Goal: Information Seeking & Learning: Learn about a topic

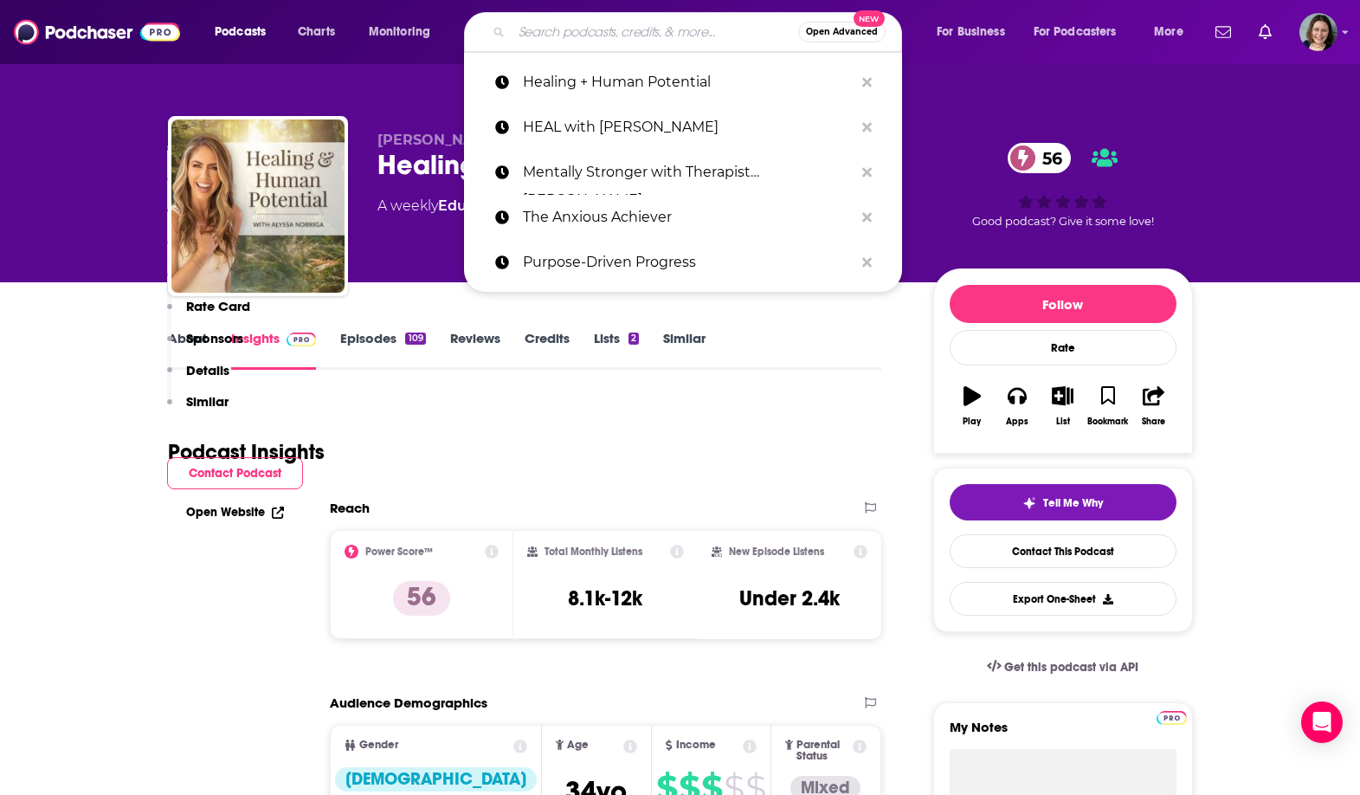
type input "Live Happy Now"
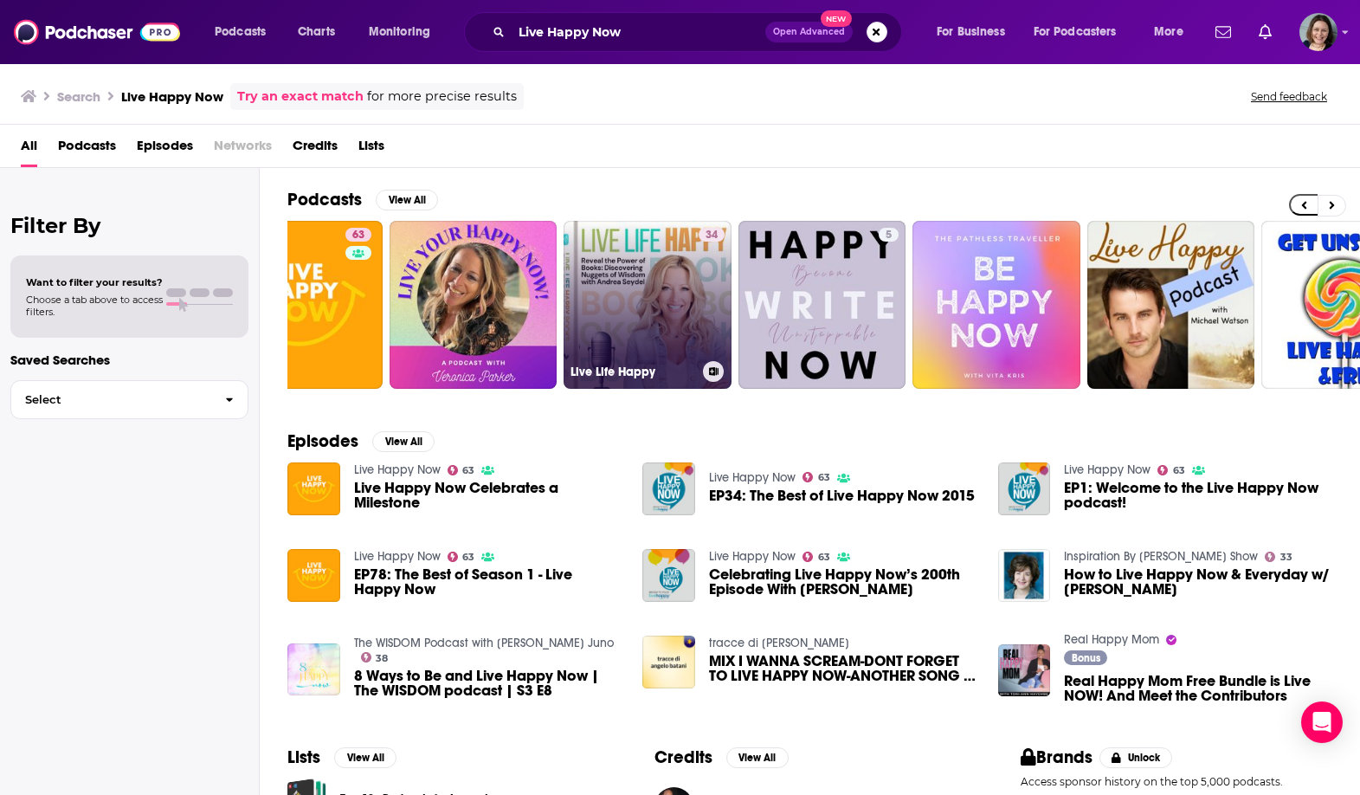
scroll to position [0, 82]
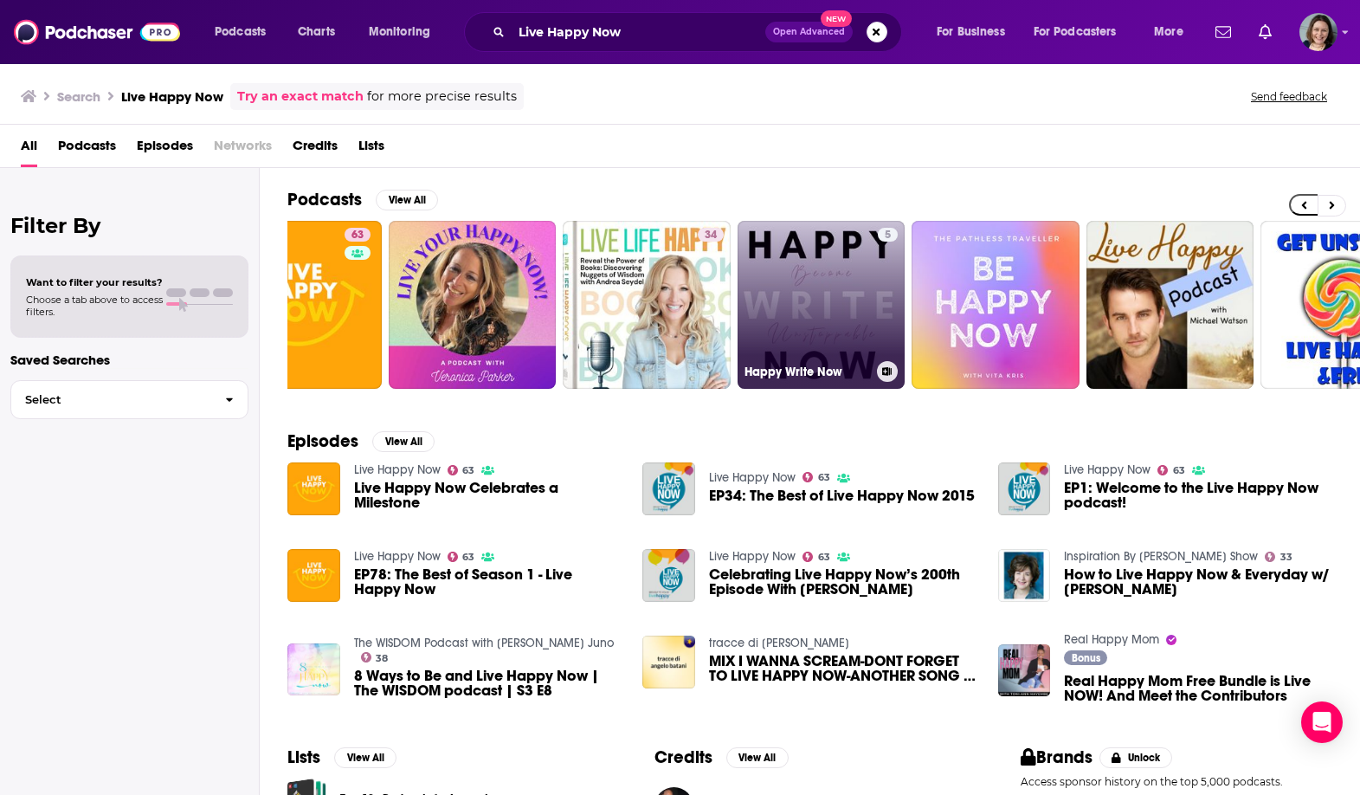
click at [787, 300] on link "5 Happy Write Now" at bounding box center [821, 305] width 168 height 168
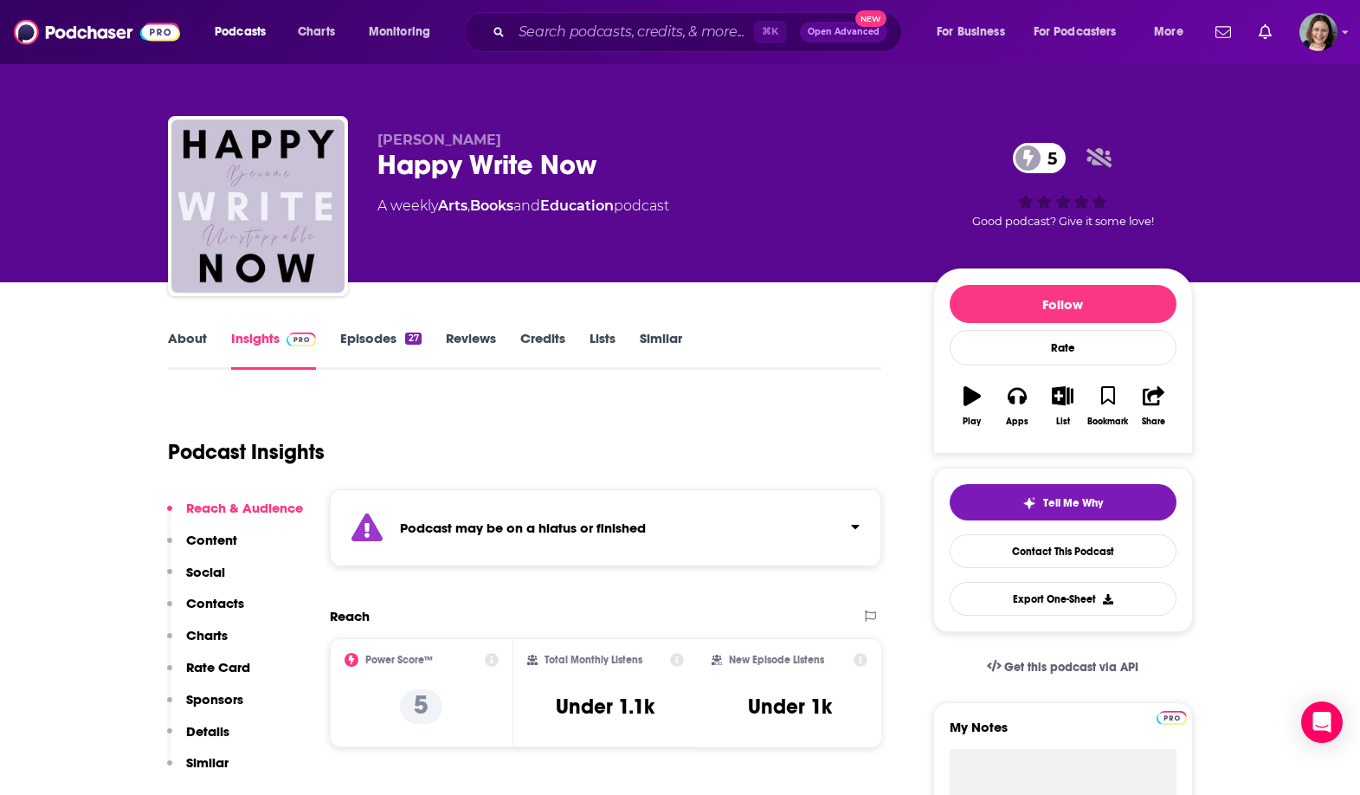
click at [565, 546] on div "Podcast may be on a hiatus or finished" at bounding box center [606, 527] width 552 height 77
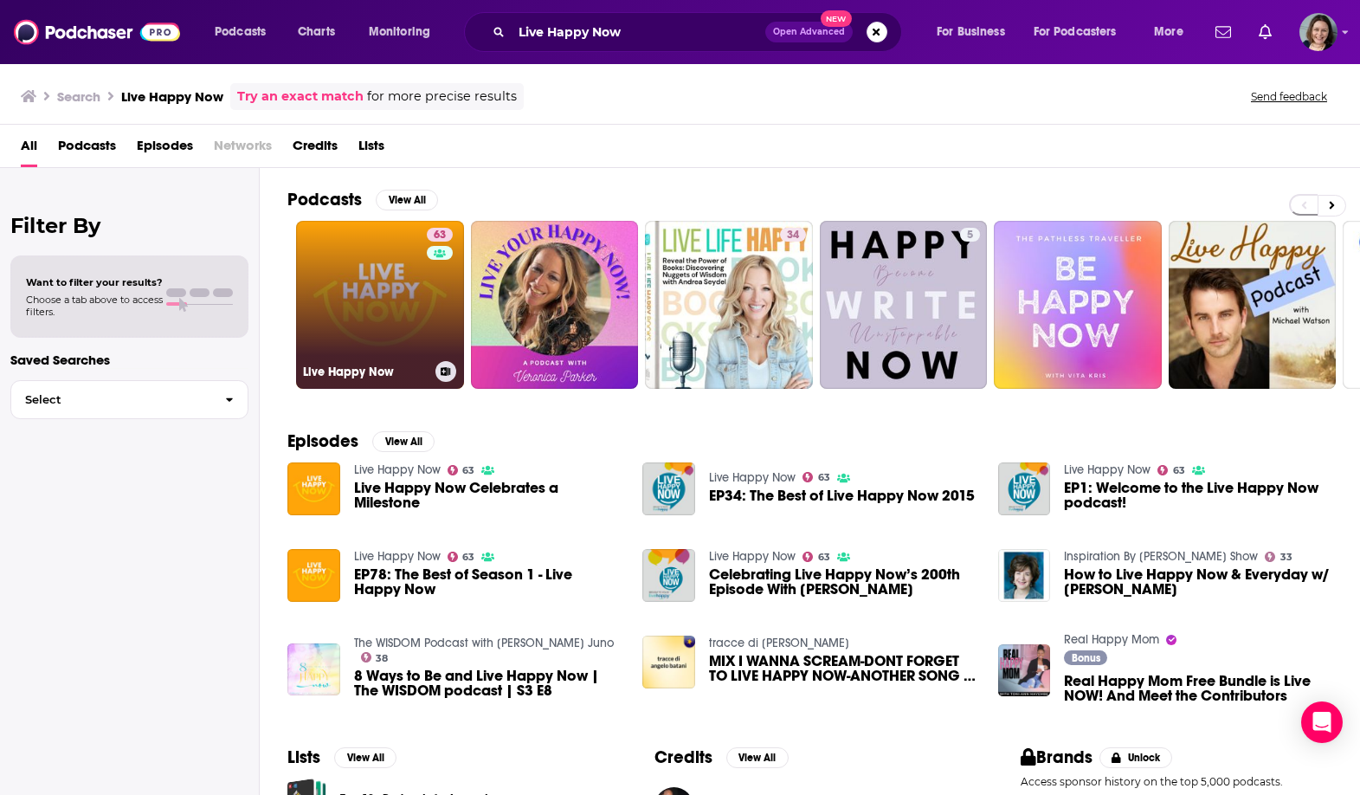
click at [325, 324] on link "63 Live Happy Now" at bounding box center [380, 305] width 168 height 168
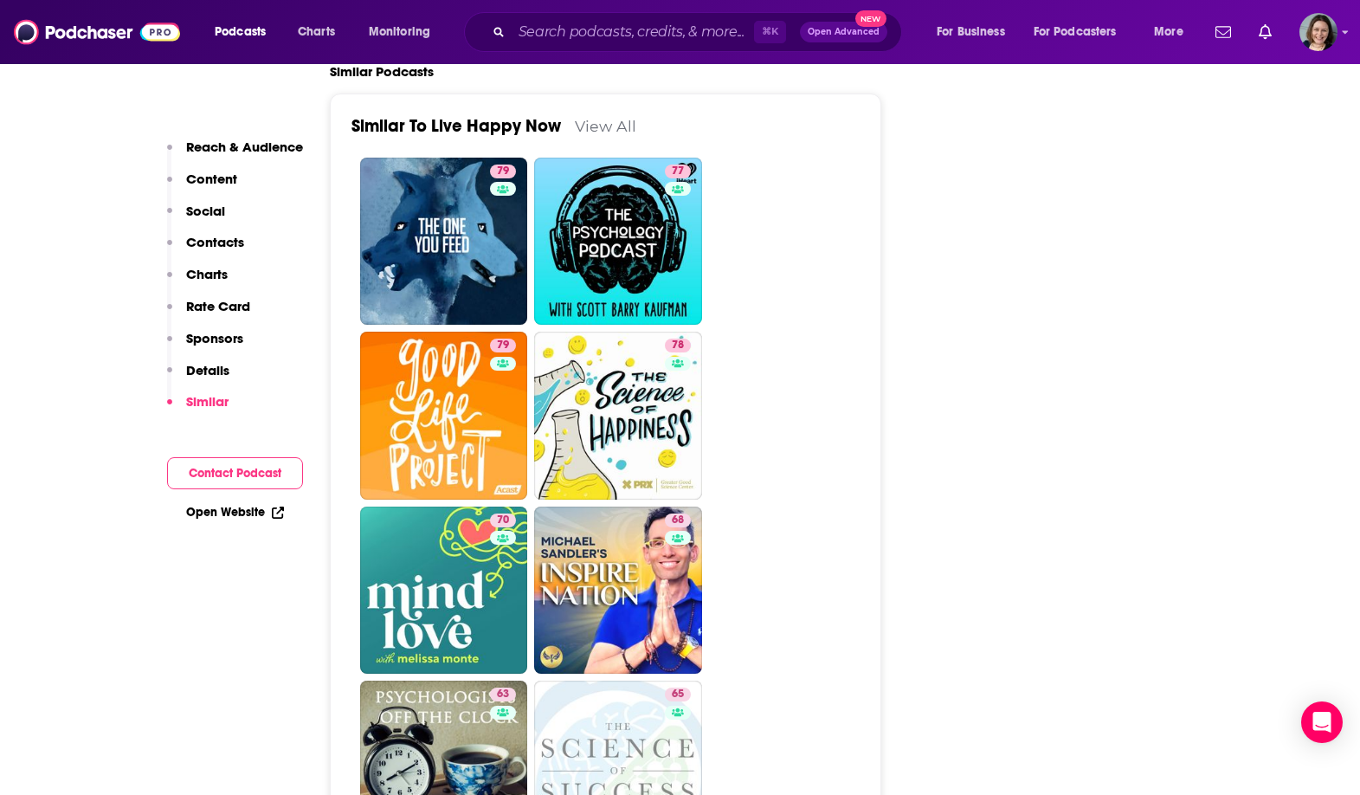
scroll to position [3808, 0]
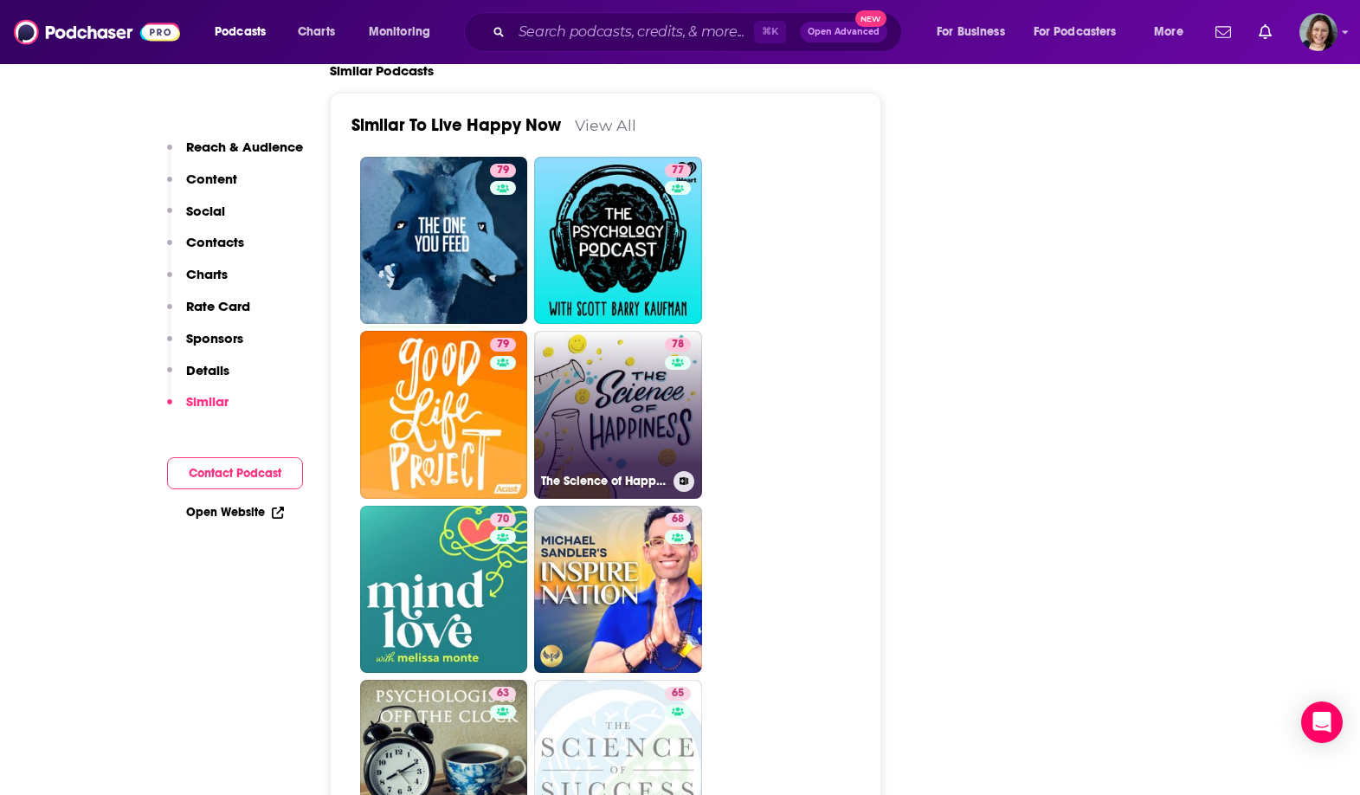
click at [630, 331] on link "78 The Science of Happiness" at bounding box center [618, 415] width 168 height 168
type input "[URL][DOMAIN_NAME]"
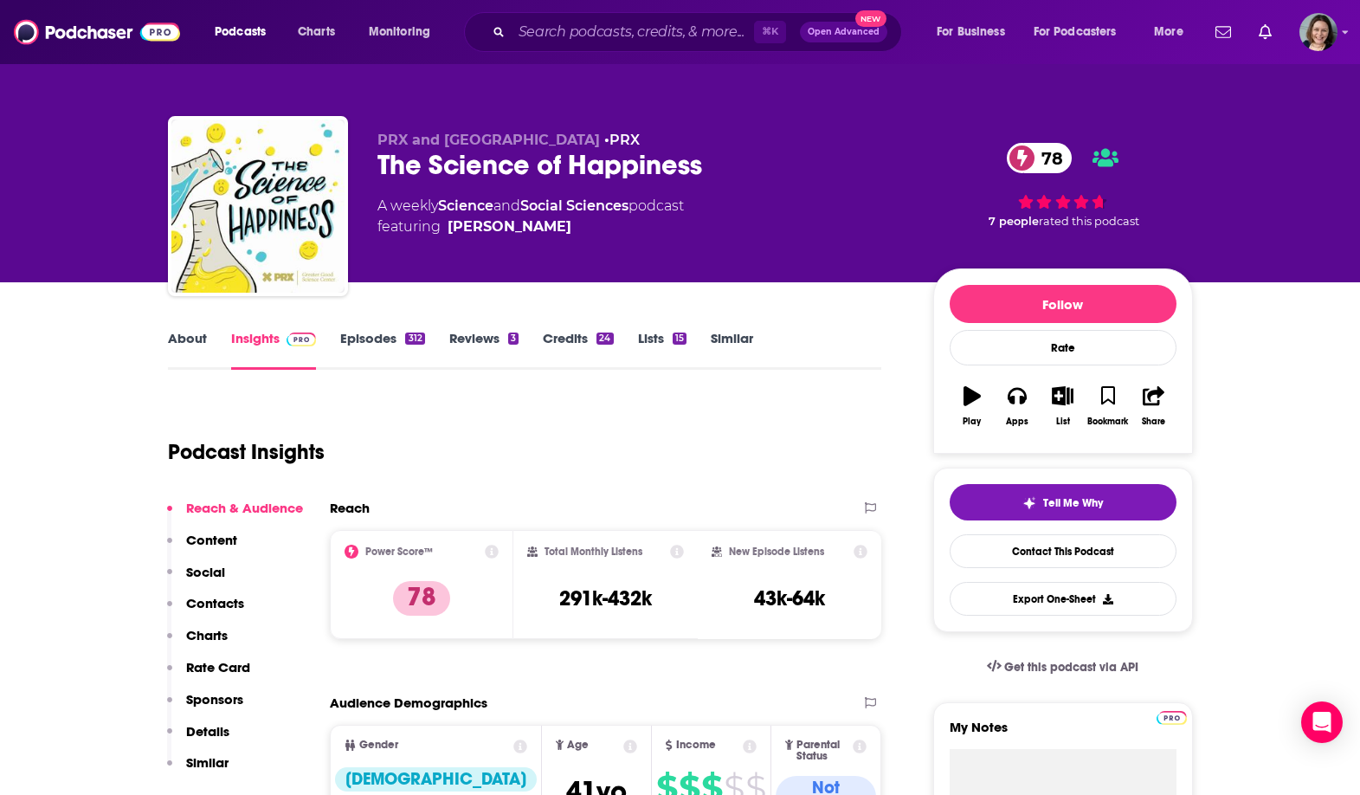
click at [203, 351] on link "About" at bounding box center [187, 350] width 39 height 40
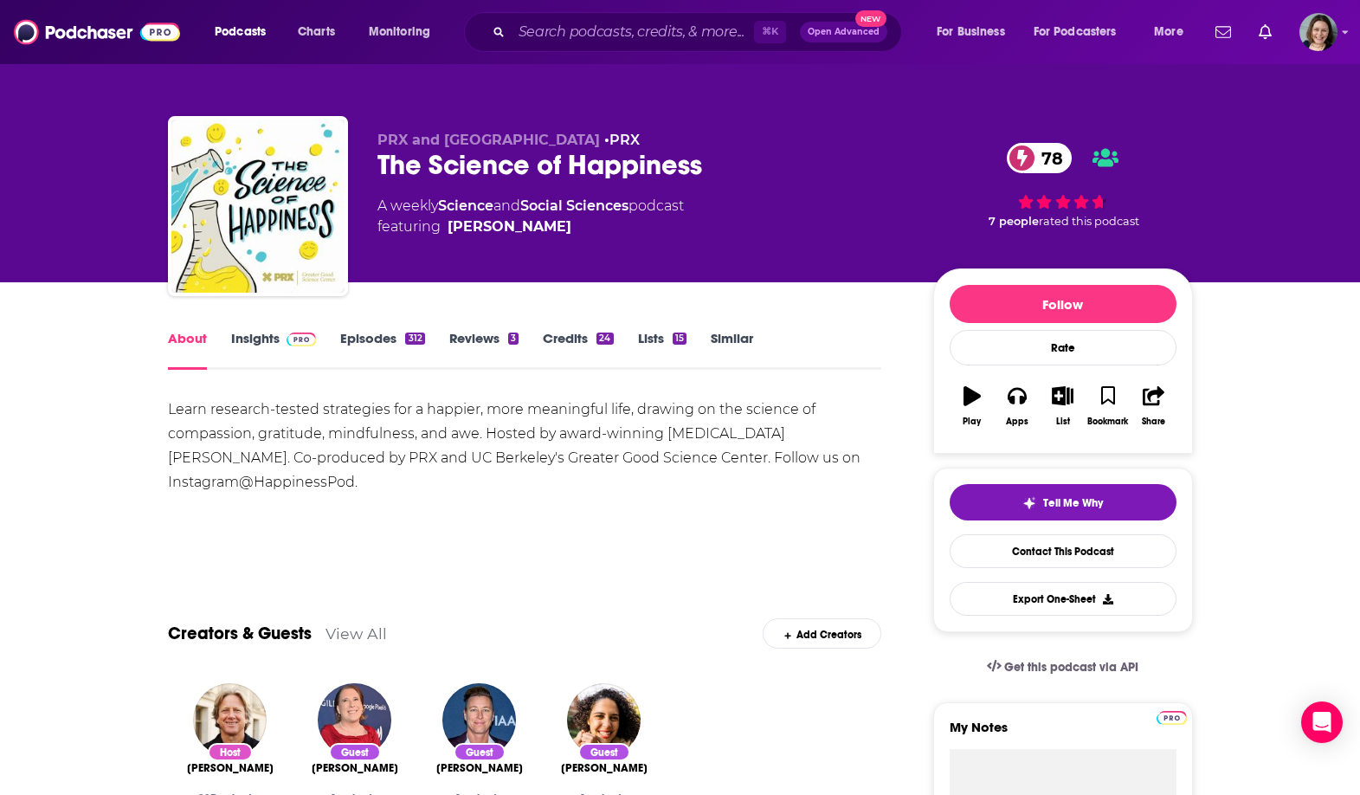
click at [403, 164] on div "The Science of Happiness 78" at bounding box center [641, 165] width 528 height 34
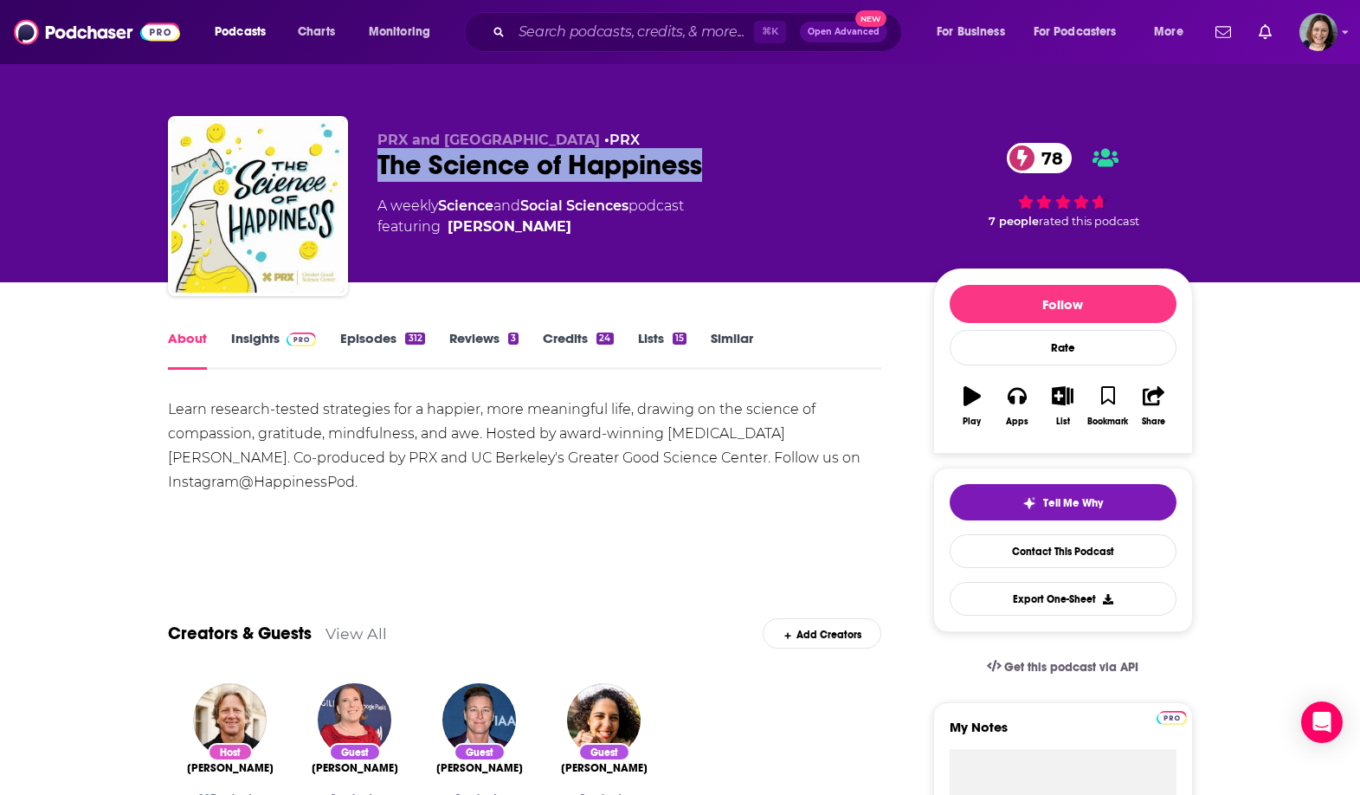
drag, startPoint x: 403, startPoint y: 164, endPoint x: 634, endPoint y: 165, distance: 231.1
click at [634, 166] on div "The Science of Happiness 78" at bounding box center [641, 165] width 528 height 34
copy h1 "The Science of Happiness"
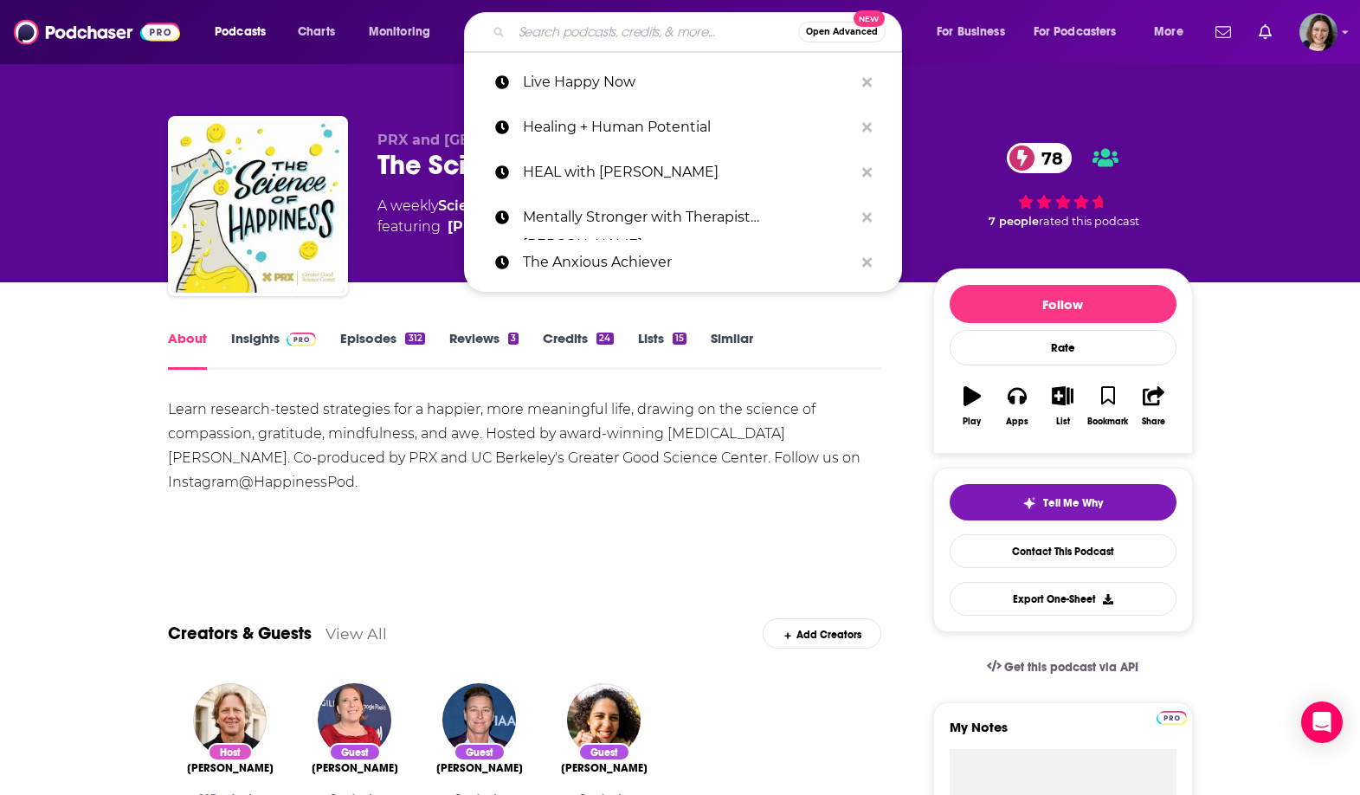
click at [543, 43] on input "Search podcasts, credits, & more..." at bounding box center [655, 32] width 286 height 28
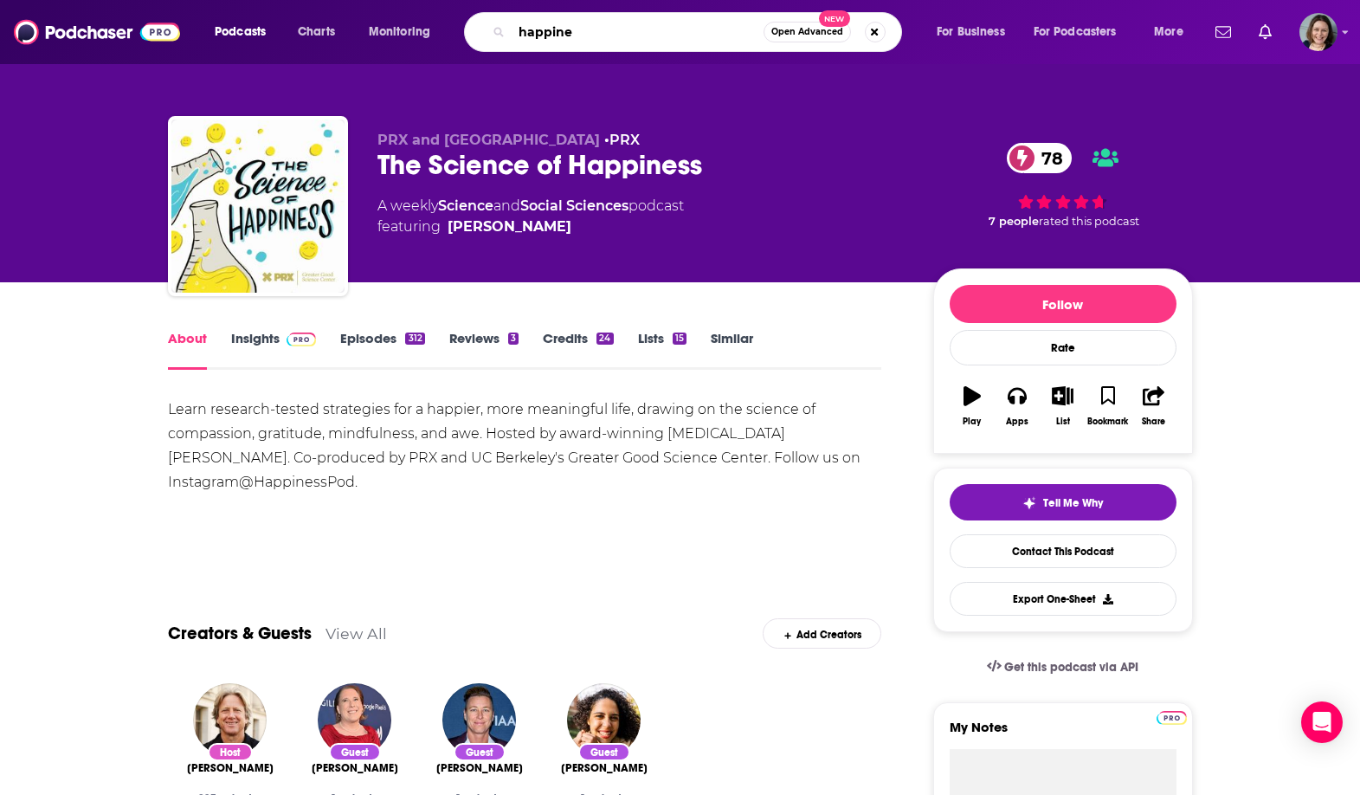
type input "happines"
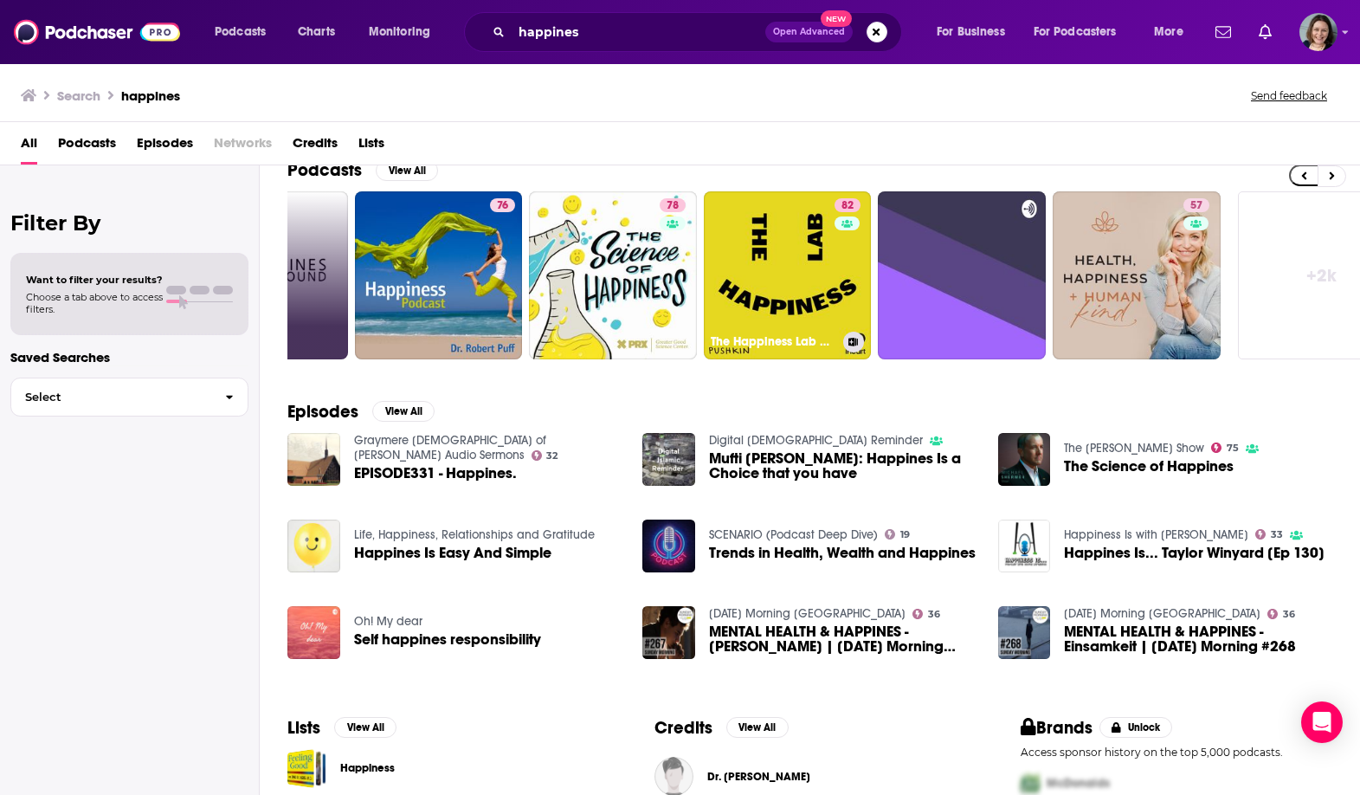
scroll to position [238, 0]
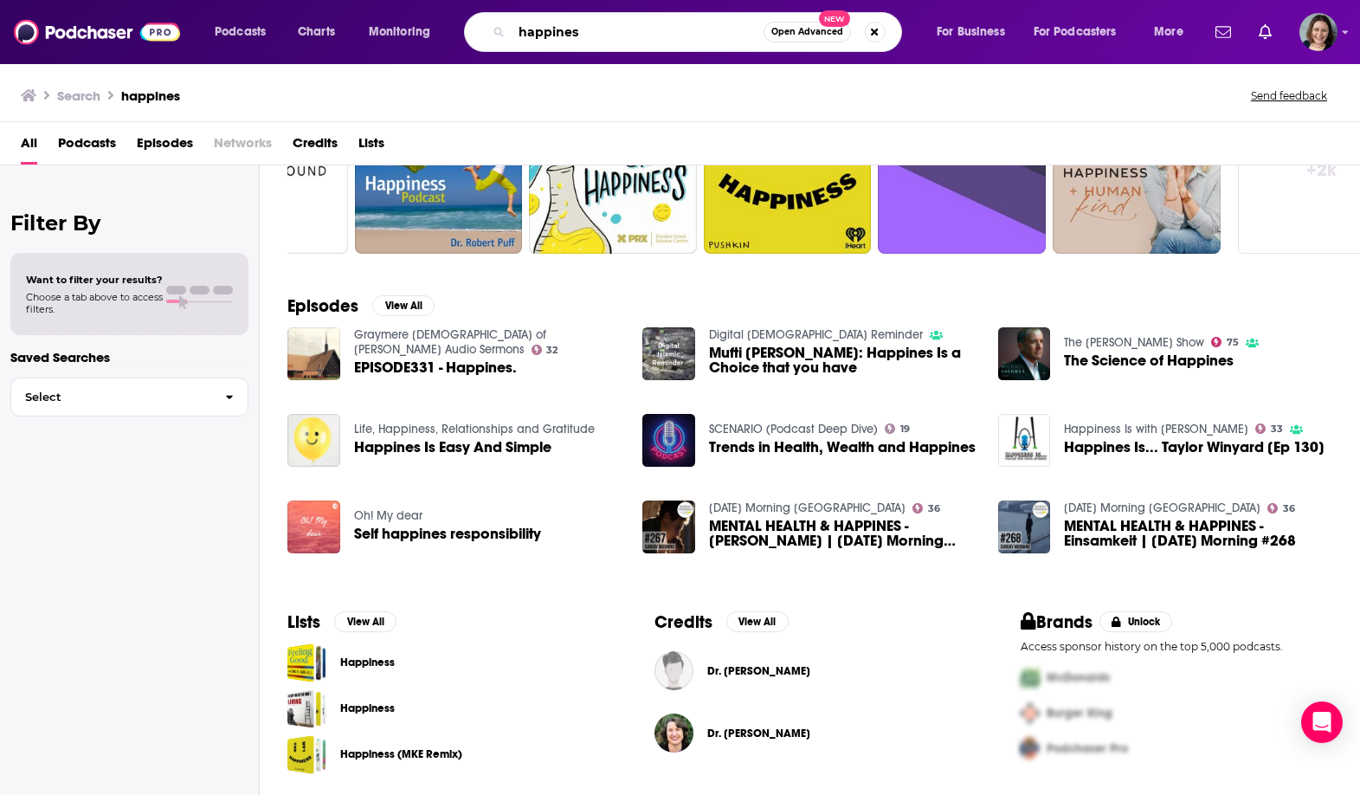
click at [595, 30] on input "happines" at bounding box center [638, 32] width 252 height 28
type input "happiness"
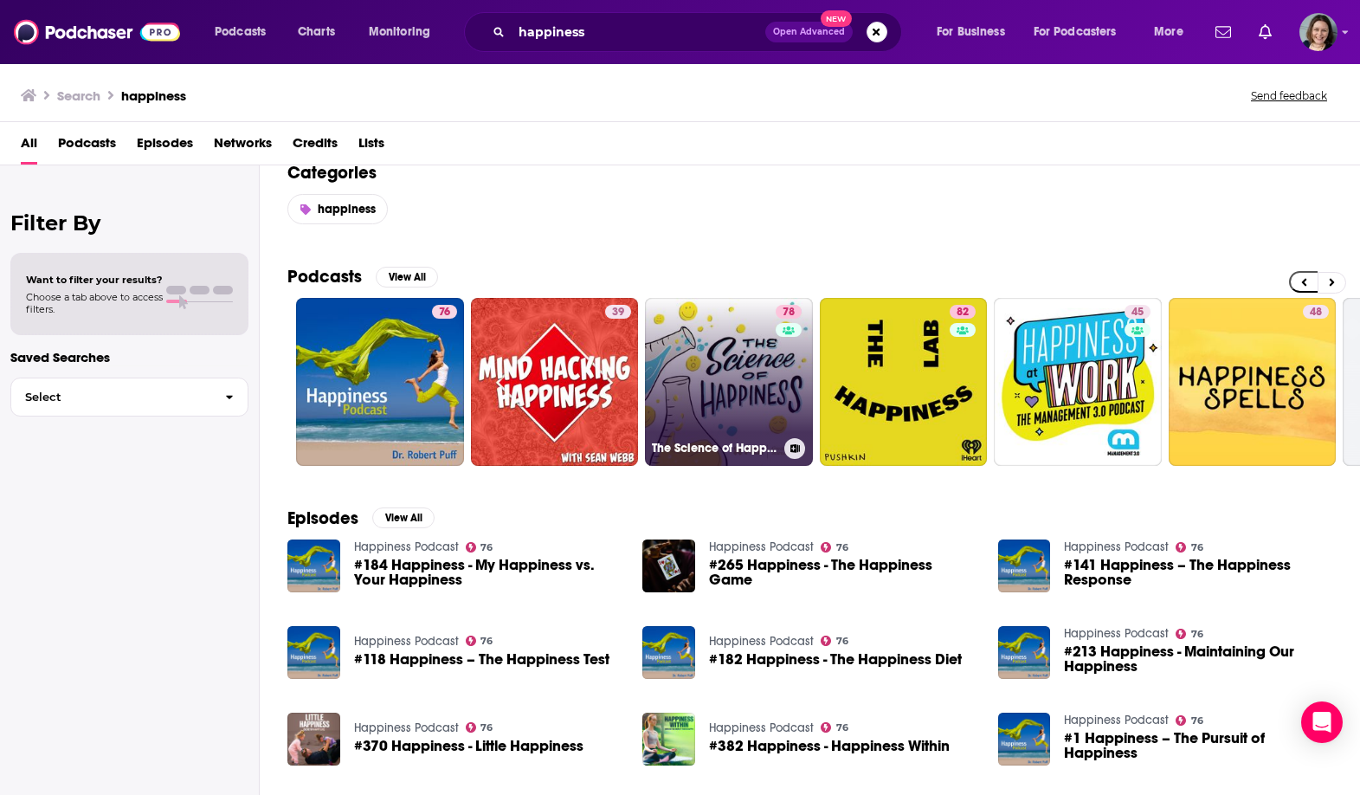
scroll to position [0, 25]
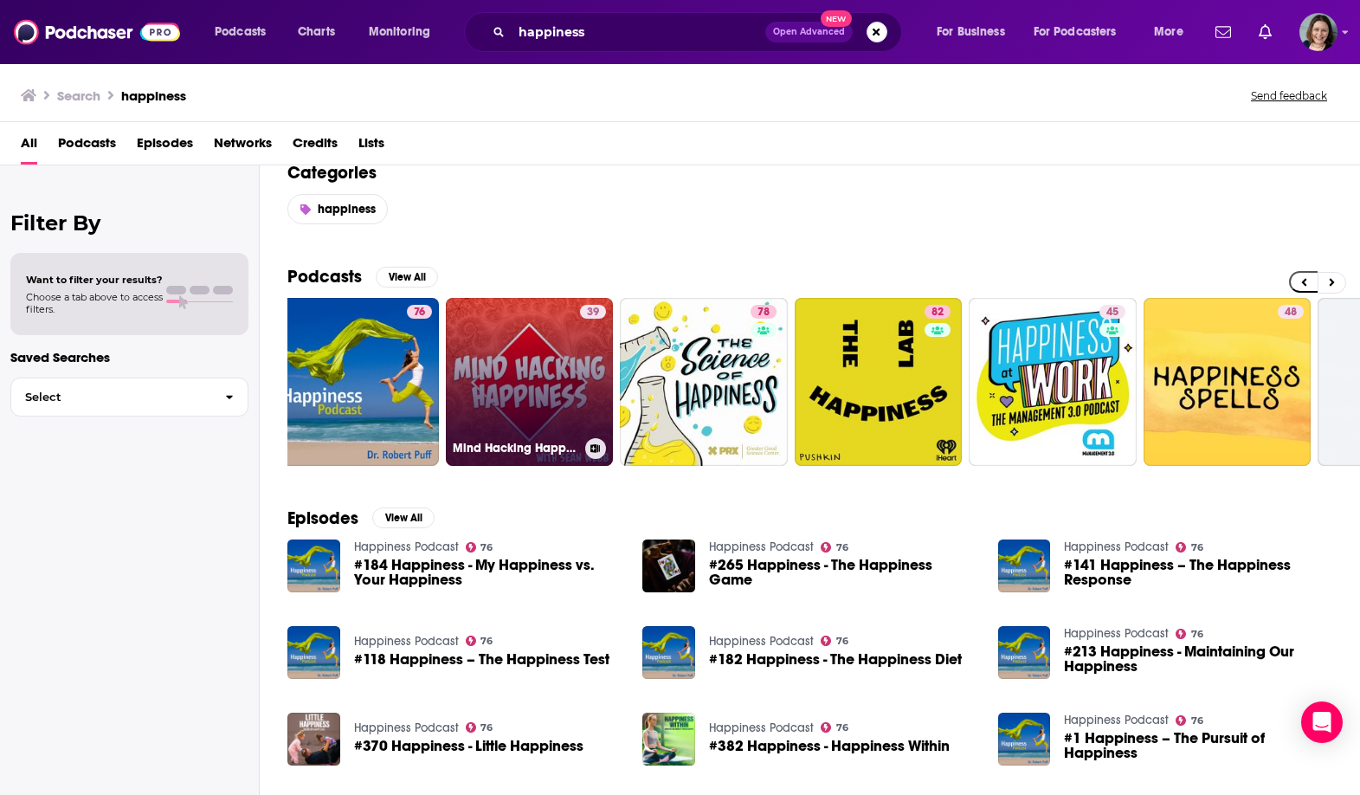
click at [560, 378] on link "39 Mind Hacking Happiness's Podcast" at bounding box center [530, 382] width 168 height 168
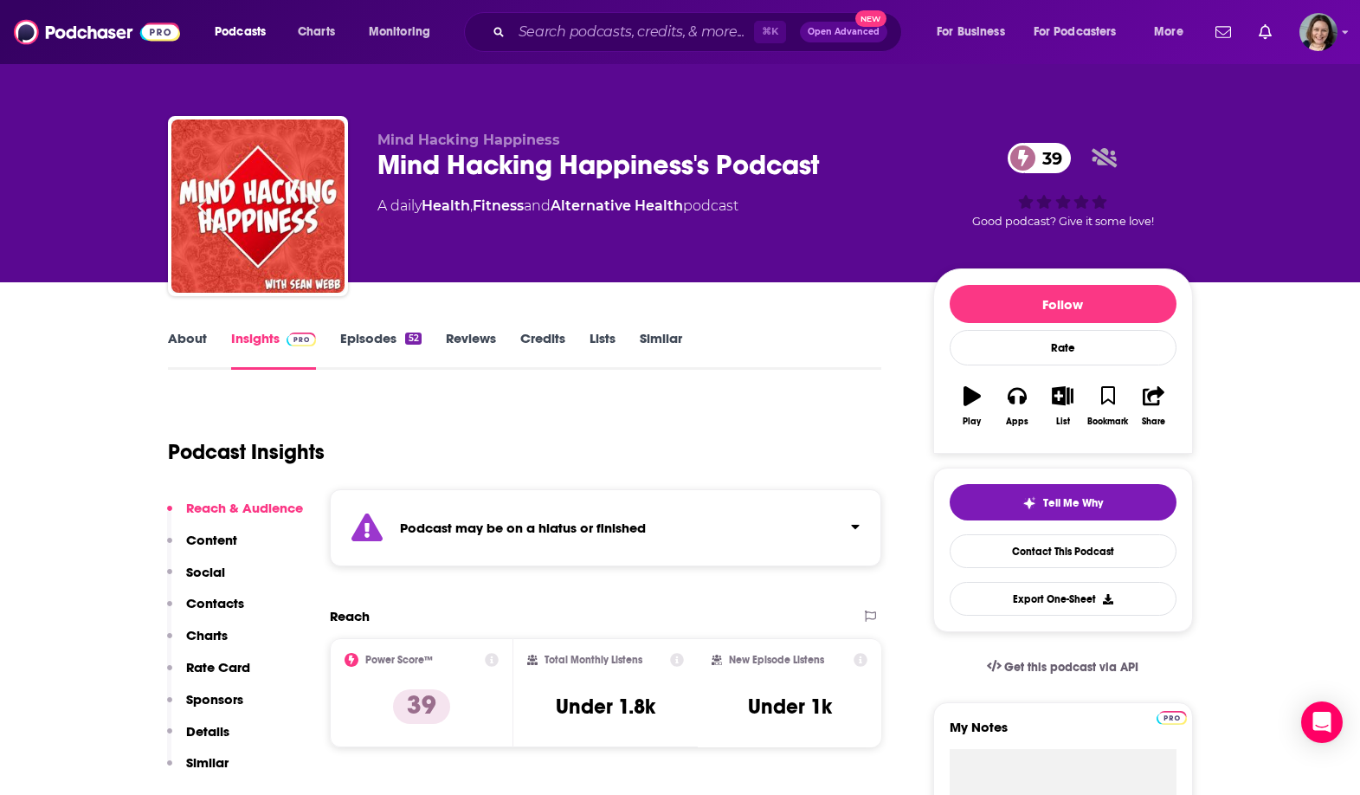
click at [634, 531] on strong "Podcast may be on a hiatus or finished" at bounding box center [523, 527] width 246 height 16
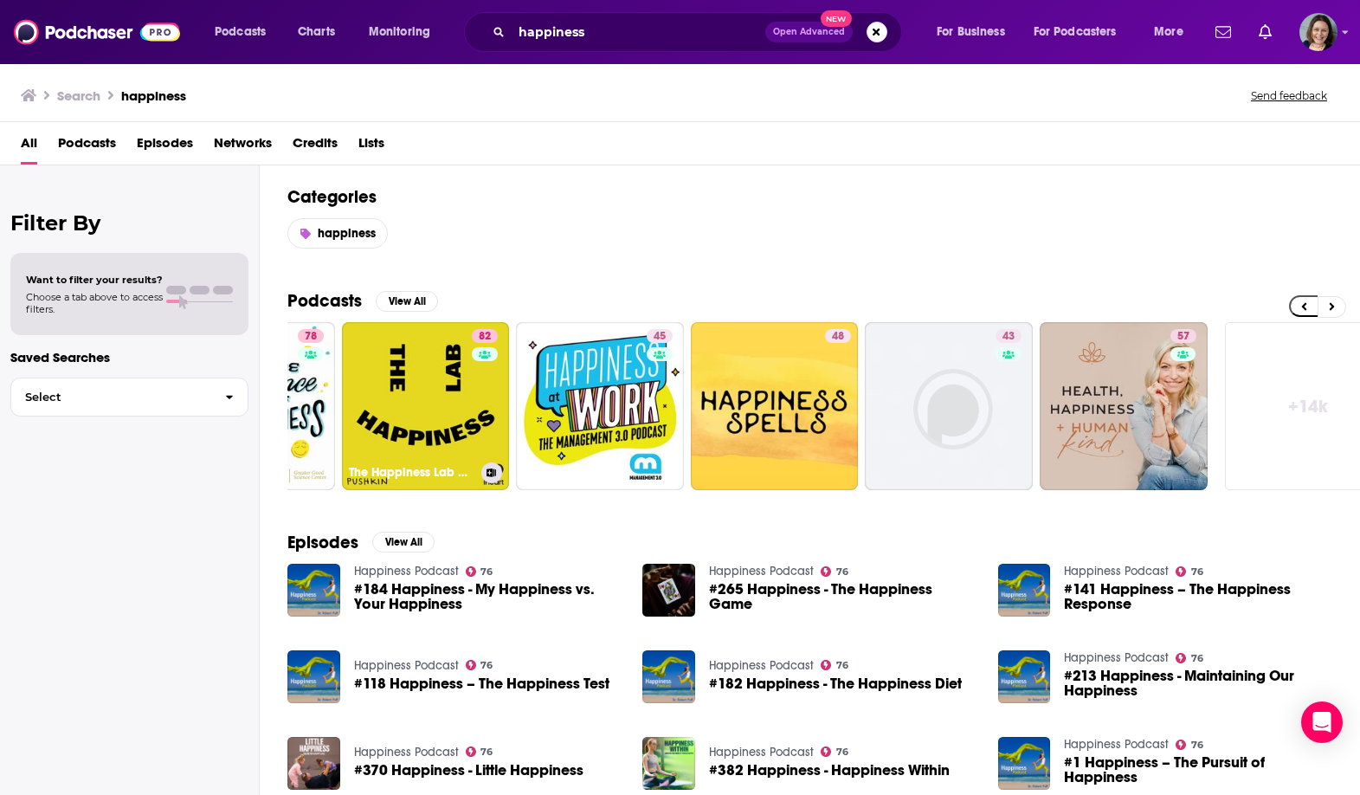
scroll to position [0, 480]
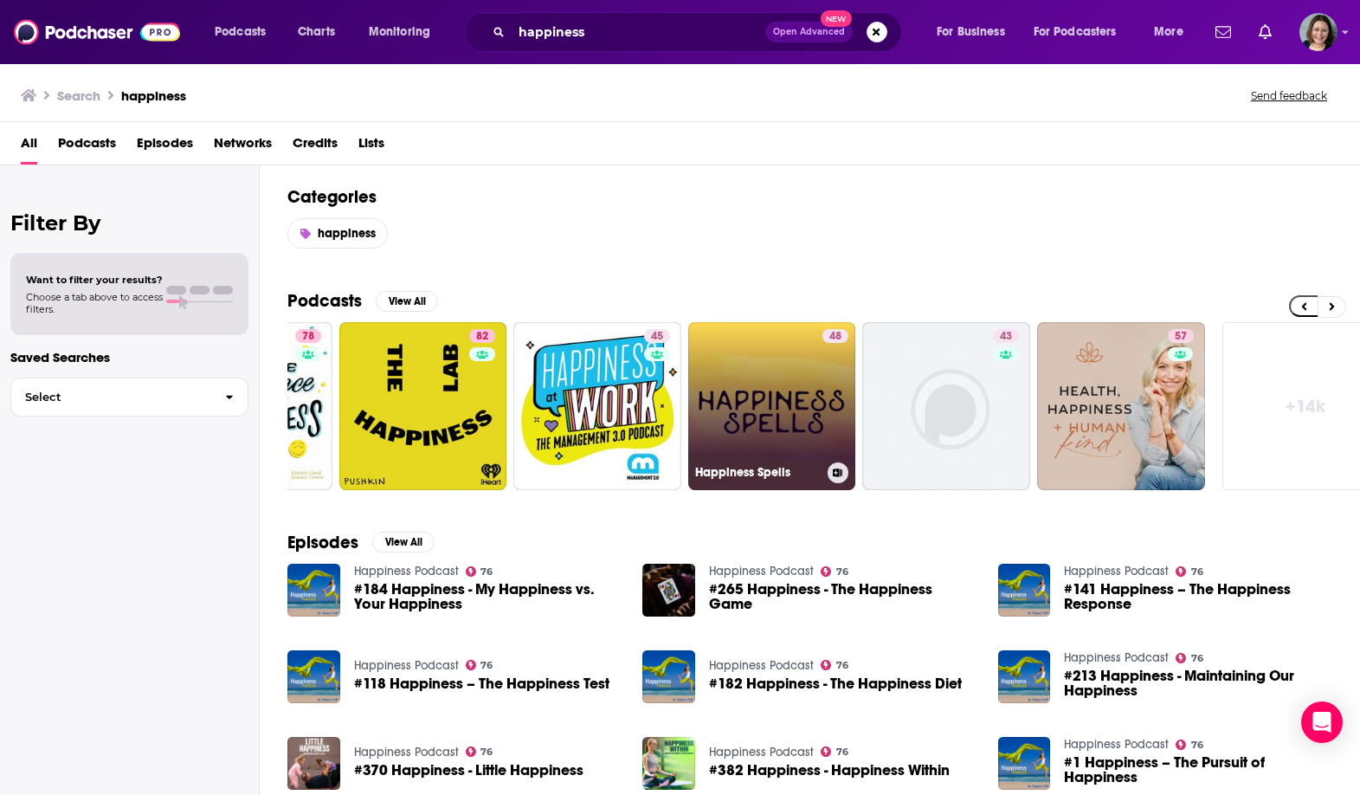
click at [729, 410] on link "48 Happiness Spells" at bounding box center [772, 406] width 168 height 168
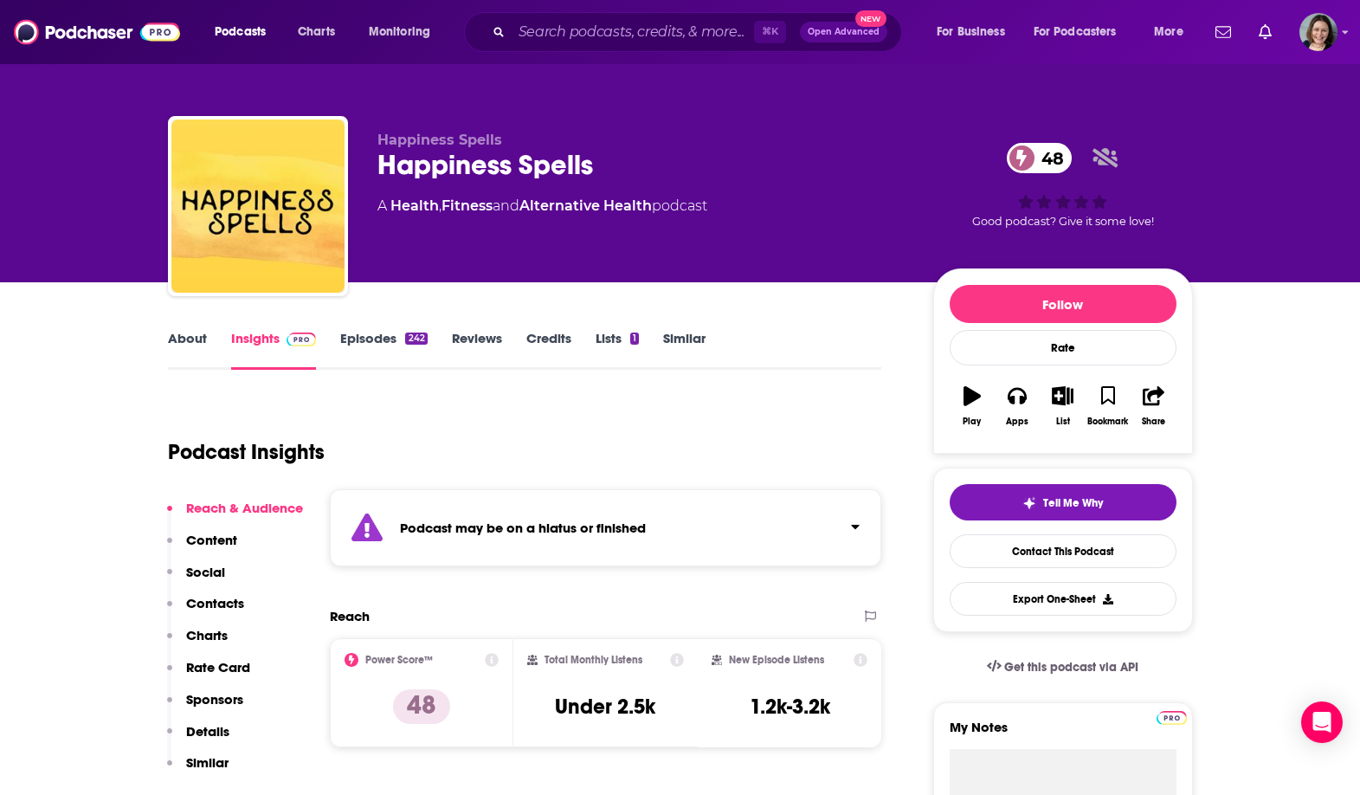
click at [493, 506] on div "Podcast may be on a hiatus or finished" at bounding box center [606, 527] width 552 height 77
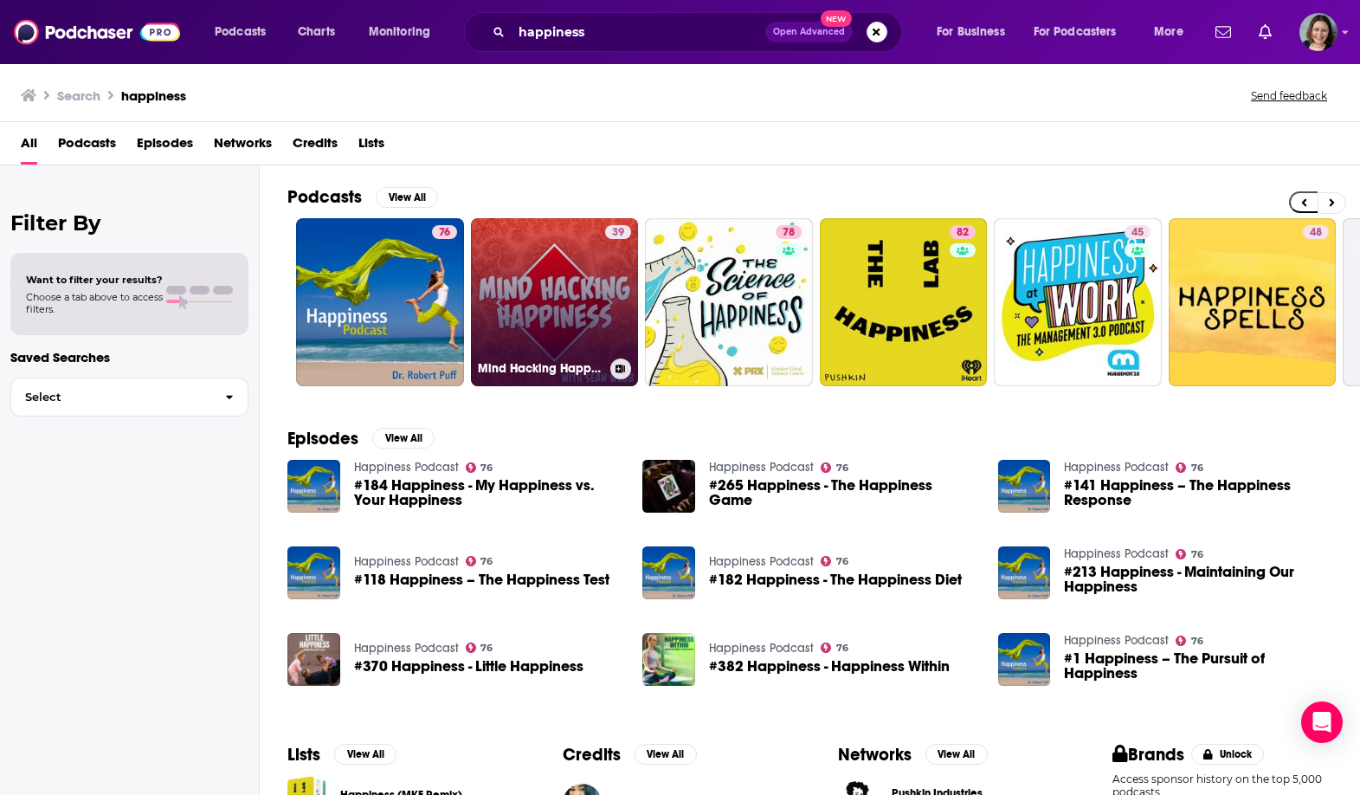
scroll to position [0, 325]
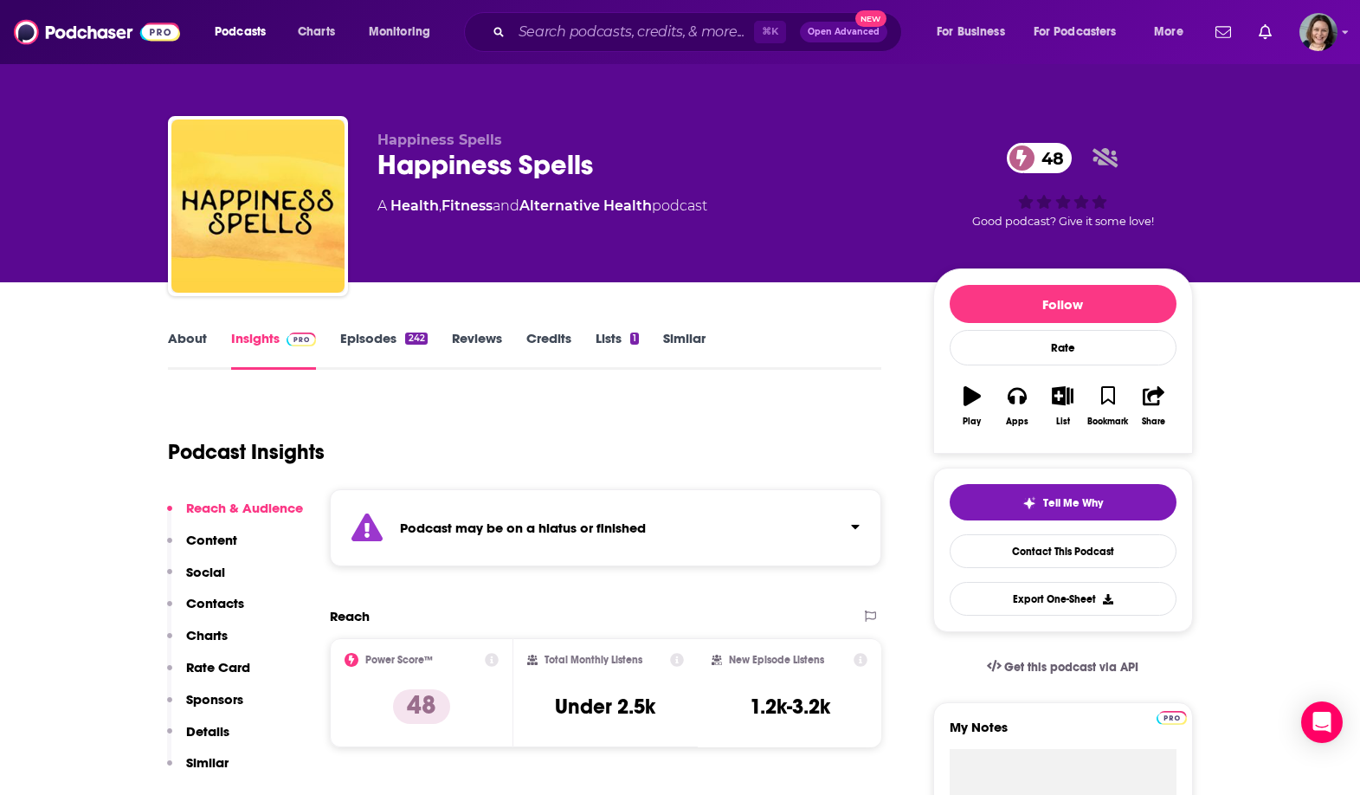
scroll to position [1, 0]
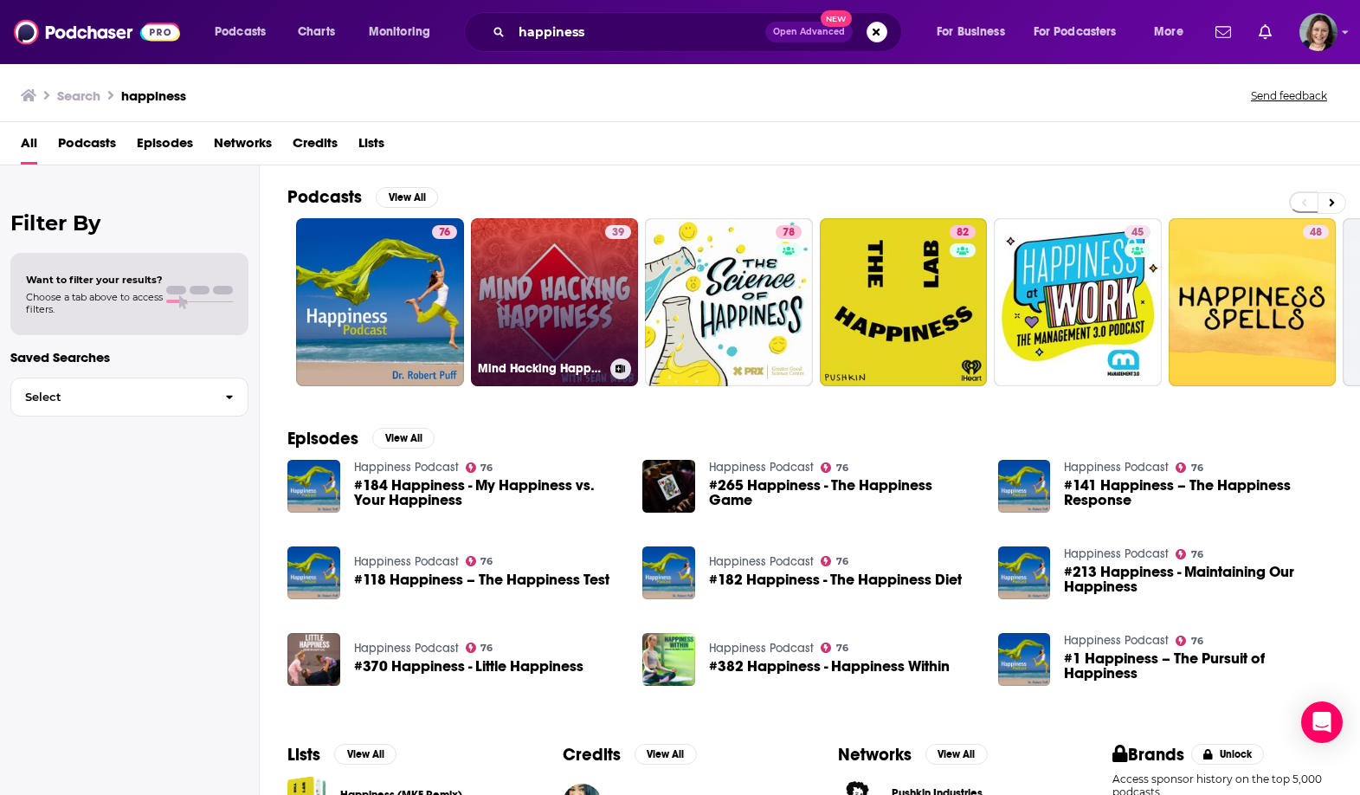
scroll to position [183, 0]
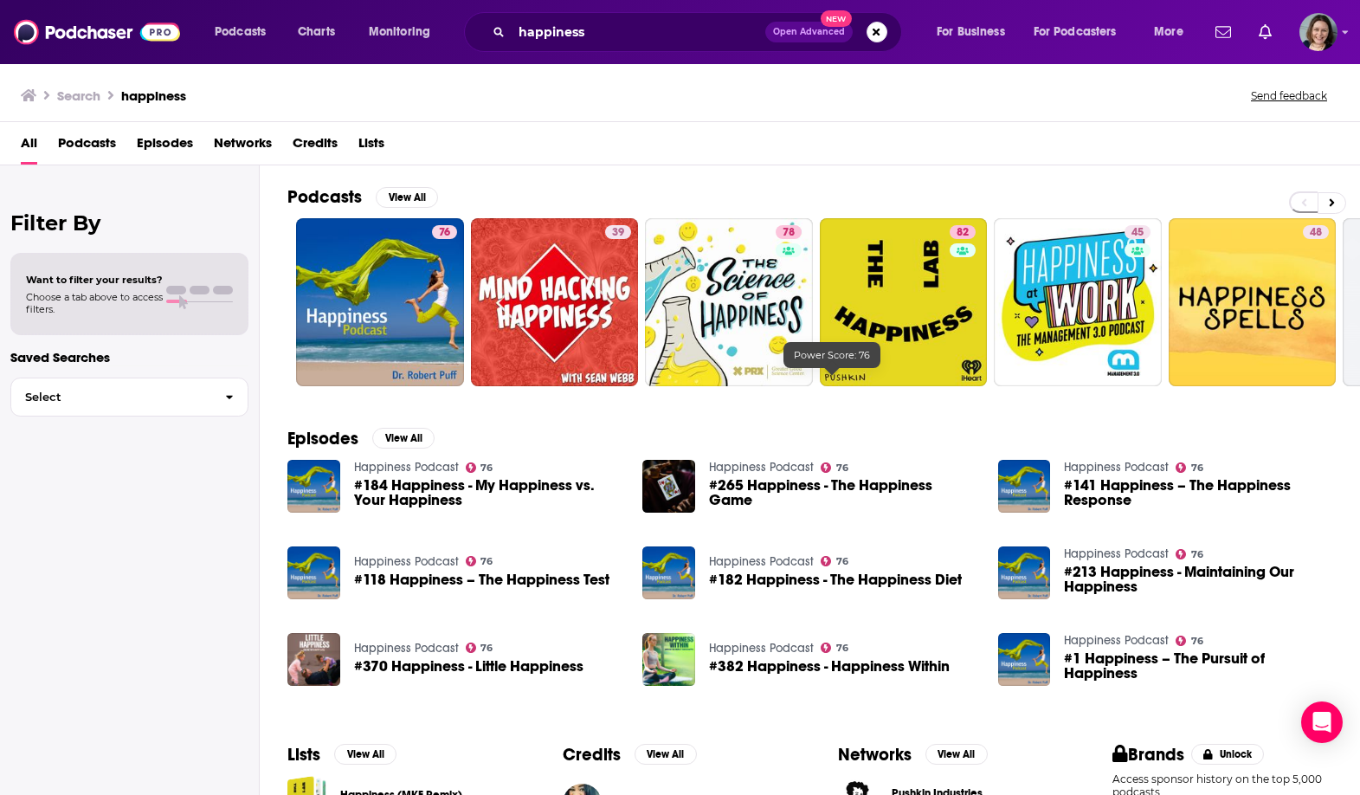
scroll to position [183, 0]
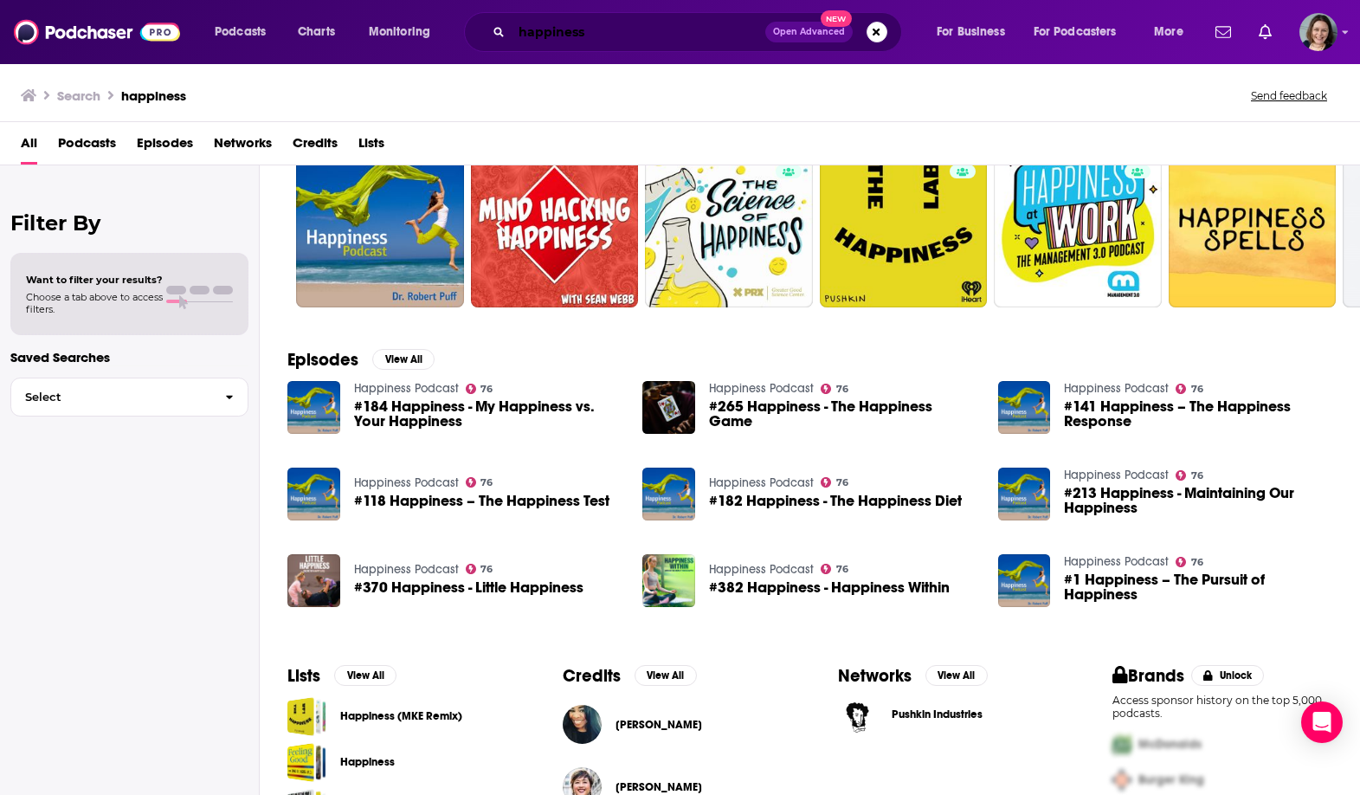
click at [634, 35] on input "happiness" at bounding box center [639, 32] width 254 height 28
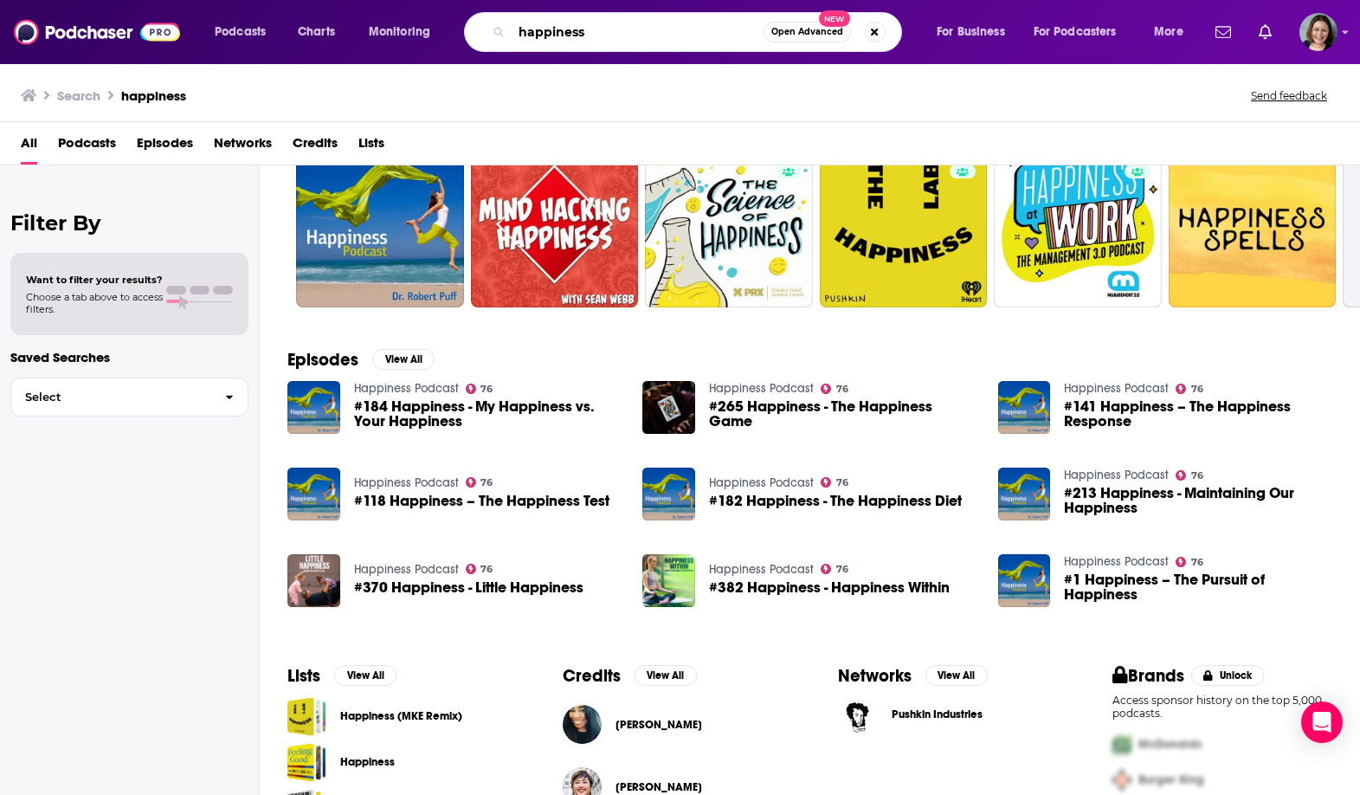
click at [634, 35] on input "happiness" at bounding box center [638, 32] width 252 height 28
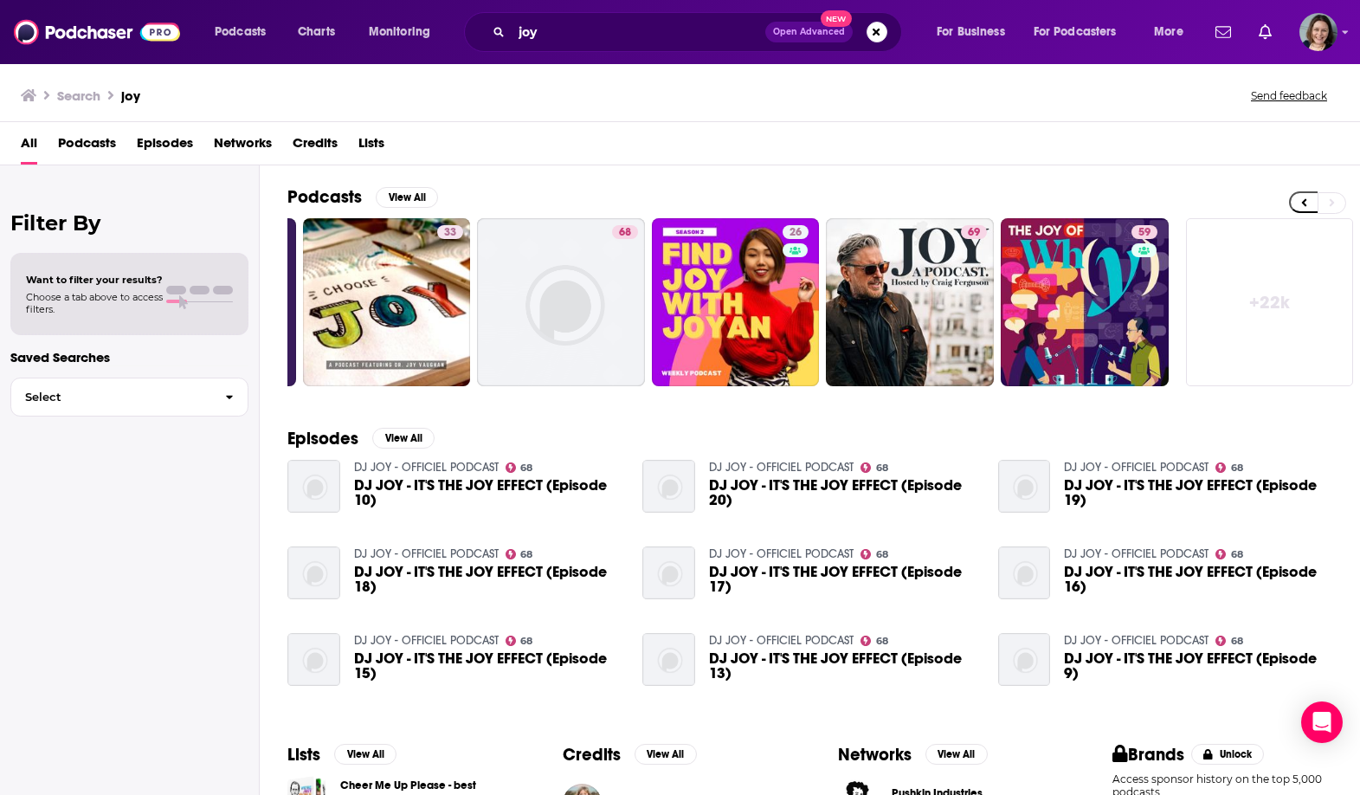
click at [676, 15] on div "joy Open Advanced New" at bounding box center [683, 32] width 438 height 40
click at [672, 32] on input "joy" at bounding box center [639, 32] width 254 height 28
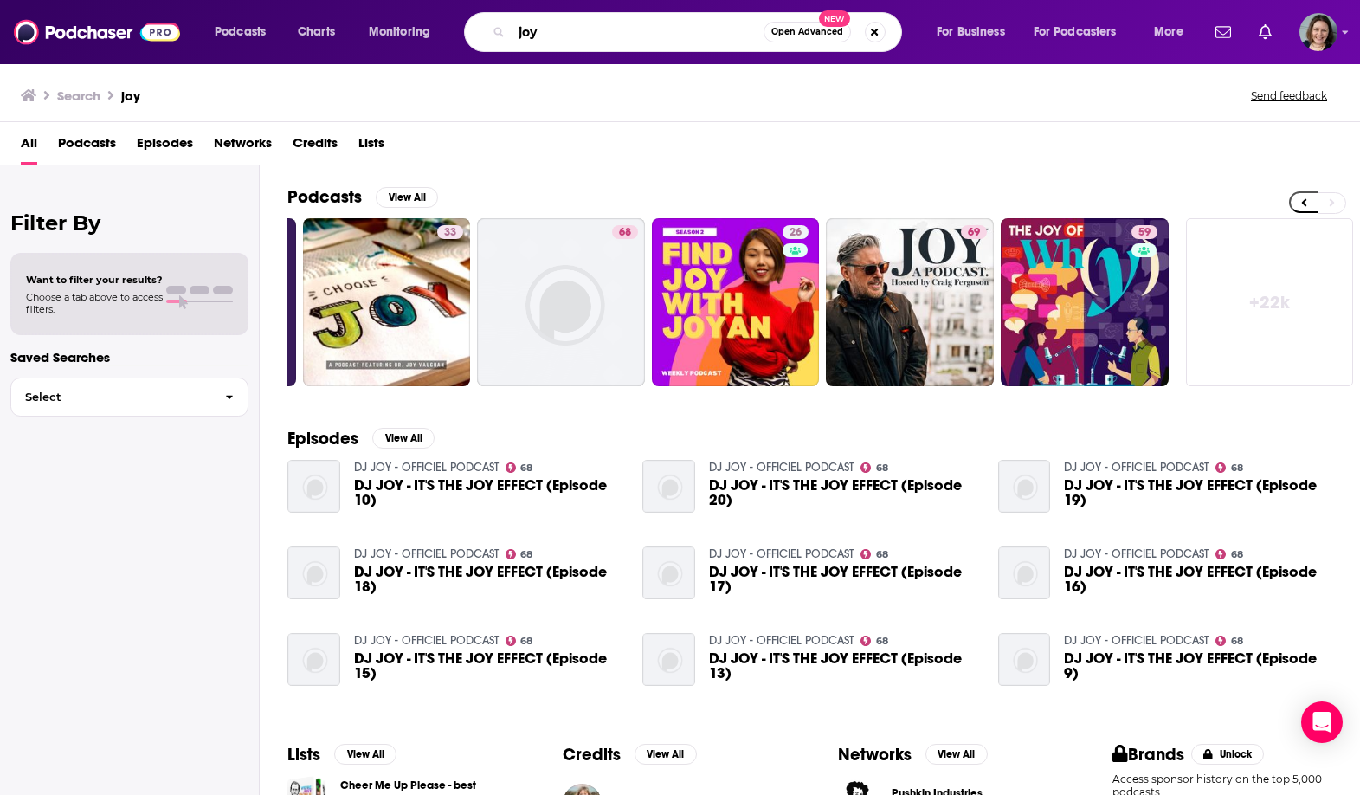
click at [672, 32] on input "joy" at bounding box center [638, 32] width 252 height 28
paste input "Making Positive Psychology Work If"
type input "Making Positive Psychology Work If"
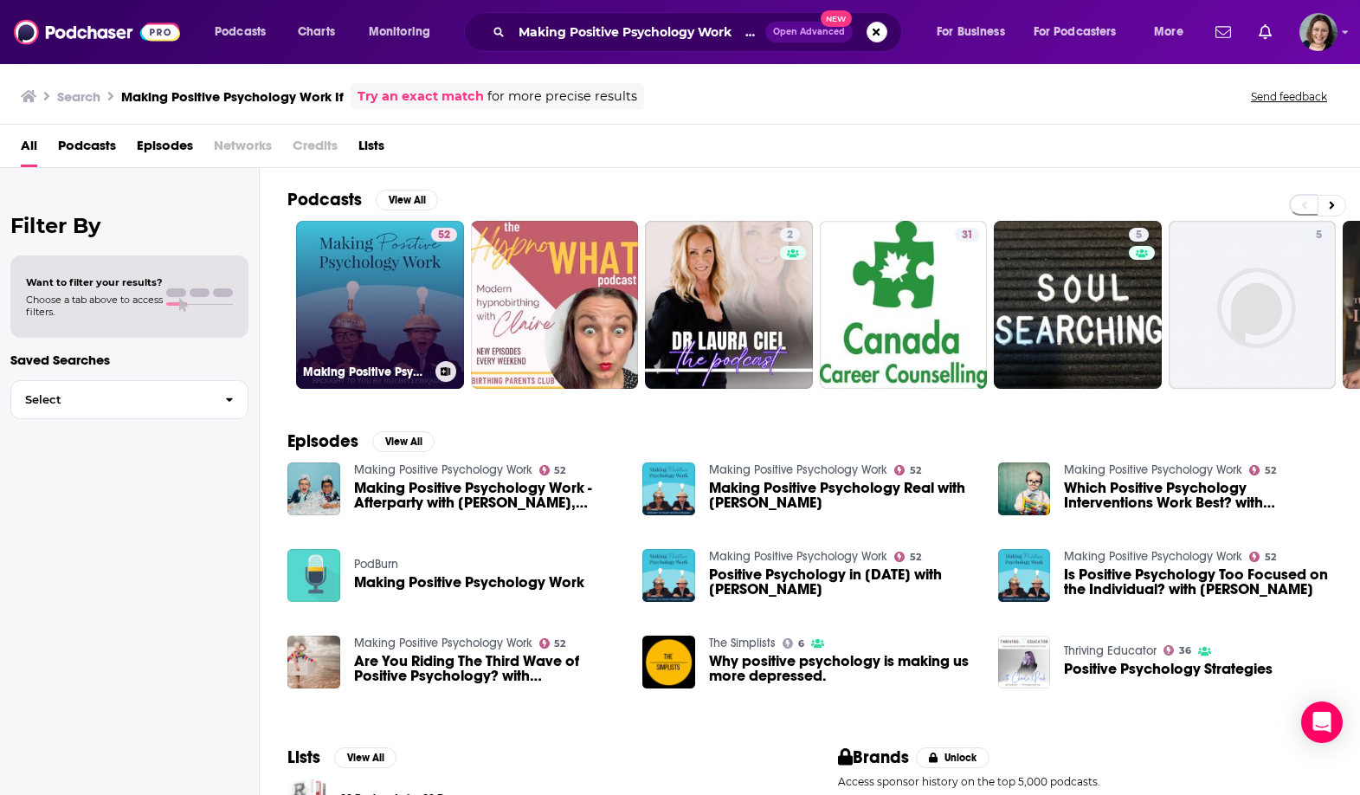
click at [333, 264] on link "52 Making Positive Psychology Work" at bounding box center [380, 305] width 168 height 168
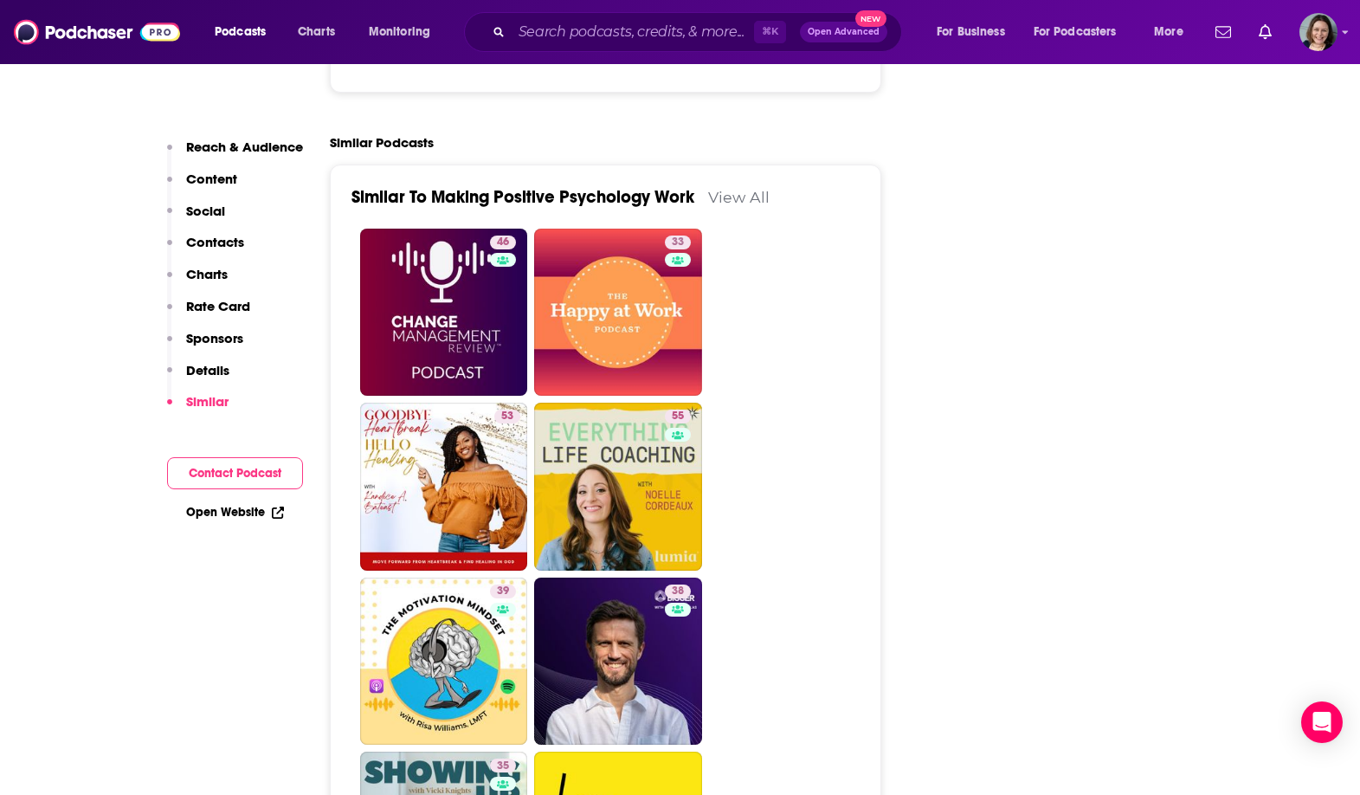
scroll to position [2776, 0]
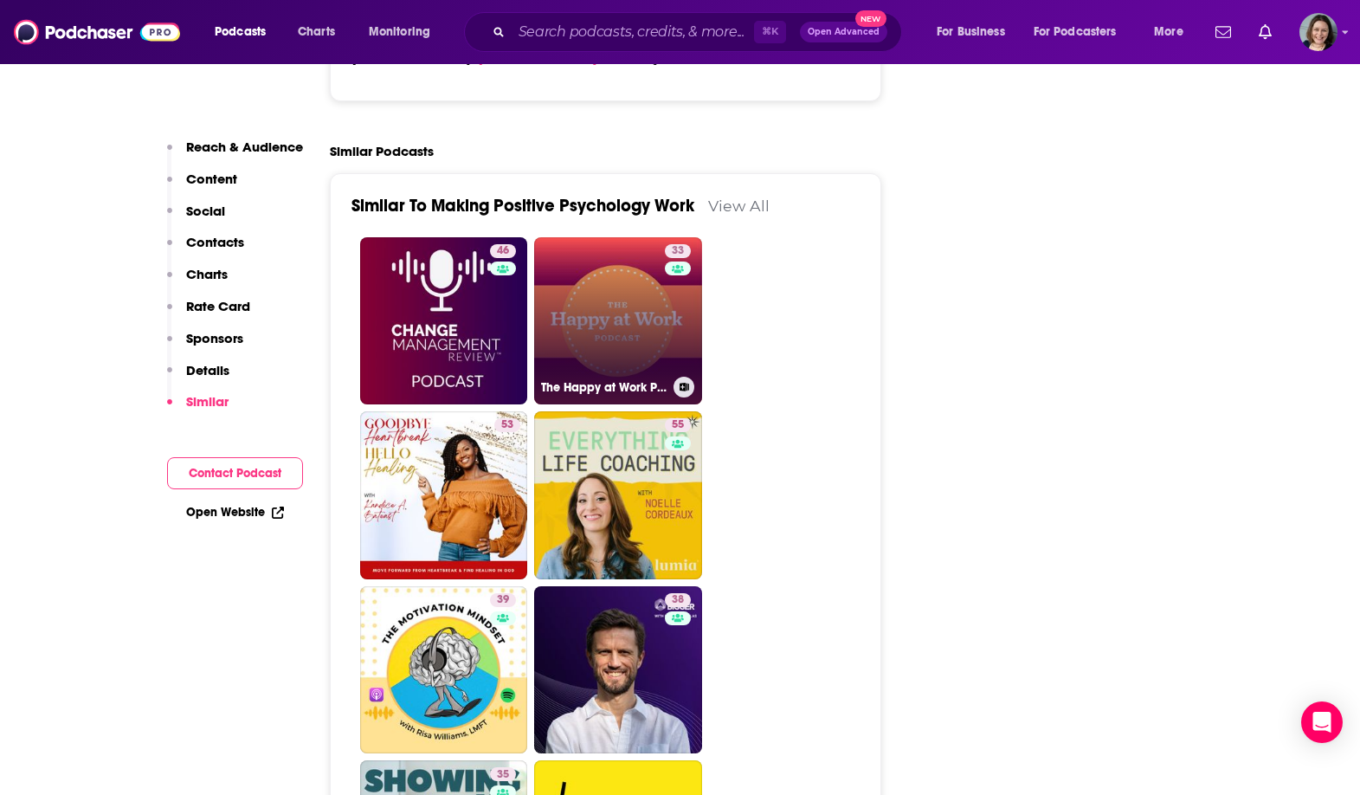
click at [640, 265] on link "33 The Happy at Work Podcast" at bounding box center [618, 321] width 168 height 168
type input "[URL][DOMAIN_NAME]"
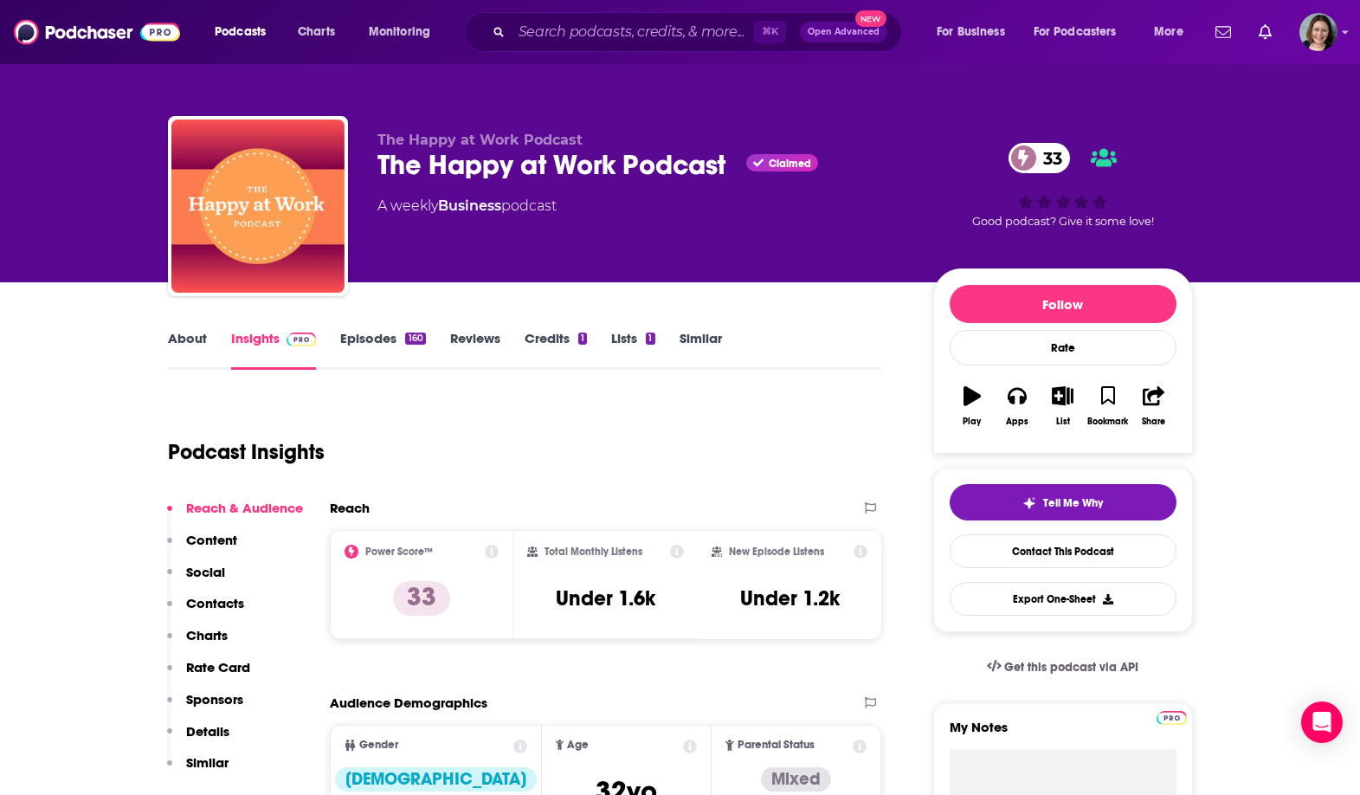
click at [179, 349] on link "About" at bounding box center [187, 350] width 39 height 40
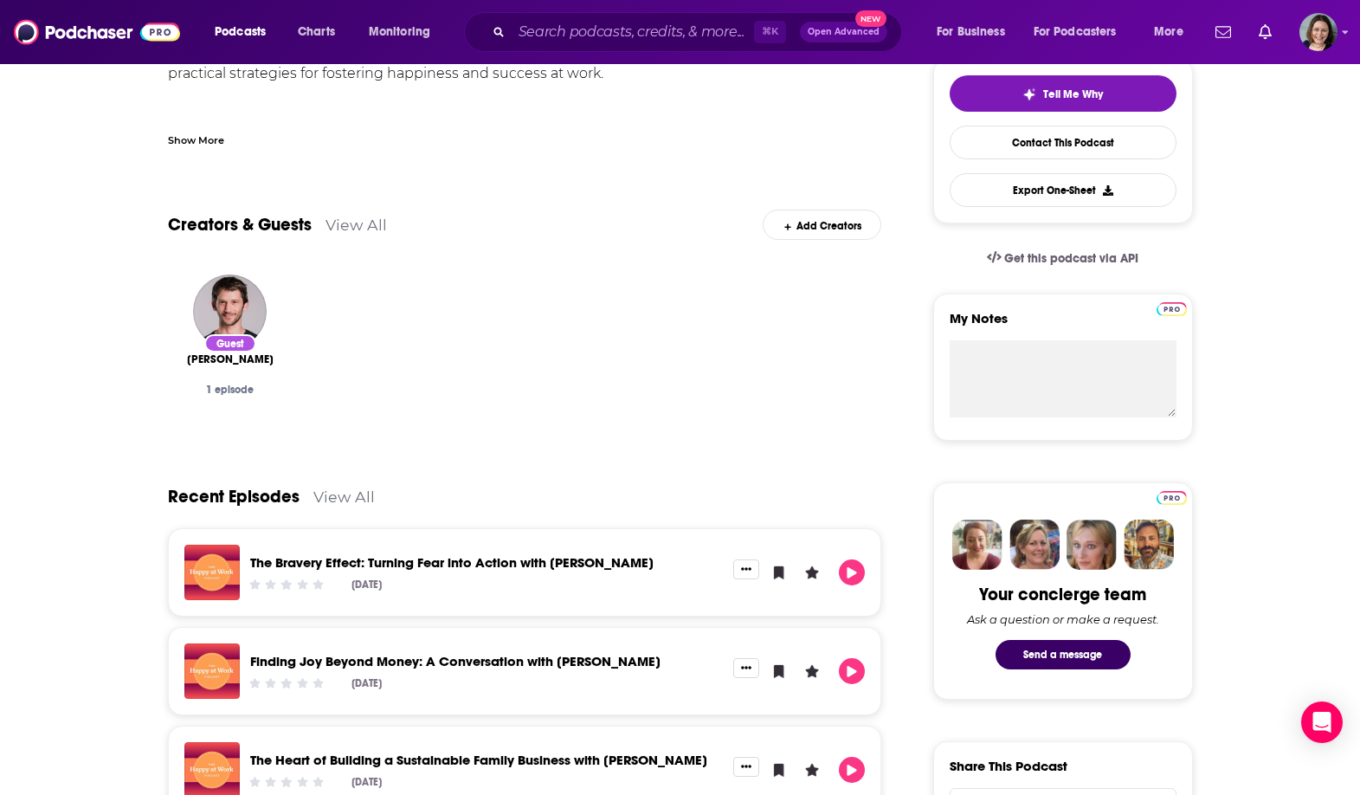
scroll to position [139, 0]
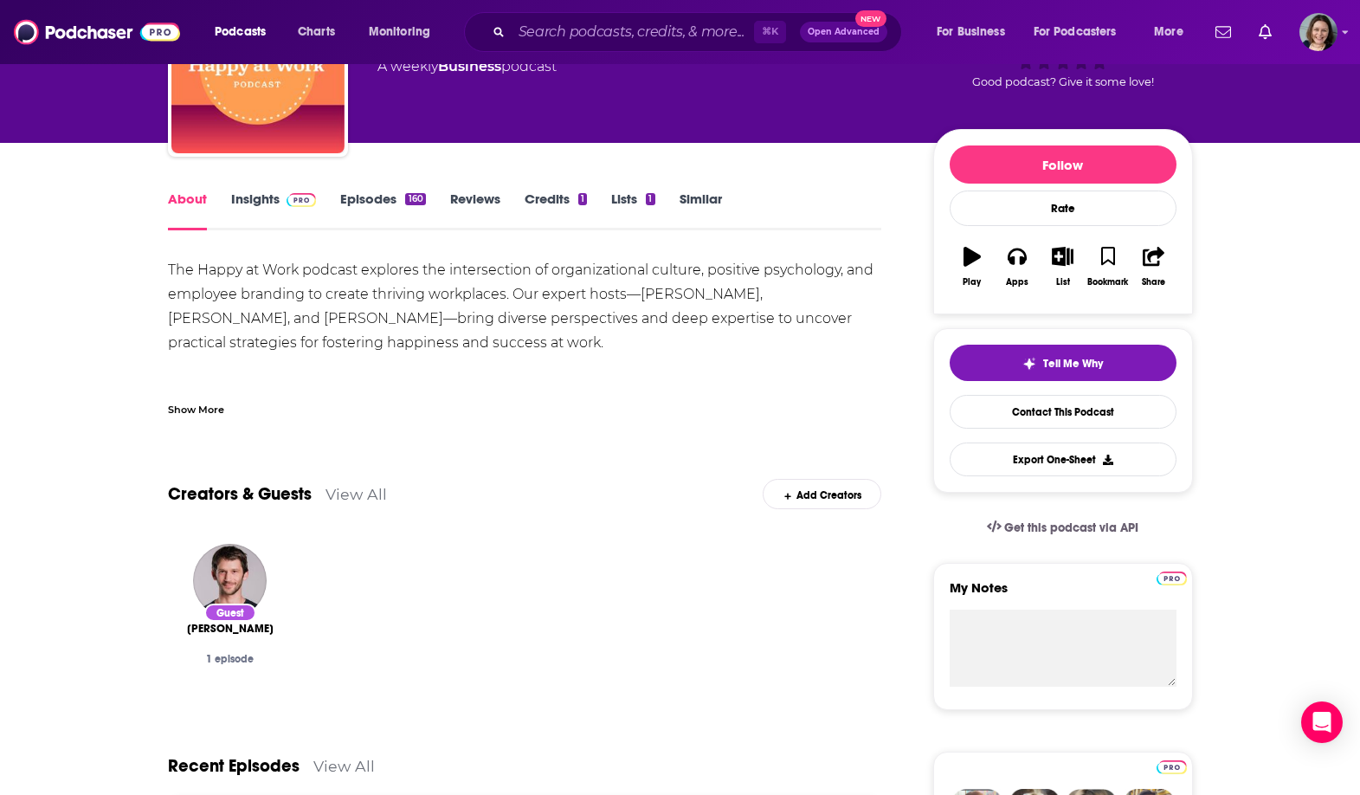
click at [249, 214] on link "Insights" at bounding box center [274, 210] width 86 height 40
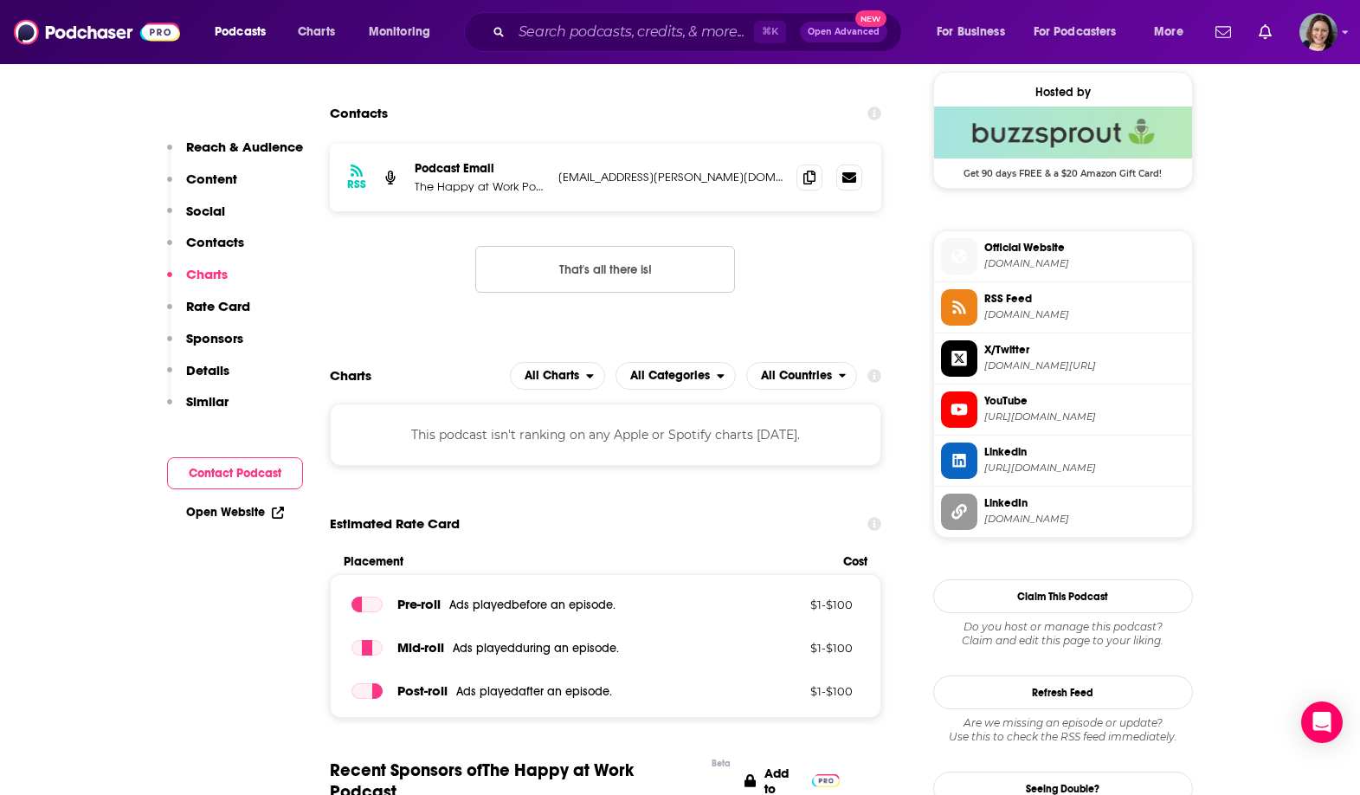
scroll to position [1477, 0]
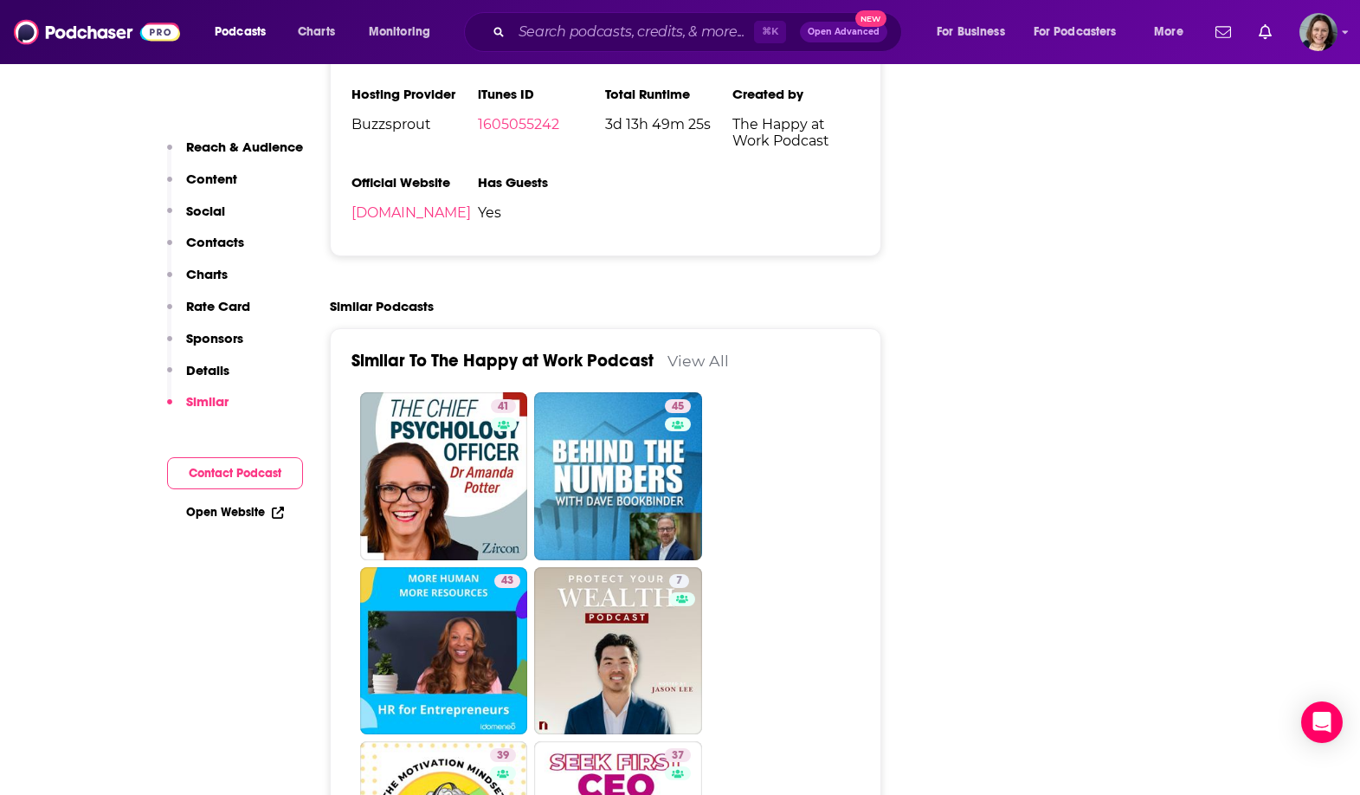
scroll to position [2527, 0]
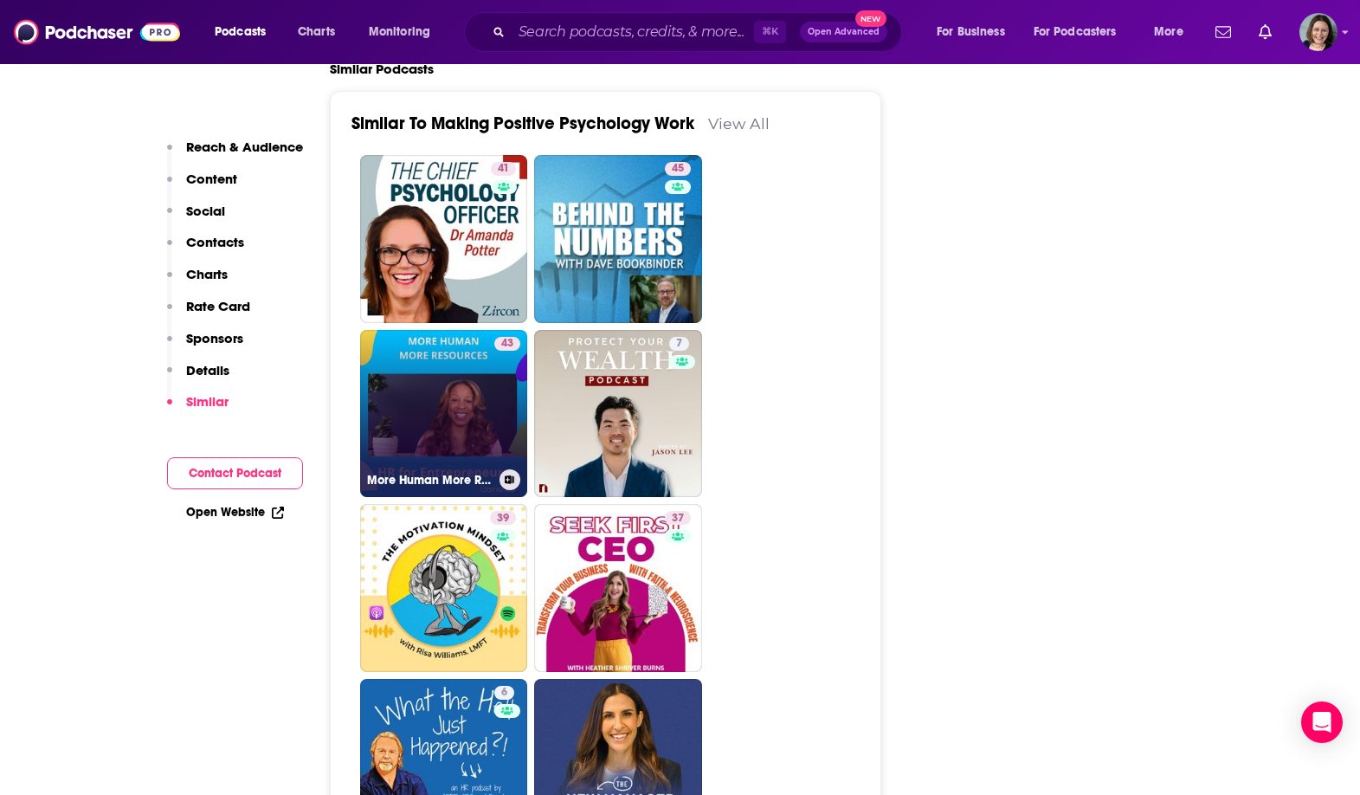
scroll to position [2933, 0]
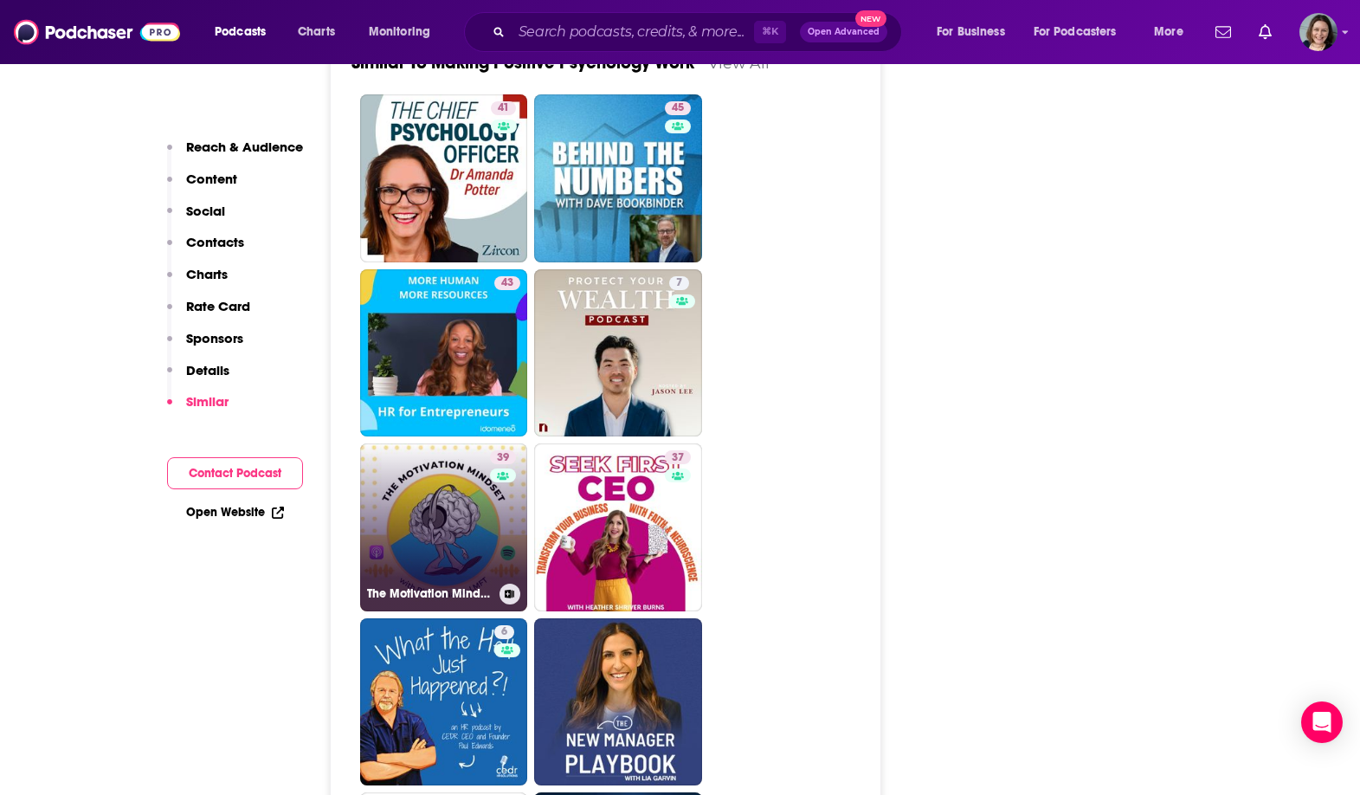
click at [448, 454] on link "39 The Motivation Mindset with [PERSON_NAME]" at bounding box center [444, 527] width 168 height 168
type input "[URL][DOMAIN_NAME]"
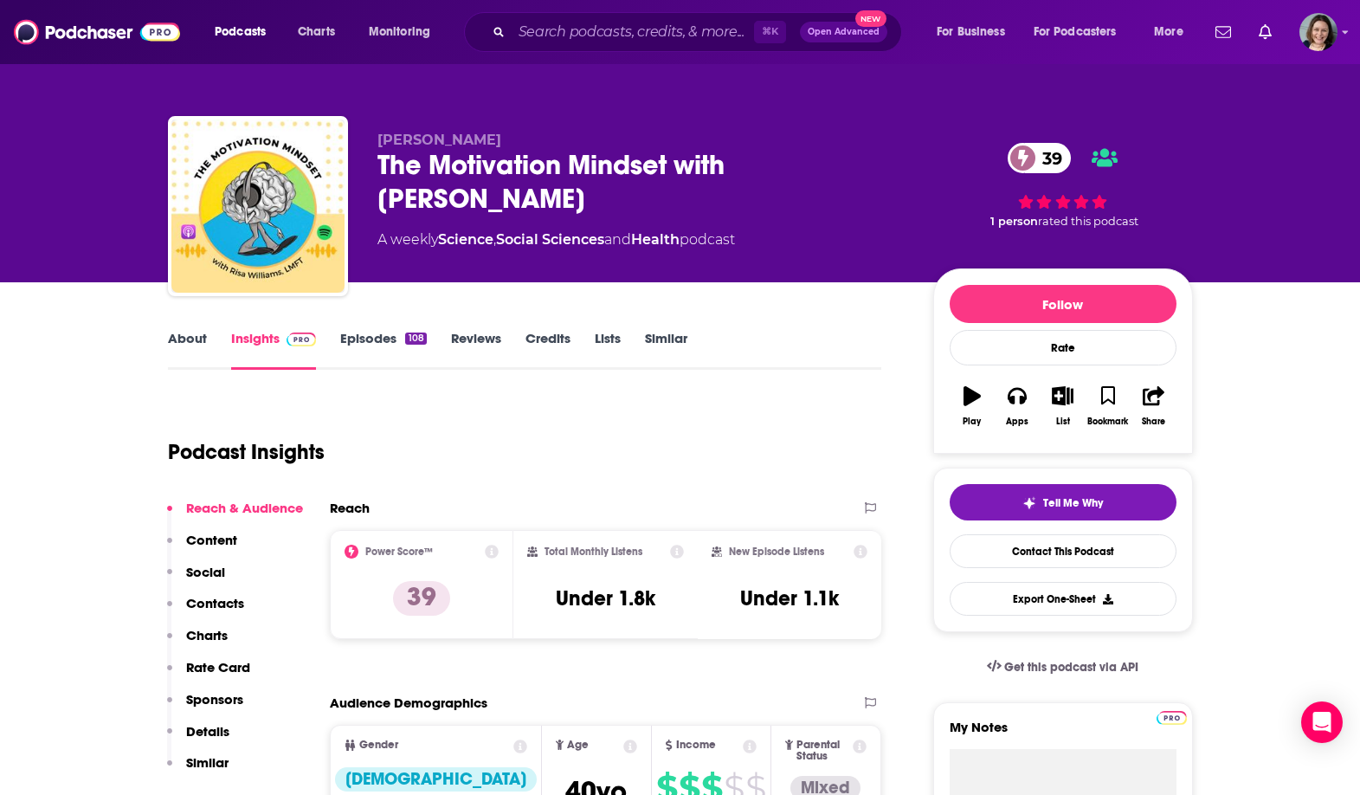
click at [195, 344] on link "About" at bounding box center [187, 350] width 39 height 40
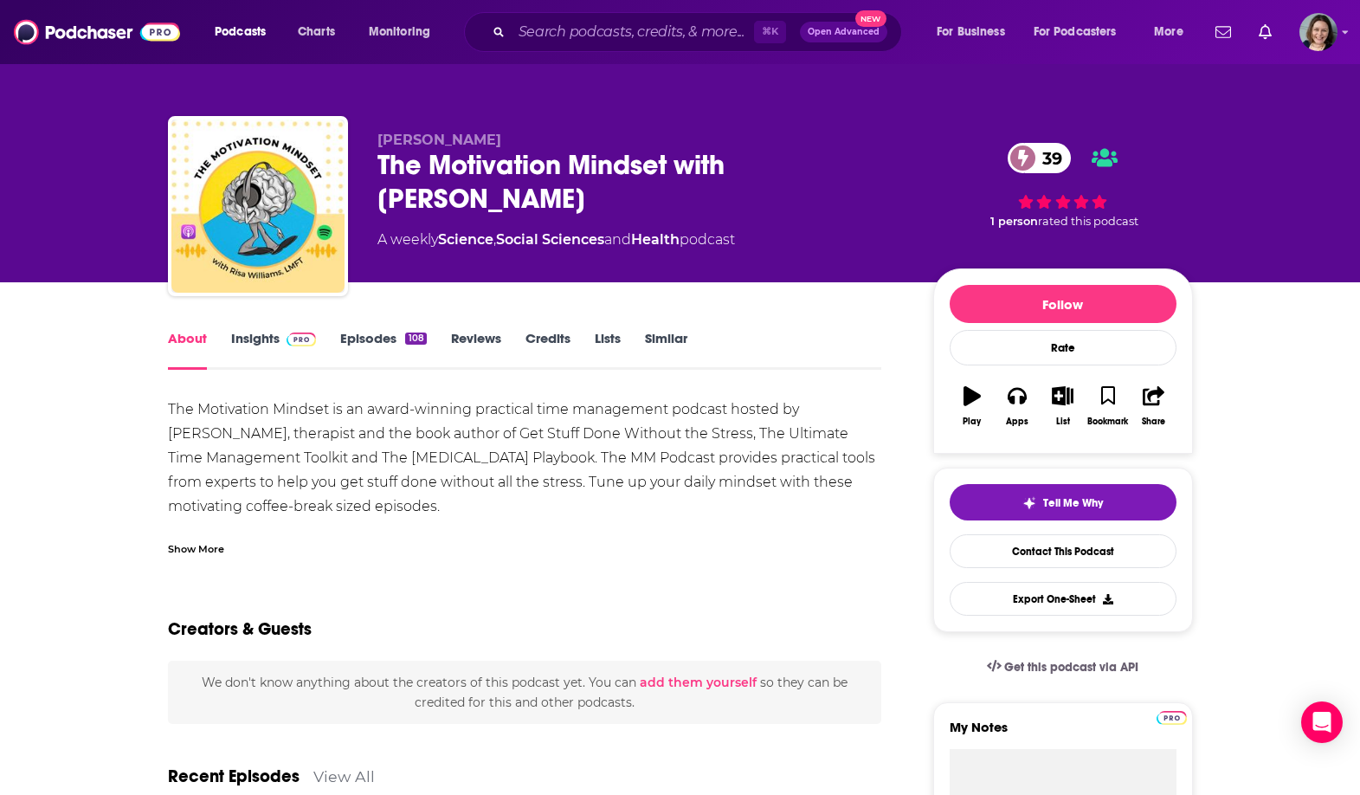
click at [205, 547] on div "Show More" at bounding box center [196, 547] width 56 height 16
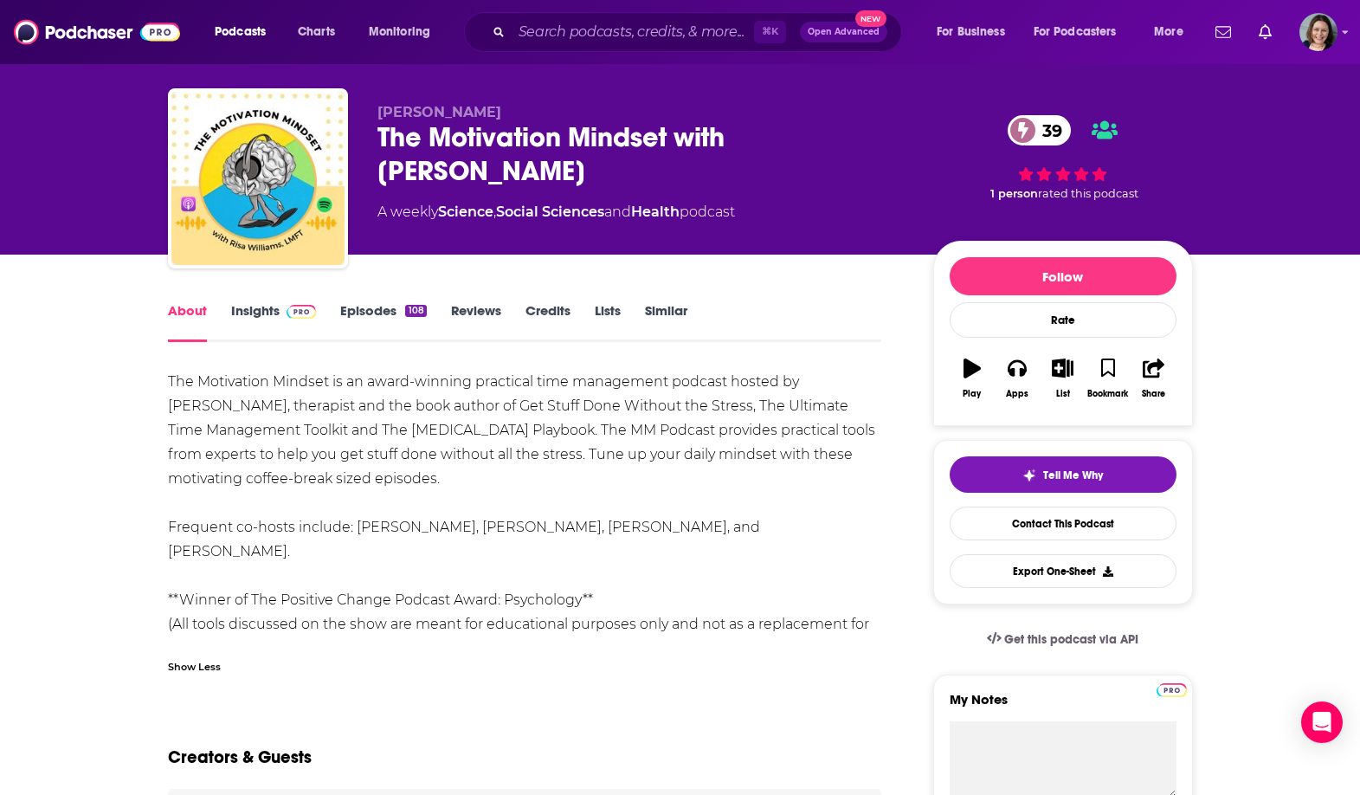
scroll to position [29, 0]
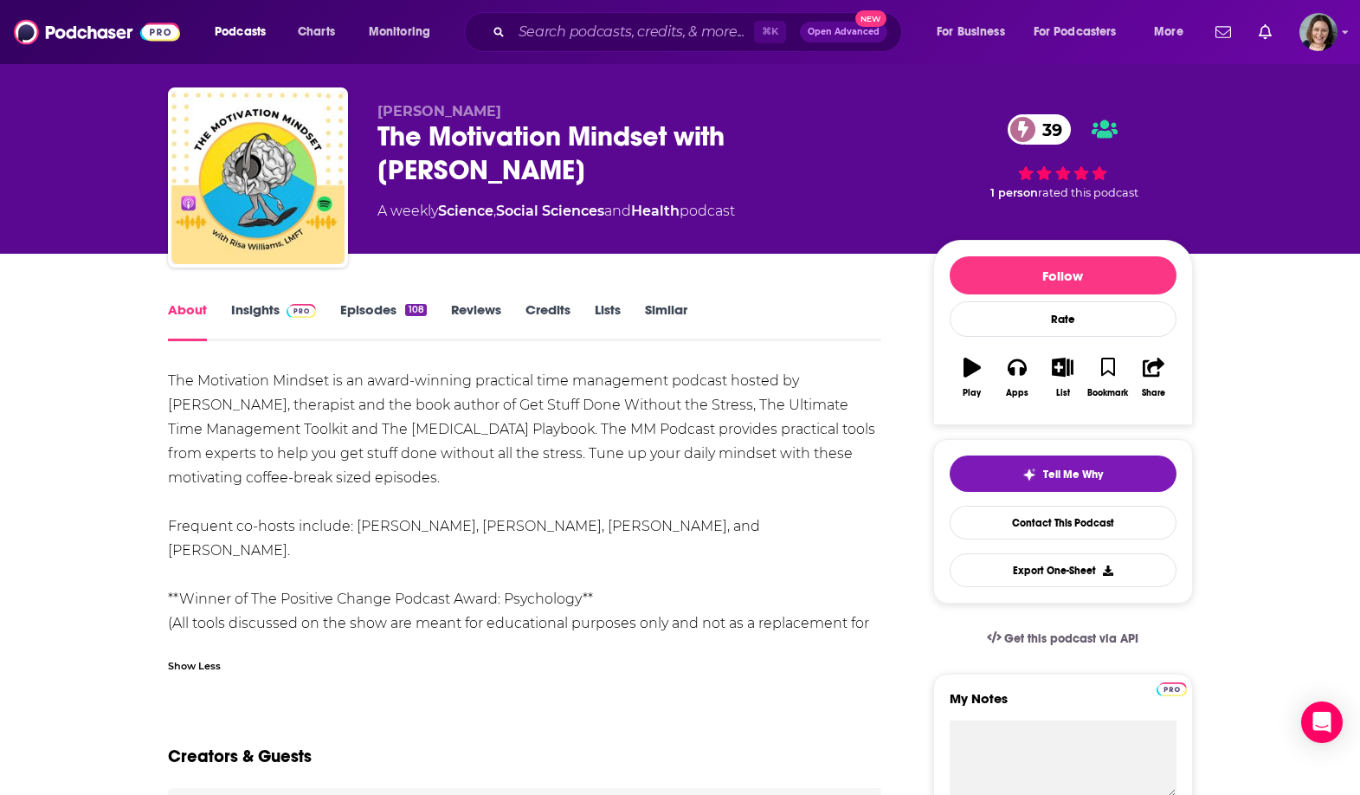
click at [262, 306] on link "Insights" at bounding box center [274, 321] width 86 height 40
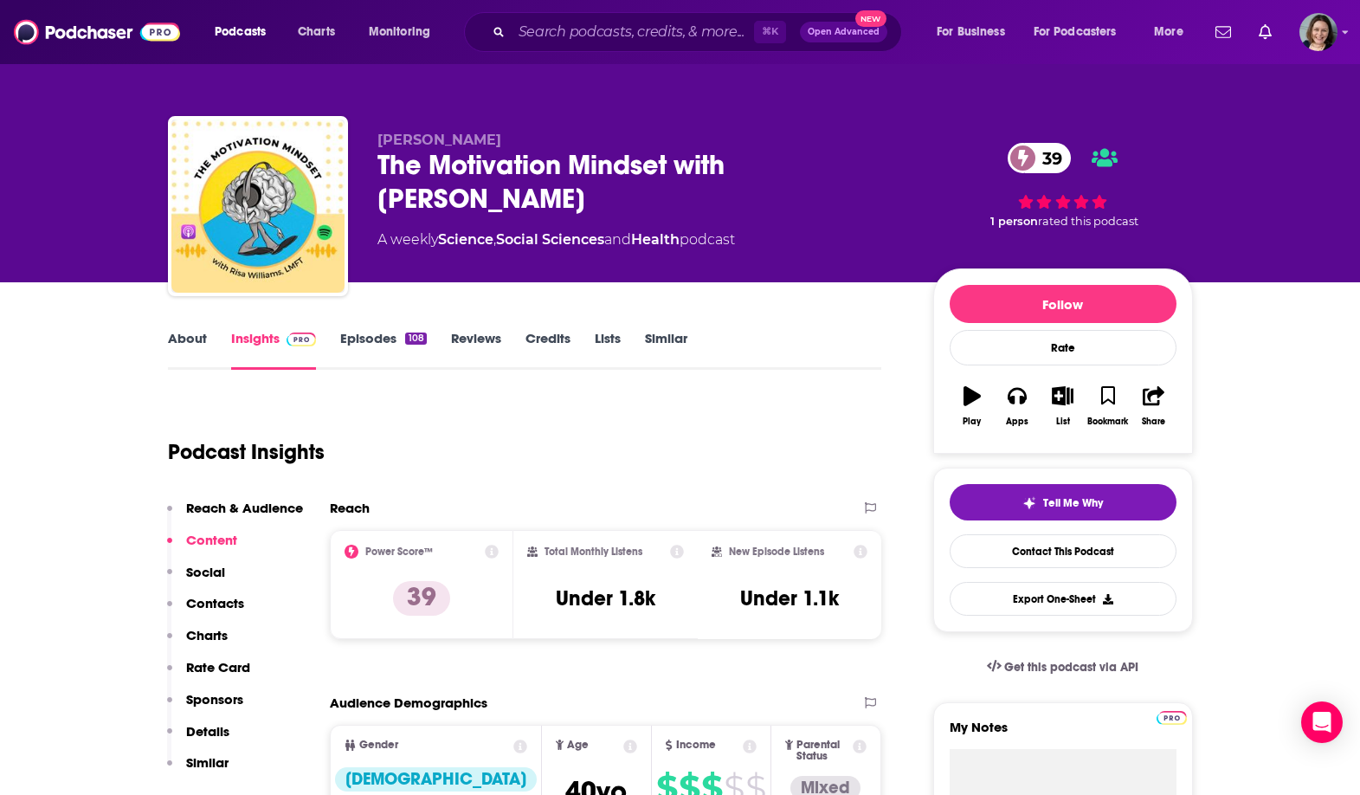
click at [390, 158] on div "The Motivation Mindset with [PERSON_NAME] 39" at bounding box center [641, 182] width 528 height 68
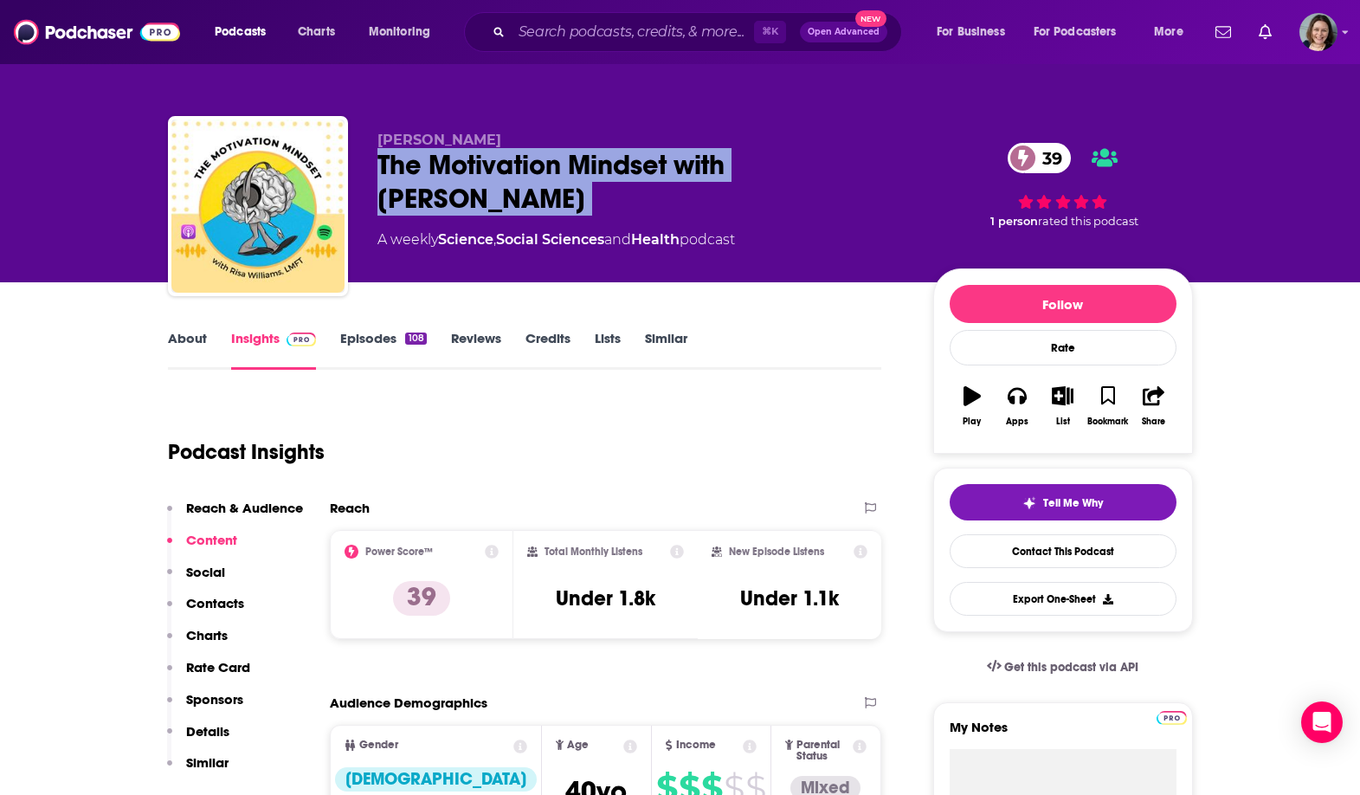
drag, startPoint x: 390, startPoint y: 158, endPoint x: 511, endPoint y: 197, distance: 126.7
click at [511, 197] on div "The Motivation Mindset with [PERSON_NAME] 39" at bounding box center [641, 182] width 528 height 68
copy div "The Motivation Mindset with [PERSON_NAME] 39"
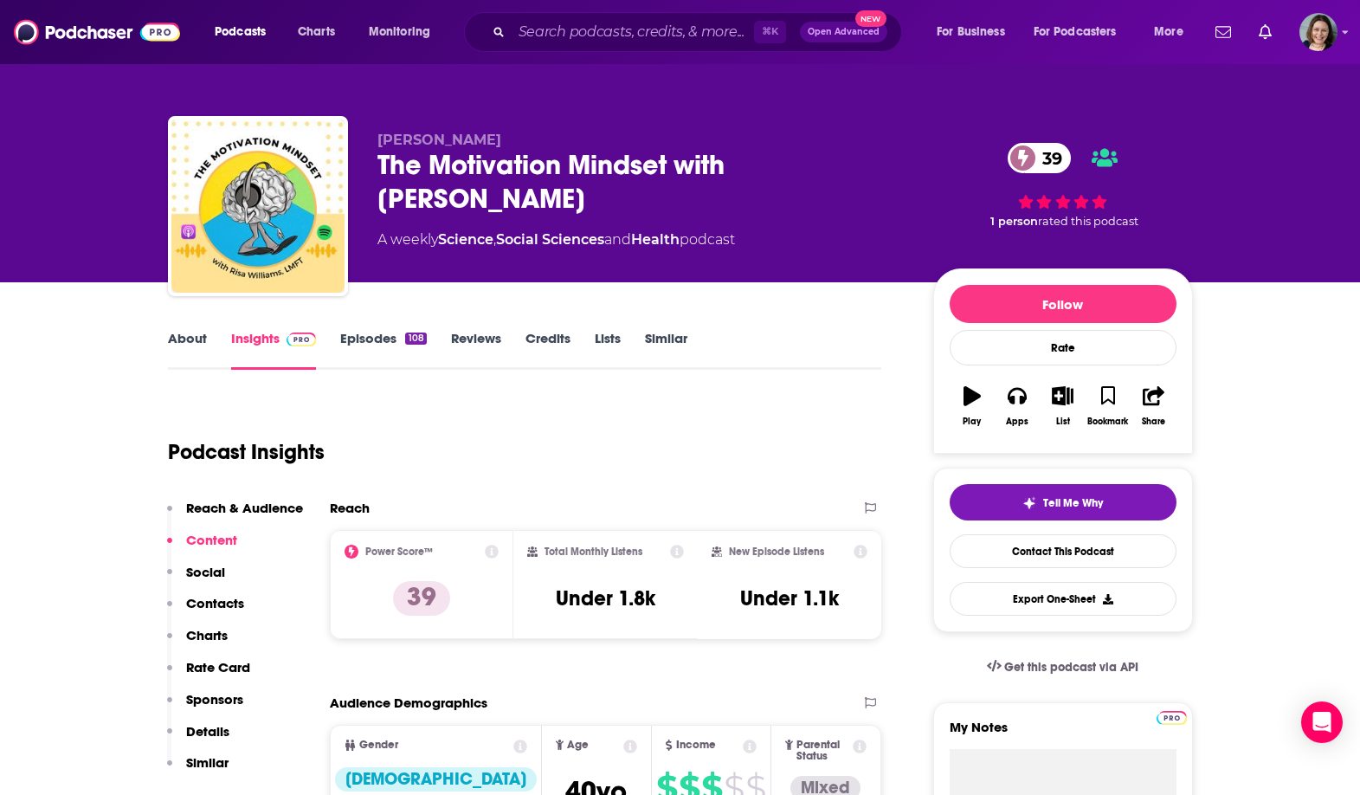
click at [389, 148] on div "The Motivation Mindset with [PERSON_NAME] 39" at bounding box center [641, 182] width 528 height 68
click at [389, 140] on span "[PERSON_NAME]" at bounding box center [439, 140] width 124 height 16
drag, startPoint x: 389, startPoint y: 140, endPoint x: 449, endPoint y: 140, distance: 60.6
click at [449, 140] on span "[PERSON_NAME]" at bounding box center [439, 140] width 124 height 16
copy span "[PERSON_NAME]"
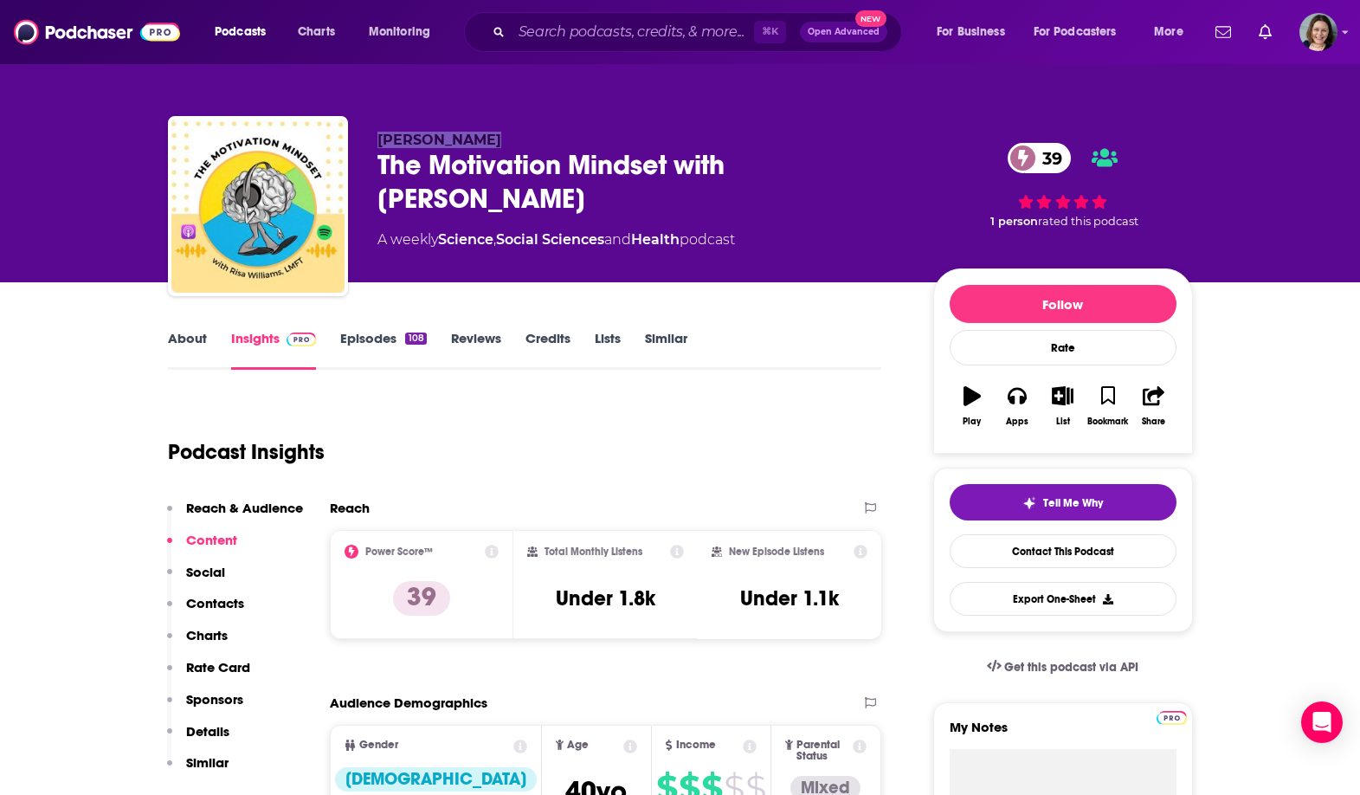
click at [449, 140] on span "[PERSON_NAME]" at bounding box center [439, 140] width 124 height 16
click at [192, 341] on link "About" at bounding box center [187, 350] width 39 height 40
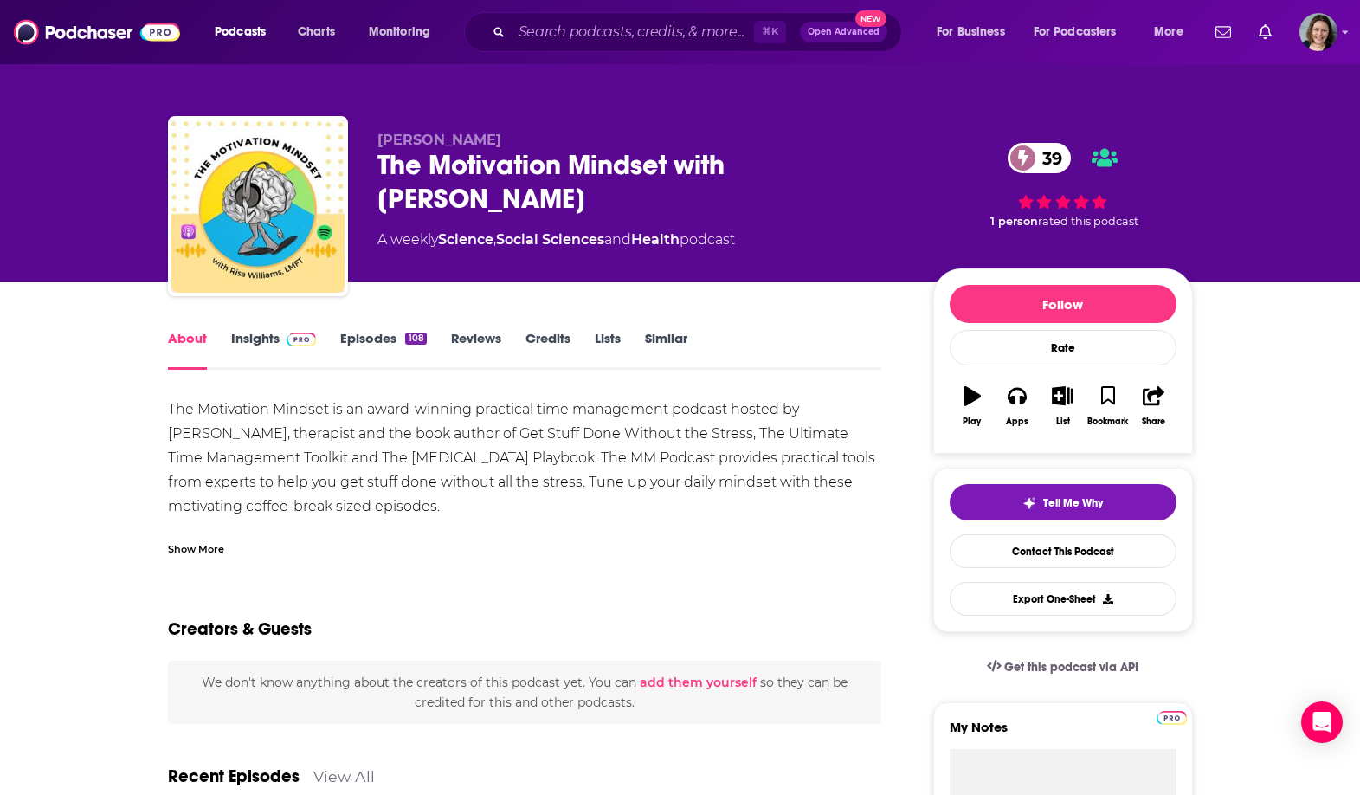
click at [393, 465] on div "The Motivation Mindset is an award-winning practical time management podcast ho…" at bounding box center [525, 542] width 714 height 291
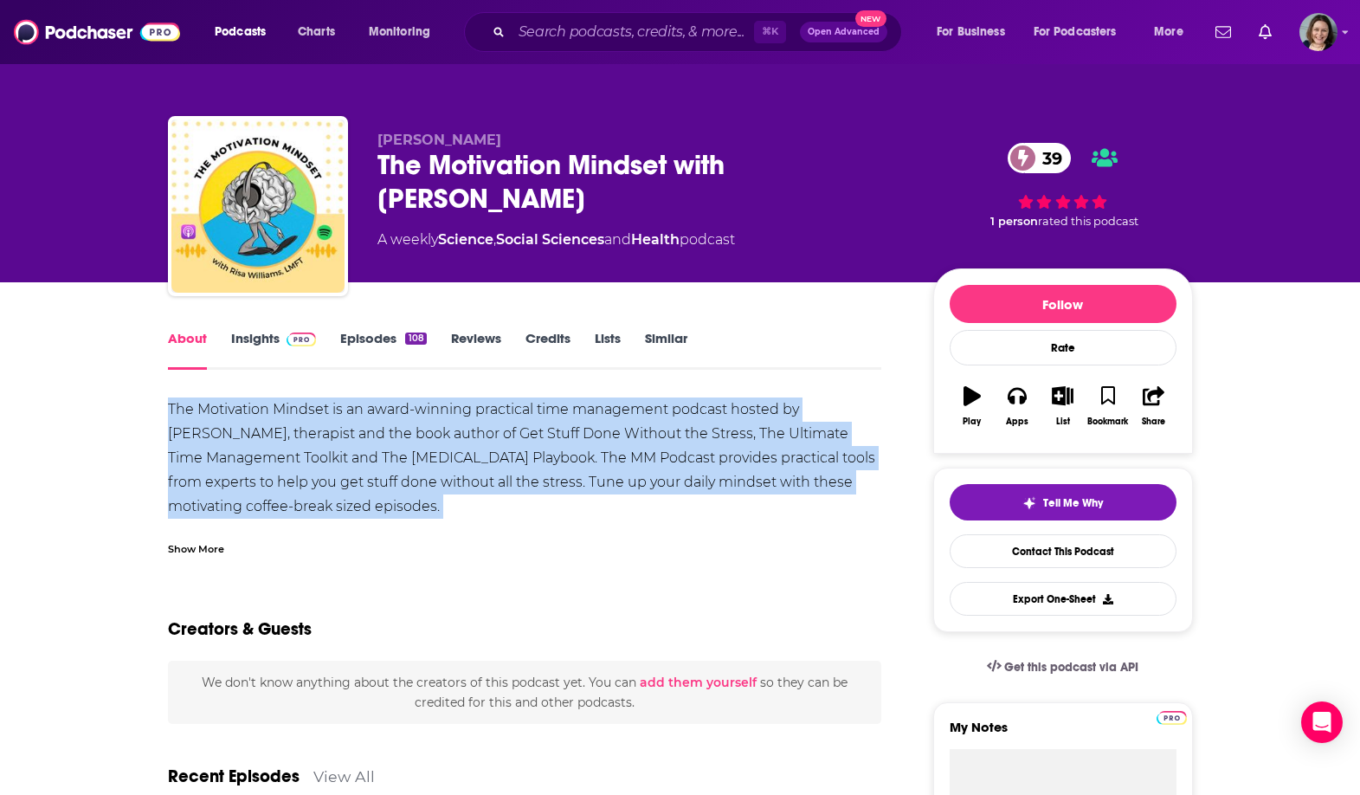
click at [393, 465] on div "The Motivation Mindset is an award-winning practical time management podcast ho…" at bounding box center [525, 542] width 714 height 291
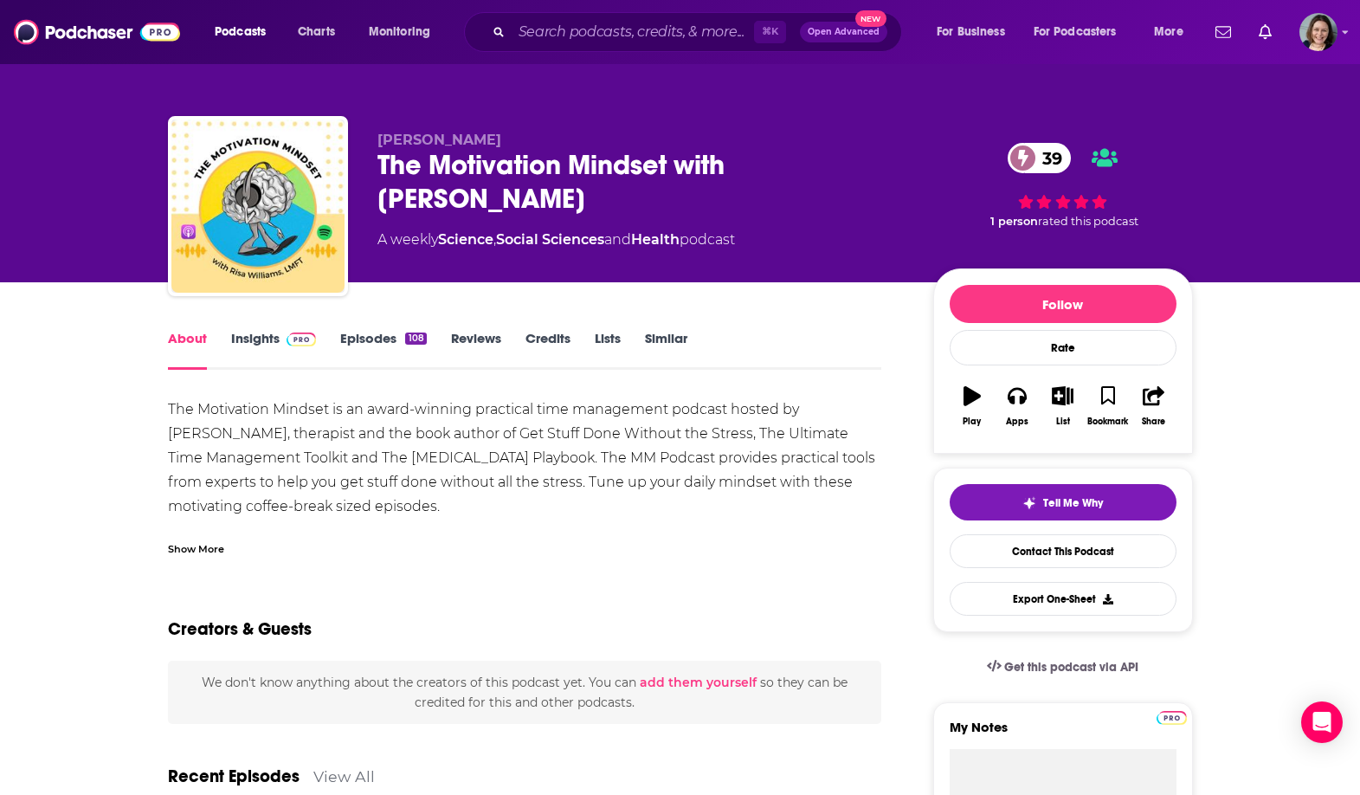
click at [208, 545] on div "Show More" at bounding box center [196, 547] width 56 height 16
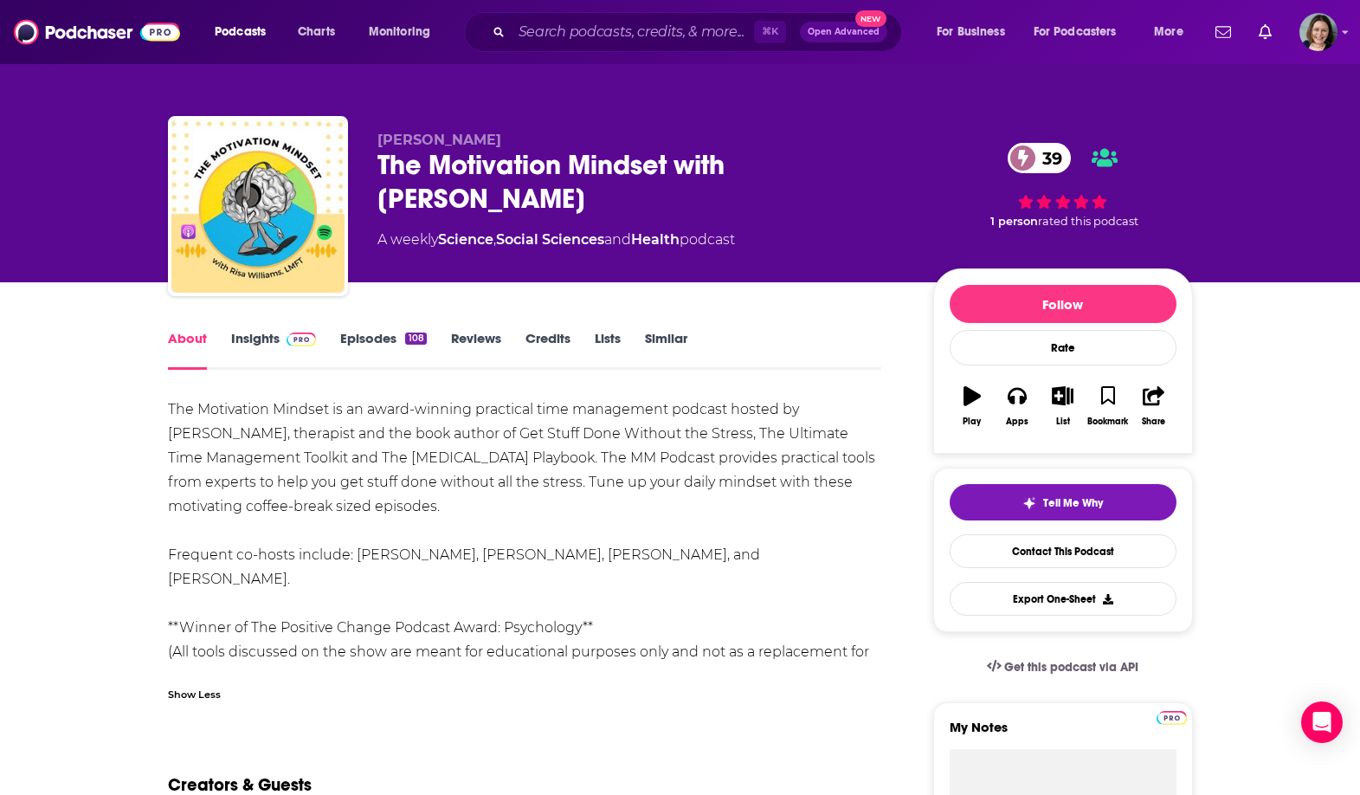
click at [197, 423] on div "The Motivation Mindset is an award-winning practical time management podcast ho…" at bounding box center [525, 542] width 714 height 291
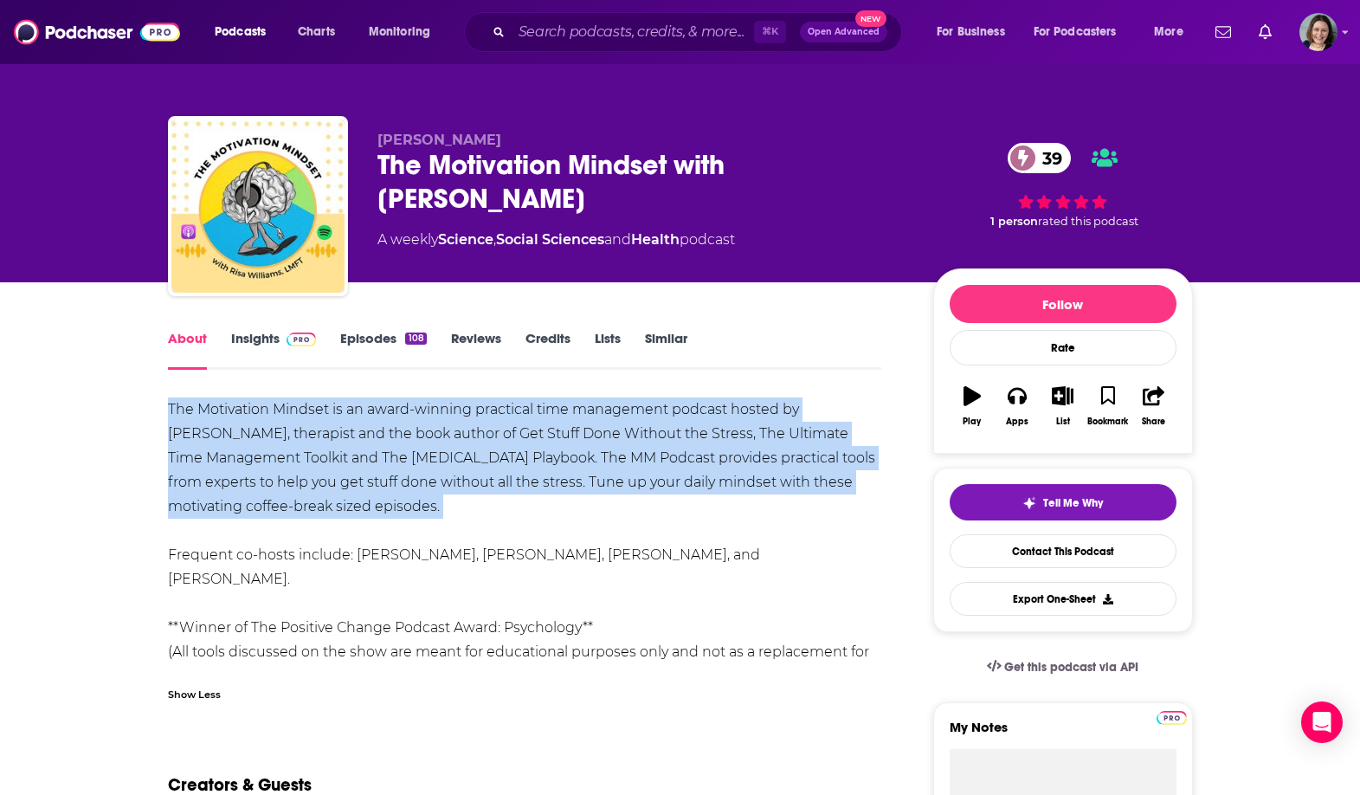
click at [200, 424] on div "The Motivation Mindset is an award-winning practical time management podcast ho…" at bounding box center [525, 542] width 714 height 291
copy div "The Motivation Mindset is an award-winning practical time management podcast ho…"
click at [200, 424] on div "The Motivation Mindset is an award-winning practical time management podcast ho…" at bounding box center [525, 542] width 714 height 291
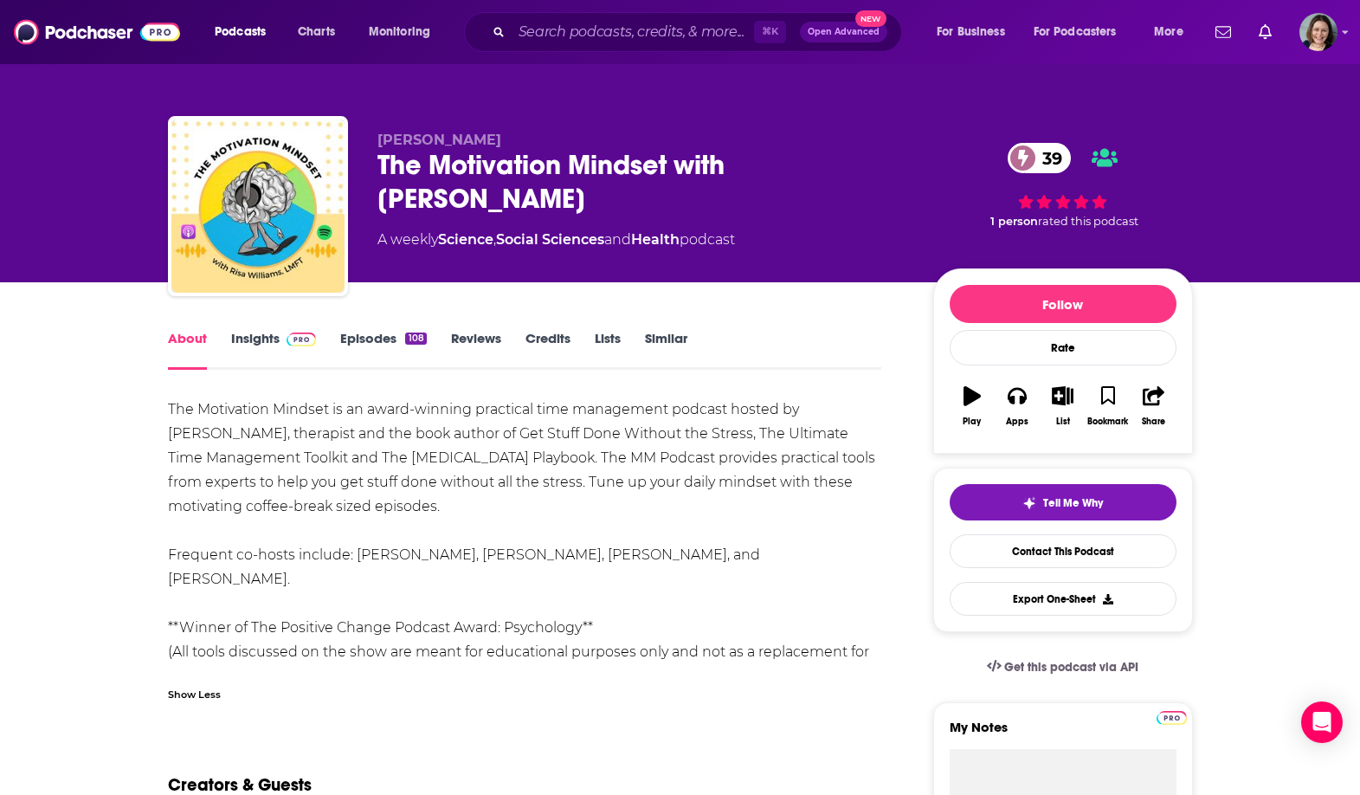
click at [258, 343] on link "Insights" at bounding box center [274, 350] width 86 height 40
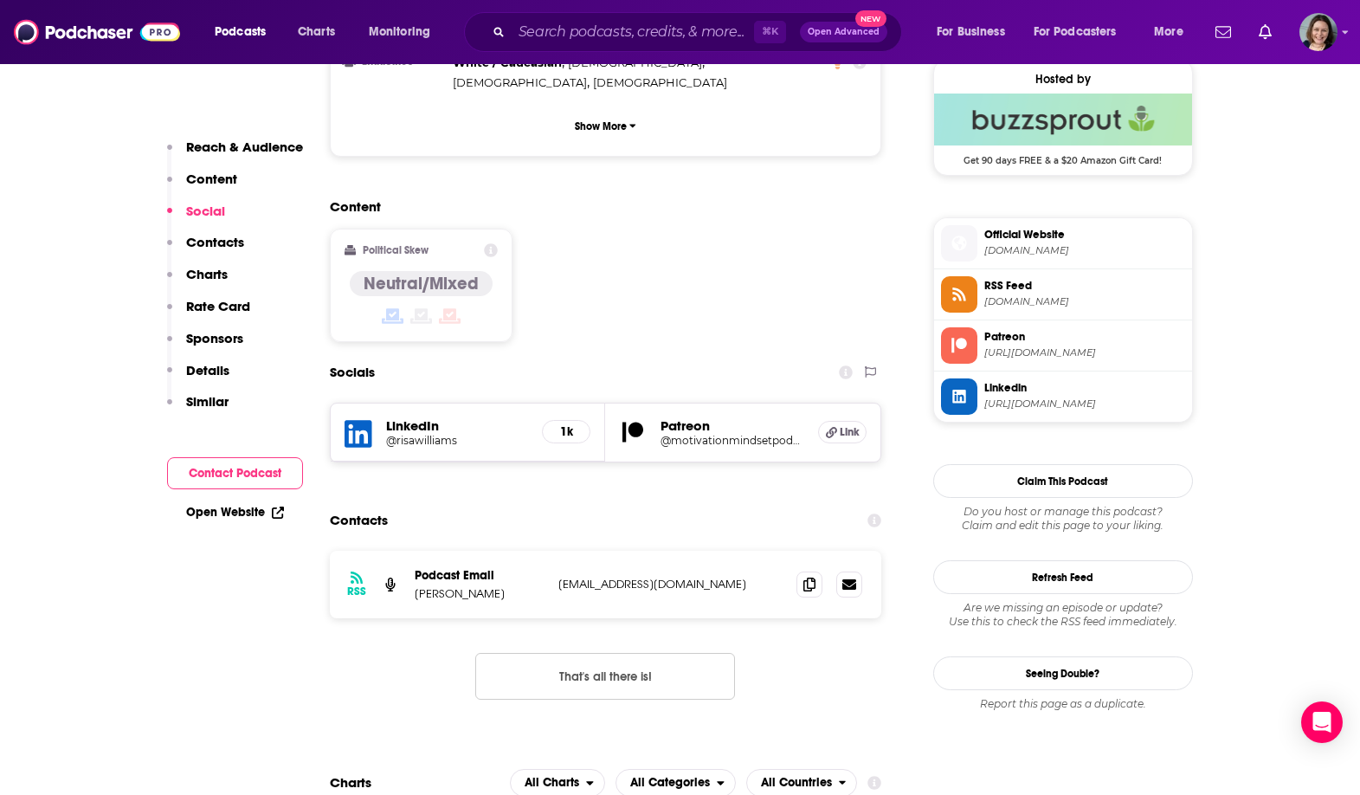
scroll to position [1275, 0]
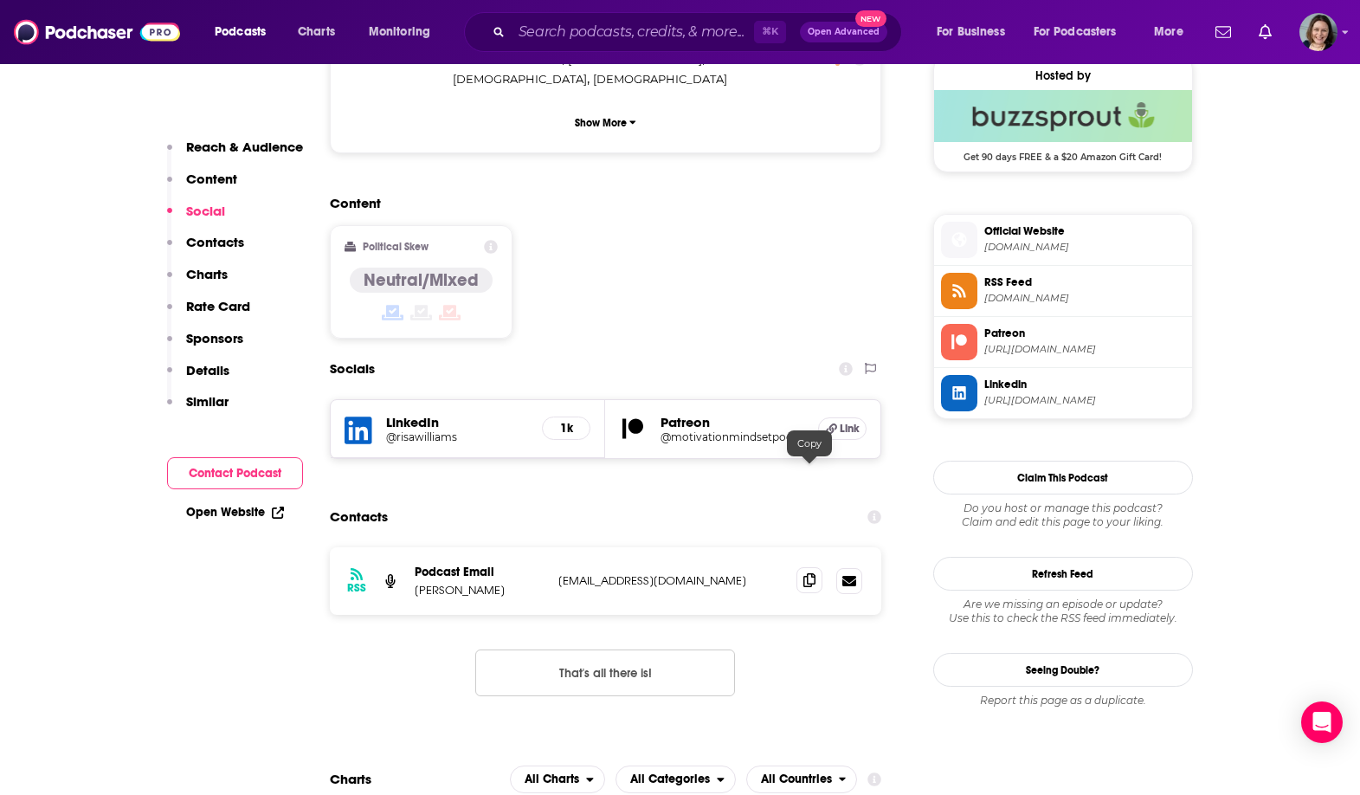
click at [814, 573] on icon at bounding box center [809, 580] width 12 height 14
click at [810, 573] on icon at bounding box center [809, 580] width 12 height 14
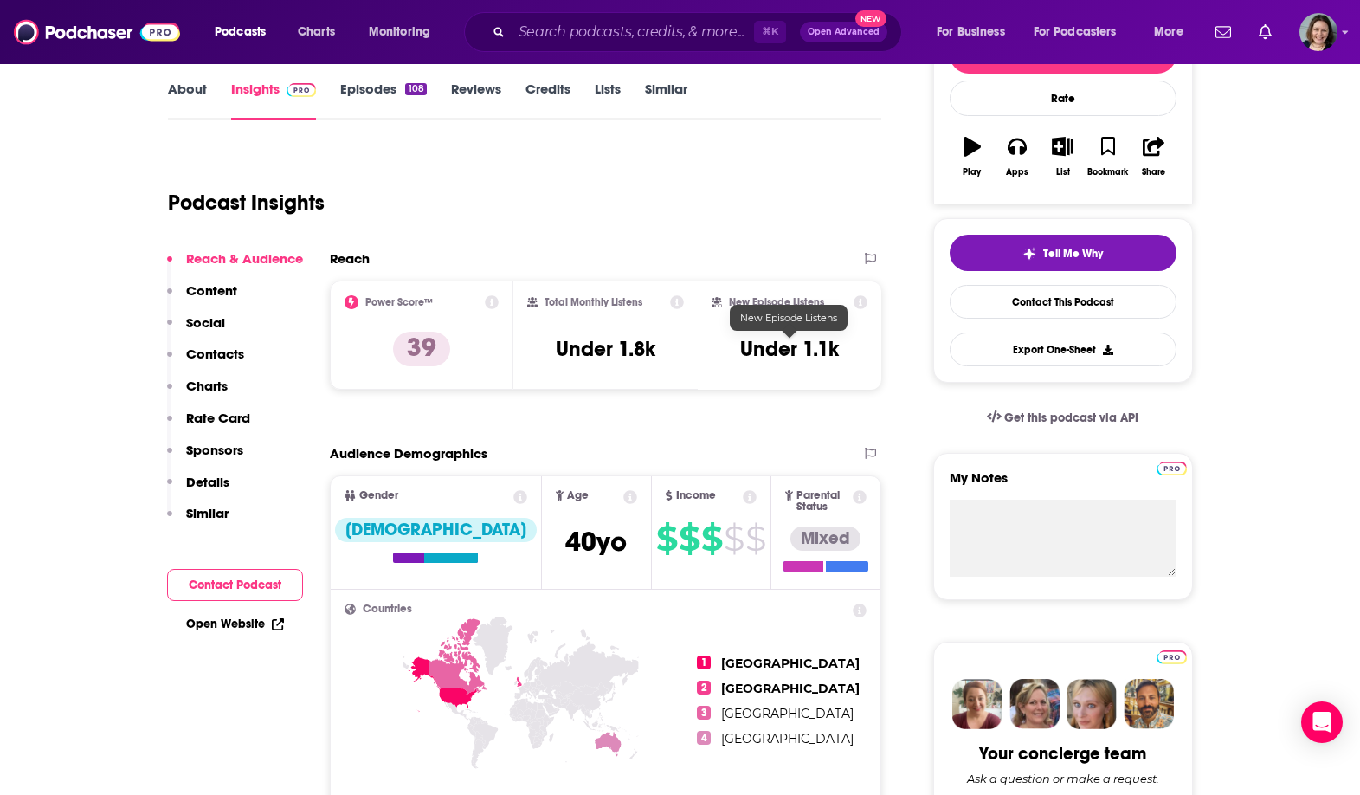
scroll to position [0, 0]
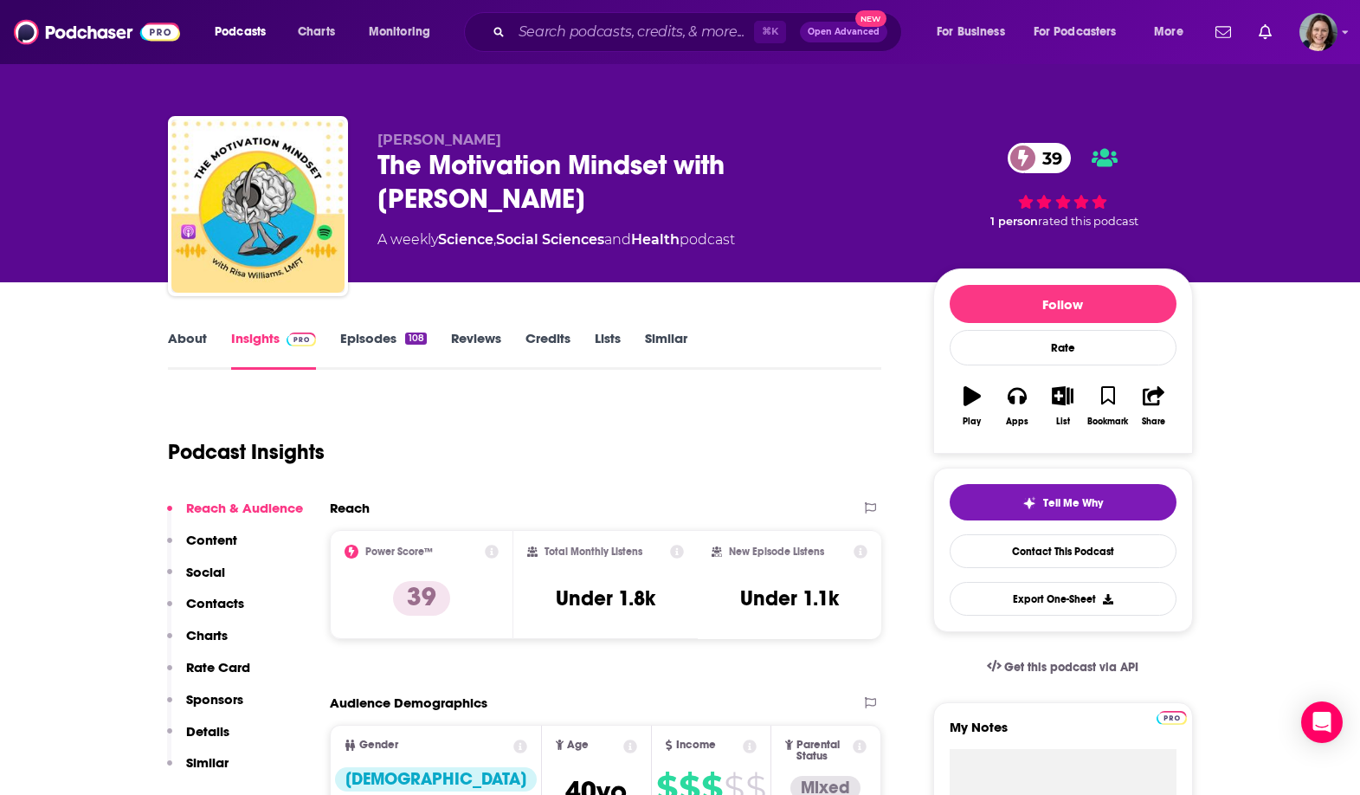
click at [450, 162] on div "The Motivation Mindset with [PERSON_NAME] 39" at bounding box center [641, 182] width 528 height 68
drag, startPoint x: 450, startPoint y: 162, endPoint x: 589, endPoint y: 155, distance: 139.5
click at [589, 155] on div "The Motivation Mindset with [PERSON_NAME] 39" at bounding box center [641, 182] width 528 height 68
copy h2 "Motivation Mindset"
click at [580, 33] on input "Search podcasts, credits, & more..." at bounding box center [633, 32] width 242 height 28
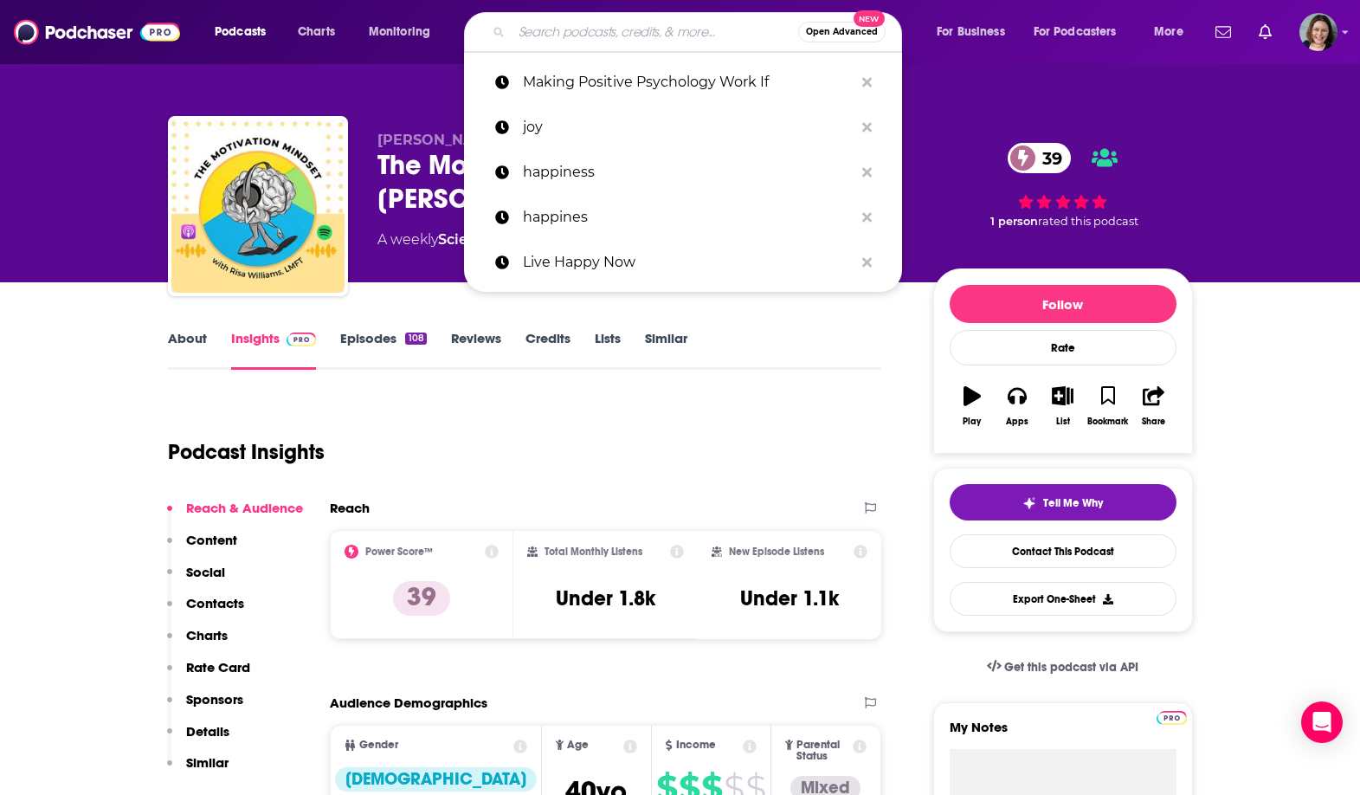
paste input "Motivation Mindset"
type input "Motivation Mindset"
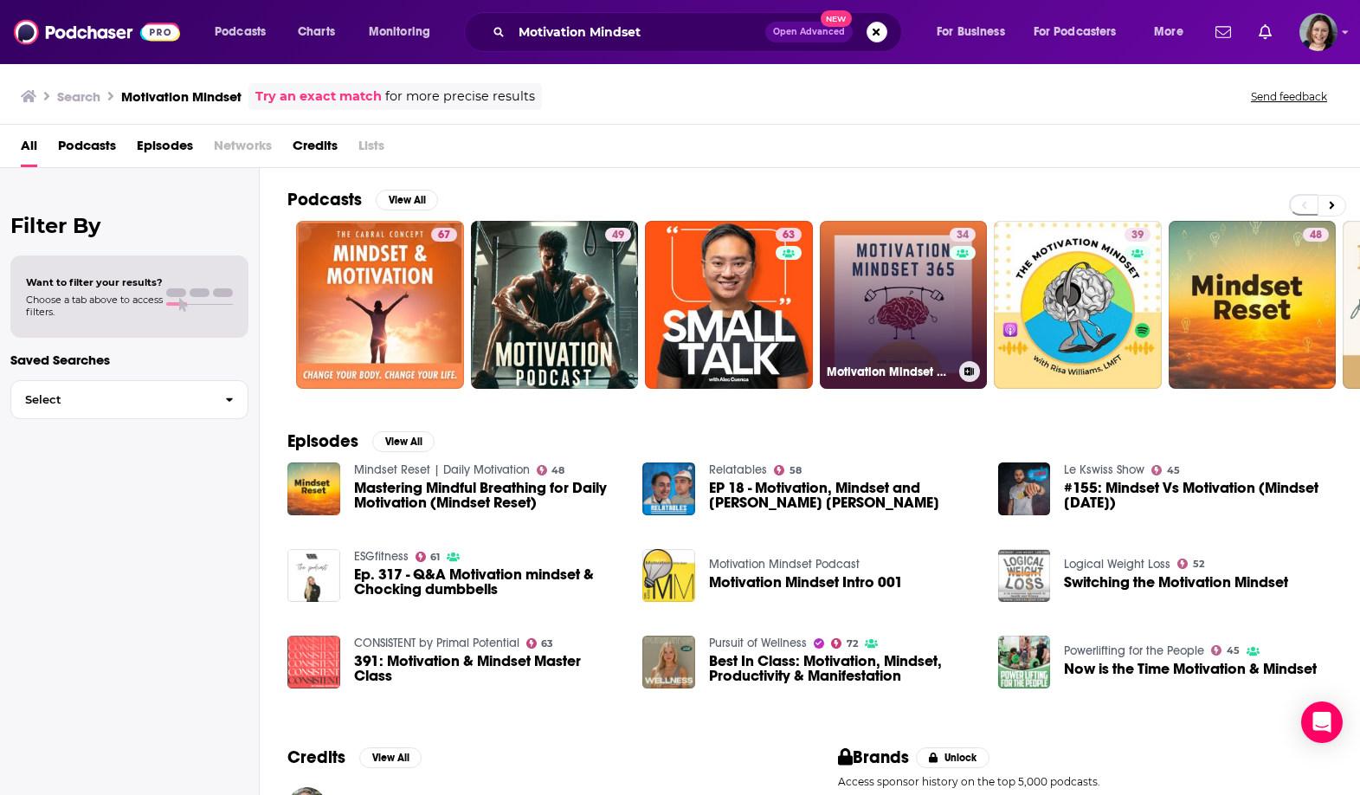
click at [913, 268] on link "34 Motivation Mindset 365" at bounding box center [904, 305] width 168 height 168
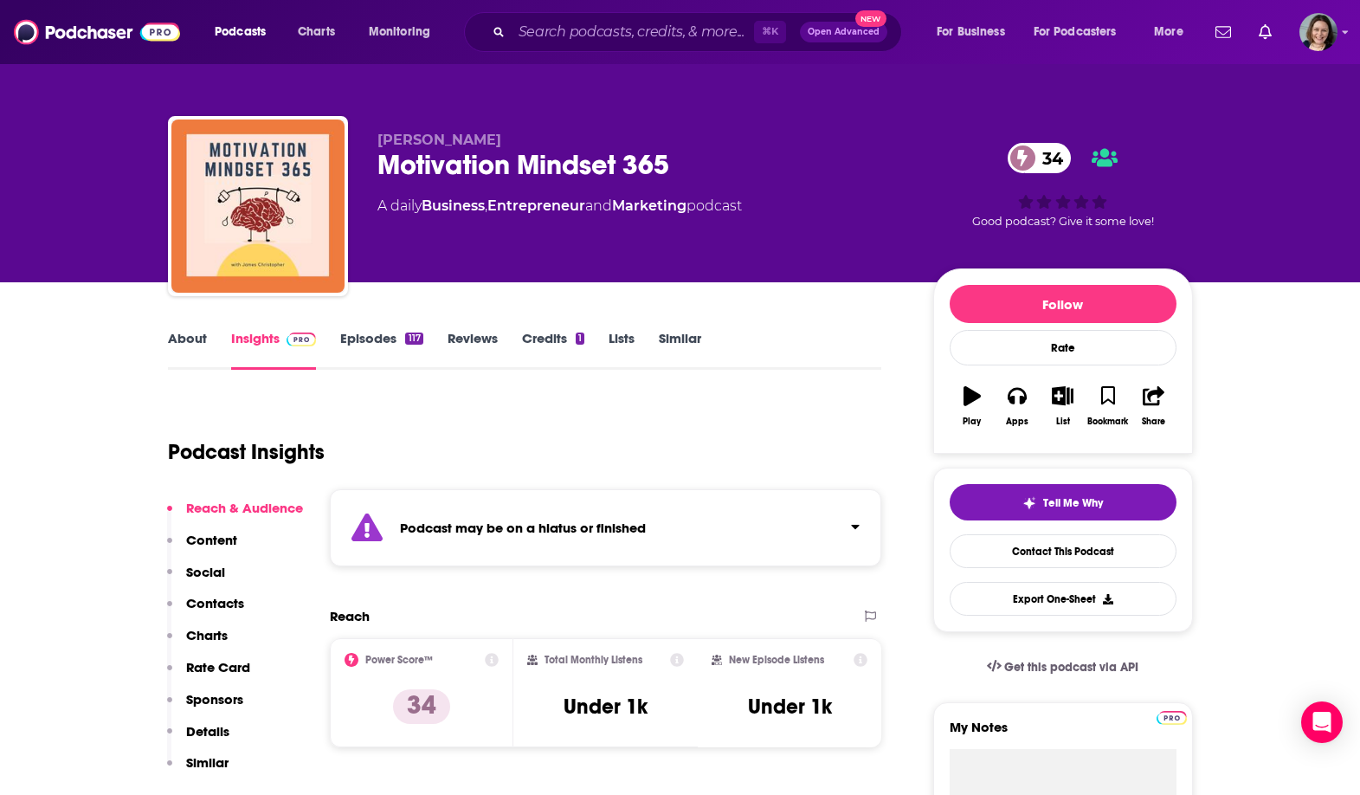
click at [606, 517] on div "Podcast may be on a hiatus or finished" at bounding box center [606, 527] width 552 height 77
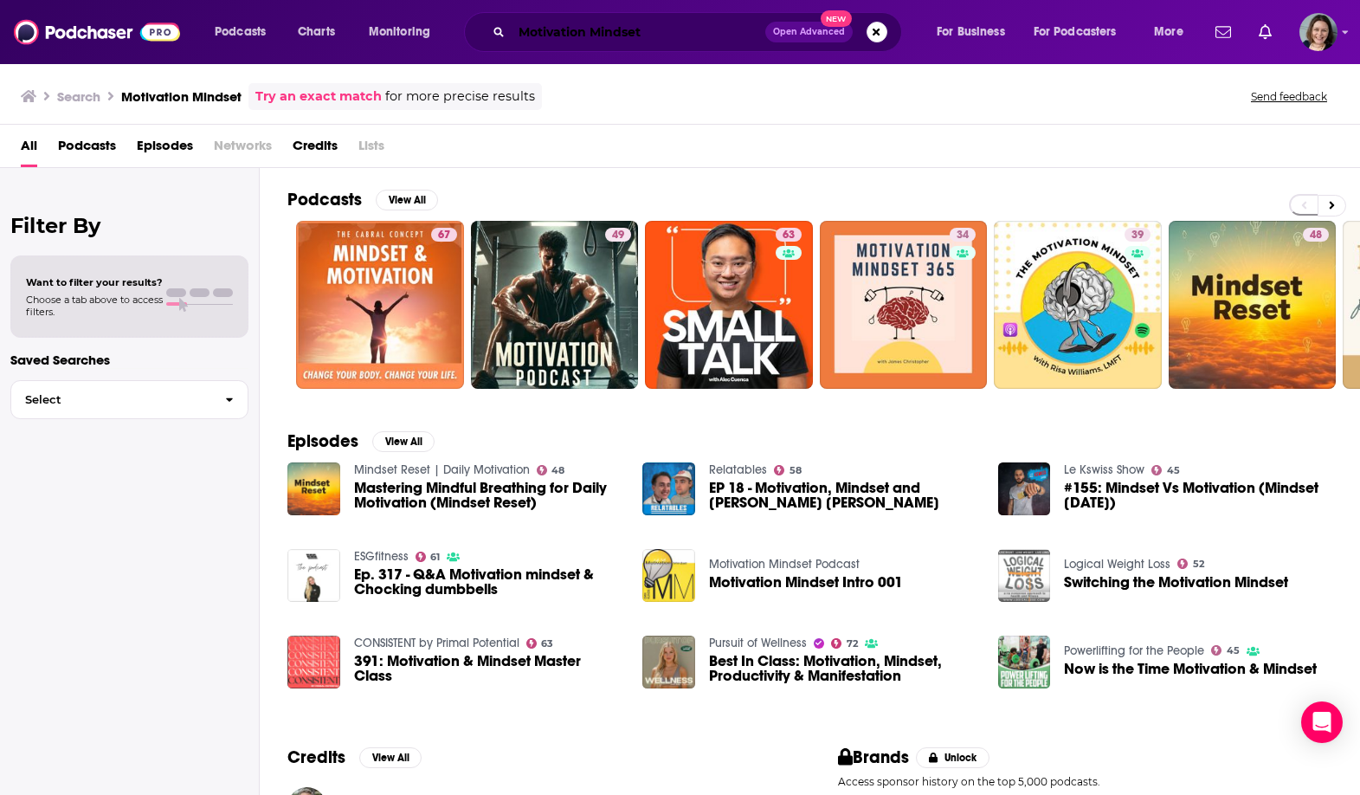
click at [577, 29] on input "Motivation Mindset" at bounding box center [639, 32] width 254 height 28
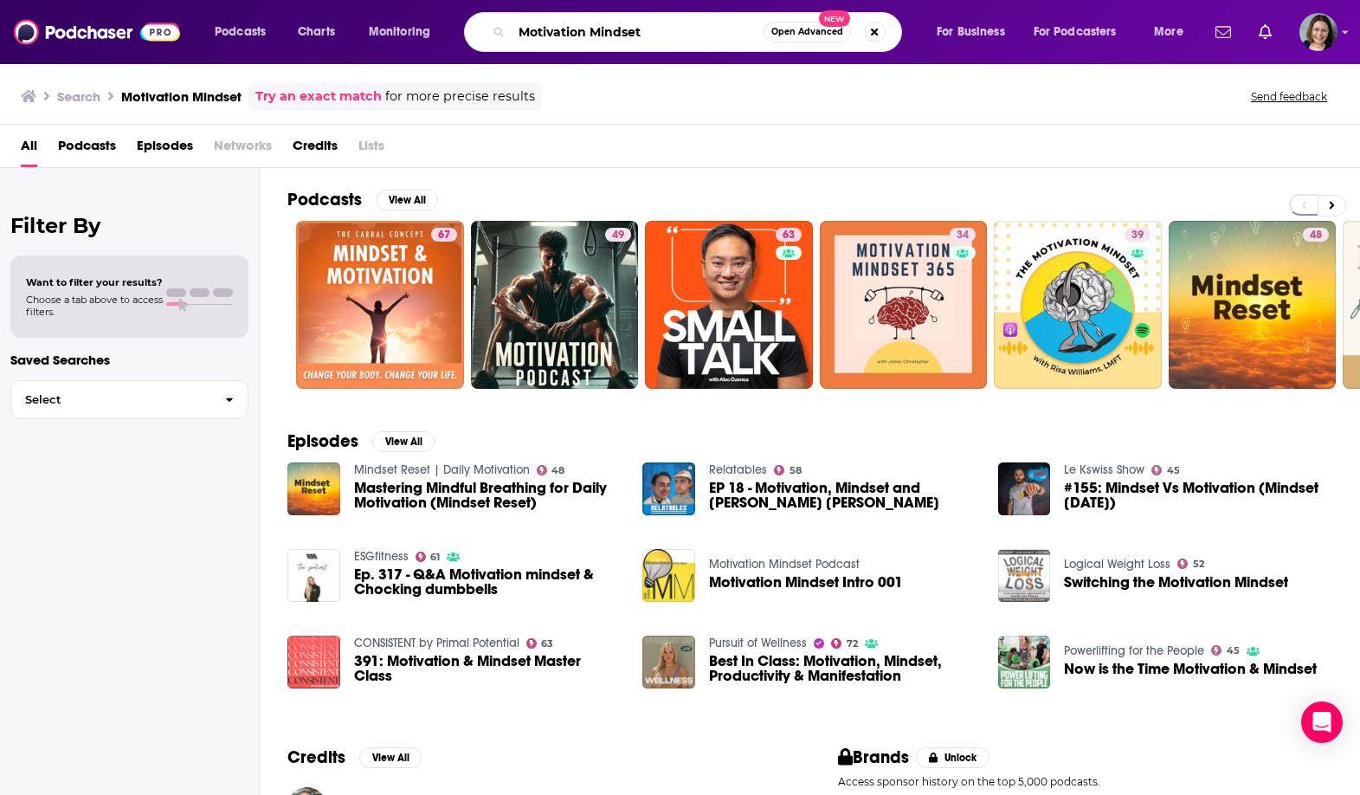
click at [577, 29] on input "Motivation Mindset" at bounding box center [638, 32] width 252 height 28
paste input "The Antidote to Stress"
type input "The Antidote to Stress"
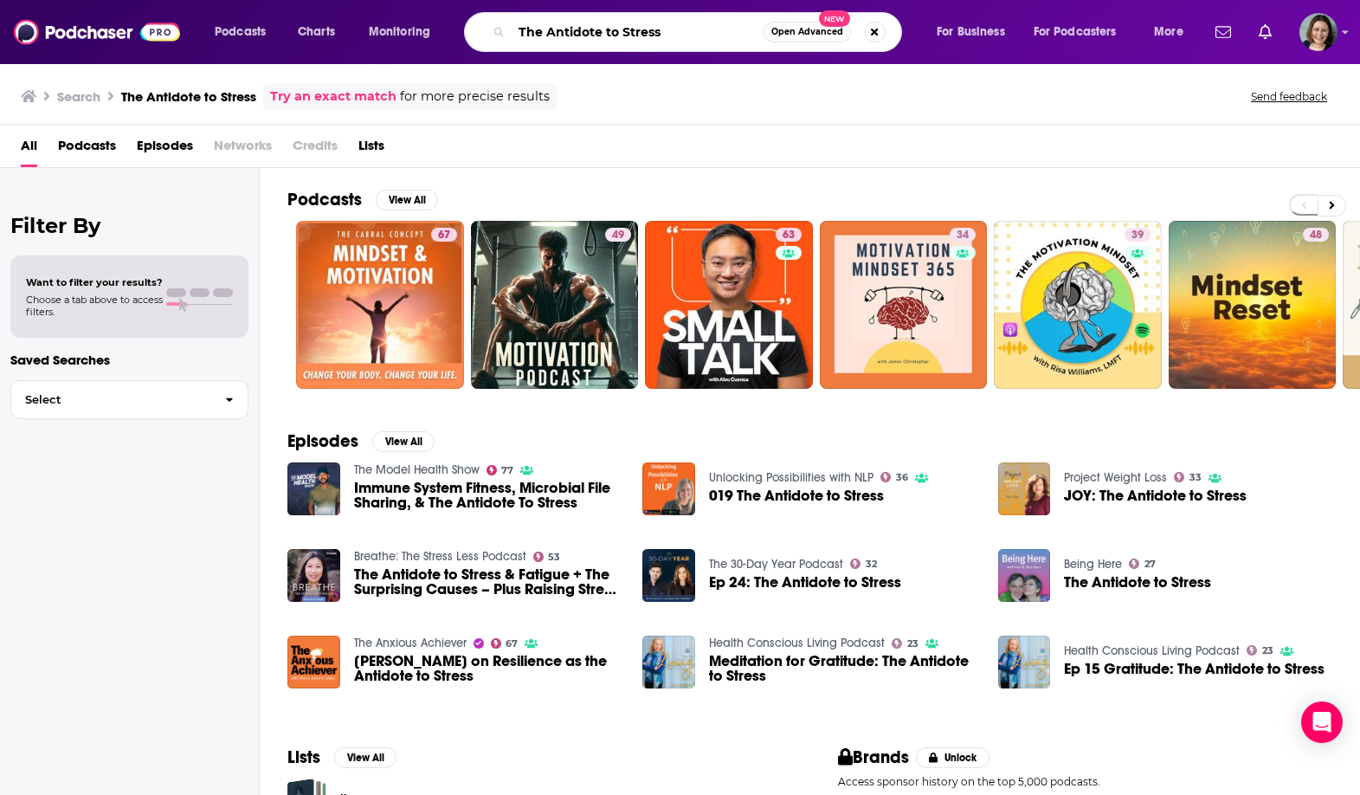
click at [694, 29] on input "The Antidote to Stress" at bounding box center [638, 32] width 252 height 28
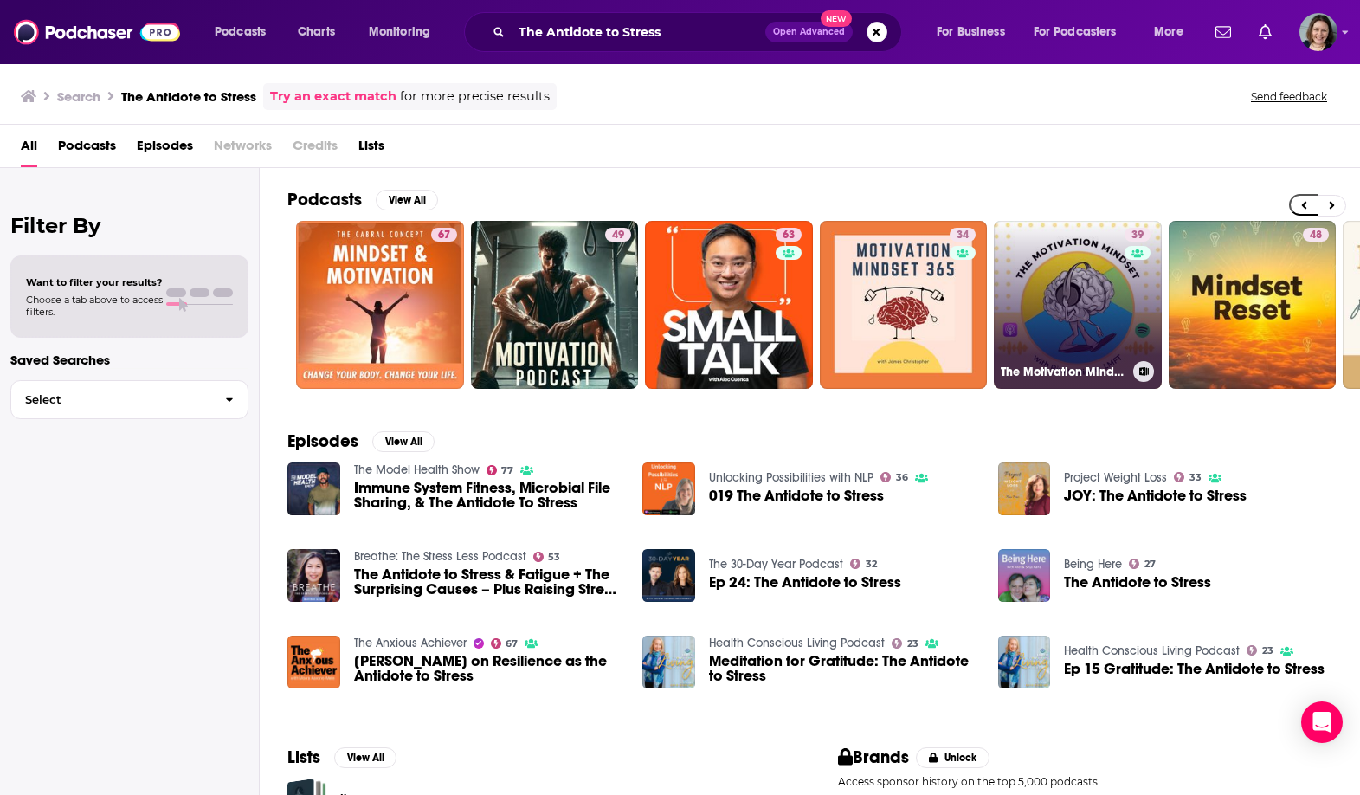
scroll to position [0, 204]
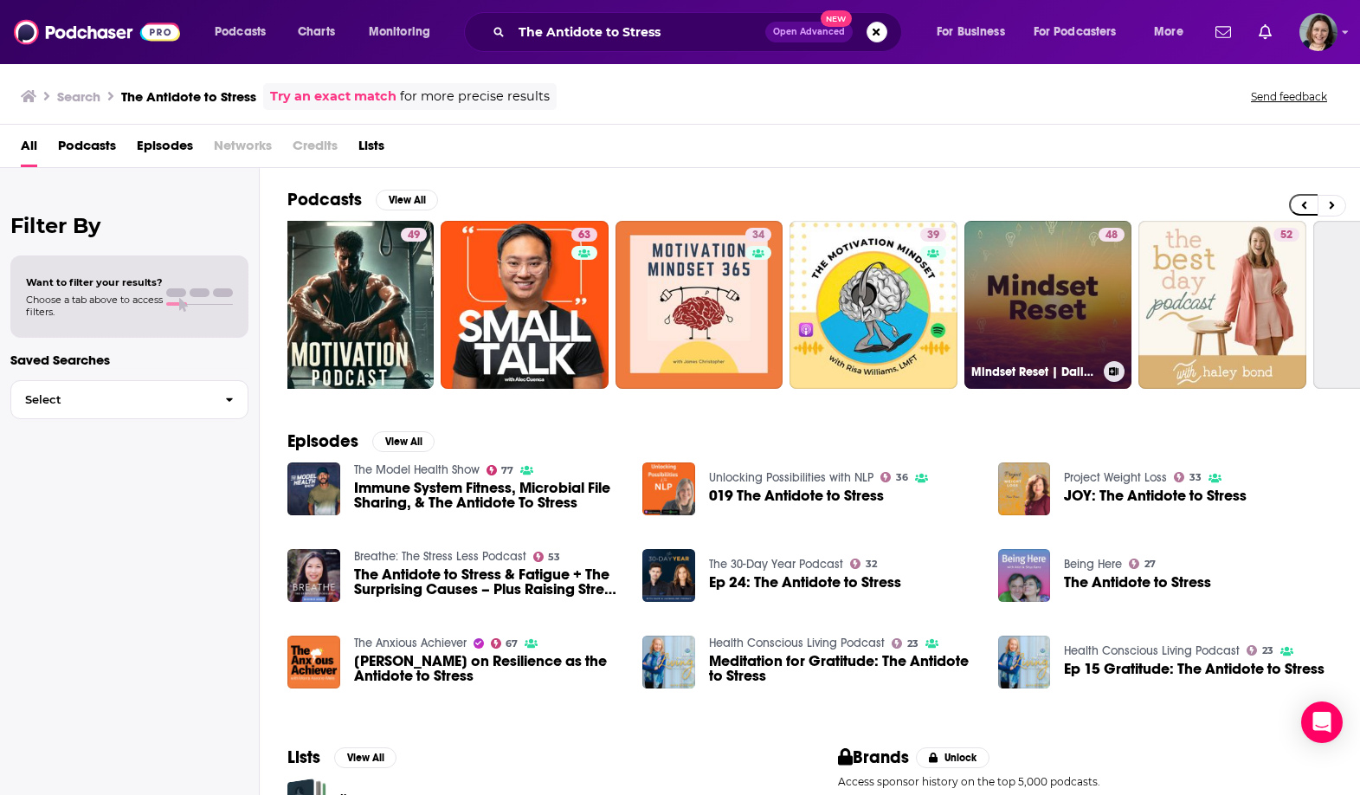
click at [1035, 309] on link "48 Mindset Reset | Daily Motivation" at bounding box center [1048, 305] width 168 height 168
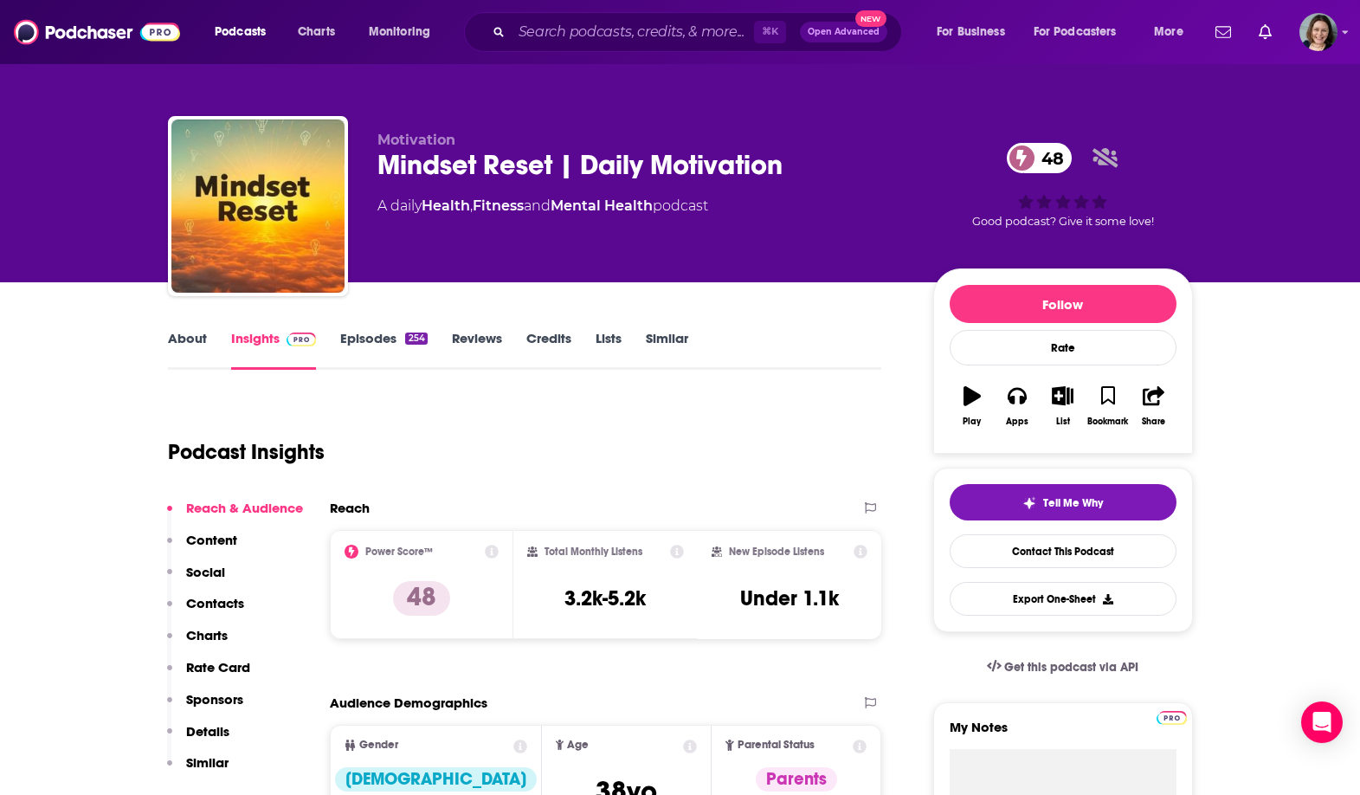
click at [177, 335] on link "About" at bounding box center [187, 350] width 39 height 40
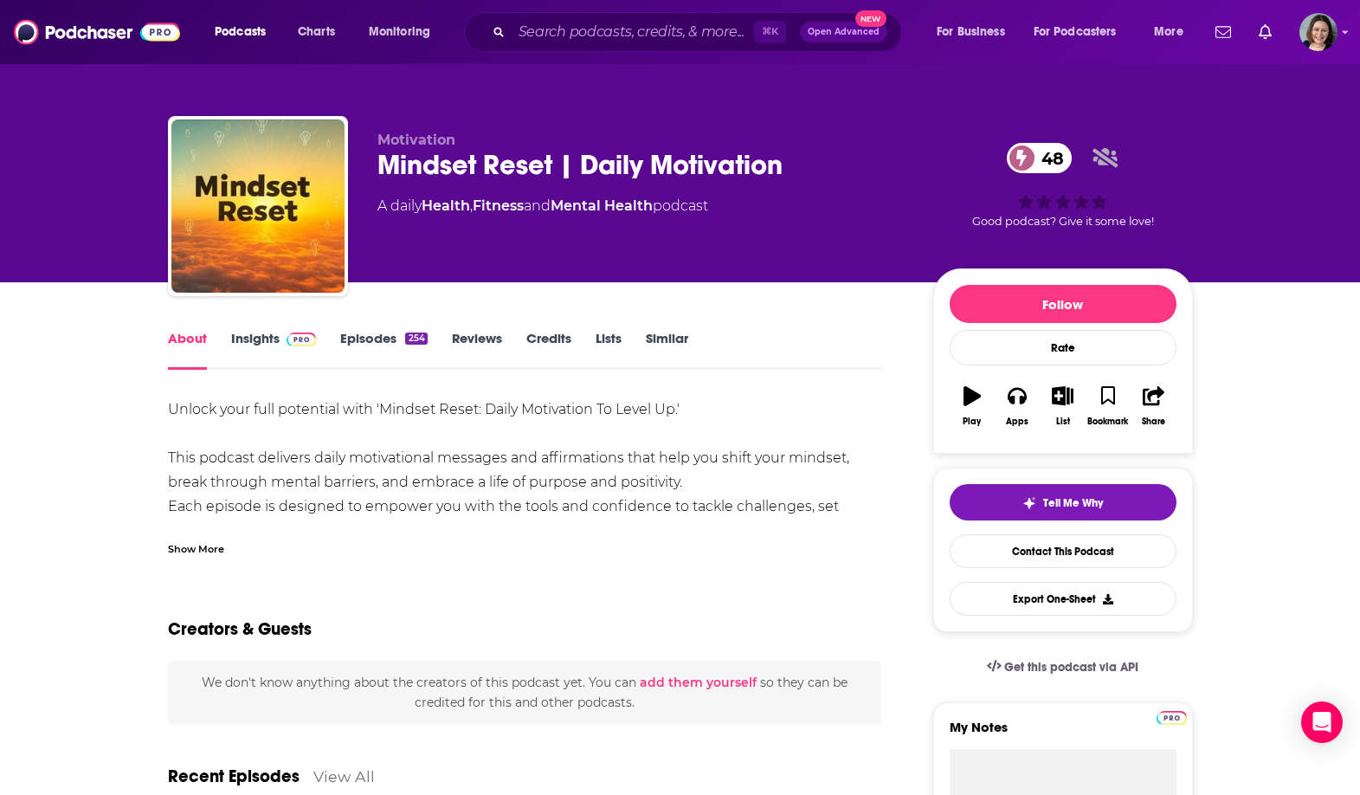
click at [196, 550] on div "Show More" at bounding box center [196, 547] width 56 height 16
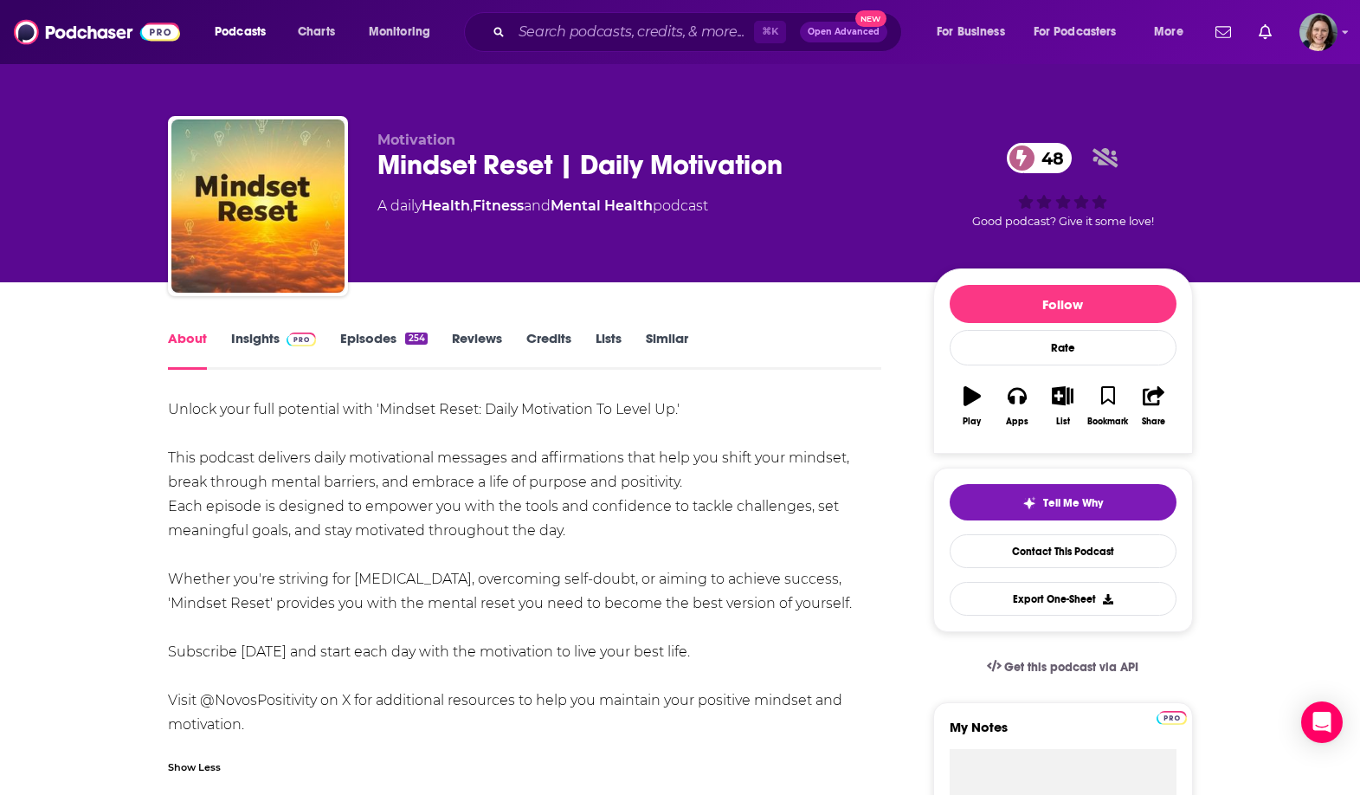
click at [403, 171] on div "Mindset Reset | Daily Motivation 48" at bounding box center [641, 165] width 528 height 34
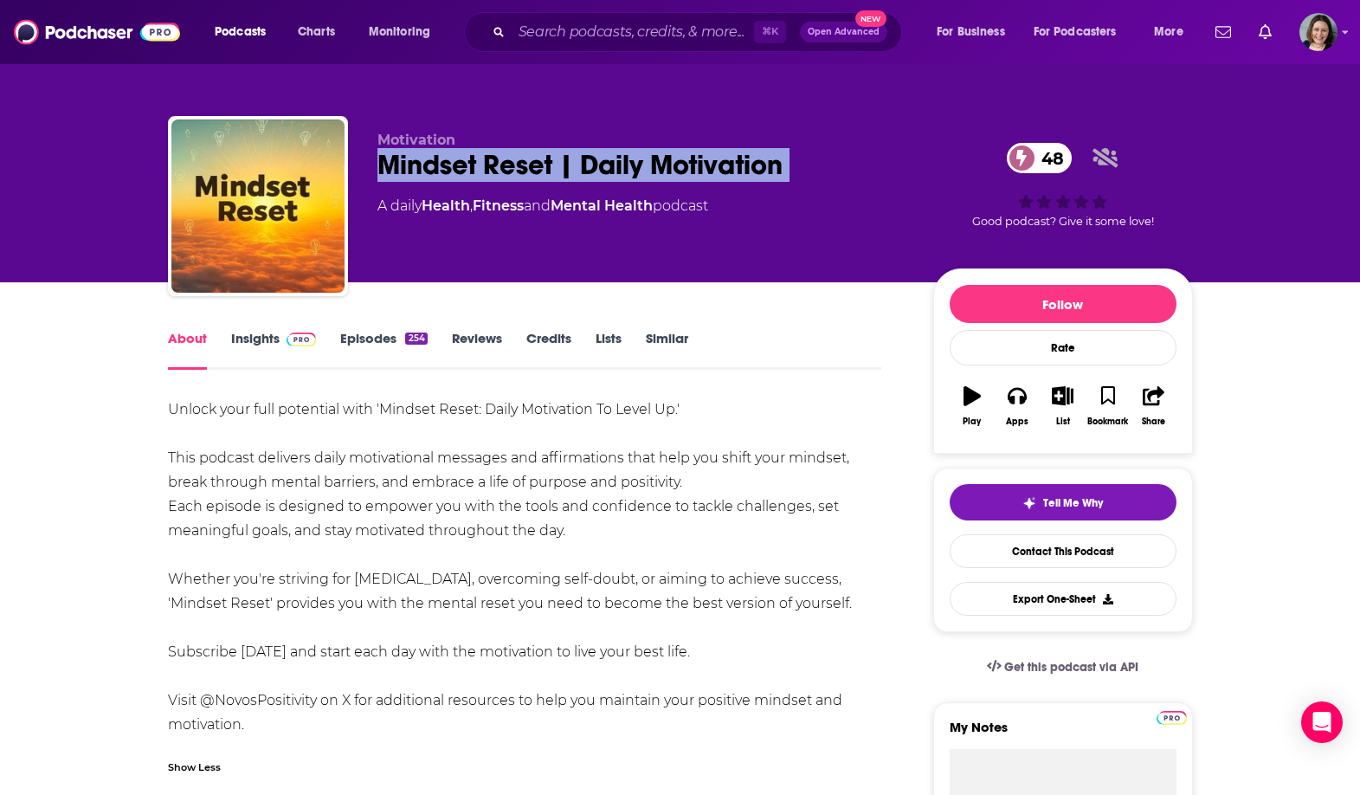
drag, startPoint x: 403, startPoint y: 171, endPoint x: 783, endPoint y: 177, distance: 380.0
click at [783, 177] on div "Mindset Reset | Daily Motivation 48" at bounding box center [641, 165] width 528 height 34
copy div "Mindset Reset | Daily Motivation 48"
click at [783, 177] on div "Mindset Reset | Daily Motivation 48" at bounding box center [641, 165] width 528 height 34
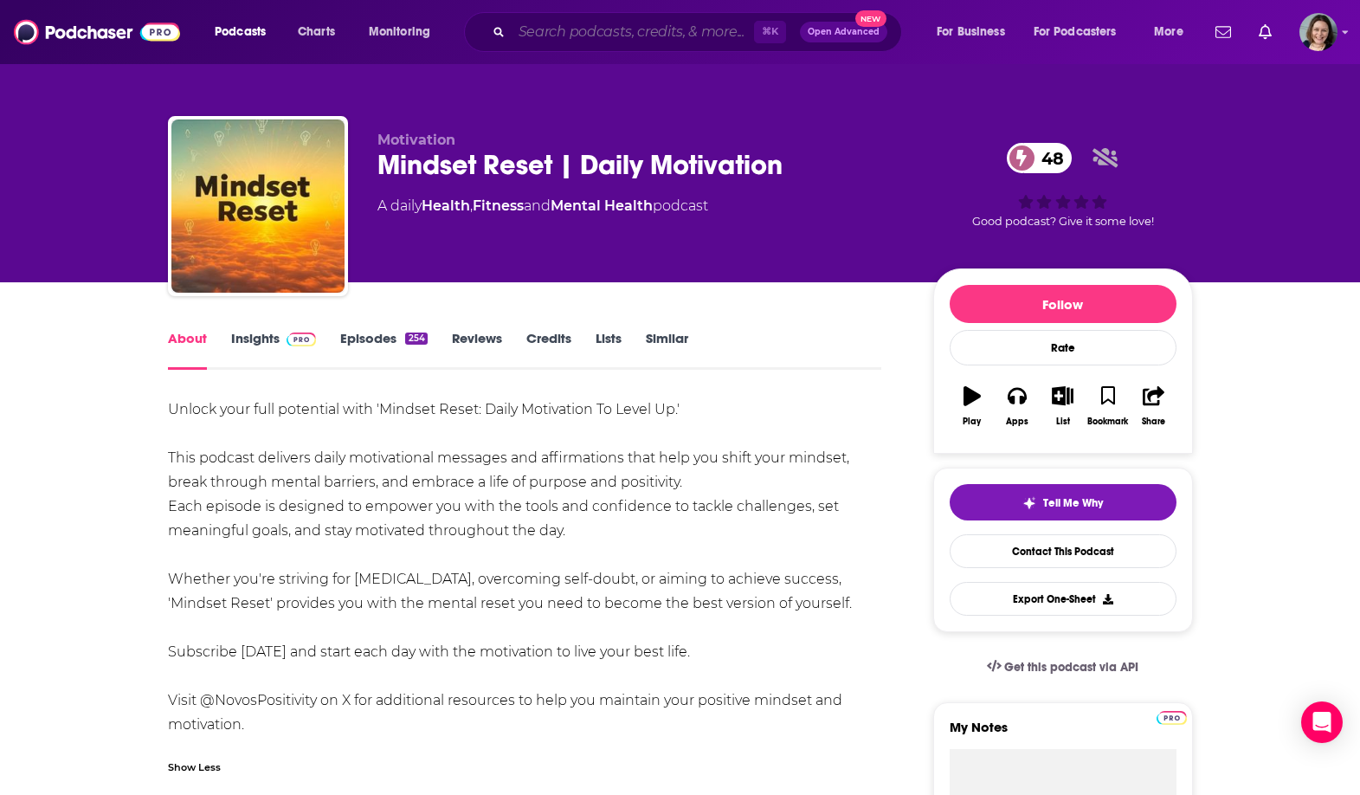
click at [718, 29] on input "Search podcasts, credits, & more..." at bounding box center [633, 32] width 242 height 28
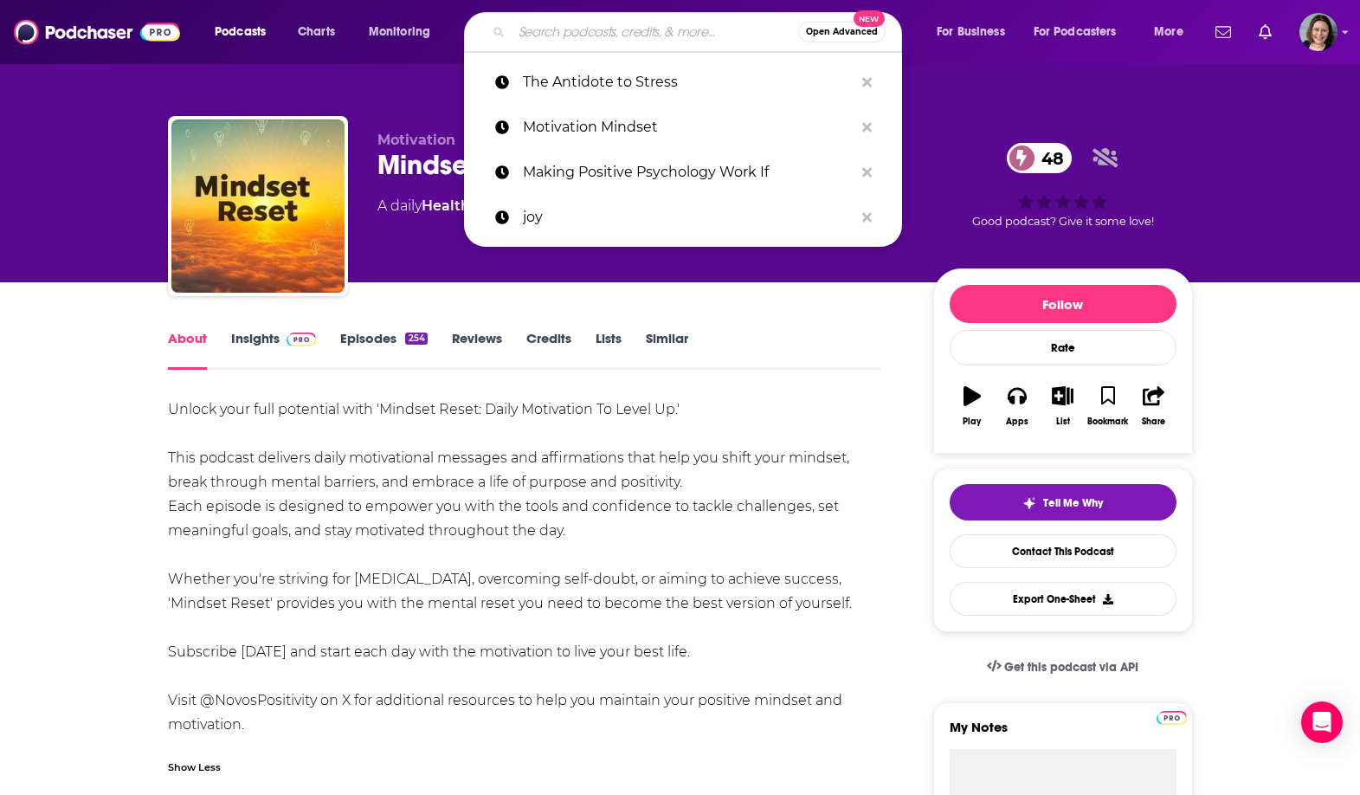
paste input "Micromoments of Connection"
type input "Micromoments of Connection"
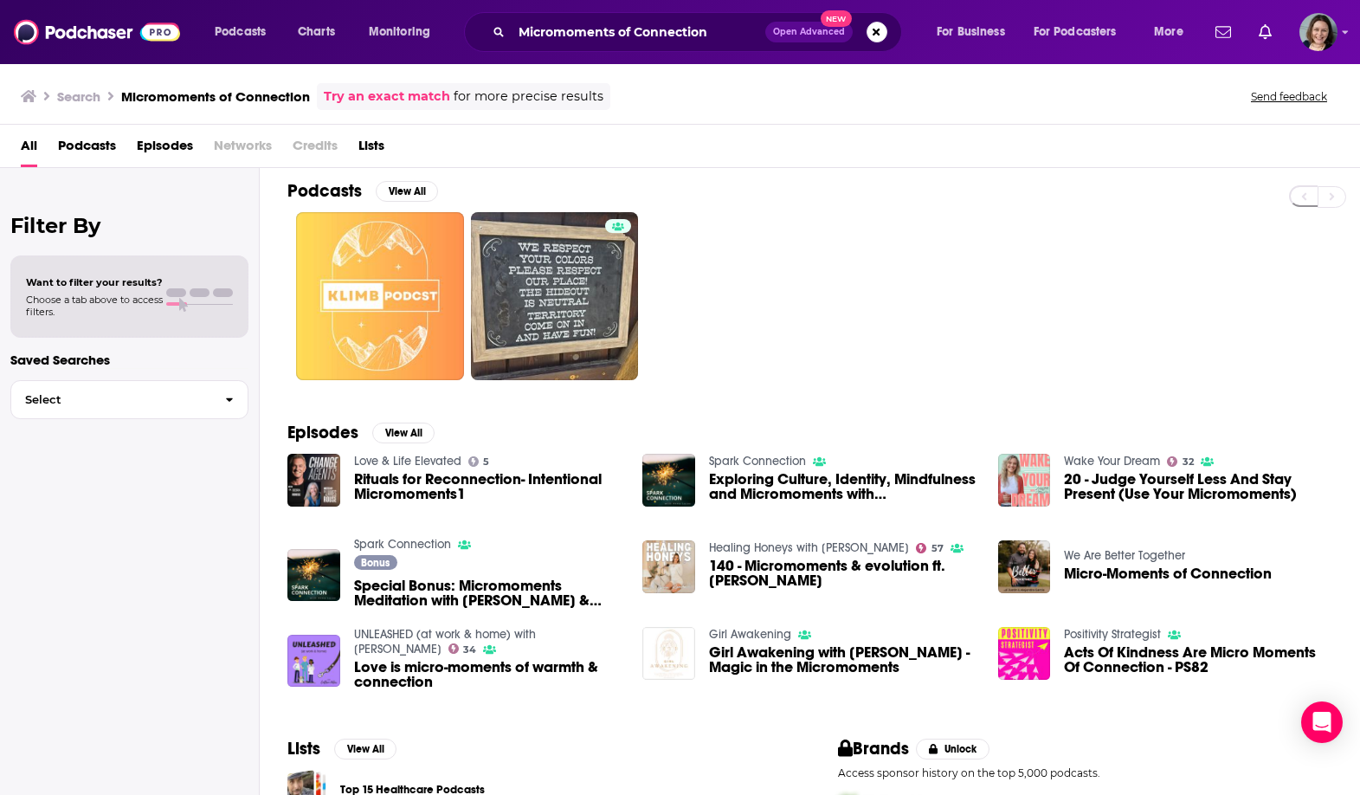
scroll to position [1, 0]
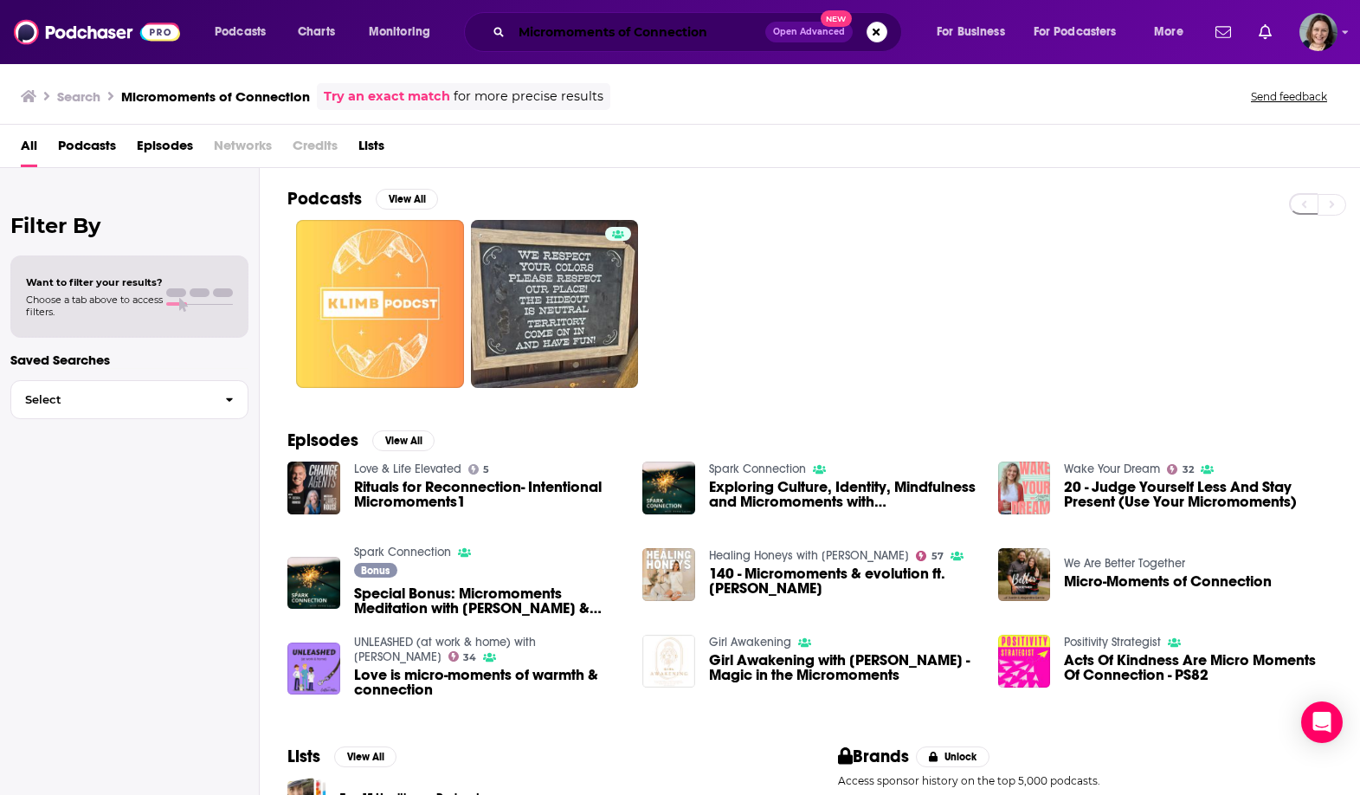
click at [679, 23] on input "Micromoments of Connection" at bounding box center [639, 32] width 254 height 28
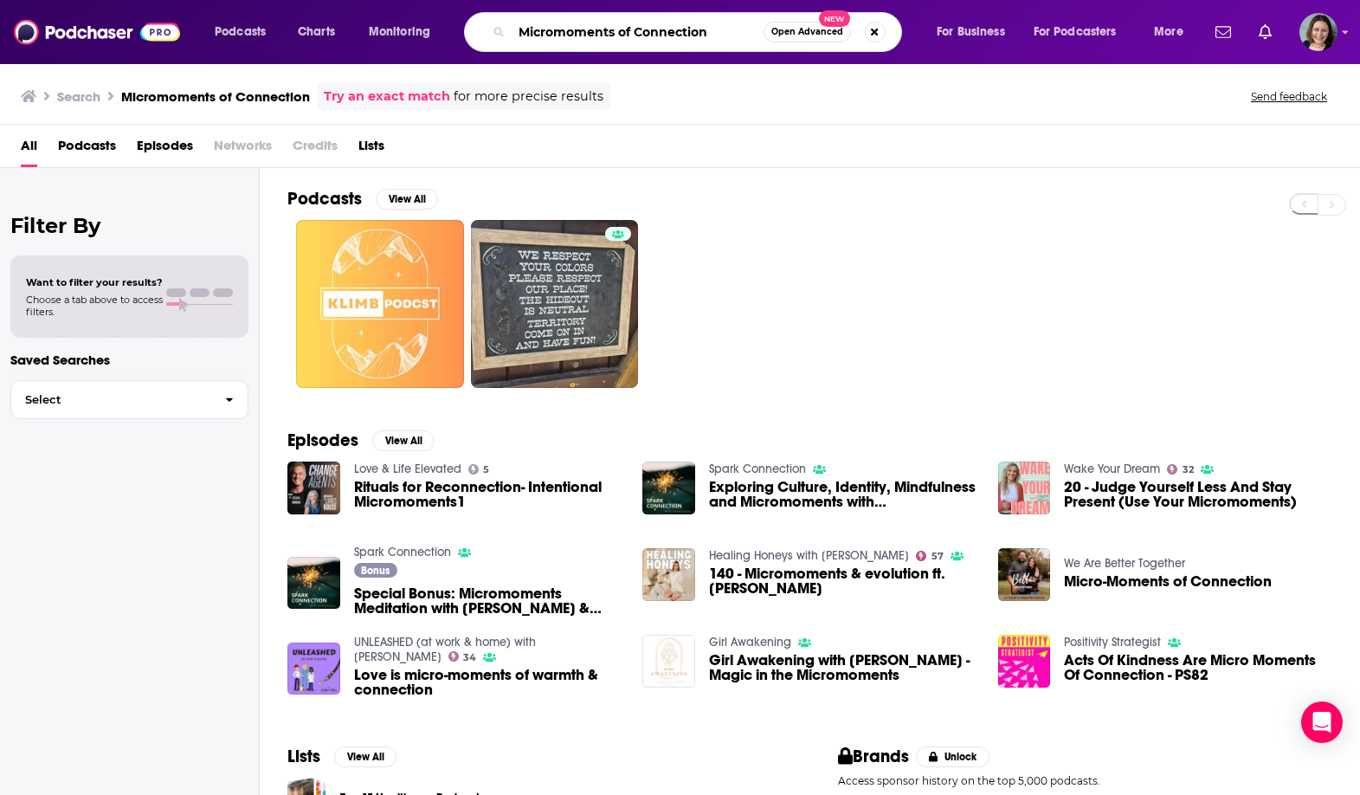
click at [679, 23] on input "Micromoments of Connection" at bounding box center [638, 32] width 252 height 28
paste input "Turning Purpose into Progress"
click at [550, 36] on input "Turning Purpose into Progress" at bounding box center [638, 32] width 252 height 28
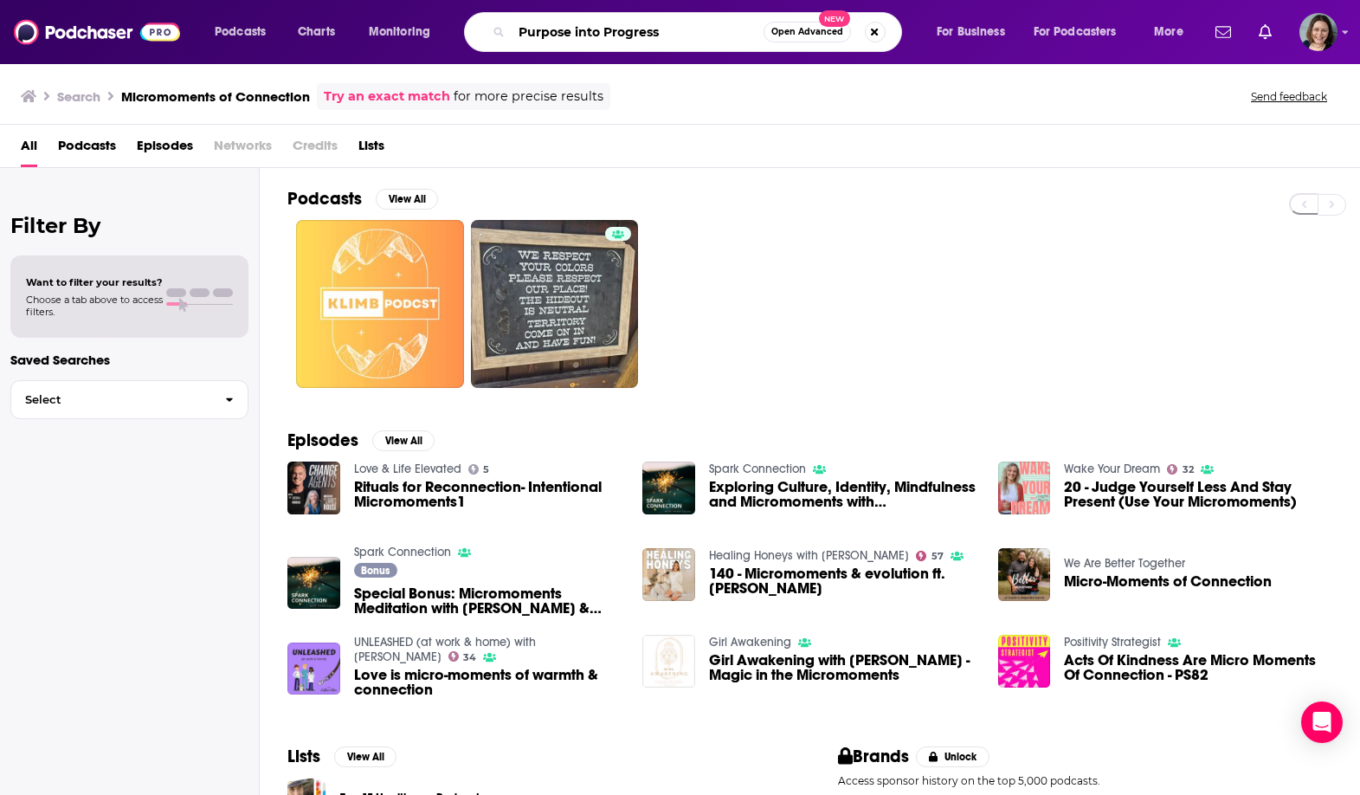
type input "Purpose into Progress"
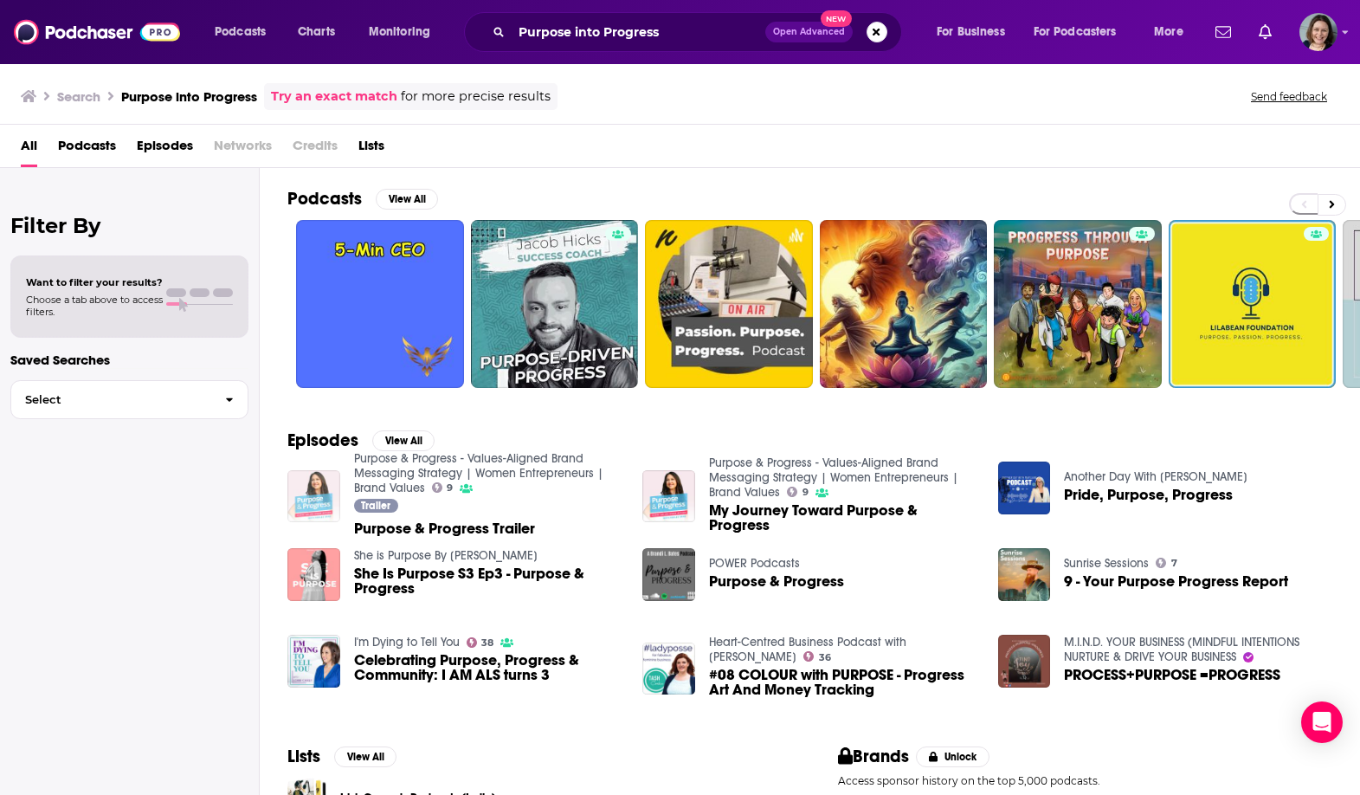
click at [331, 475] on img "Purpose & Progress Trailer" at bounding box center [313, 496] width 53 height 53
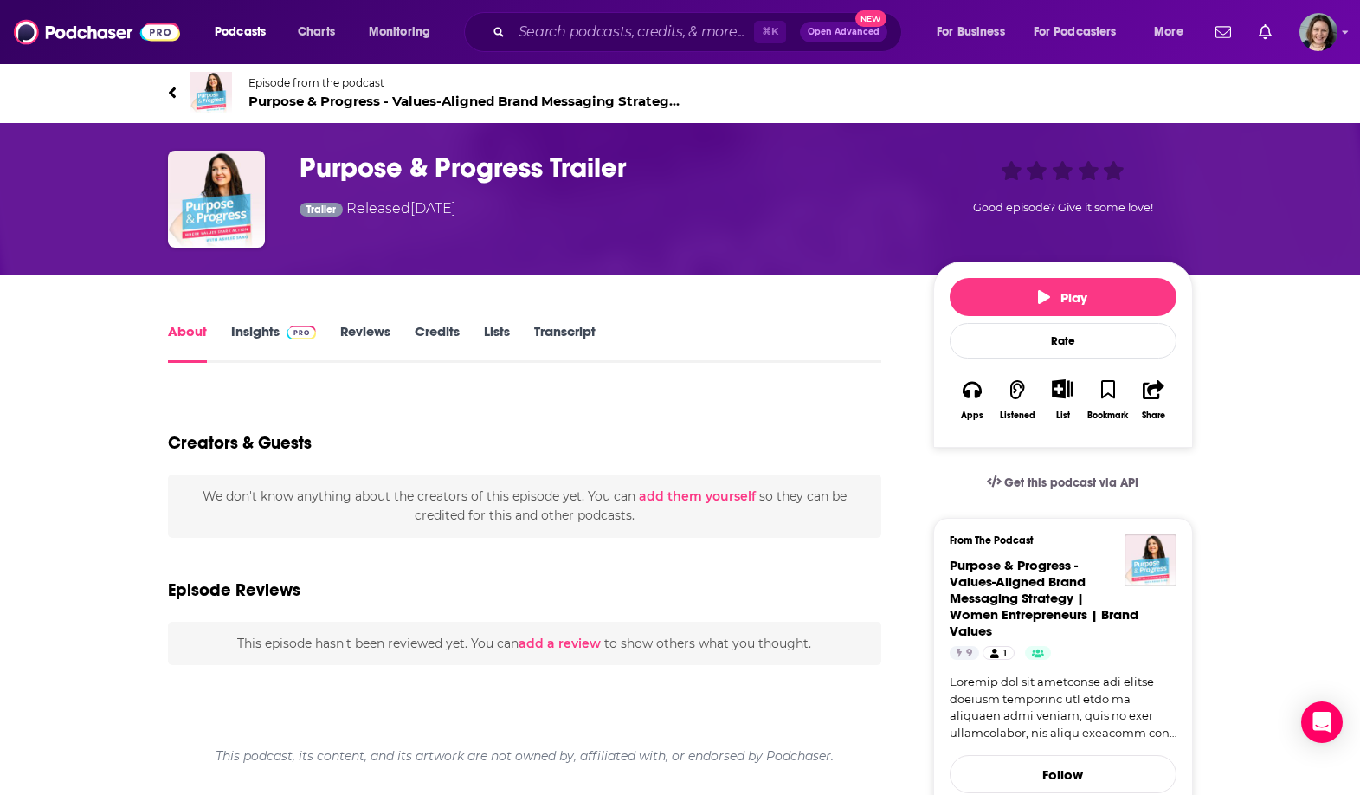
click at [267, 335] on link "Insights" at bounding box center [274, 343] width 86 height 40
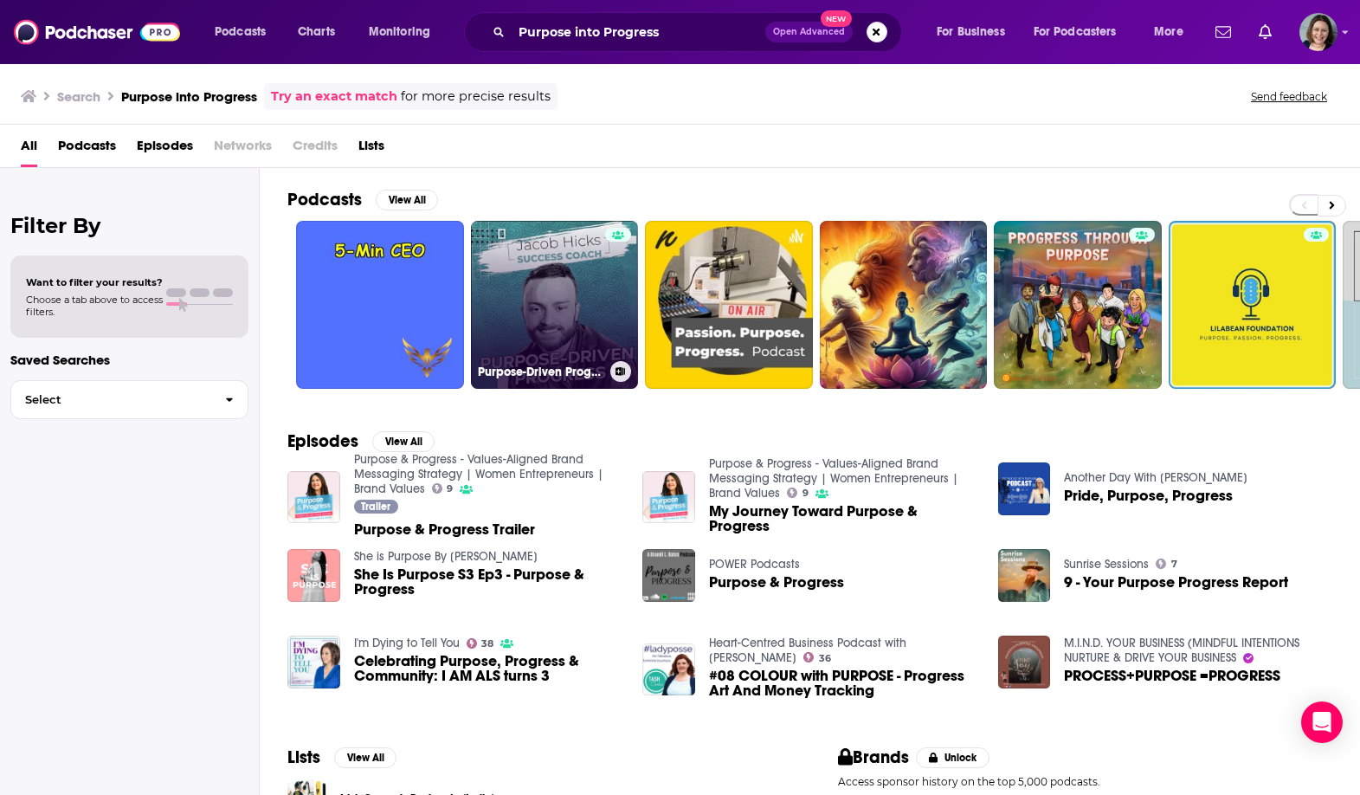
click at [562, 318] on link "Purpose-Driven Progress" at bounding box center [555, 305] width 168 height 168
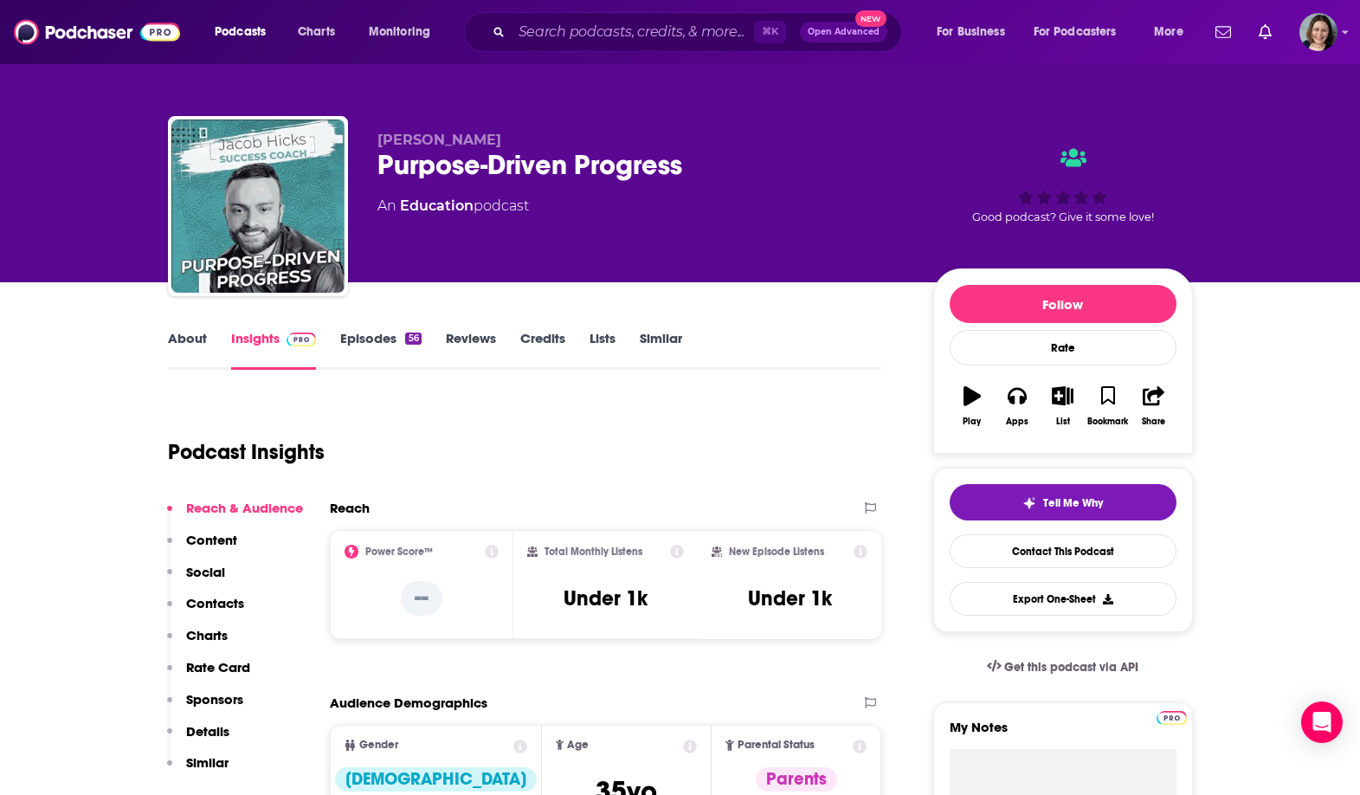
click at [203, 338] on link "About" at bounding box center [187, 350] width 39 height 40
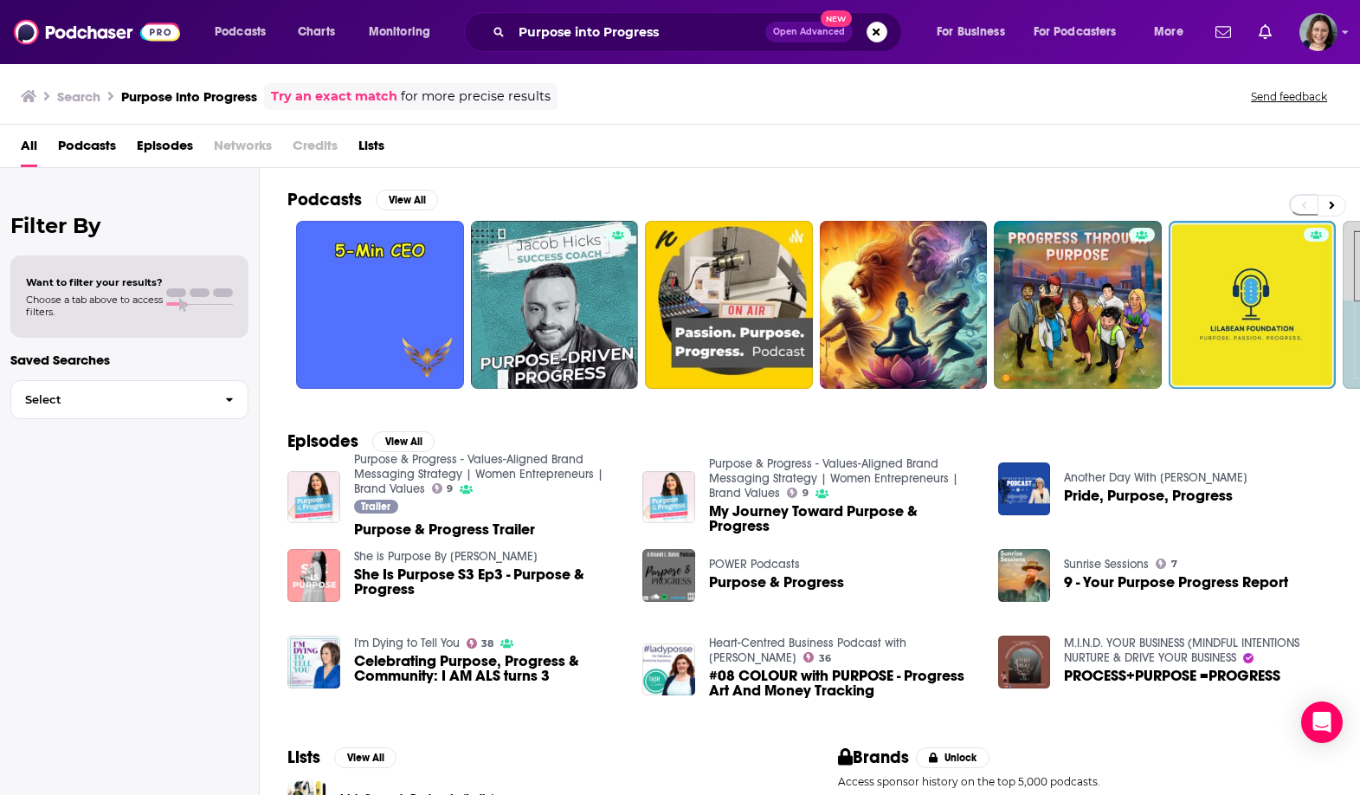
scroll to position [133, 0]
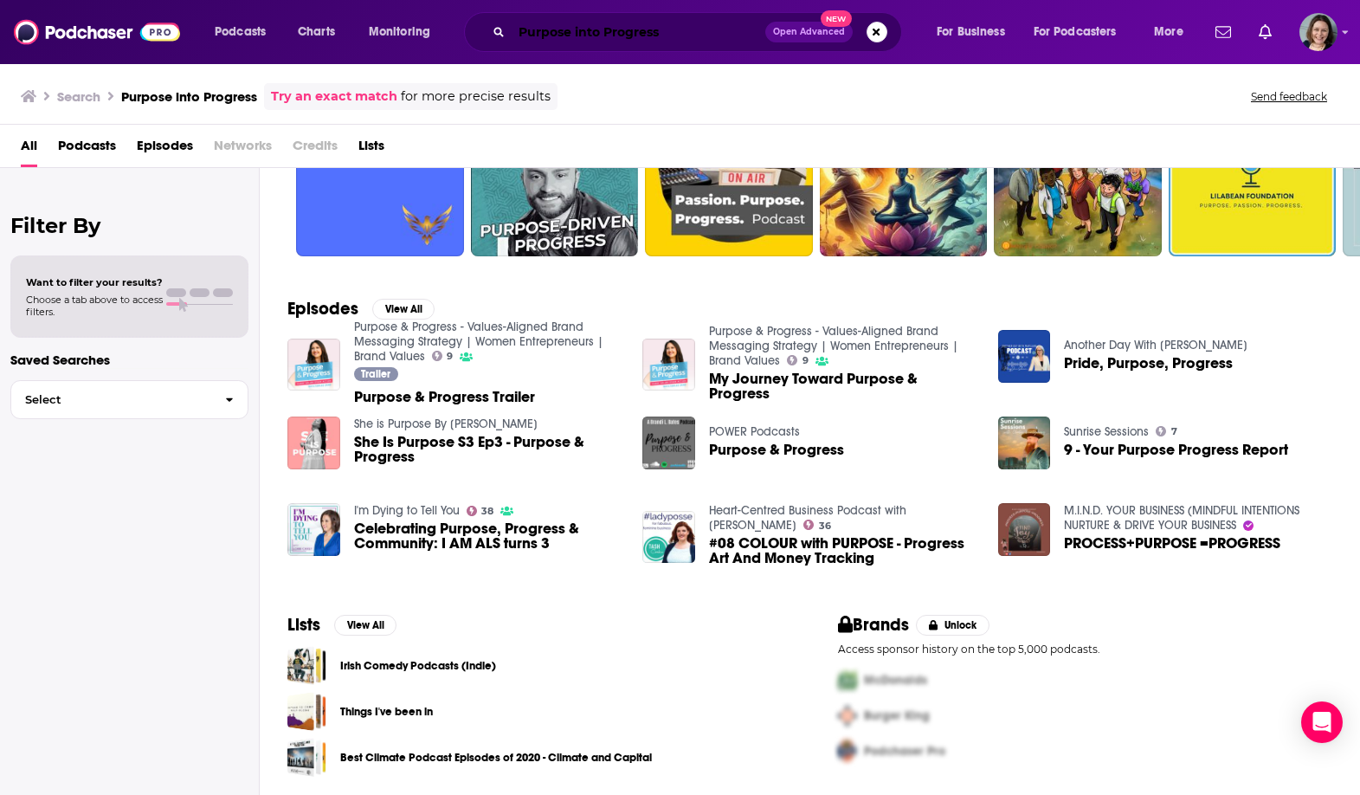
click at [594, 31] on input "Purpose into Progress" at bounding box center [639, 32] width 254 height 28
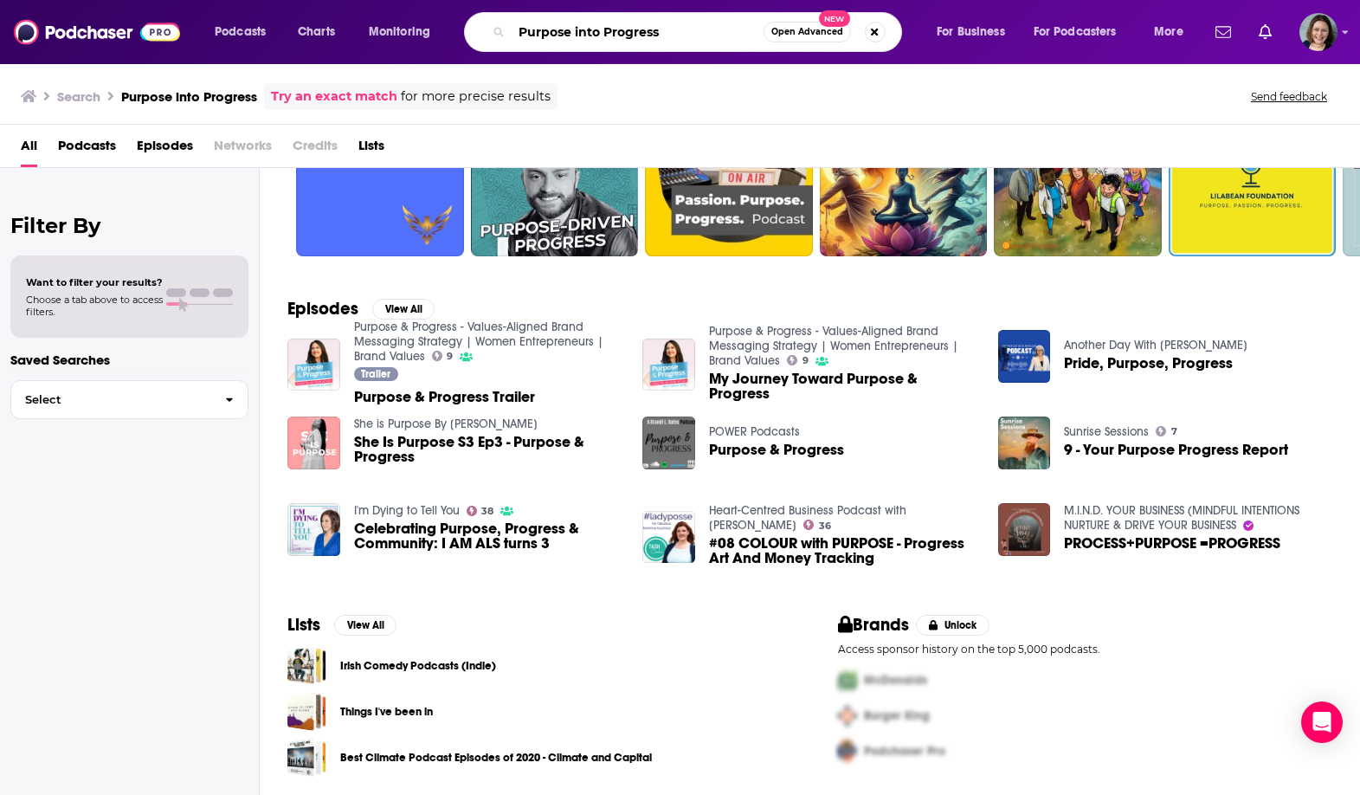
click at [594, 31] on input "Purpose into Progress" at bounding box center [638, 32] width 252 height 28
type input "Purpose in Progress"
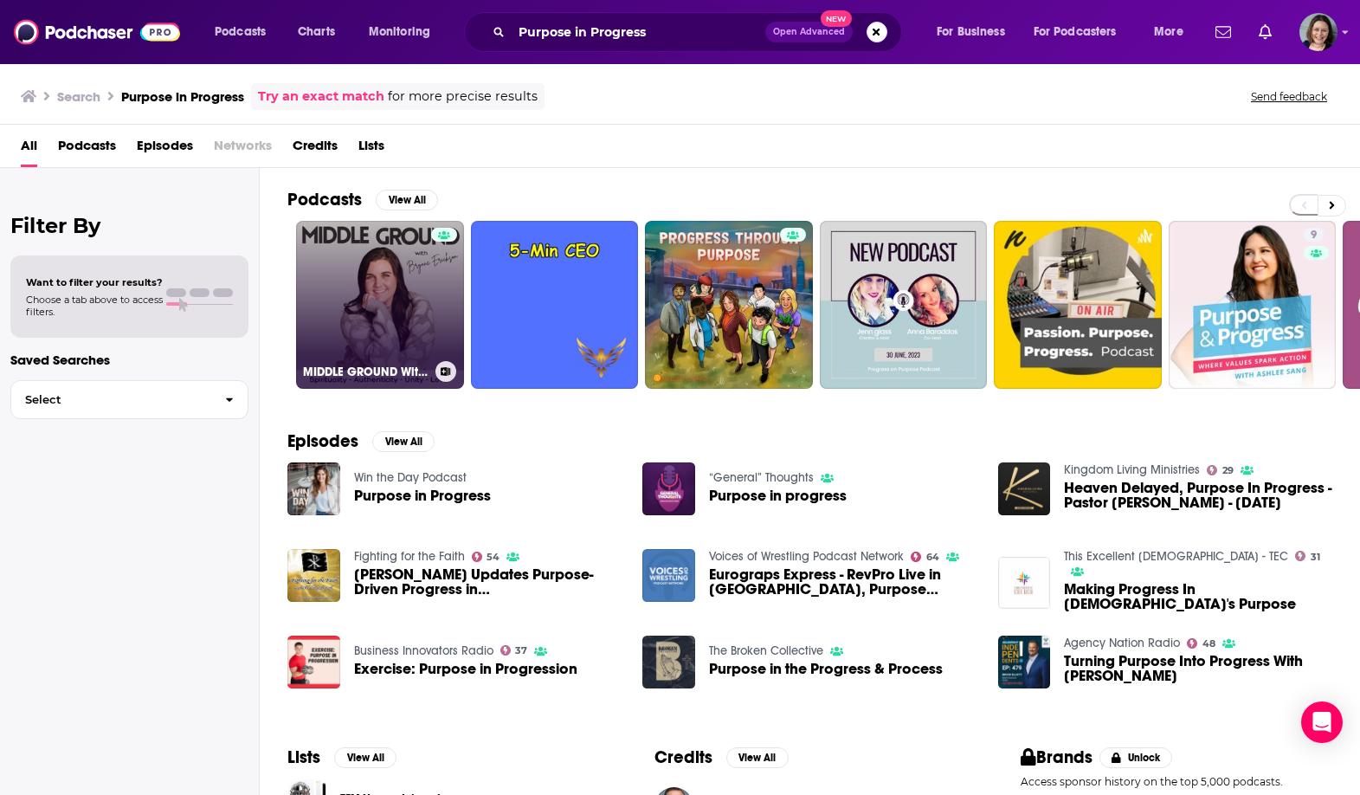
click at [389, 308] on link "MIDDLE GROUND With [PERSON_NAME] - Life on Purpose+Growing in Faith+Doubt+Love+…" at bounding box center [380, 305] width 168 height 168
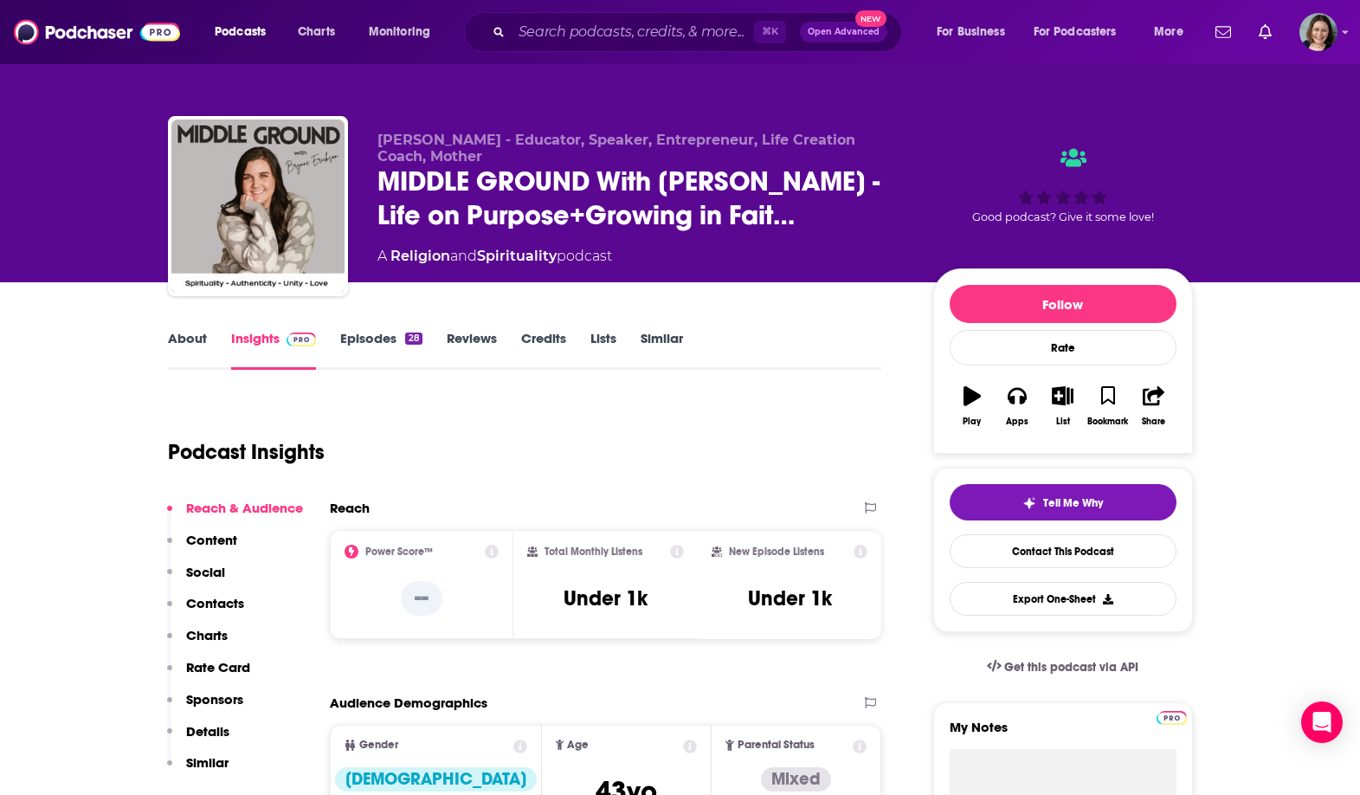
click at [188, 330] on link "About" at bounding box center [187, 350] width 39 height 40
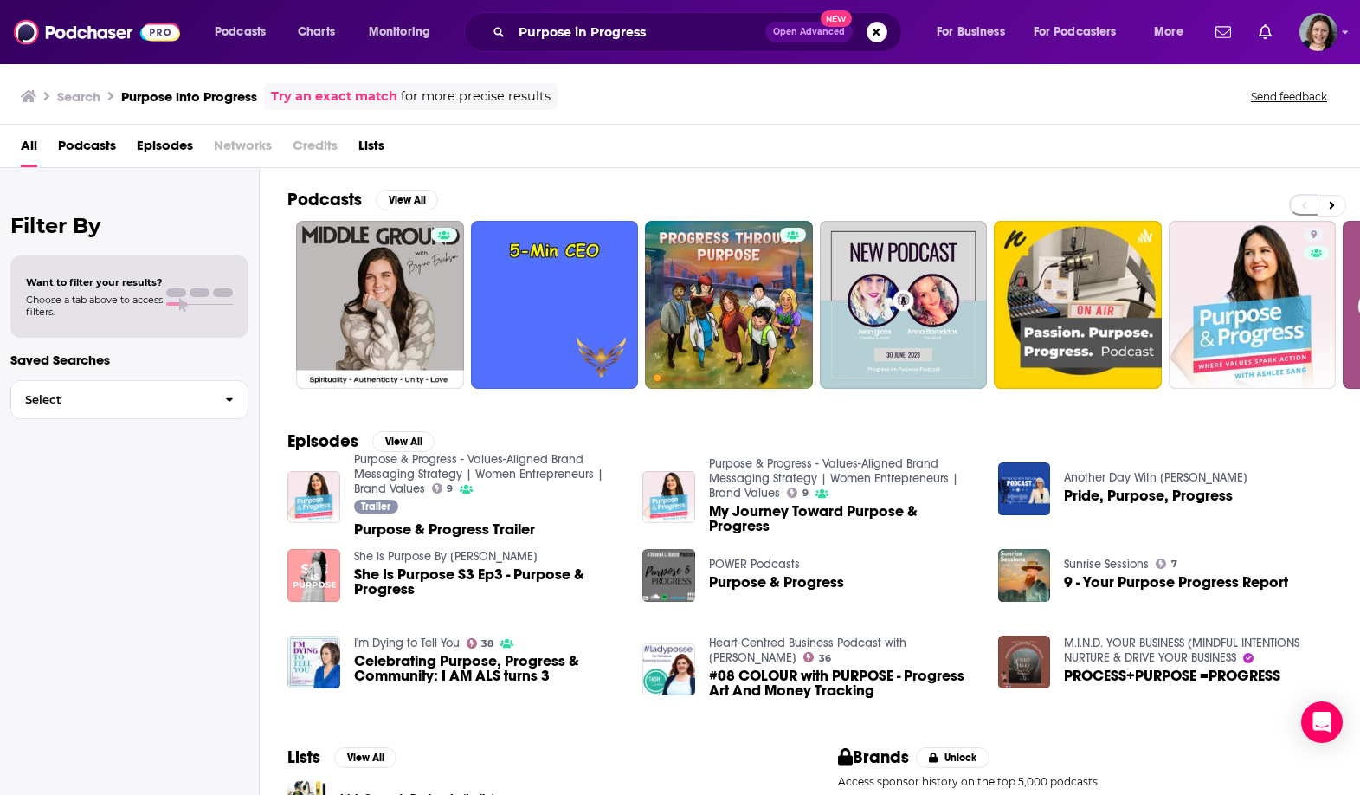
click at [628, 18] on div "Purpose in Progress Open Advanced New" at bounding box center [683, 32] width 438 height 40
click at [628, 18] on input "Purpose in Progress" at bounding box center [639, 32] width 254 height 28
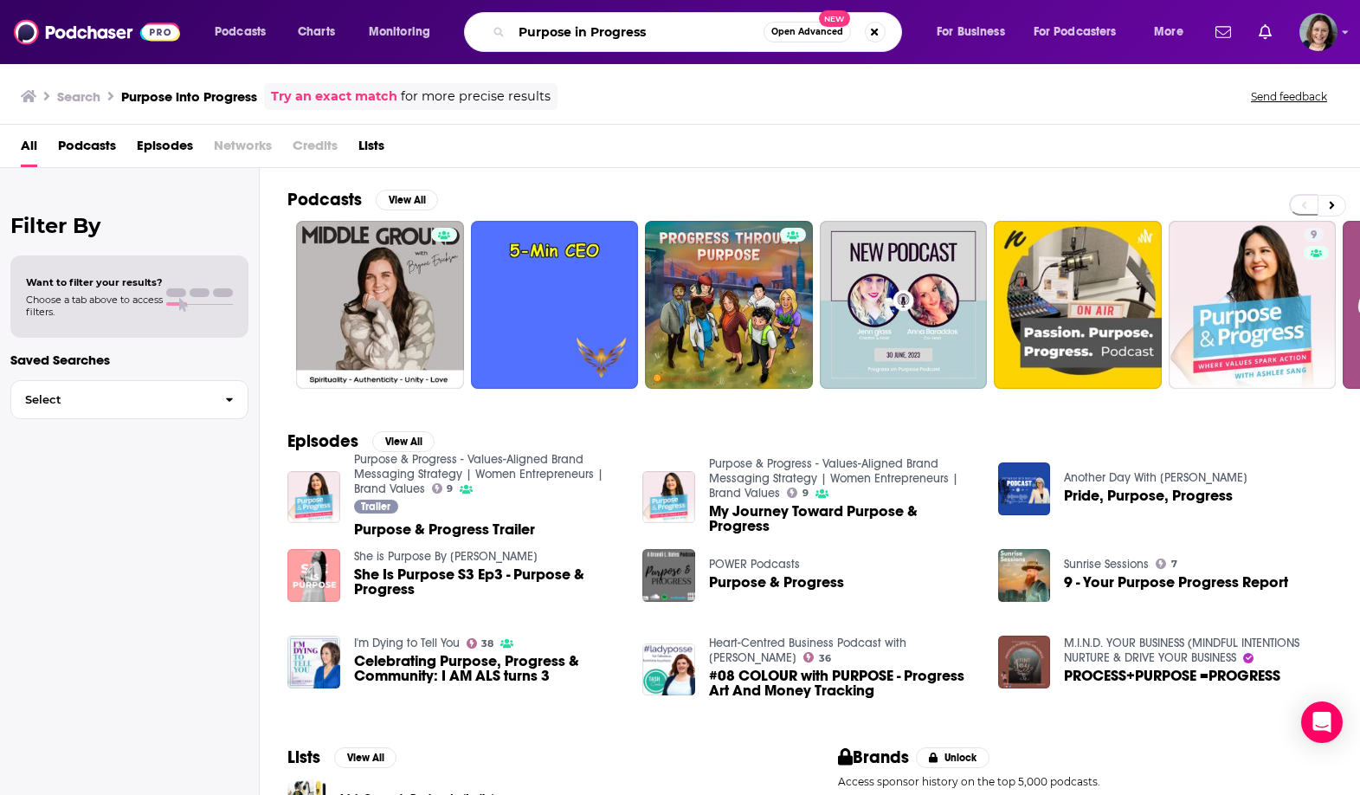
click at [628, 18] on input "Purpose in Progress" at bounding box center [638, 32] width 252 height 28
paste input "The Happiness Squad"
type input "The Happiness Squad"
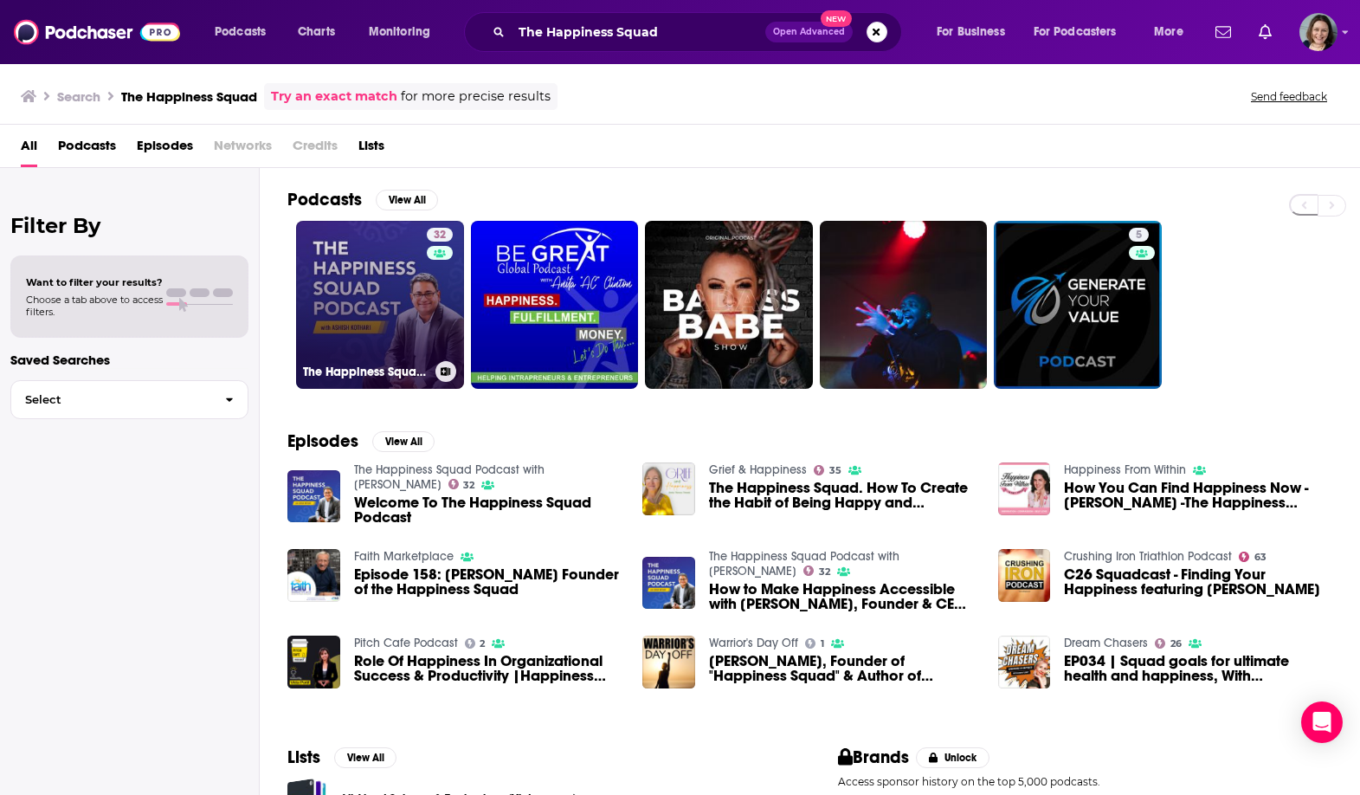
click at [363, 314] on link "32 The Happiness Squad Podcast with [PERSON_NAME]" at bounding box center [380, 305] width 168 height 168
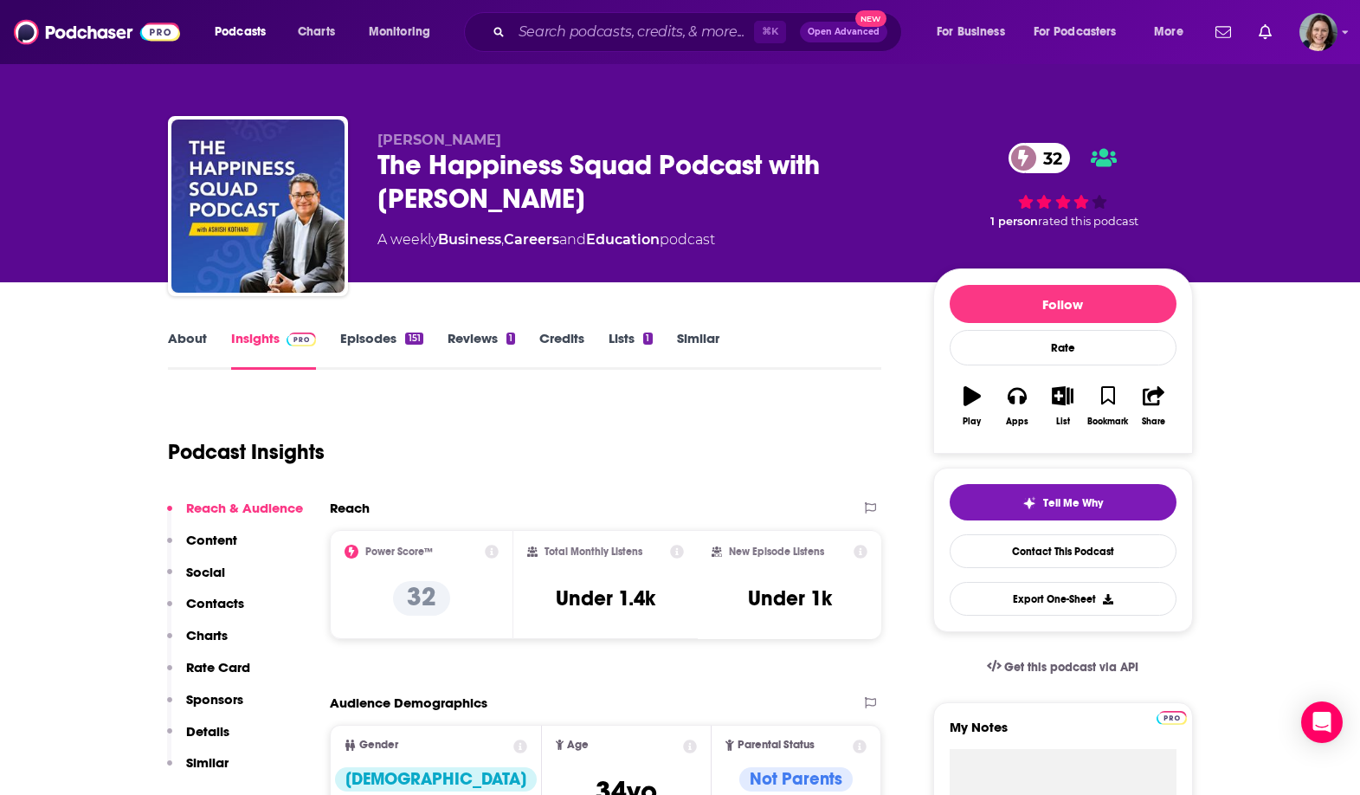
click at [193, 334] on link "About" at bounding box center [187, 350] width 39 height 40
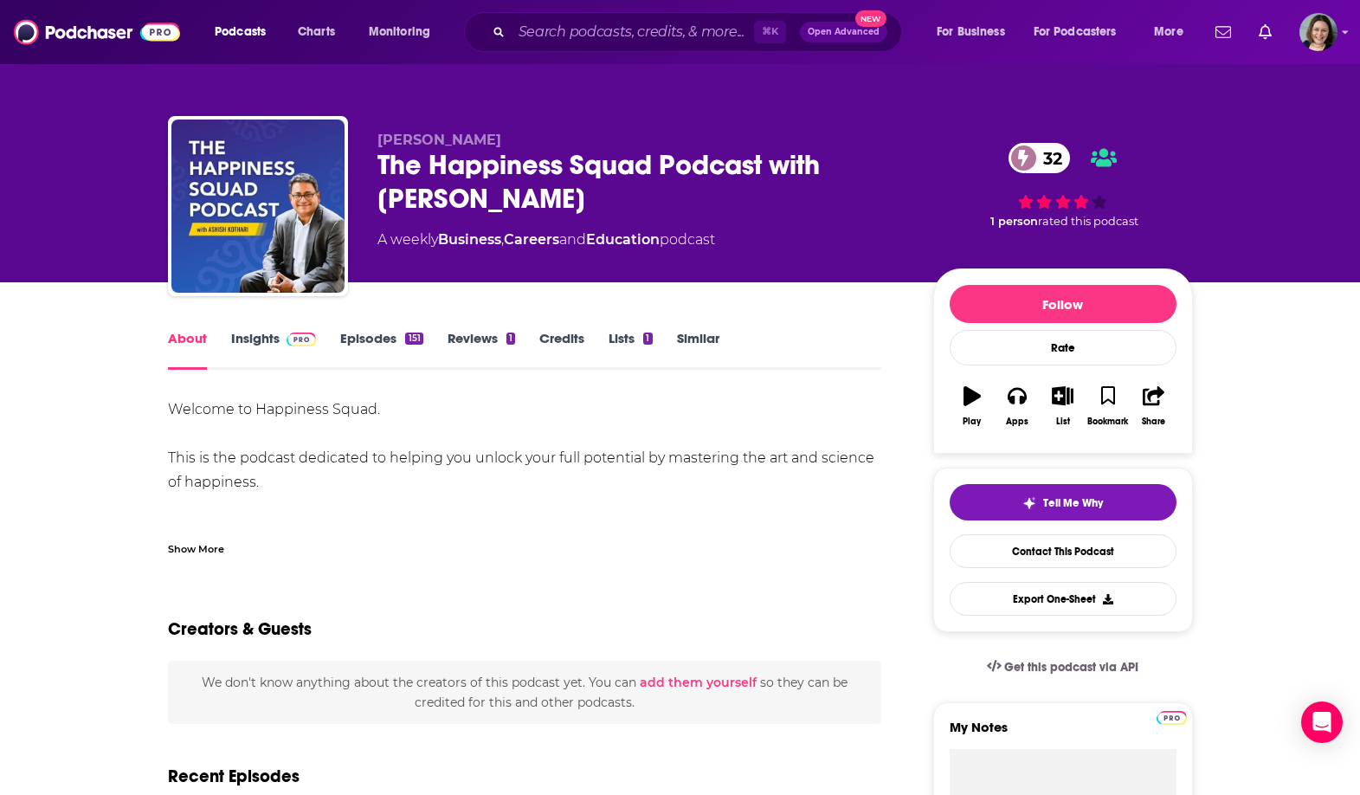
scroll to position [20, 0]
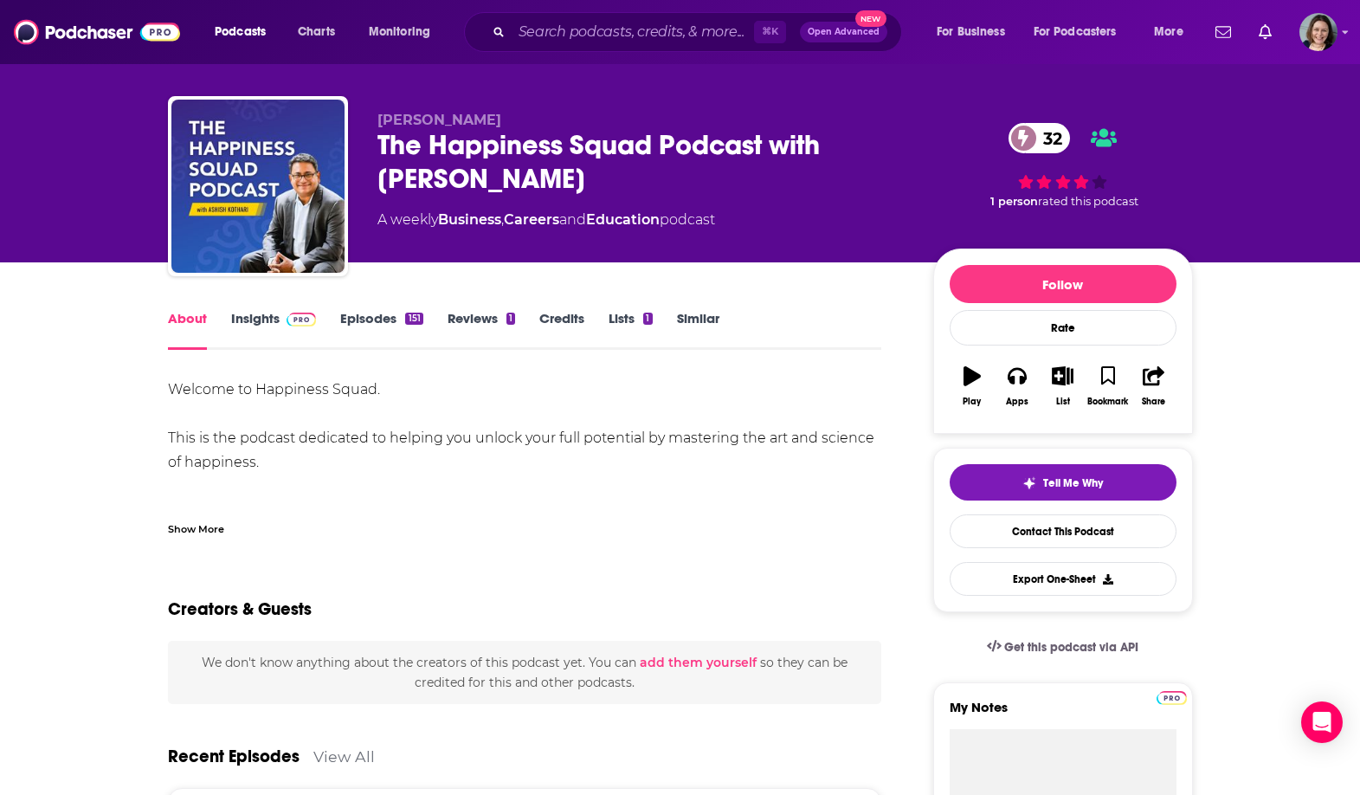
click at [275, 325] on link "Insights" at bounding box center [274, 330] width 86 height 40
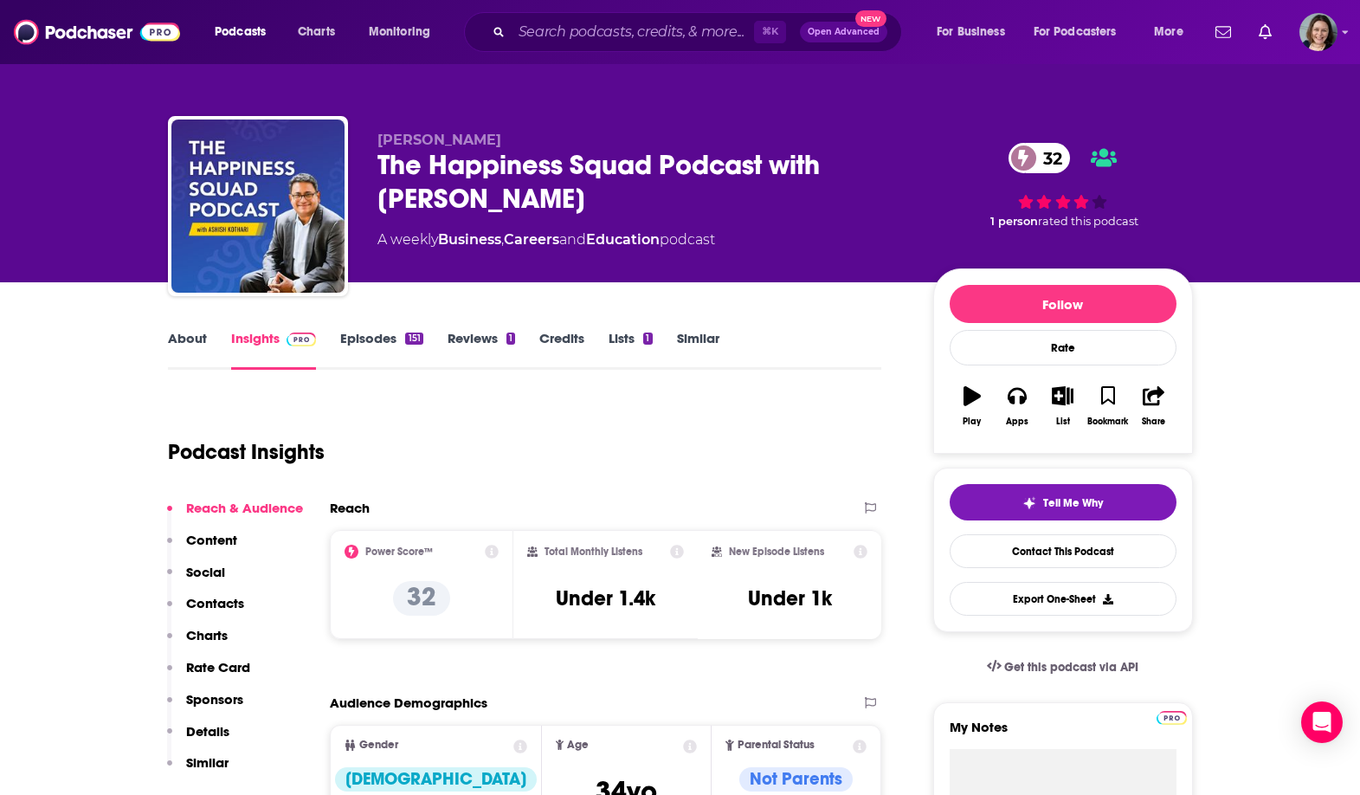
click at [401, 138] on span "[PERSON_NAME]" at bounding box center [439, 140] width 124 height 16
drag, startPoint x: 401, startPoint y: 138, endPoint x: 491, endPoint y: 138, distance: 90.0
click at [491, 138] on p "[PERSON_NAME]" at bounding box center [641, 140] width 528 height 16
copy p "[PERSON_NAME]"
click at [491, 138] on p "[PERSON_NAME]" at bounding box center [641, 140] width 528 height 16
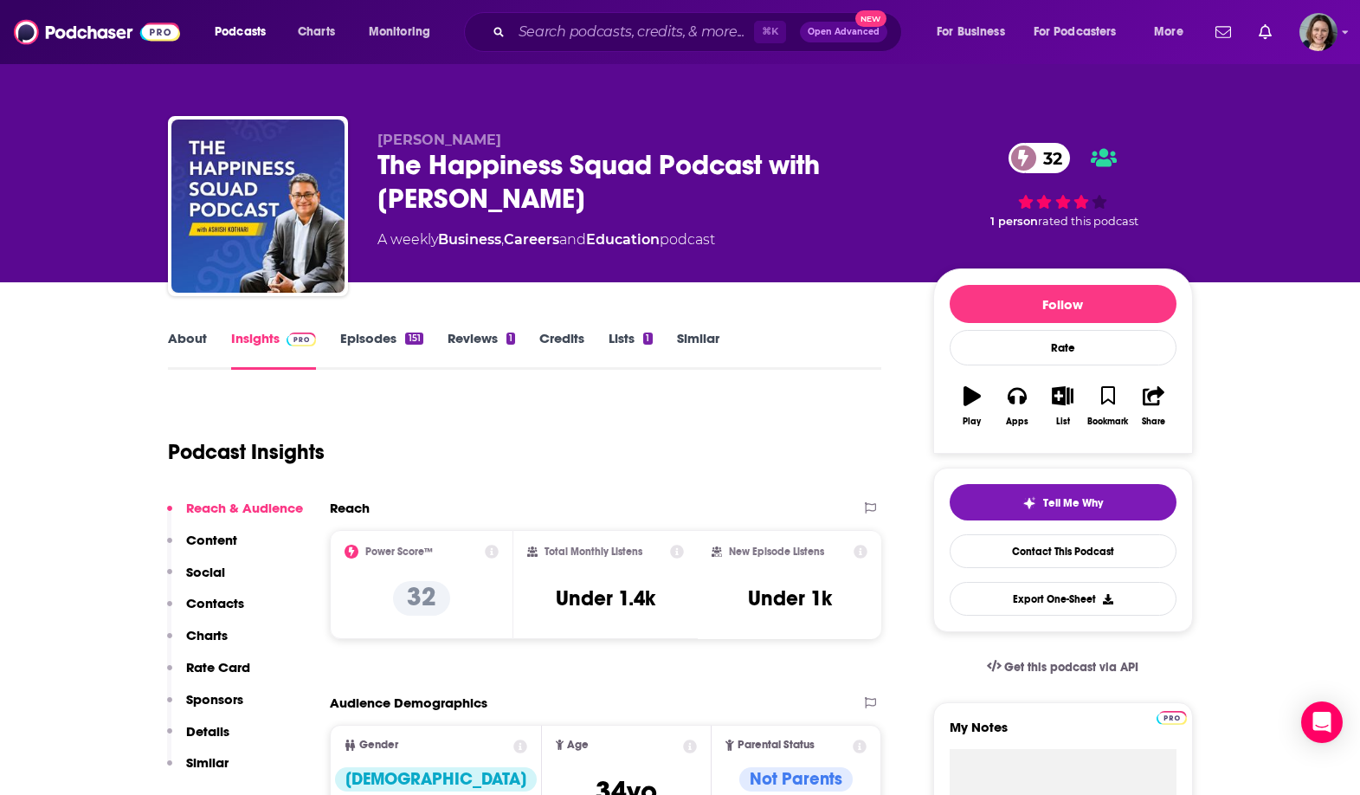
click at [196, 336] on link "About" at bounding box center [187, 350] width 39 height 40
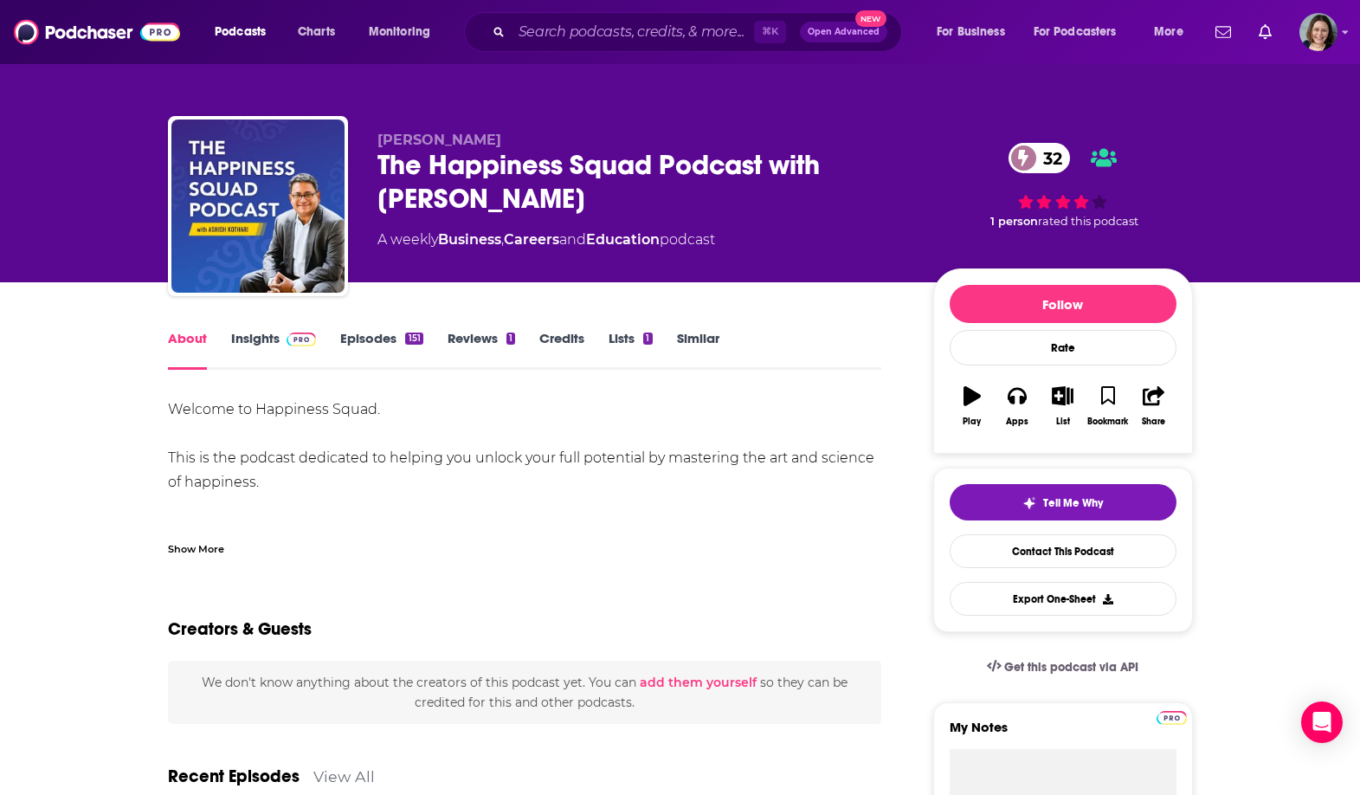
click at [197, 539] on div "Show More" at bounding box center [196, 547] width 56 height 16
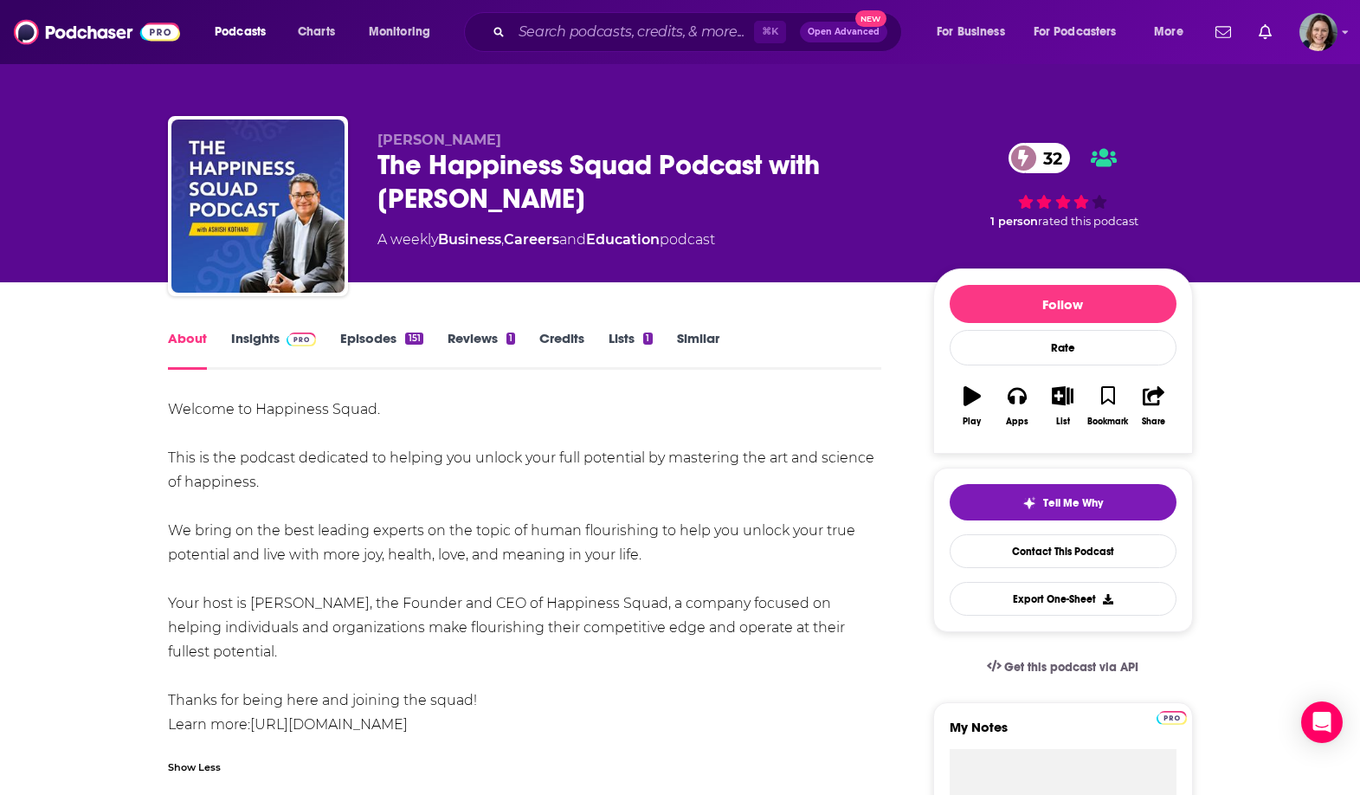
click at [186, 408] on div "Welcome to Happiness Squad. This is the podcast dedicated to helping you unlock…" at bounding box center [525, 566] width 714 height 339
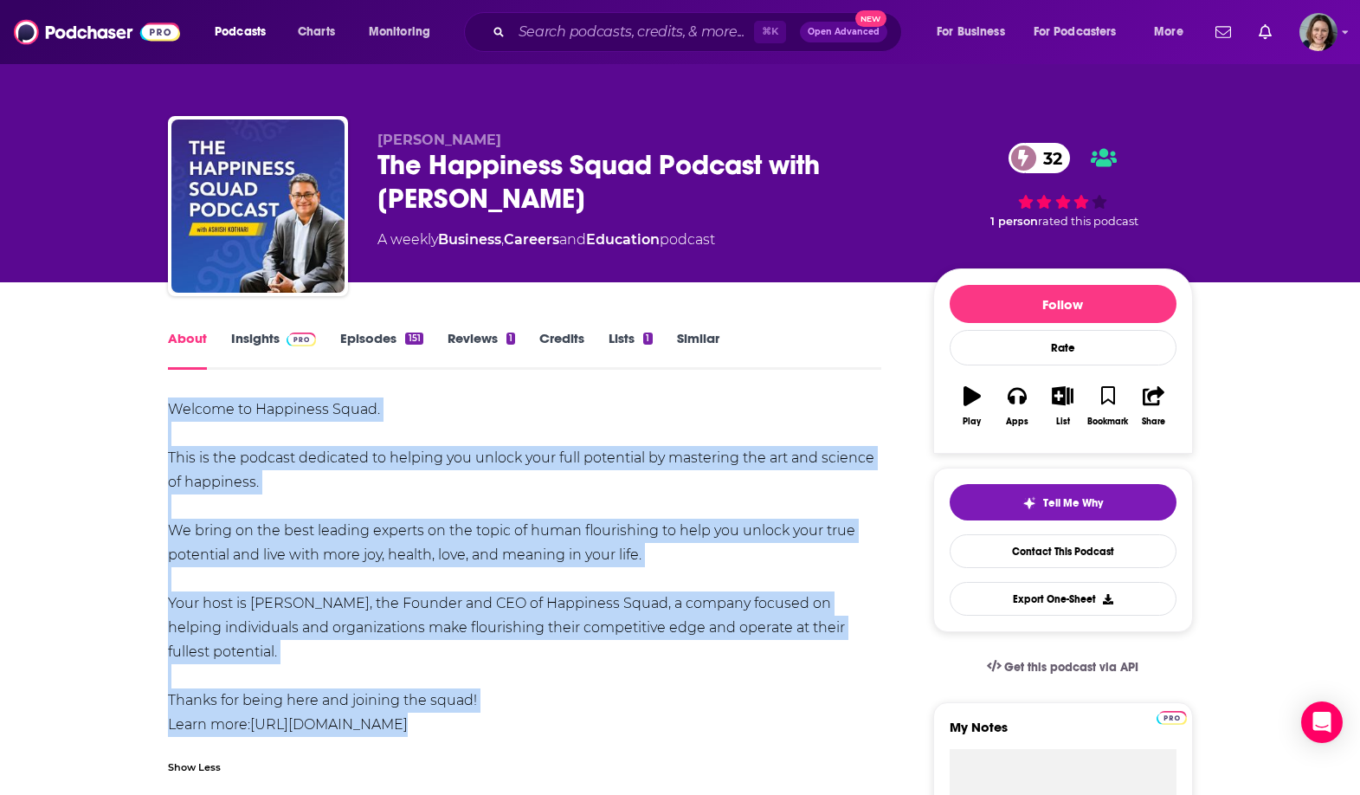
drag, startPoint x: 186, startPoint y: 408, endPoint x: 461, endPoint y: 720, distance: 416.4
click at [461, 720] on div "Welcome to Happiness Squad. This is the podcast dedicated to helping you unlock…" at bounding box center [525, 566] width 714 height 339
copy div "Welcome to Happiness Squad. This is the podcast dedicated to helping you unlock…"
click at [461, 720] on div "Welcome to Happiness Squad. This is the podcast dedicated to helping you unlock…" at bounding box center [525, 566] width 714 height 339
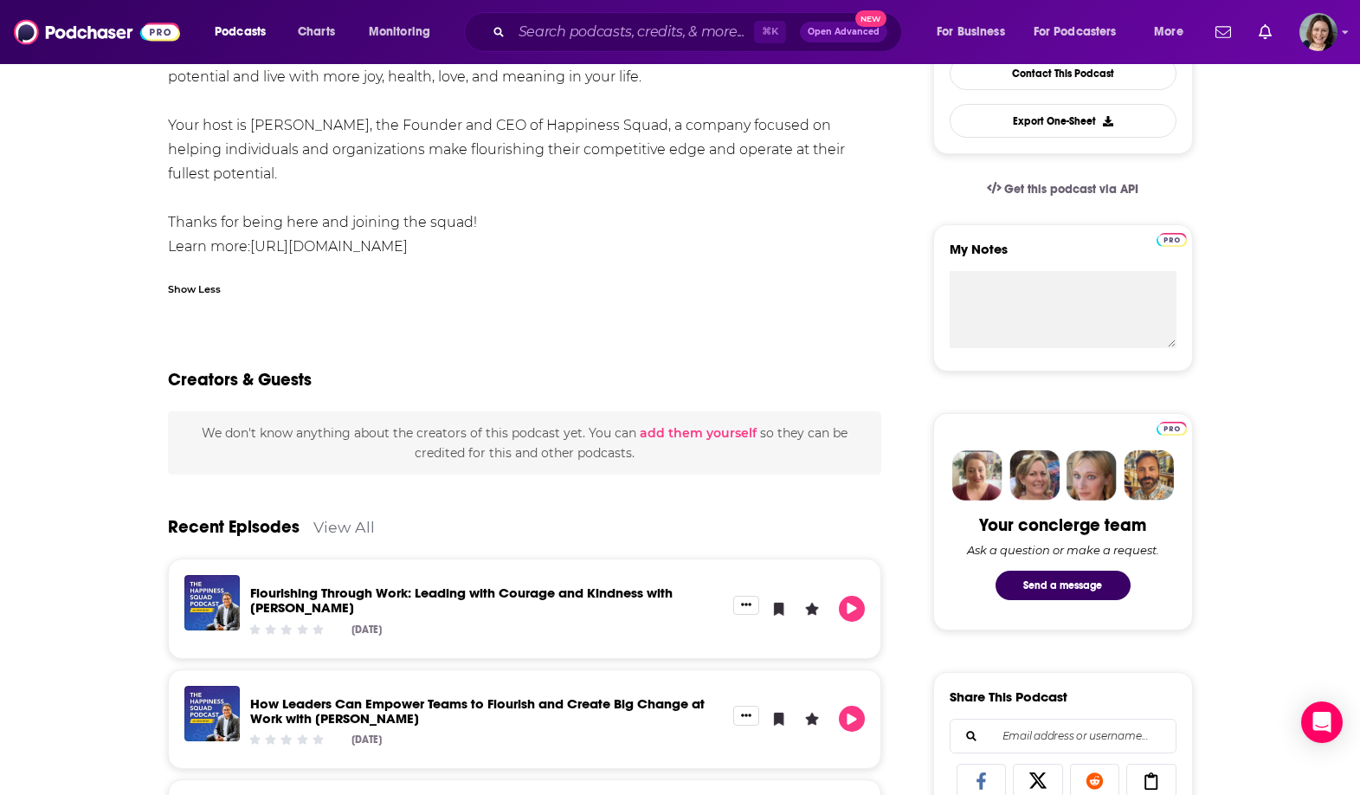
scroll to position [45, 0]
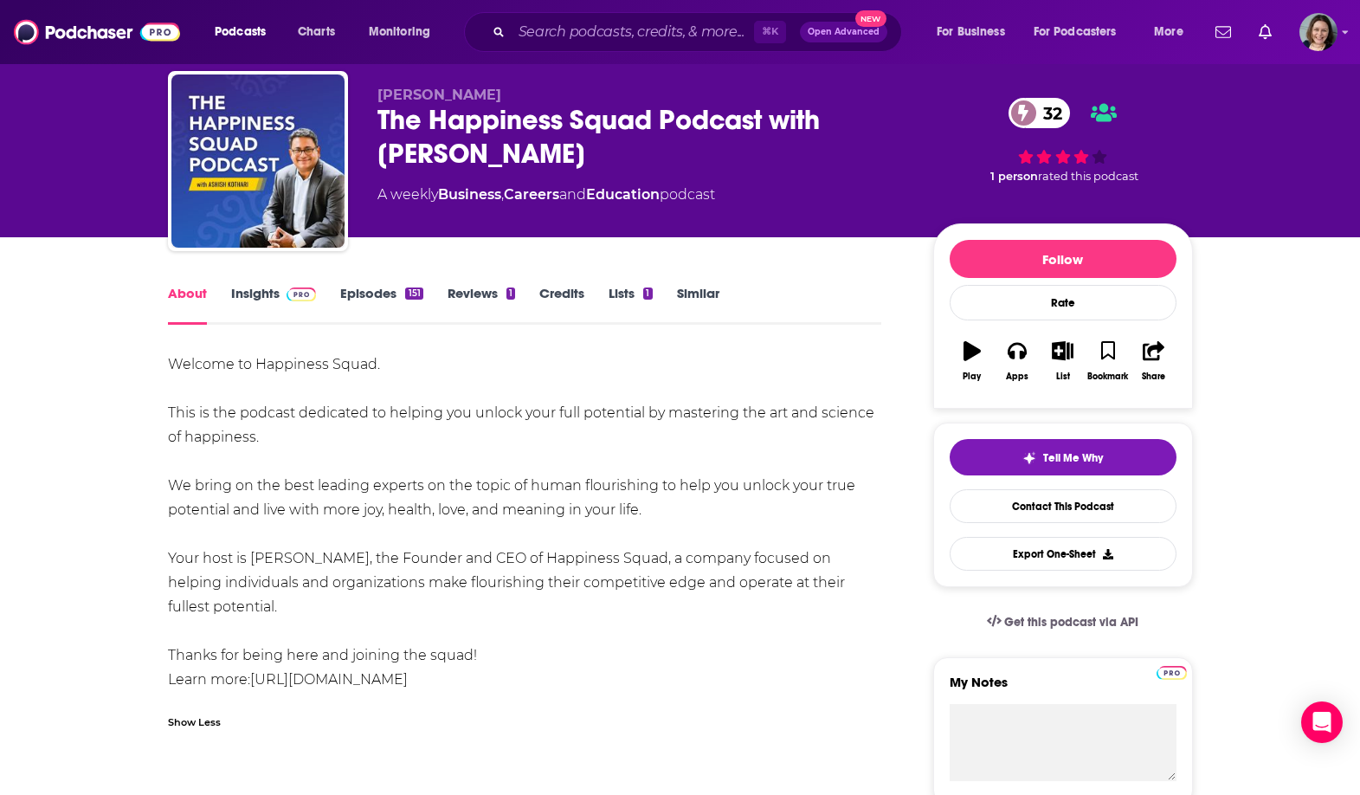
click at [241, 285] on link "Insights" at bounding box center [274, 305] width 86 height 40
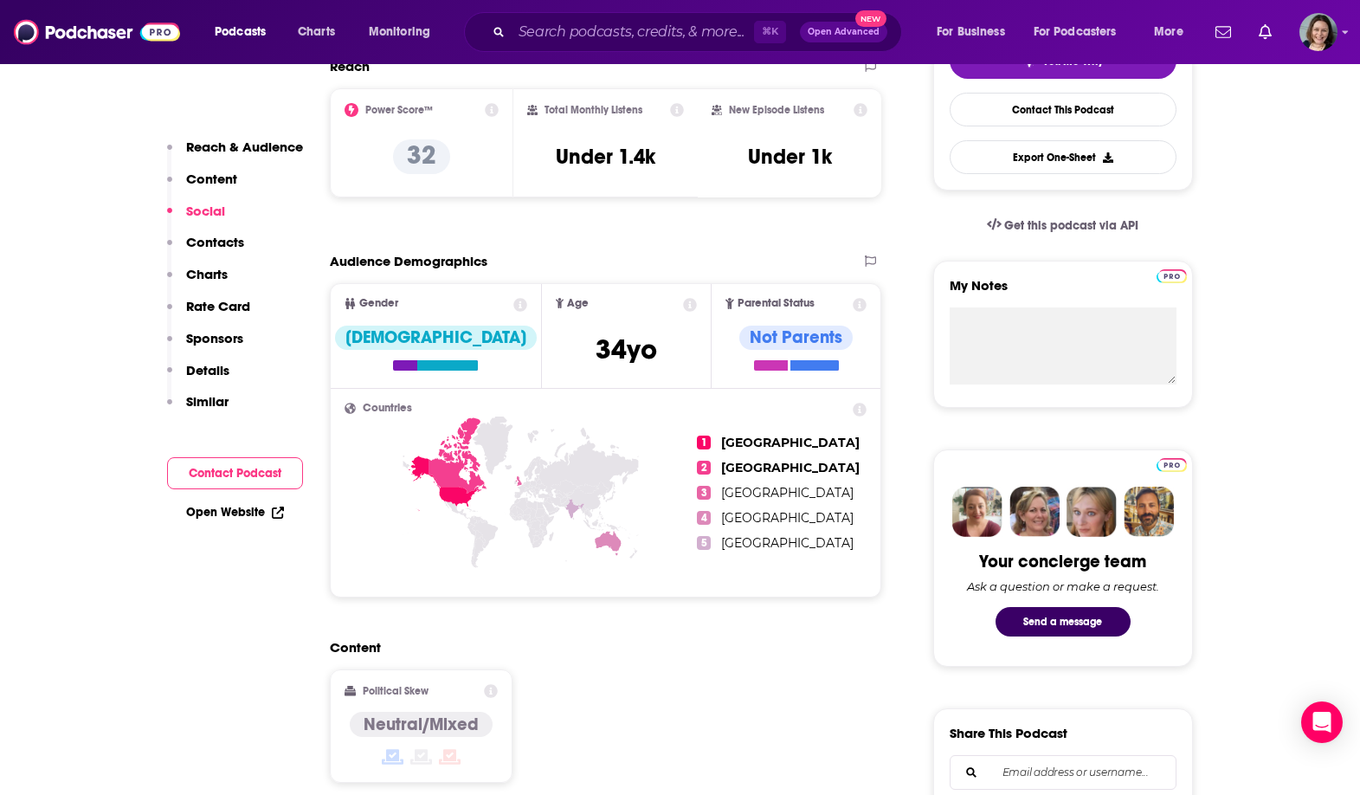
scroll to position [949, 0]
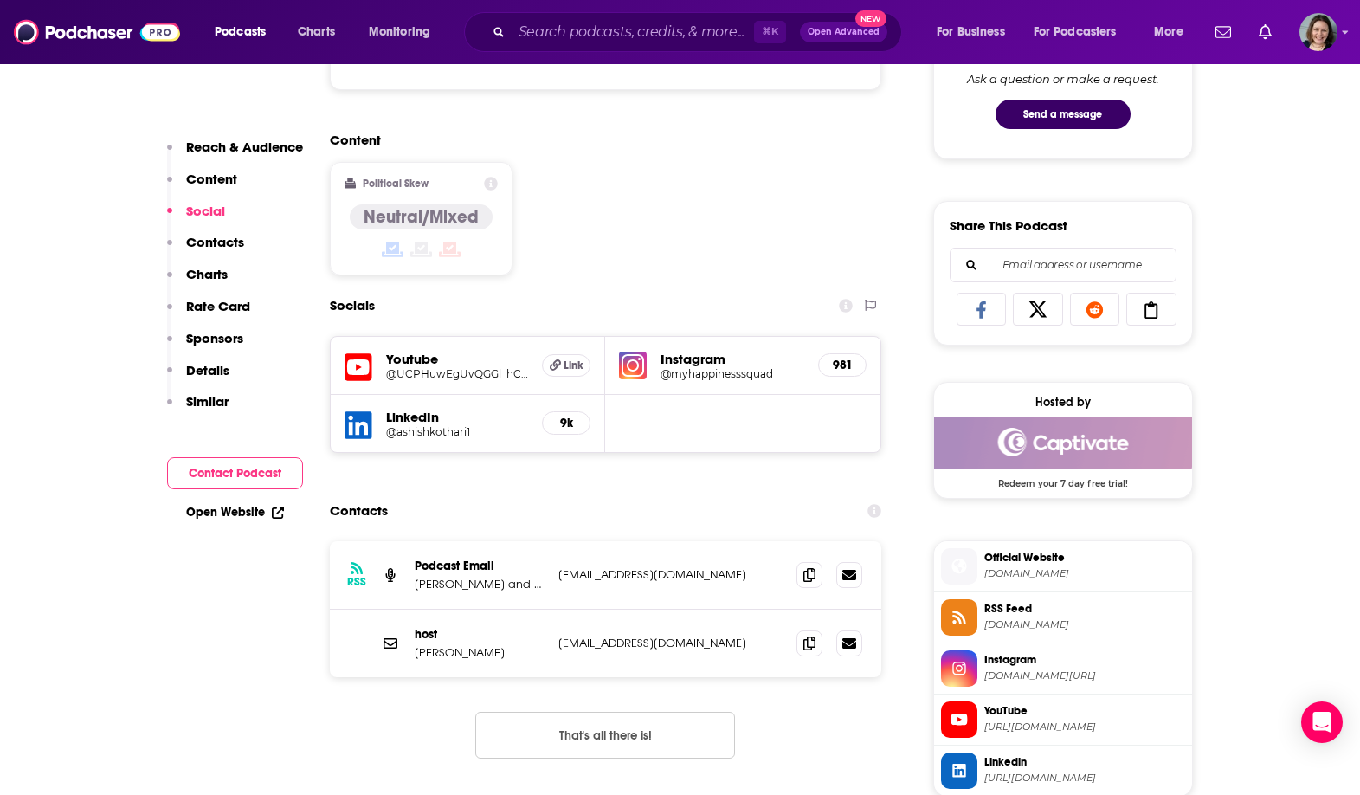
click at [721, 347] on div "Instagram @myhappinesssquad 981" at bounding box center [742, 366] width 275 height 58
click at [756, 369] on h5 "@myhappinesssquad" at bounding box center [732, 373] width 144 height 13
click at [812, 576] on icon at bounding box center [809, 574] width 12 height 14
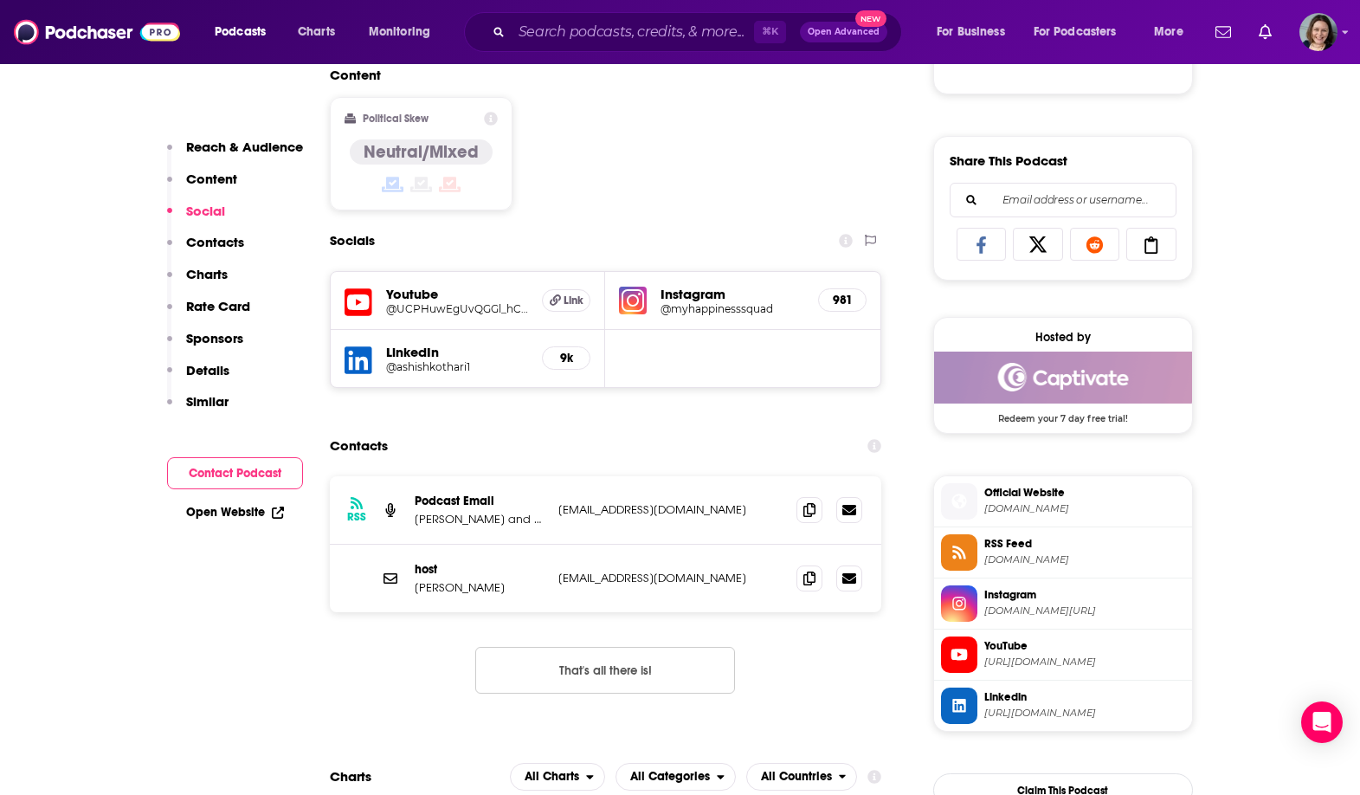
scroll to position [1023, 0]
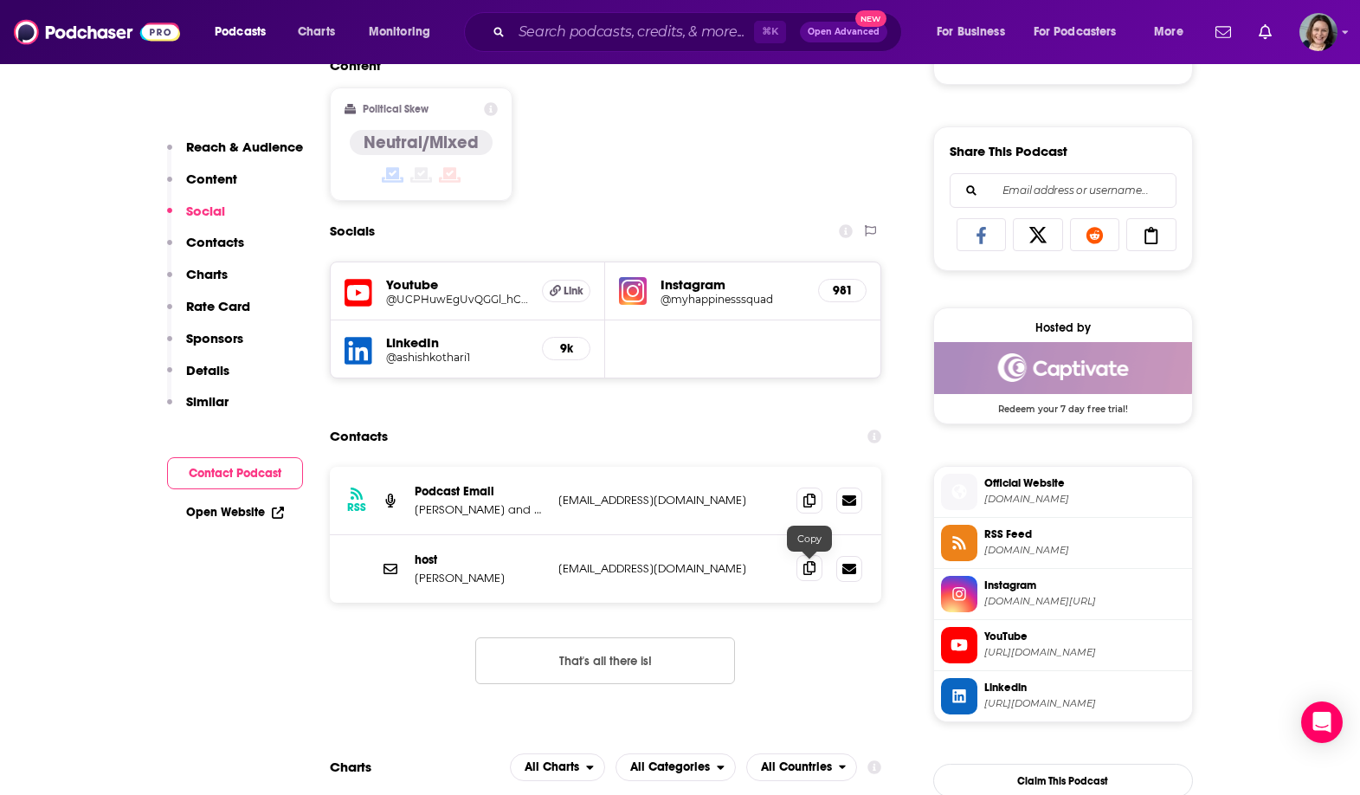
click at [803, 566] on icon at bounding box center [809, 568] width 12 height 14
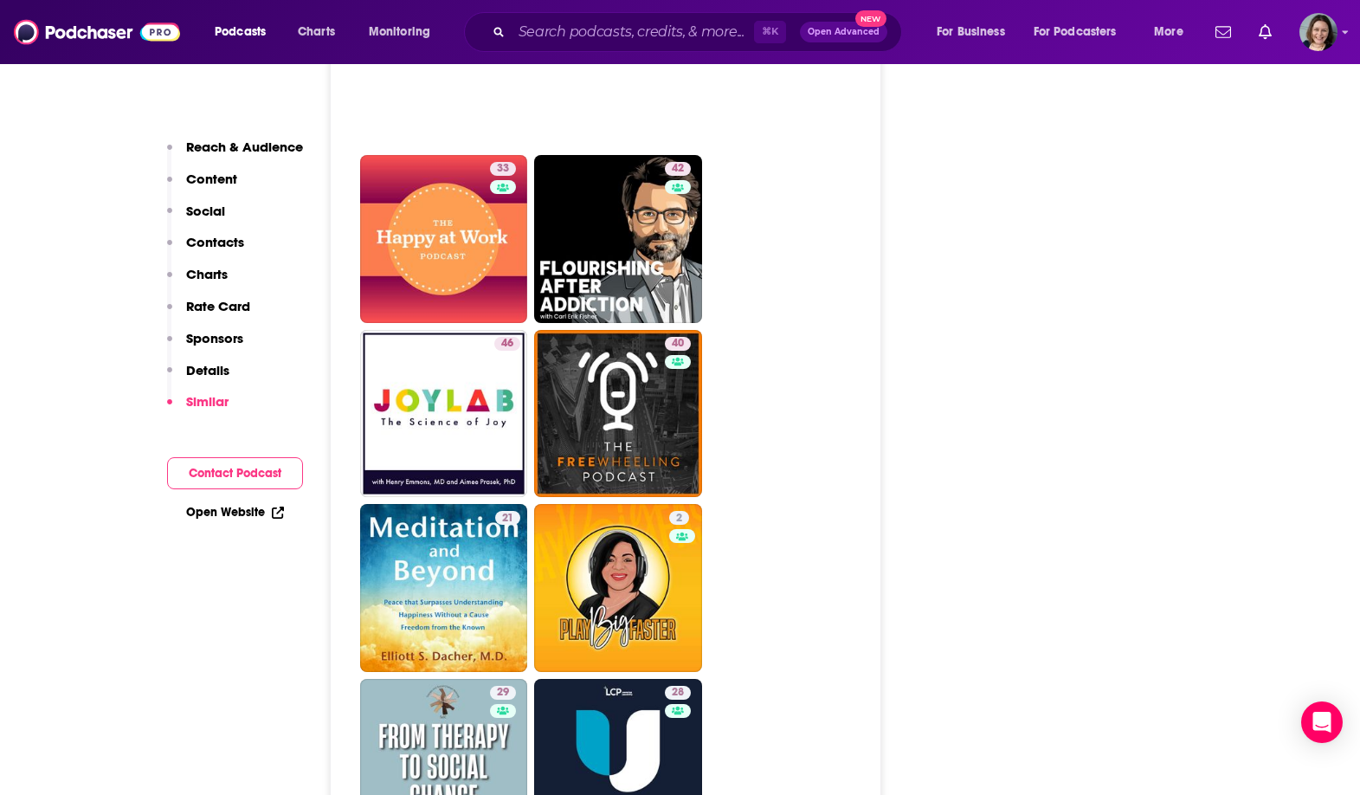
scroll to position [2941, 0]
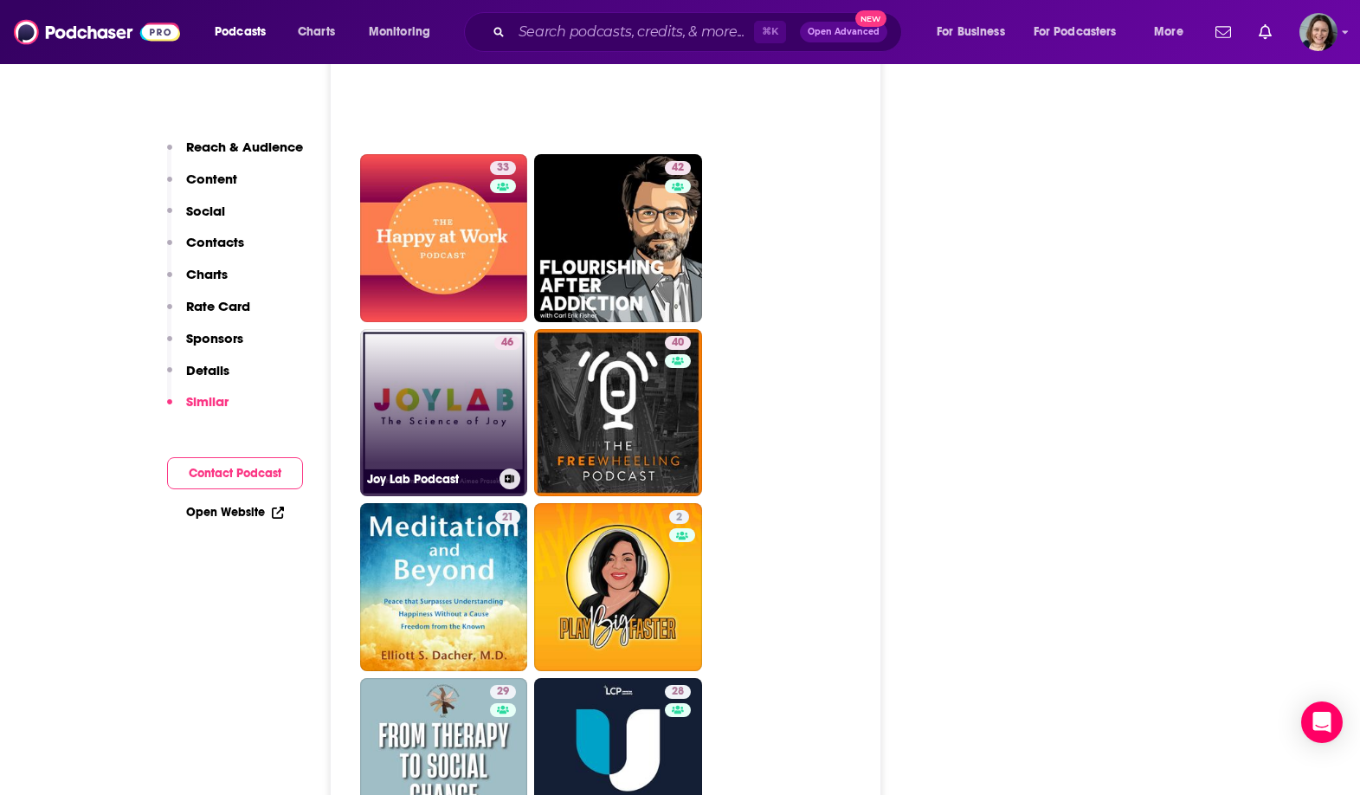
click at [467, 409] on link "46 Joy Lab Podcast" at bounding box center [444, 413] width 168 height 168
type input "[URL][DOMAIN_NAME]"
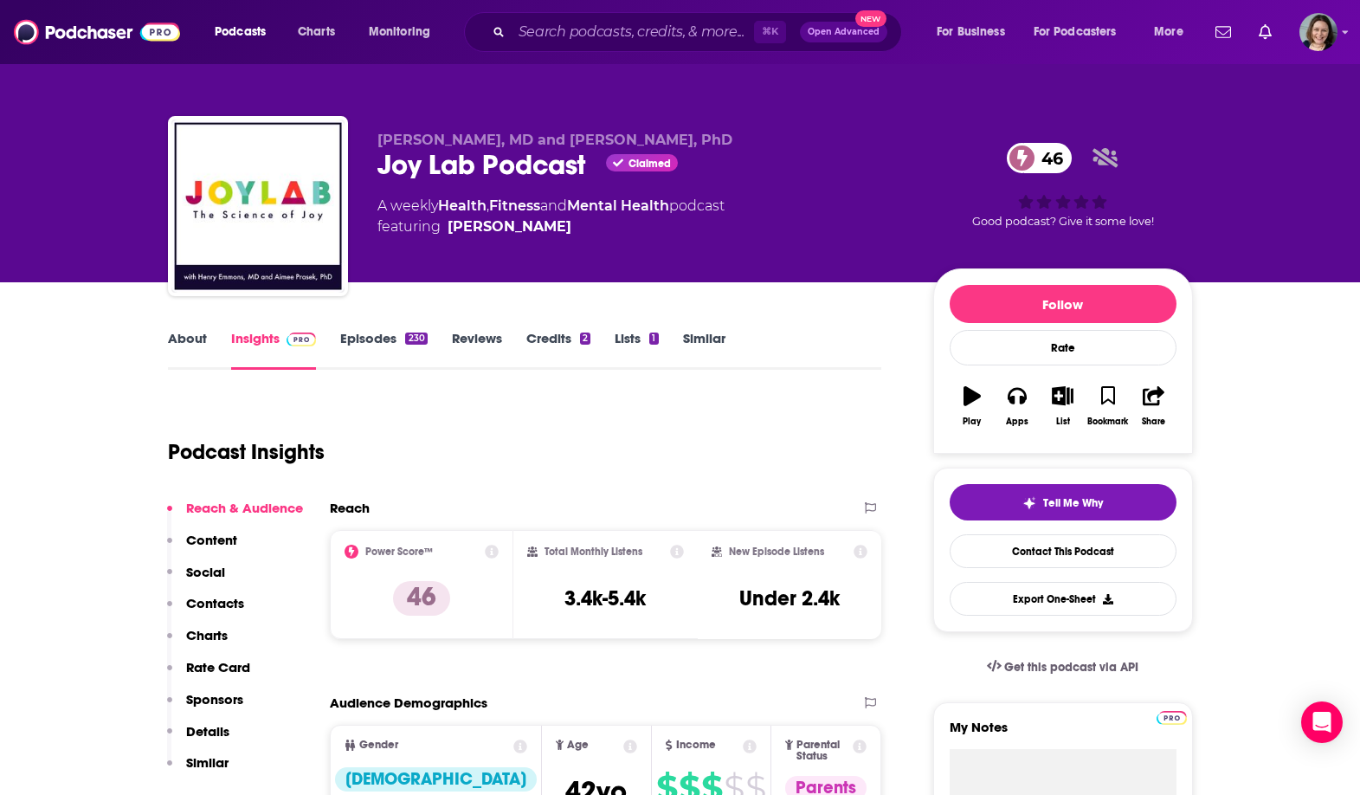
click at [190, 332] on link "About" at bounding box center [187, 350] width 39 height 40
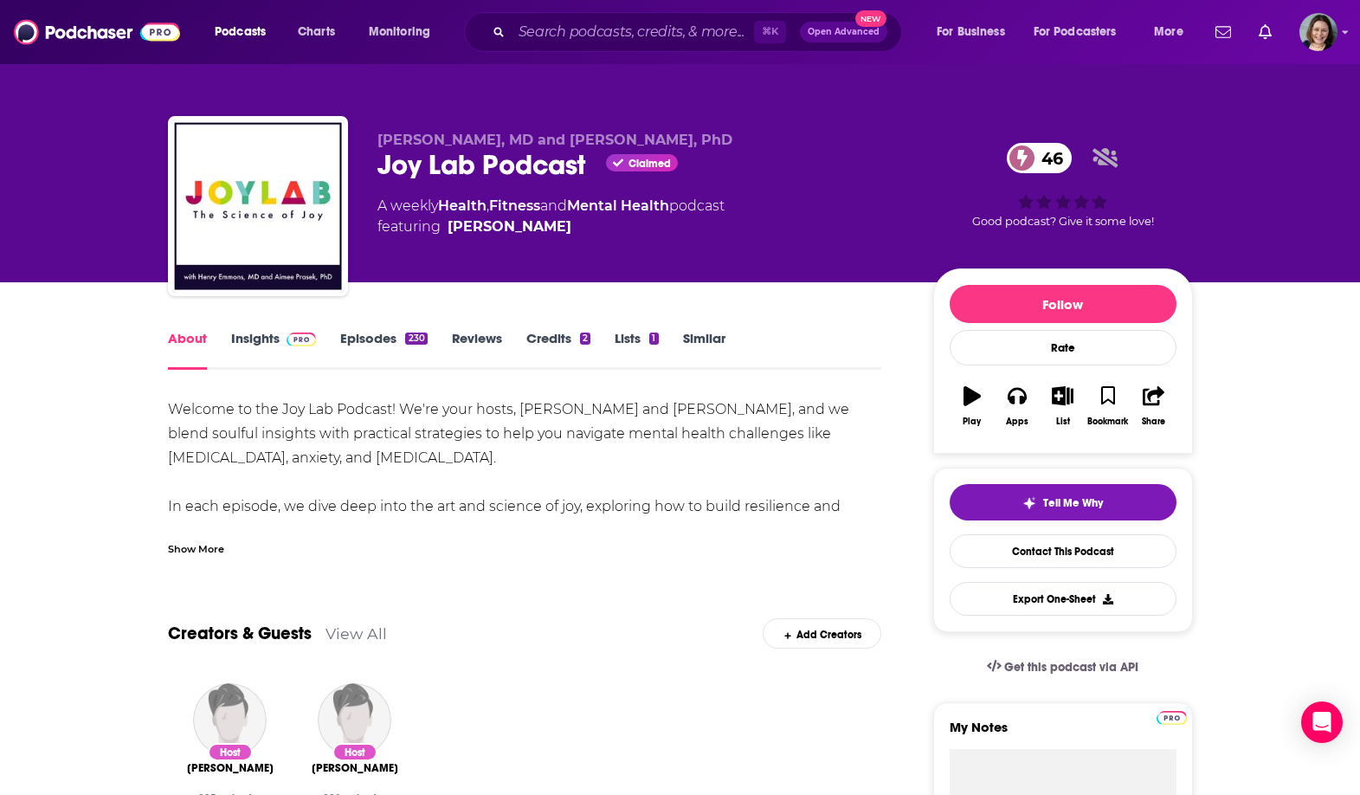
click at [207, 538] on div "Show More" at bounding box center [525, 541] width 714 height 29
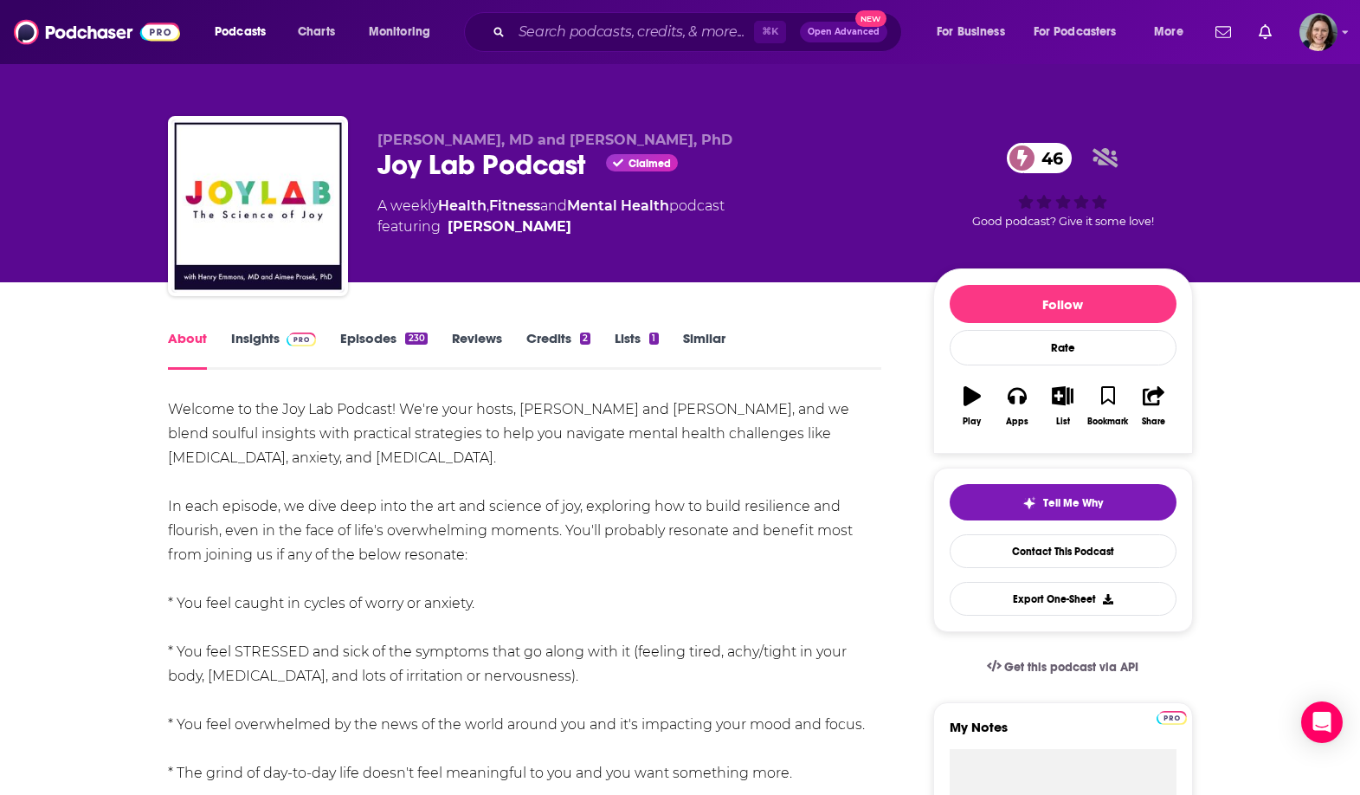
click at [390, 163] on div "Joy Lab Podcast Claimed 46" at bounding box center [641, 165] width 528 height 34
drag, startPoint x: 390, startPoint y: 163, endPoint x: 546, endPoint y: 165, distance: 155.8
click at [546, 165] on div "Joy Lab Podcast Claimed 46" at bounding box center [641, 165] width 528 height 34
copy h1 "Joy Lab Podcast"
click at [546, 165] on div "Joy Lab Podcast Claimed 46" at bounding box center [641, 165] width 528 height 34
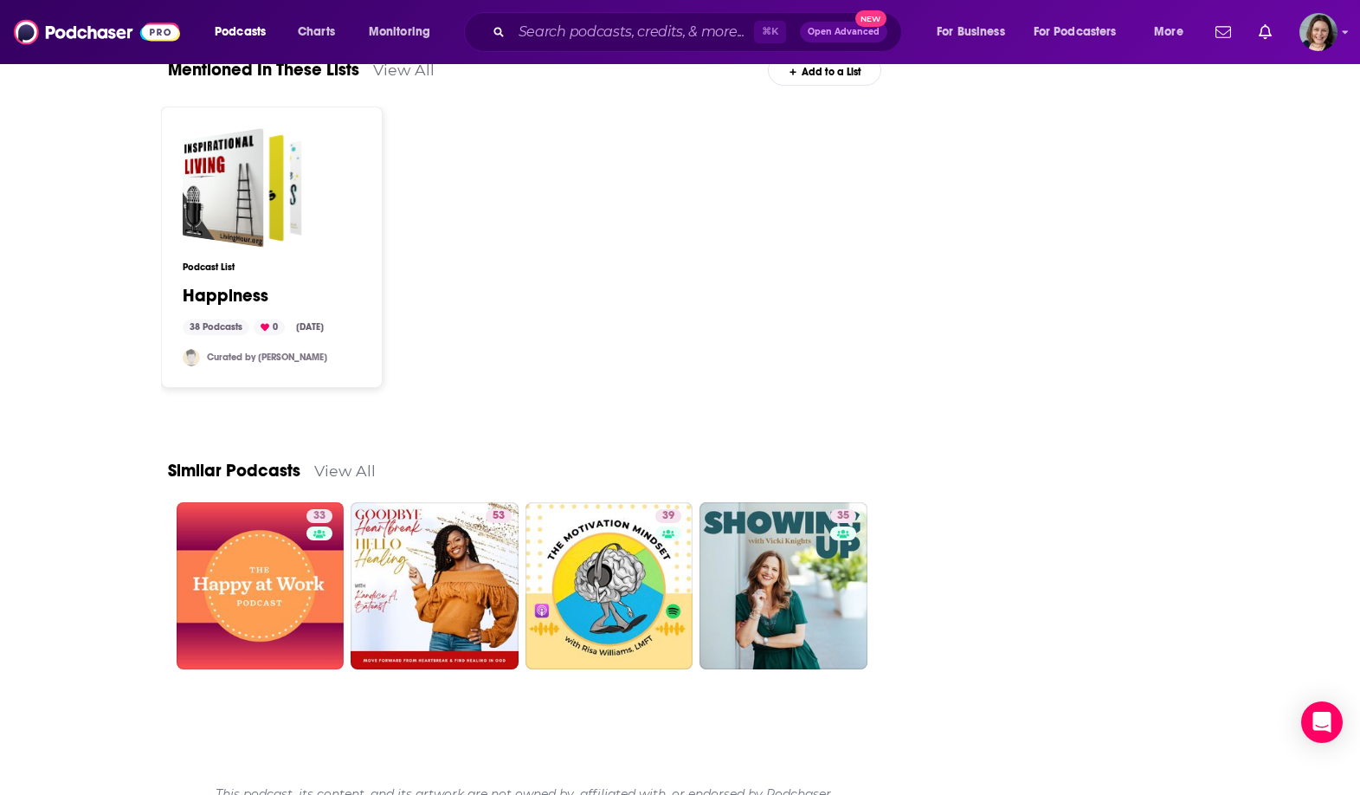
scroll to position [2738, 0]
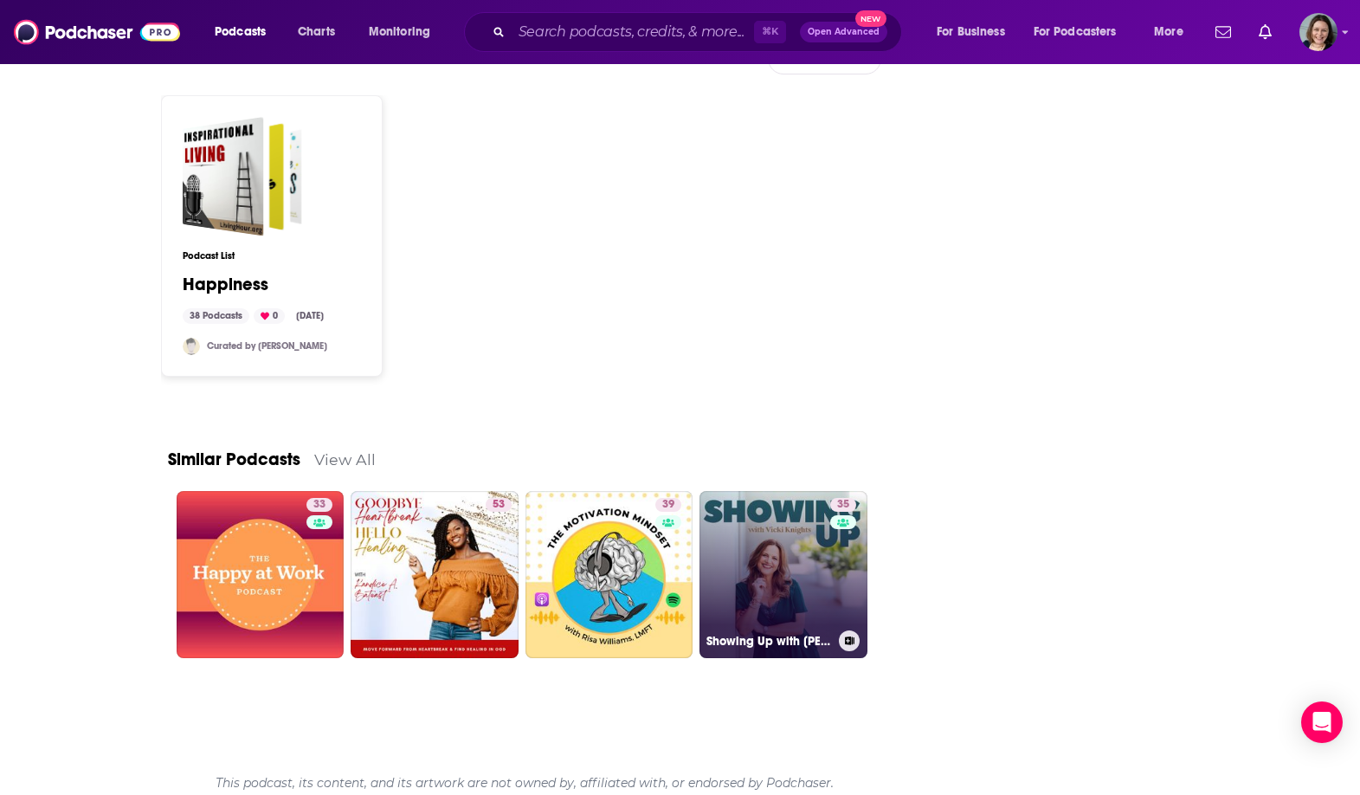
click at [738, 544] on link "35 Showing Up with [PERSON_NAME]" at bounding box center [783, 575] width 168 height 168
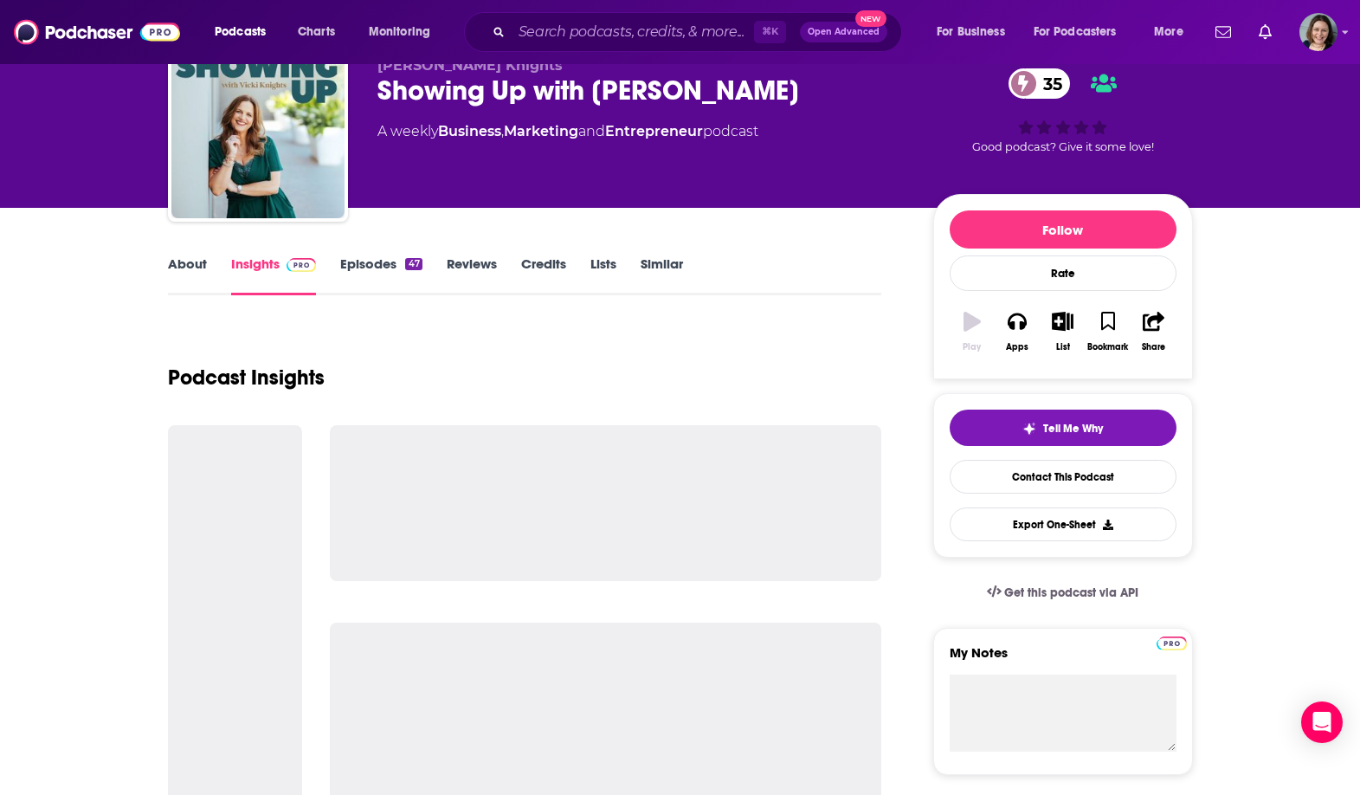
scroll to position [79, 0]
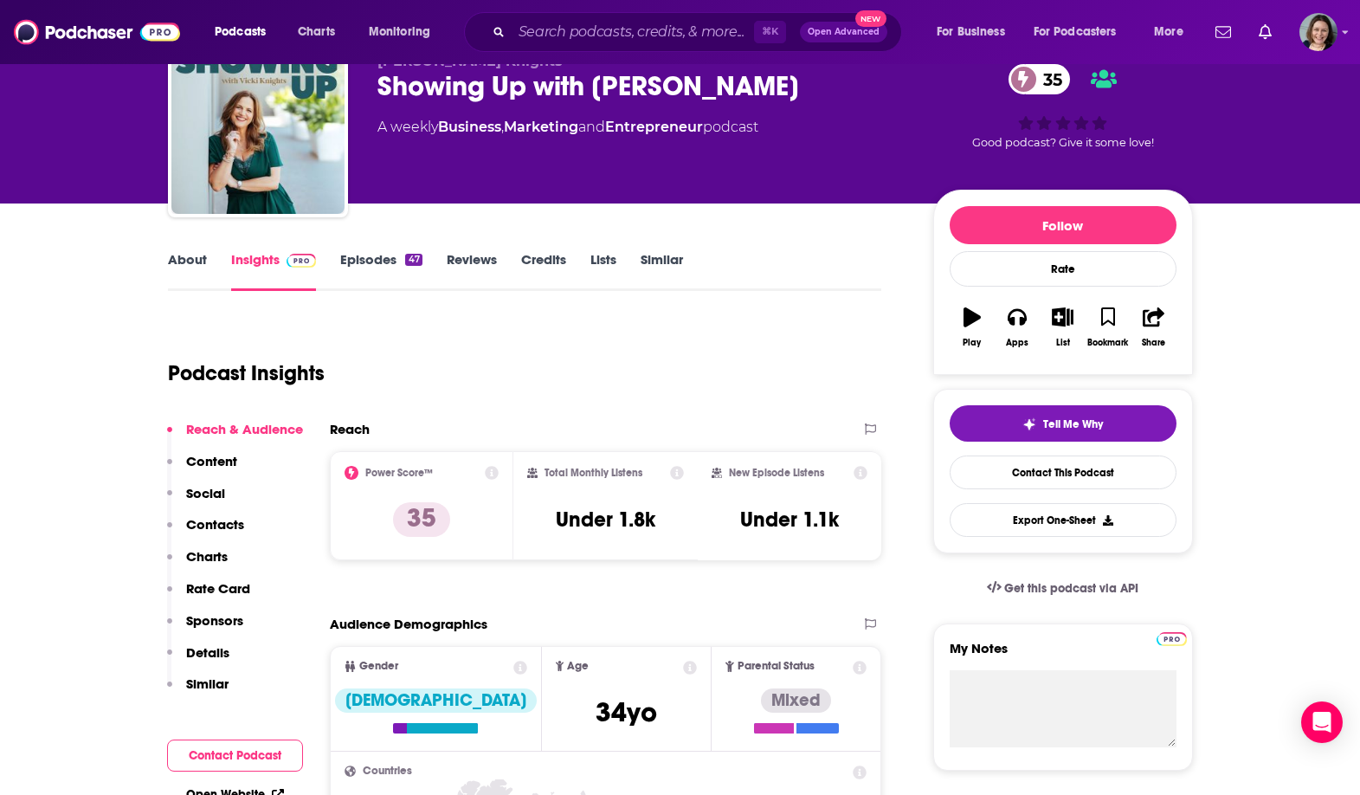
click at [176, 273] on link "About" at bounding box center [187, 271] width 39 height 40
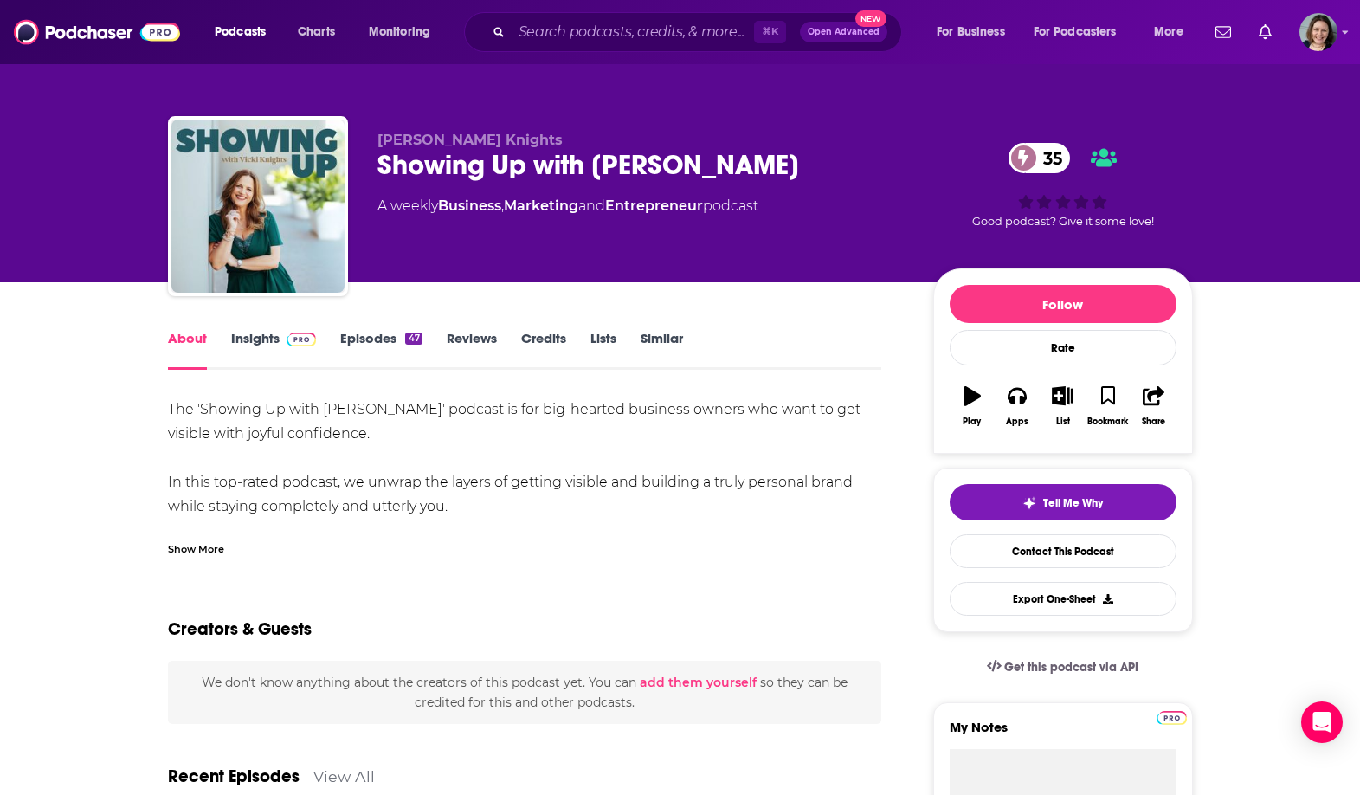
click at [177, 540] on div "Show More" at bounding box center [196, 547] width 56 height 16
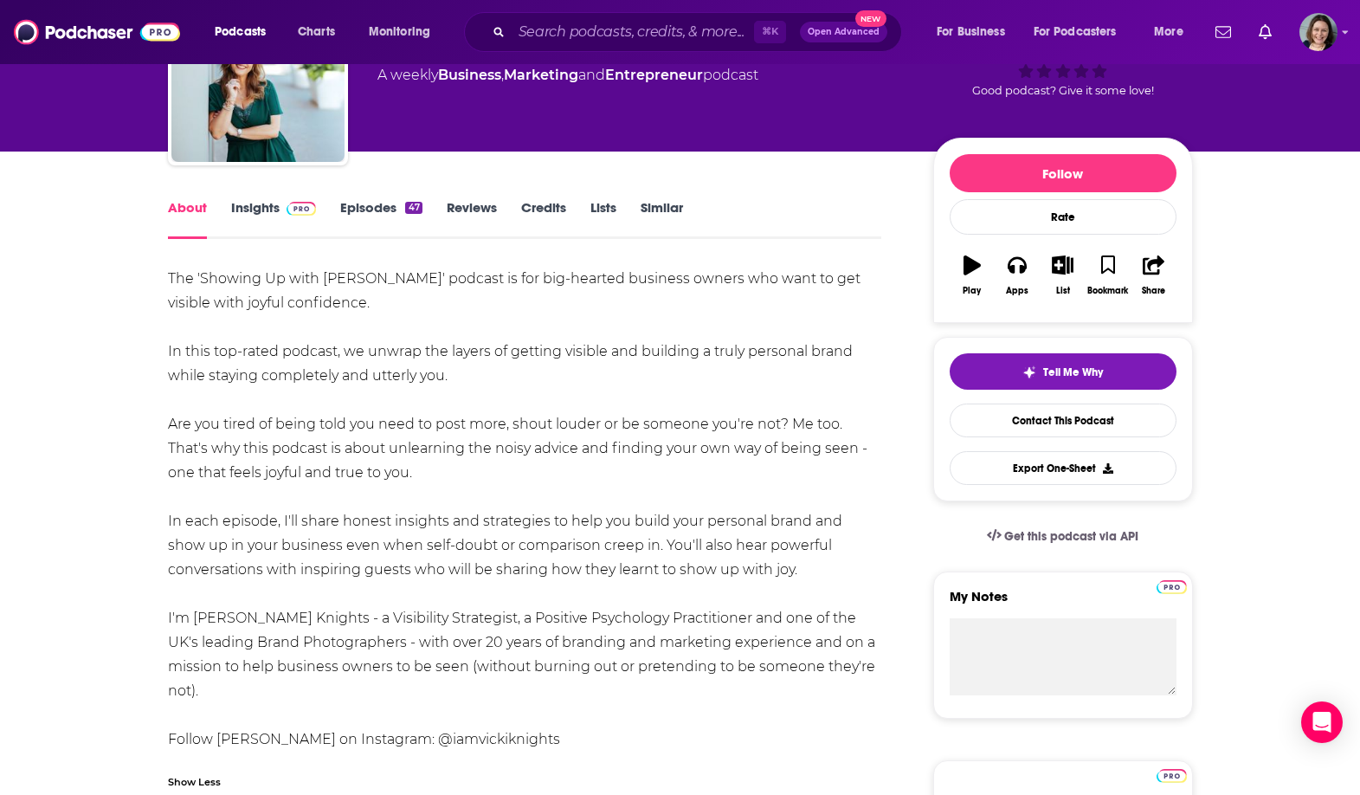
scroll to position [171, 0]
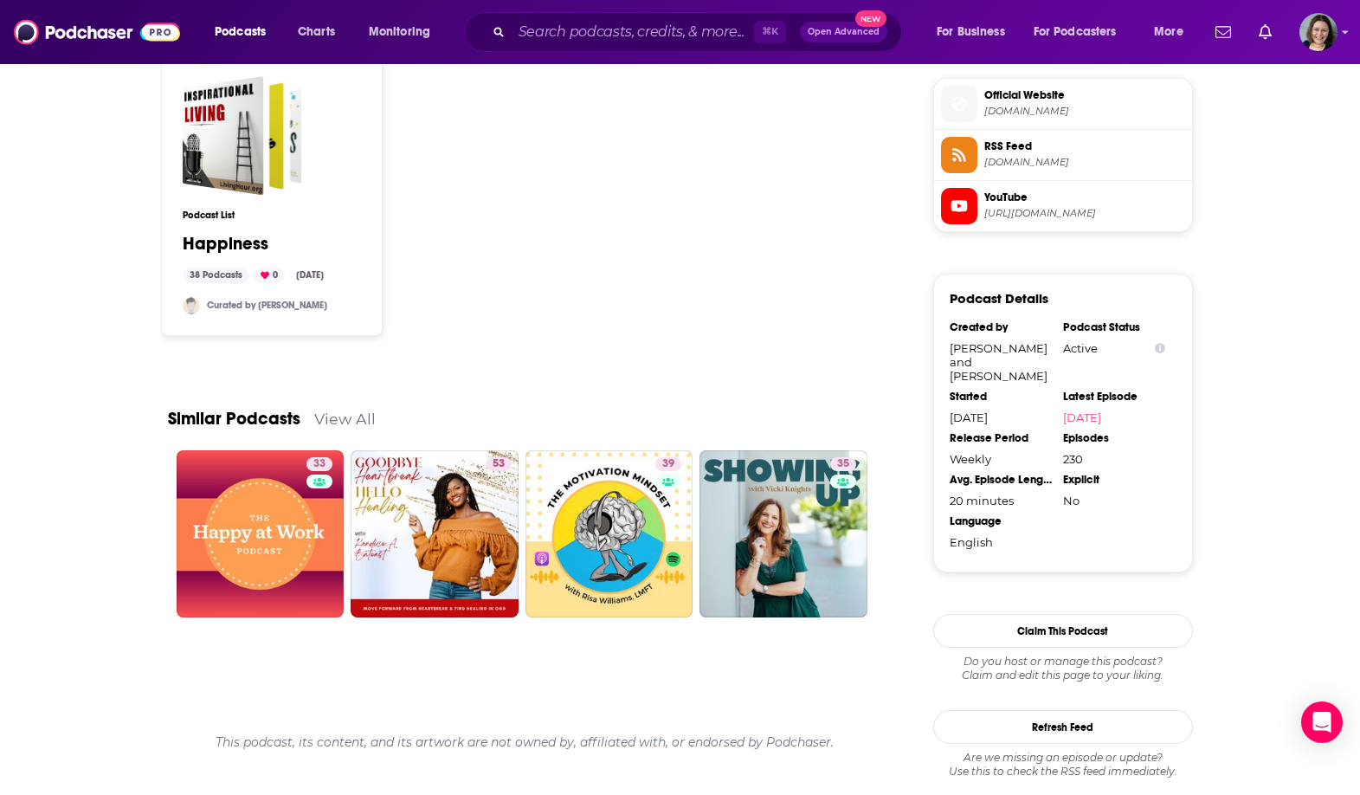
scroll to position [1496, 0]
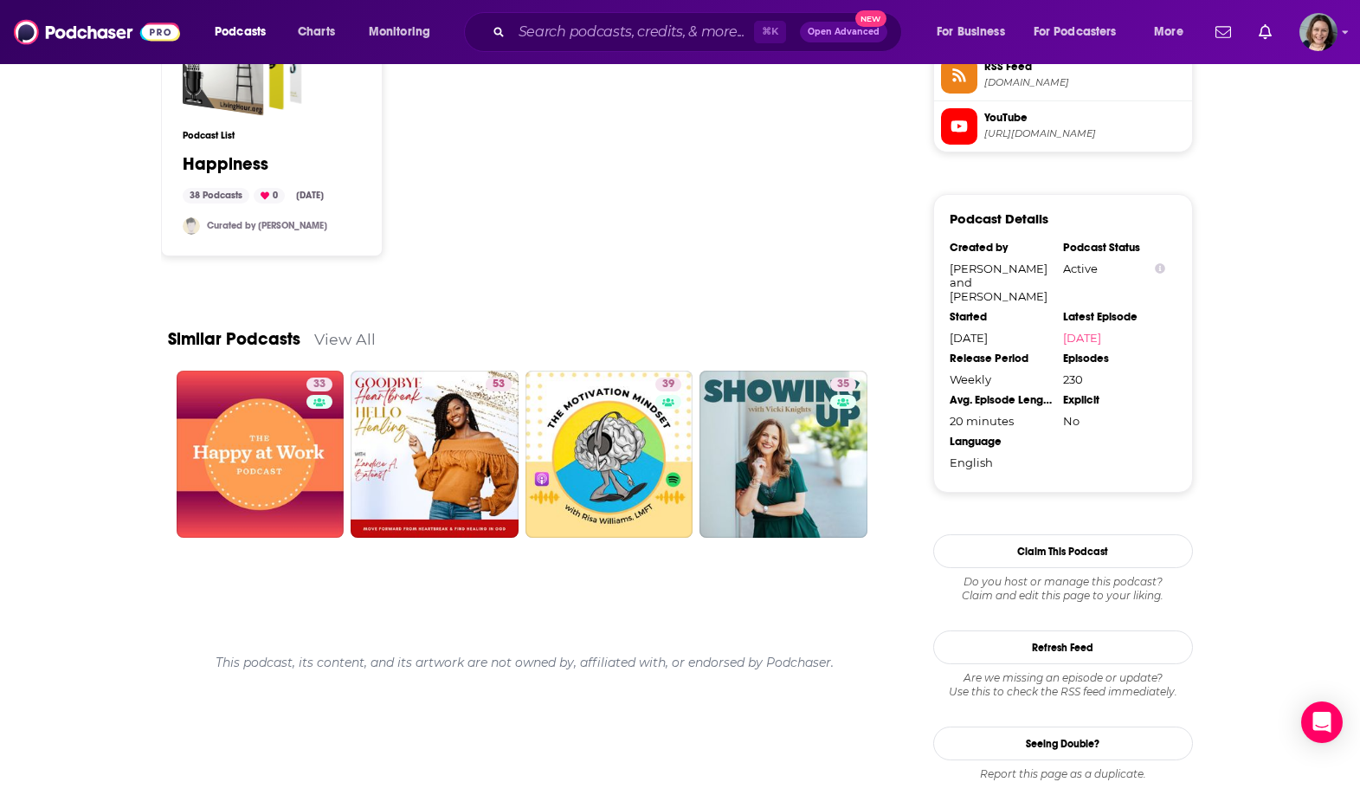
click at [281, 130] on h3 "Podcast List" at bounding box center [272, 135] width 178 height 11
click at [249, 110] on span "Happiness" at bounding box center [242, 56] width 119 height 119
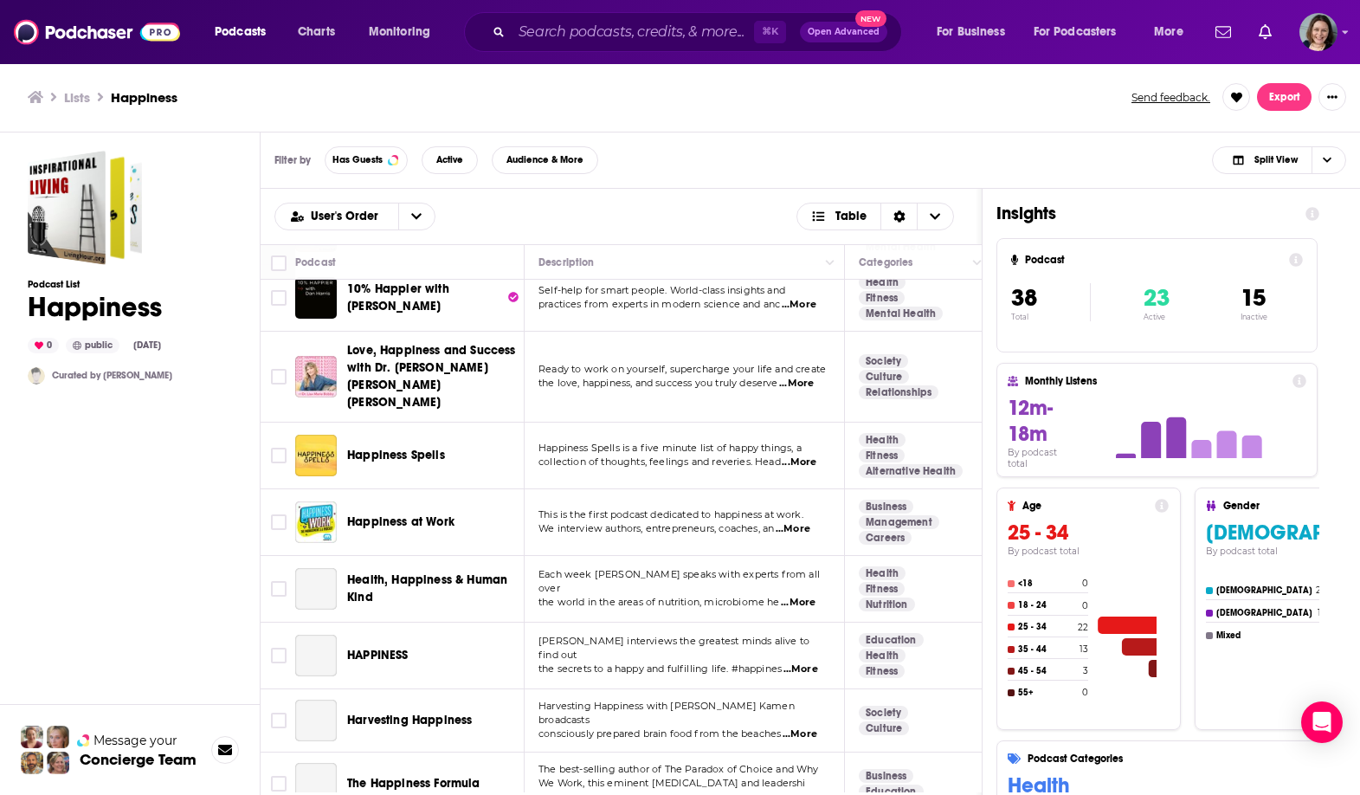
scroll to position [286, 0]
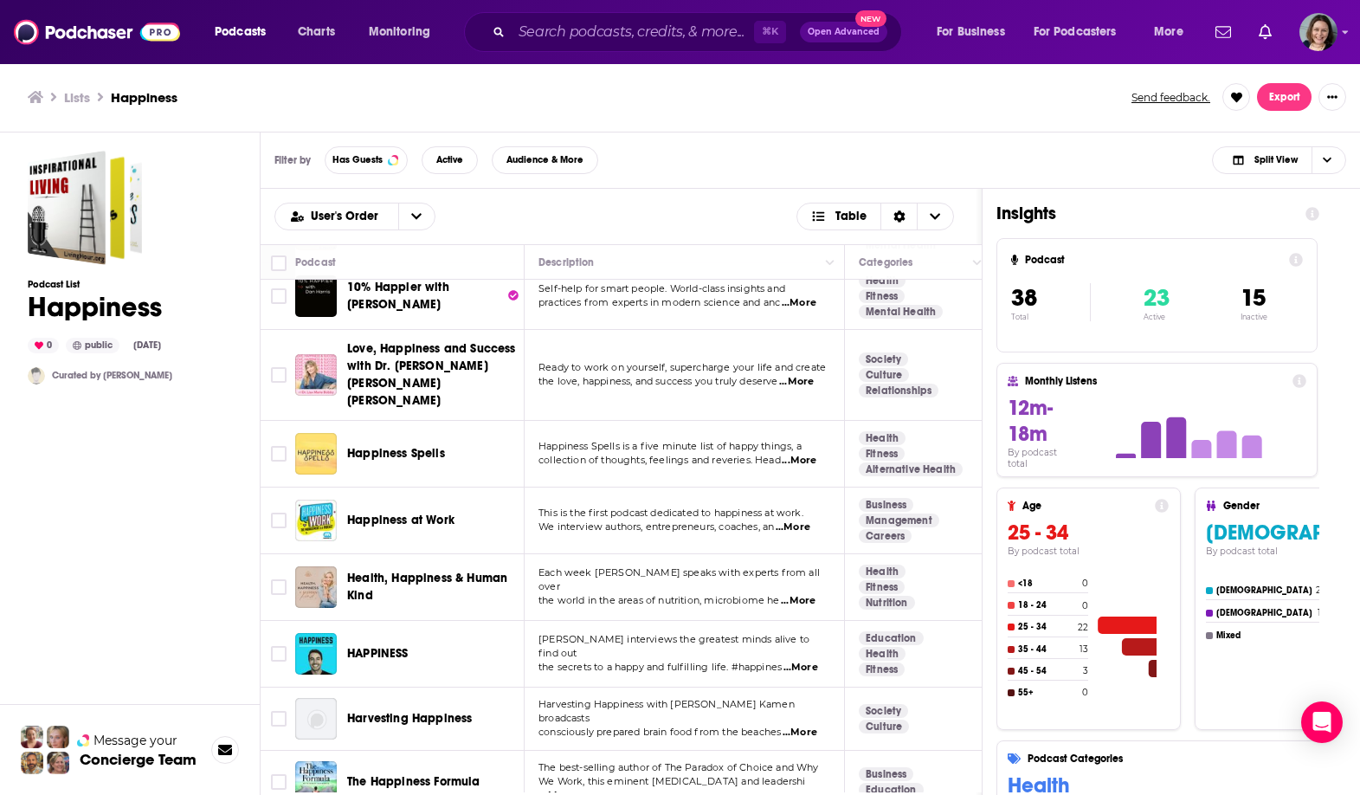
click at [317, 433] on img "Happiness Spells" at bounding box center [316, 454] width 42 height 42
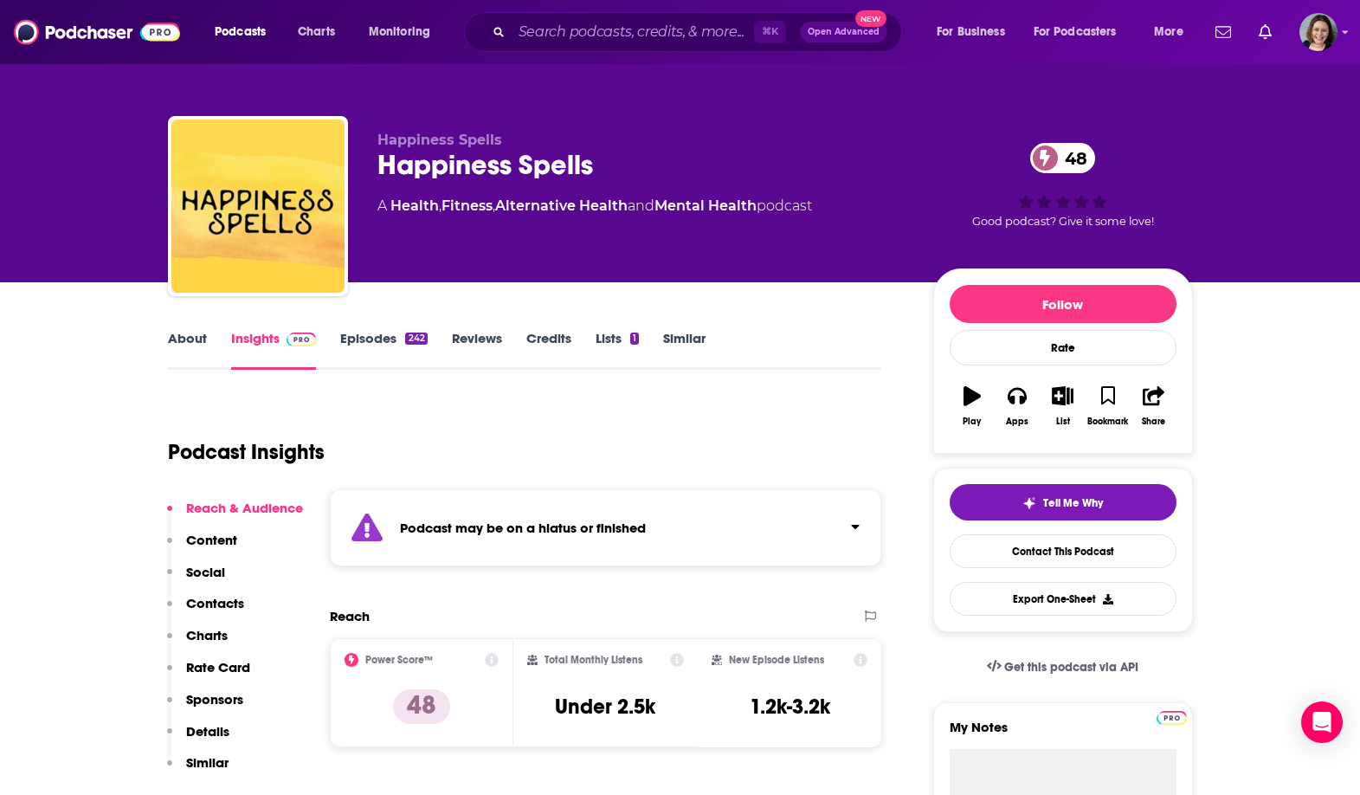
click at [464, 497] on div "Podcast may be on a hiatus or finished" at bounding box center [606, 527] width 552 height 77
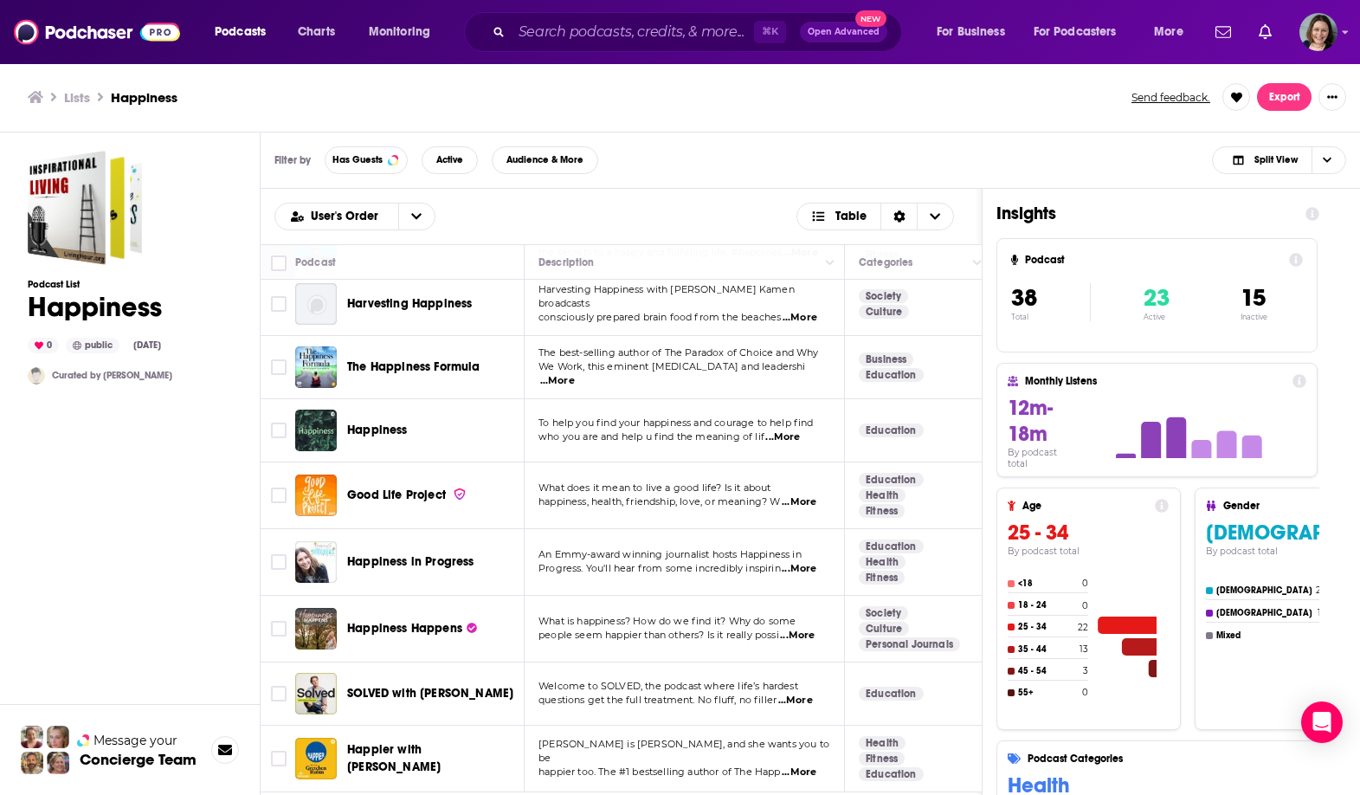
scroll to position [678, 0]
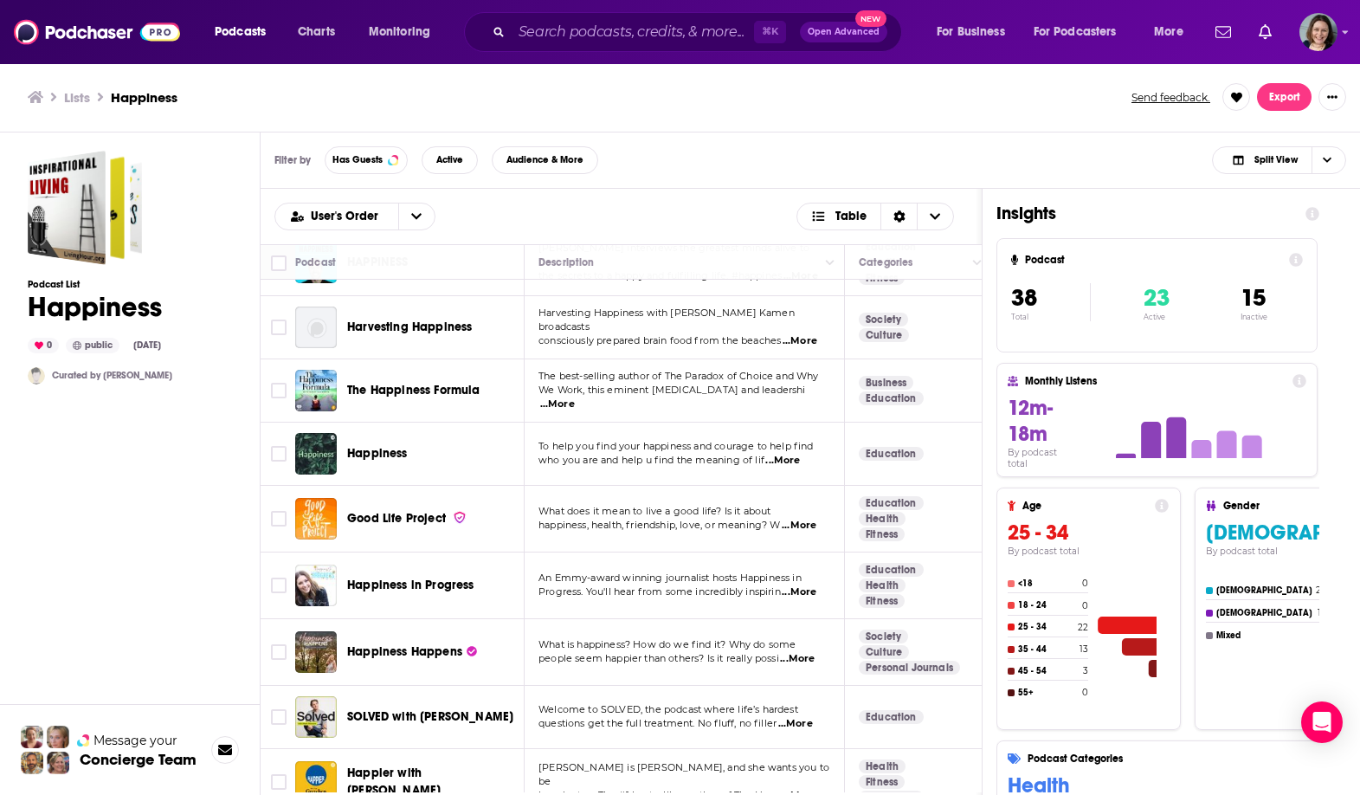
click at [422, 445] on div "Happiness" at bounding box center [437, 453] width 180 height 17
click at [385, 445] on span "Happiness" at bounding box center [377, 453] width 61 height 17
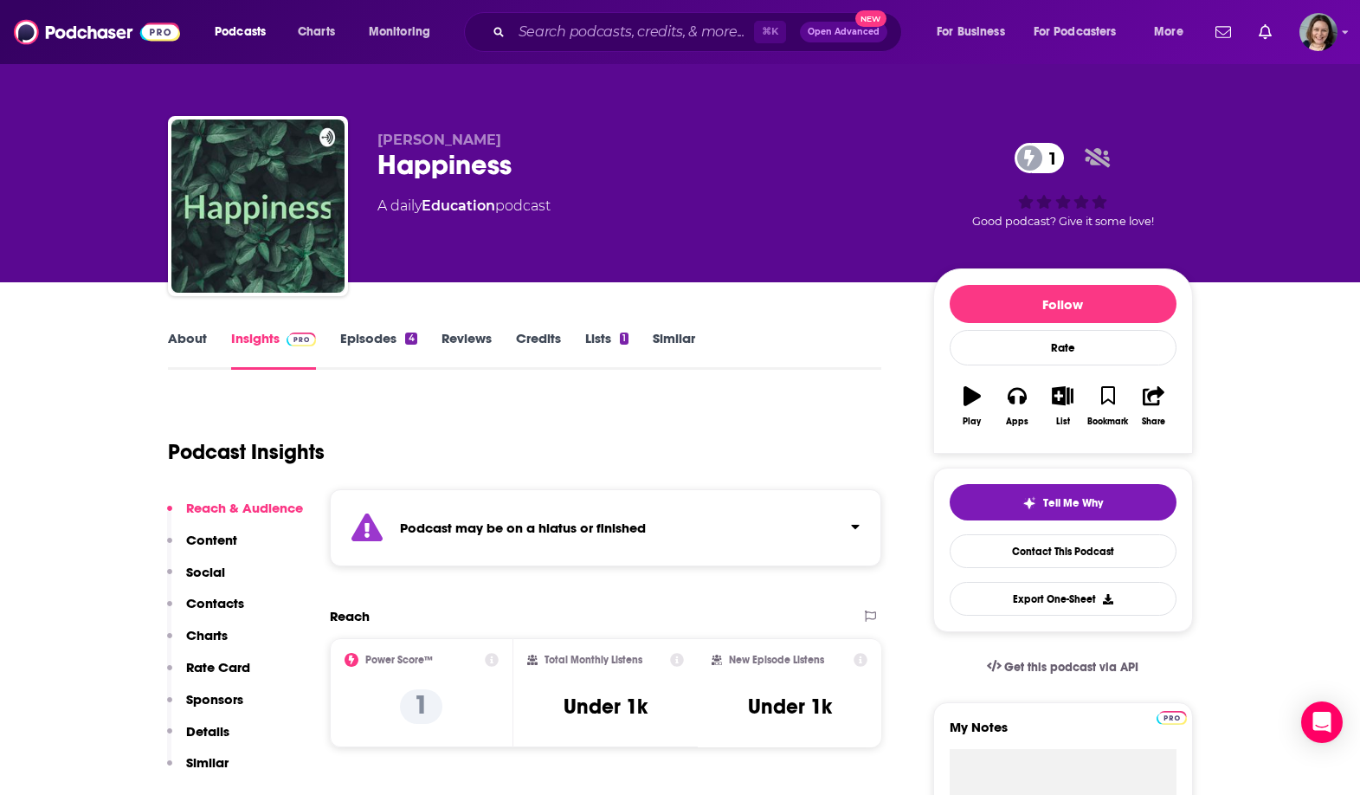
click at [480, 504] on div "Podcast may be on a hiatus or finished" at bounding box center [606, 527] width 552 height 77
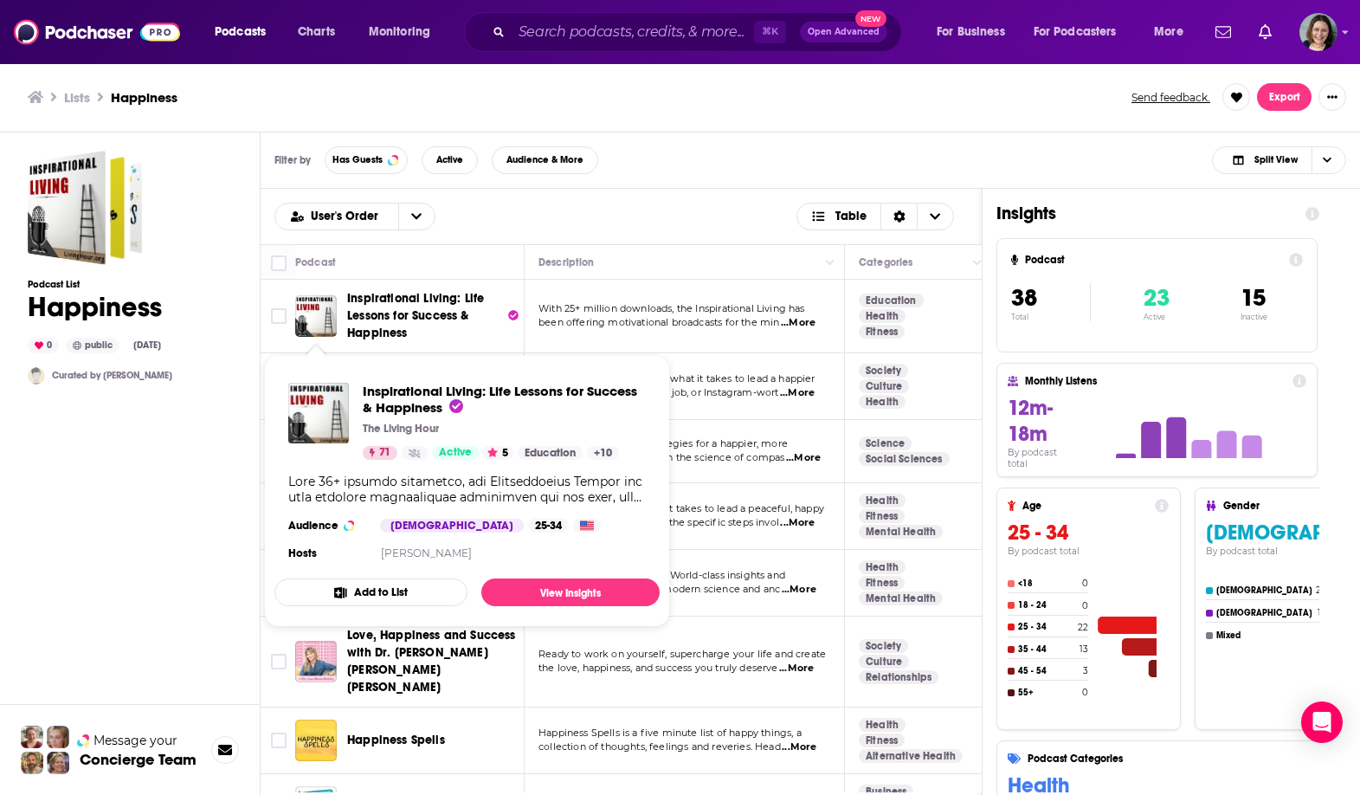
click at [207, 475] on div "Podcast List Happiness 0 public [DATE] Curated by [PERSON_NAME]" at bounding box center [130, 542] width 204 height 782
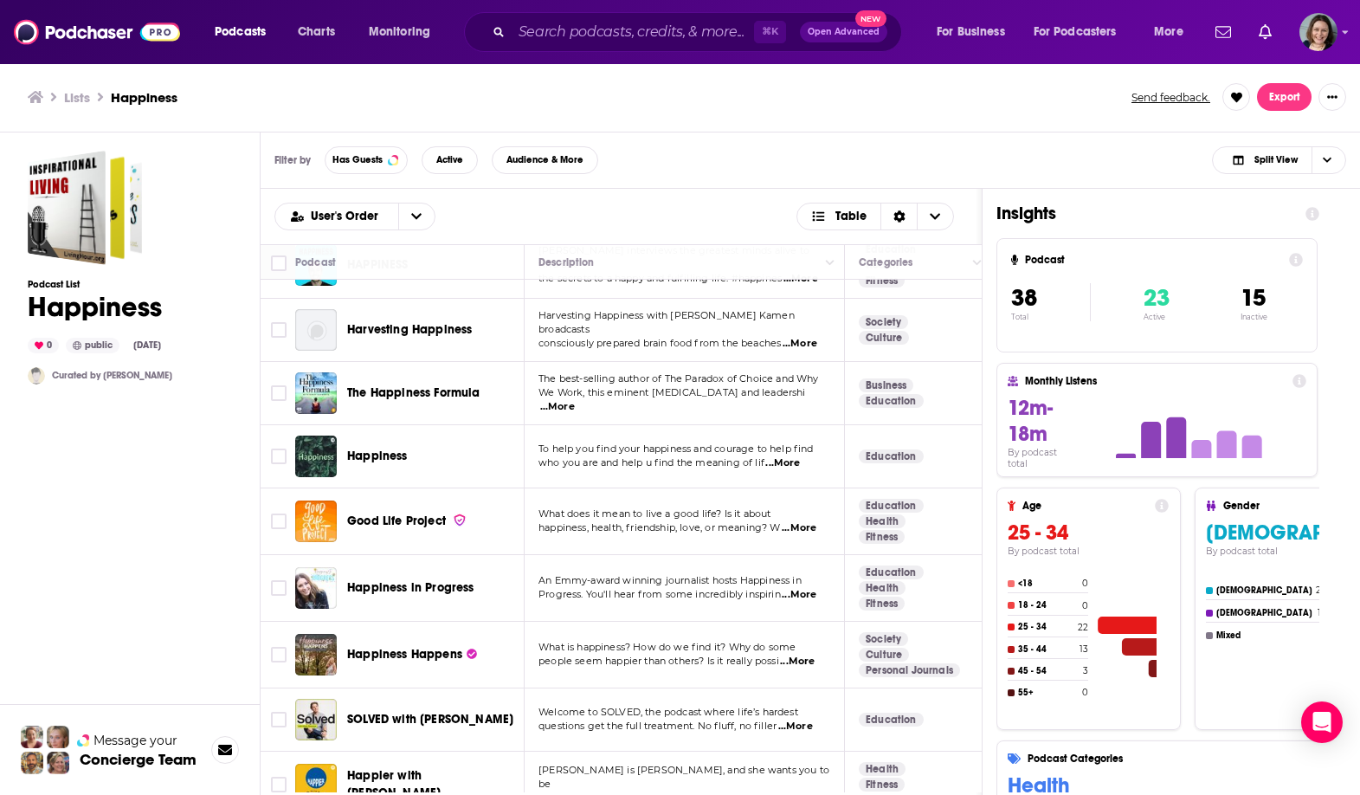
scroll to position [677, 0]
click at [441, 578] on span "Happiness in Progress" at bounding box center [410, 585] width 127 height 15
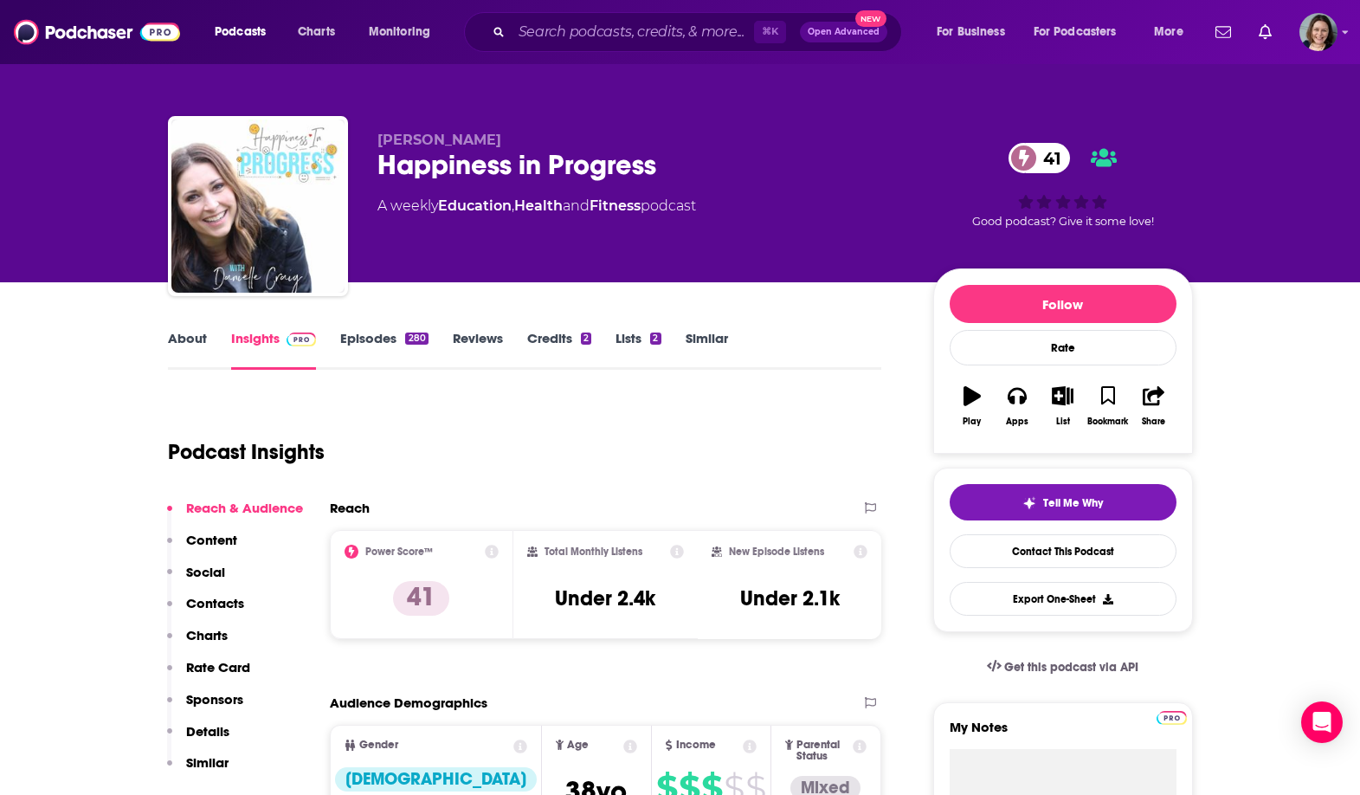
click at [183, 346] on link "About" at bounding box center [187, 350] width 39 height 40
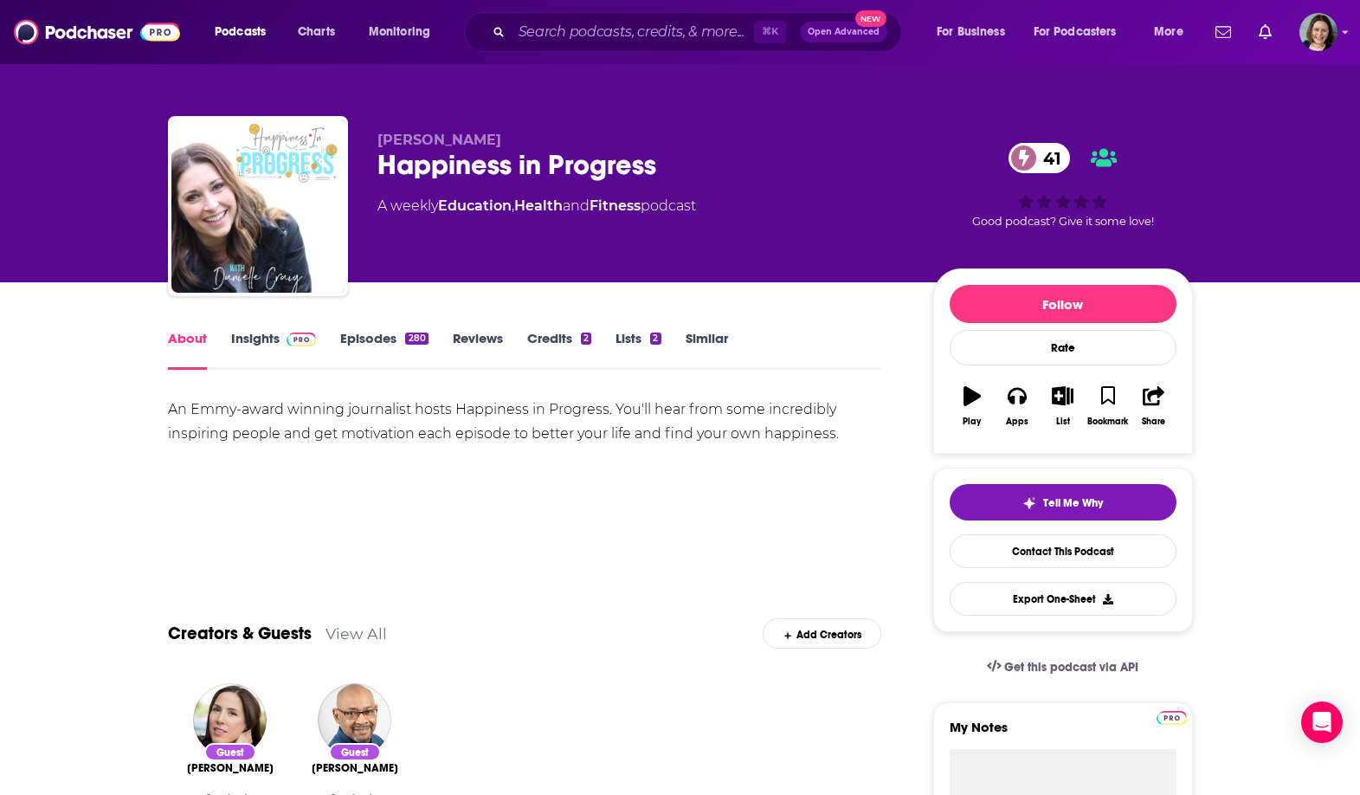
click at [430, 156] on div "Happiness in Progress 41" at bounding box center [641, 165] width 528 height 34
drag, startPoint x: 430, startPoint y: 156, endPoint x: 654, endPoint y: 174, distance: 224.9
click at [654, 174] on div "Happiness in Progress 41" at bounding box center [641, 165] width 528 height 34
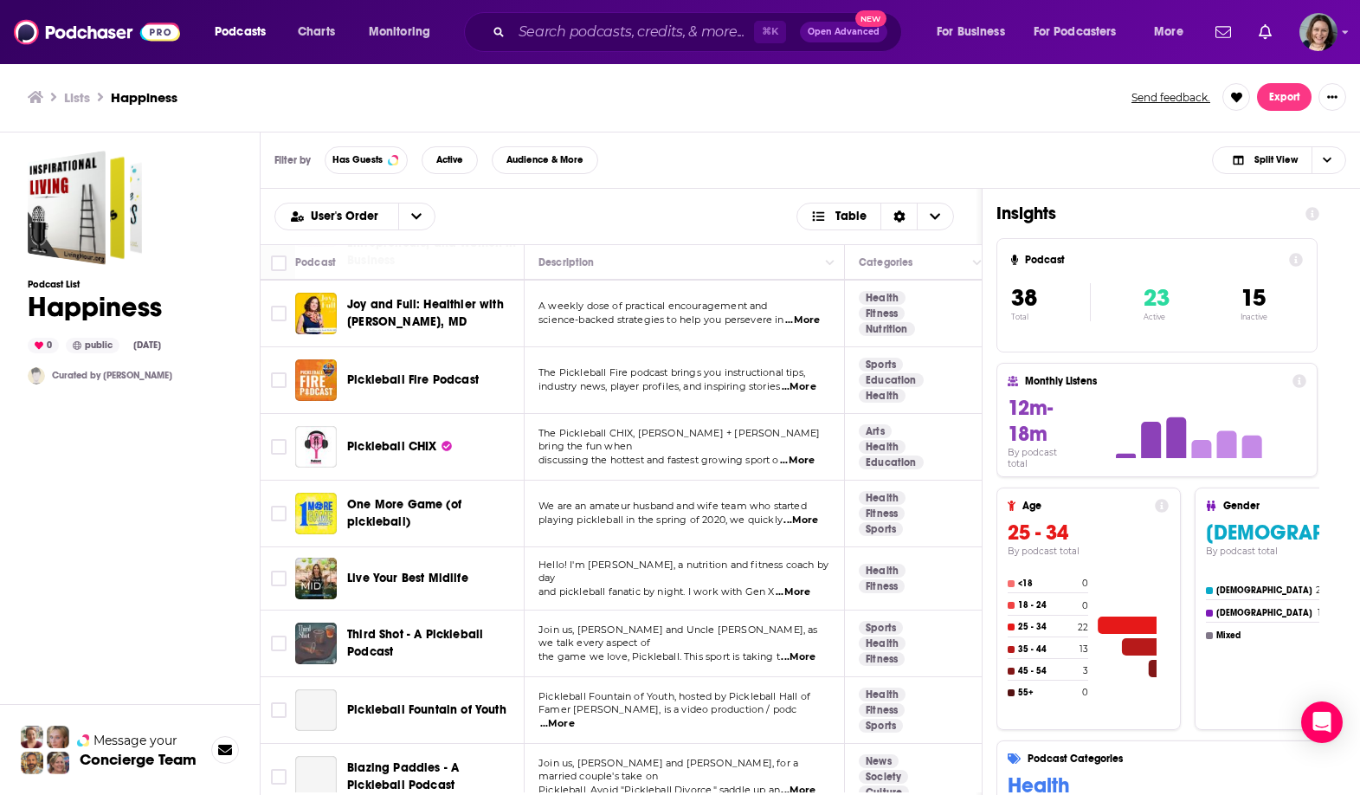
scroll to position [2040, 0]
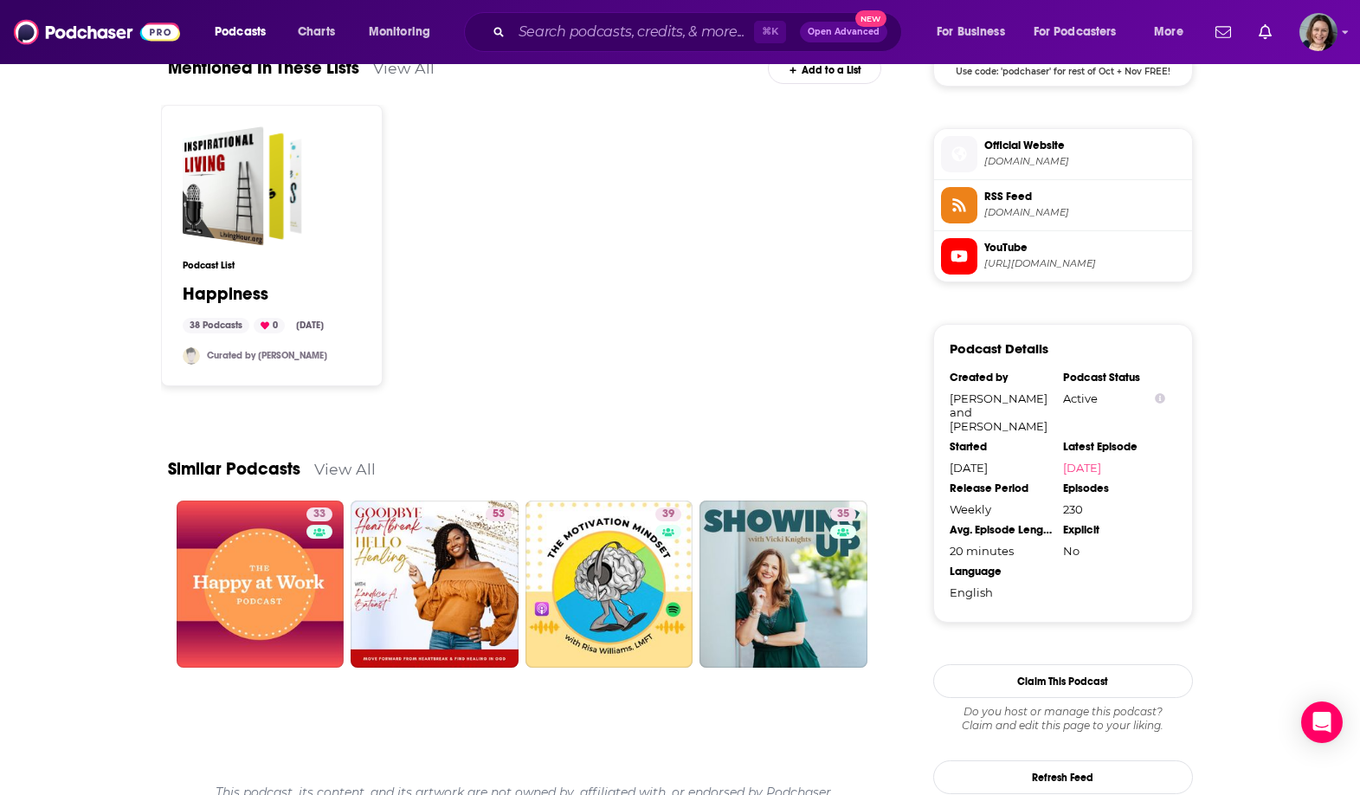
scroll to position [1496, 0]
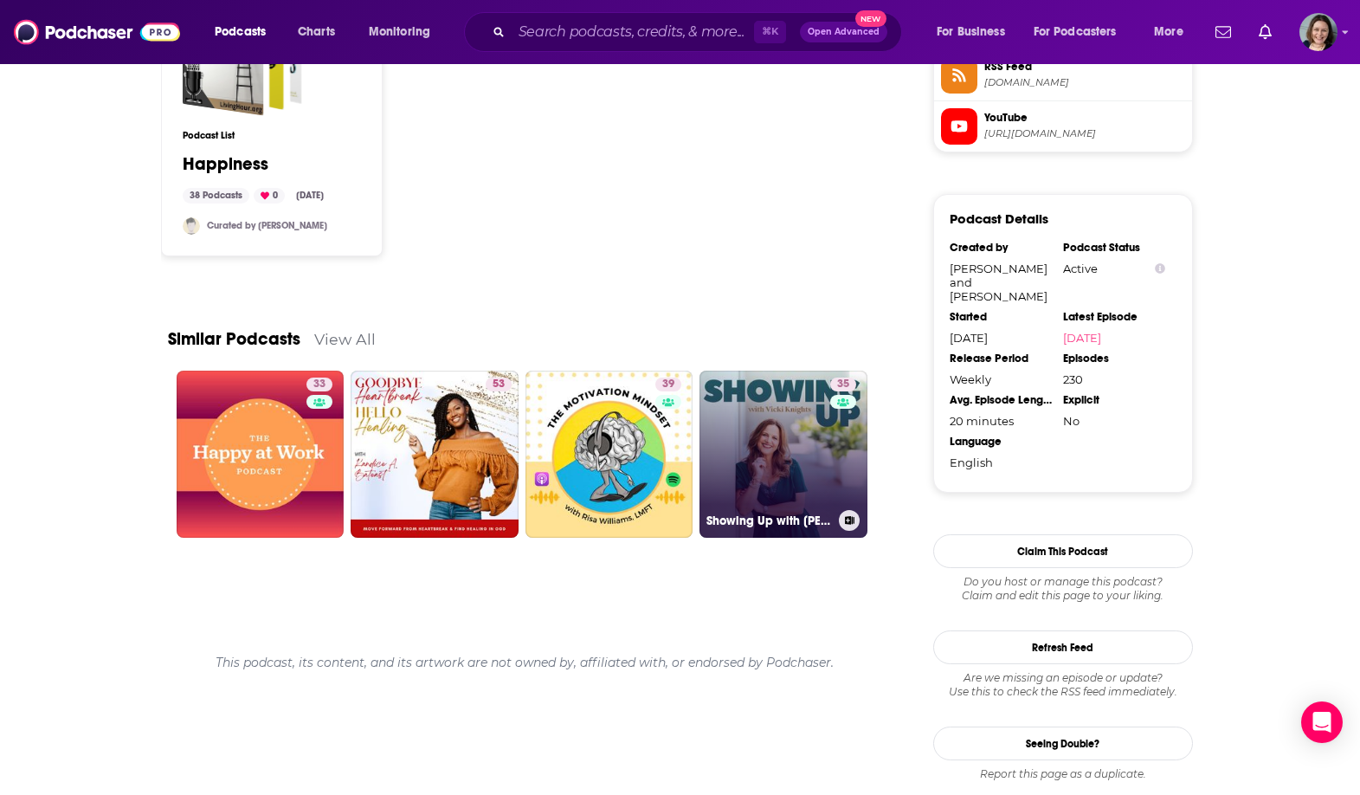
click at [715, 408] on link "35 Showing Up with [PERSON_NAME]" at bounding box center [783, 454] width 168 height 168
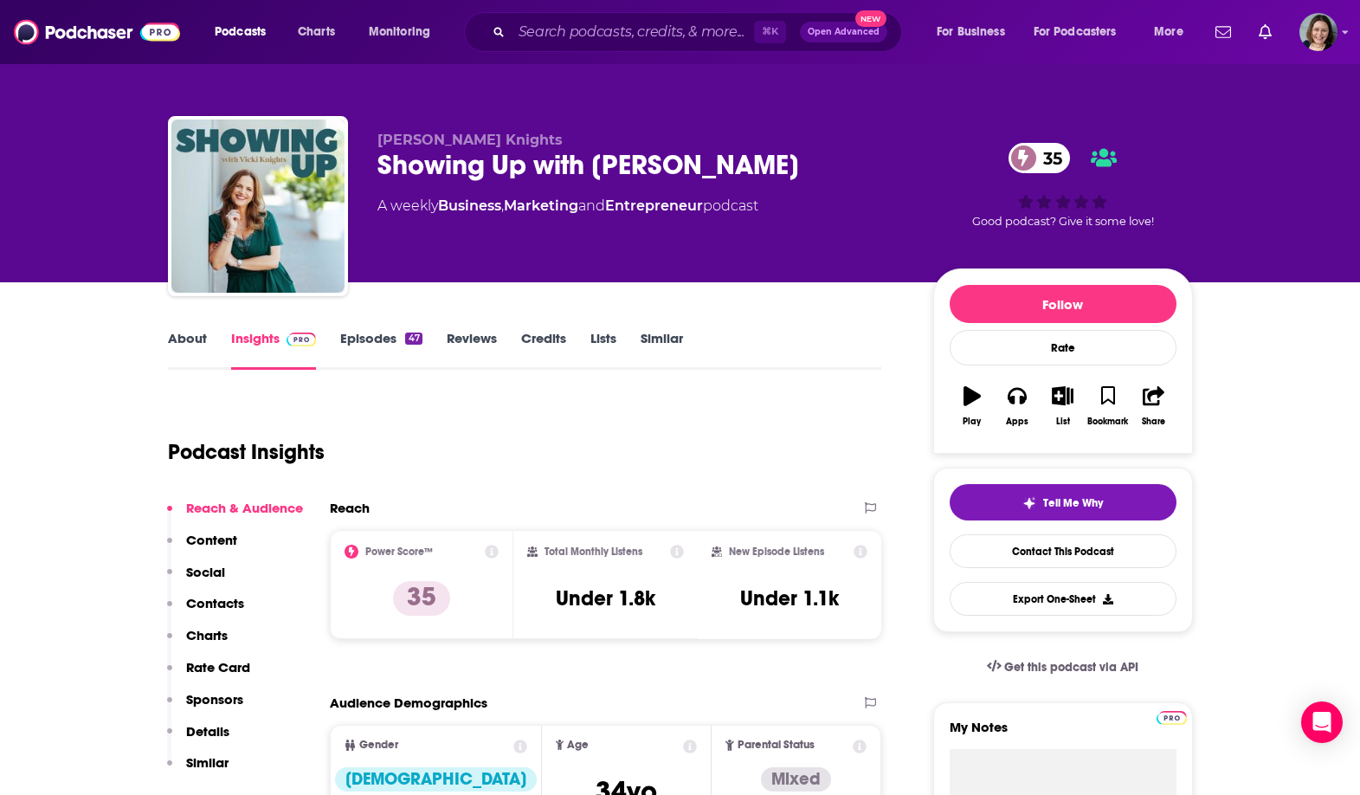
click at [391, 151] on div "Showing Up with [PERSON_NAME] Knights 35" at bounding box center [641, 165] width 528 height 34
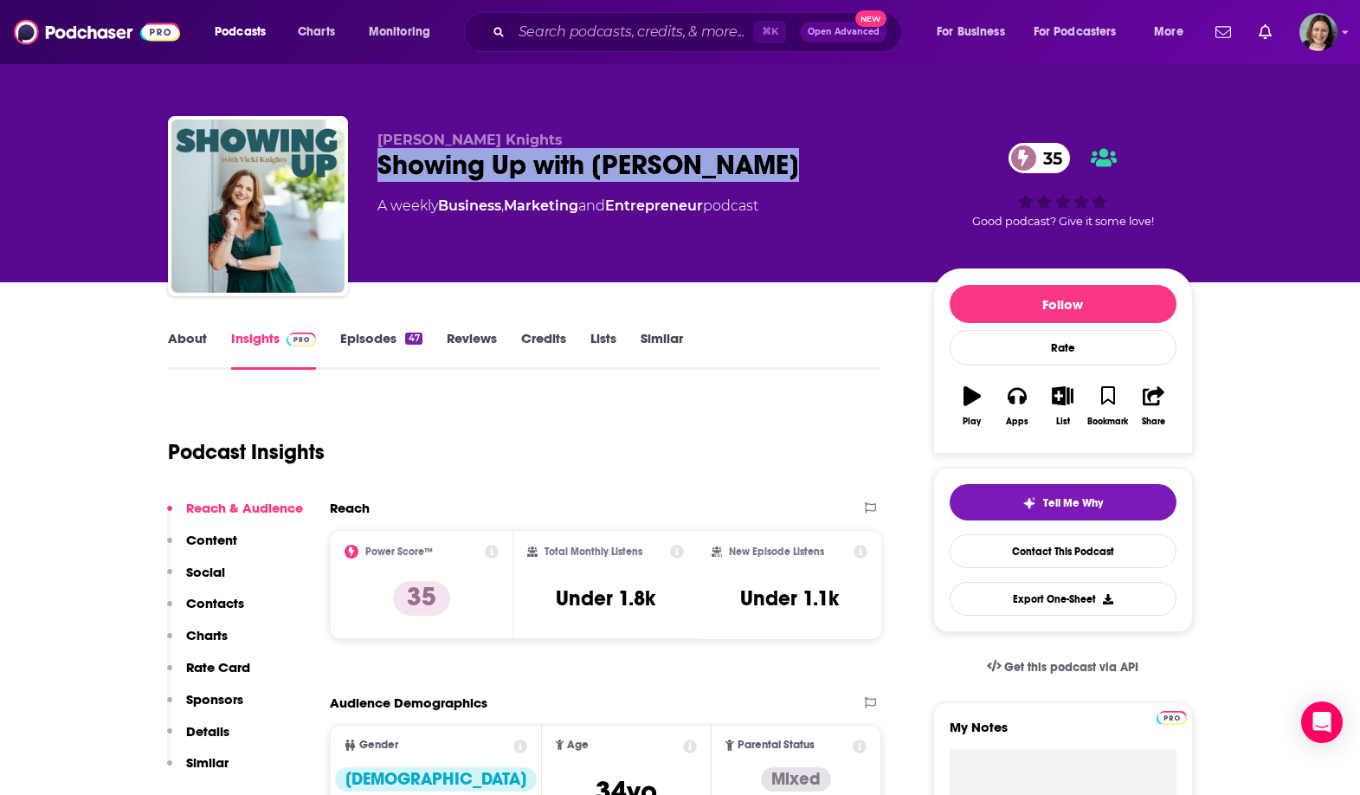
drag, startPoint x: 391, startPoint y: 151, endPoint x: 718, endPoint y: 169, distance: 327.6
click at [719, 171] on div "Showing Up with [PERSON_NAME] Knights 35" at bounding box center [641, 165] width 528 height 34
click at [718, 169] on div "Showing Up with [PERSON_NAME] Knights 35" at bounding box center [641, 165] width 528 height 34
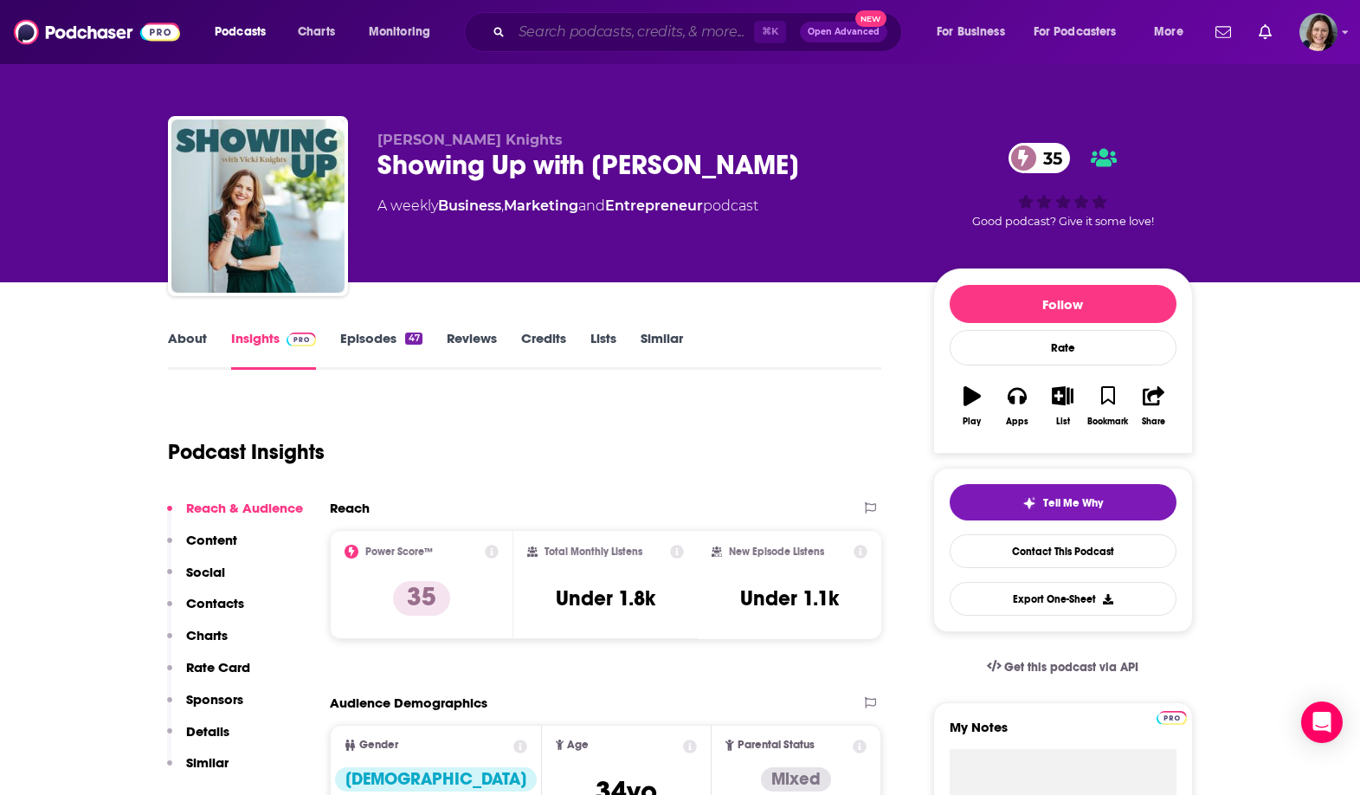
click at [666, 23] on input "Search podcasts, credits, & more..." at bounding box center [633, 32] width 242 height 28
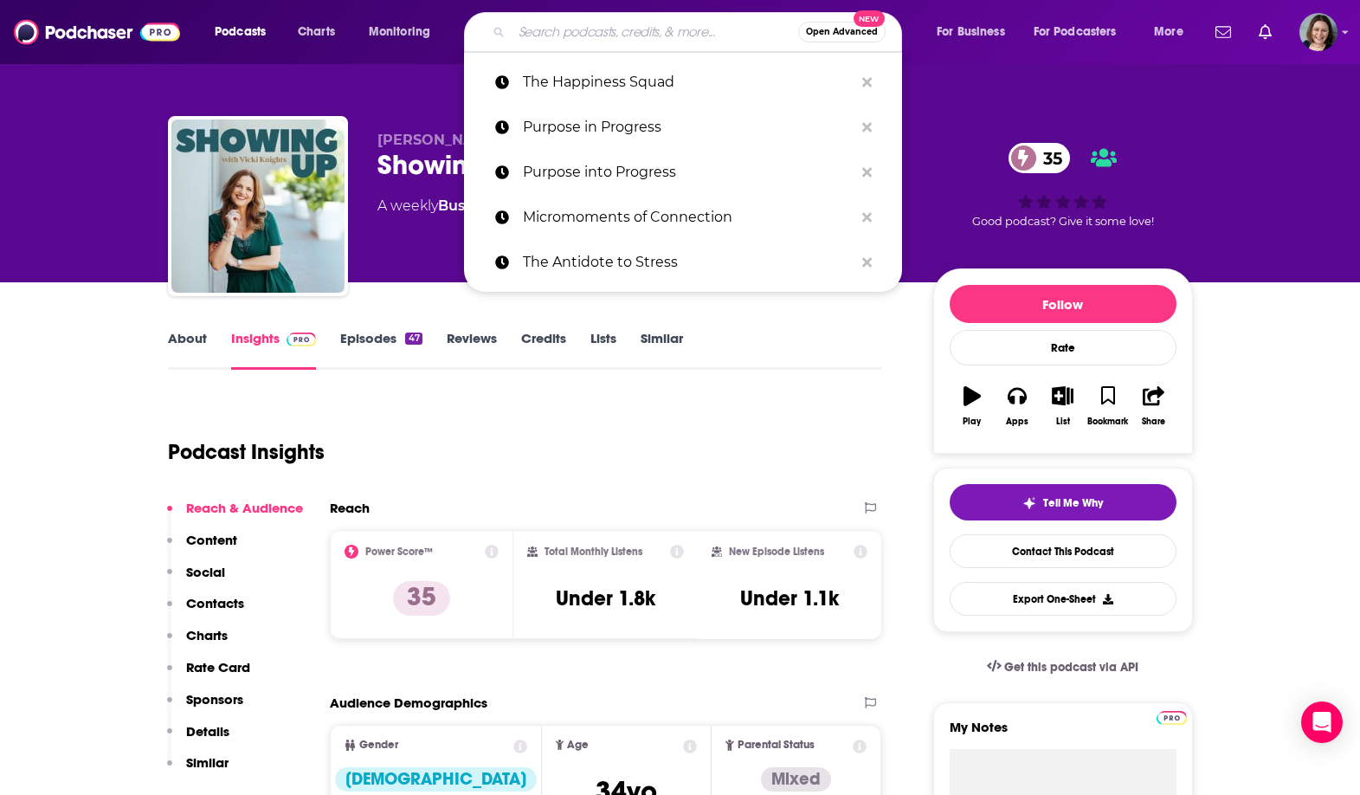
paste input "Happiness in Progress"
type input "Happiness in Progress"
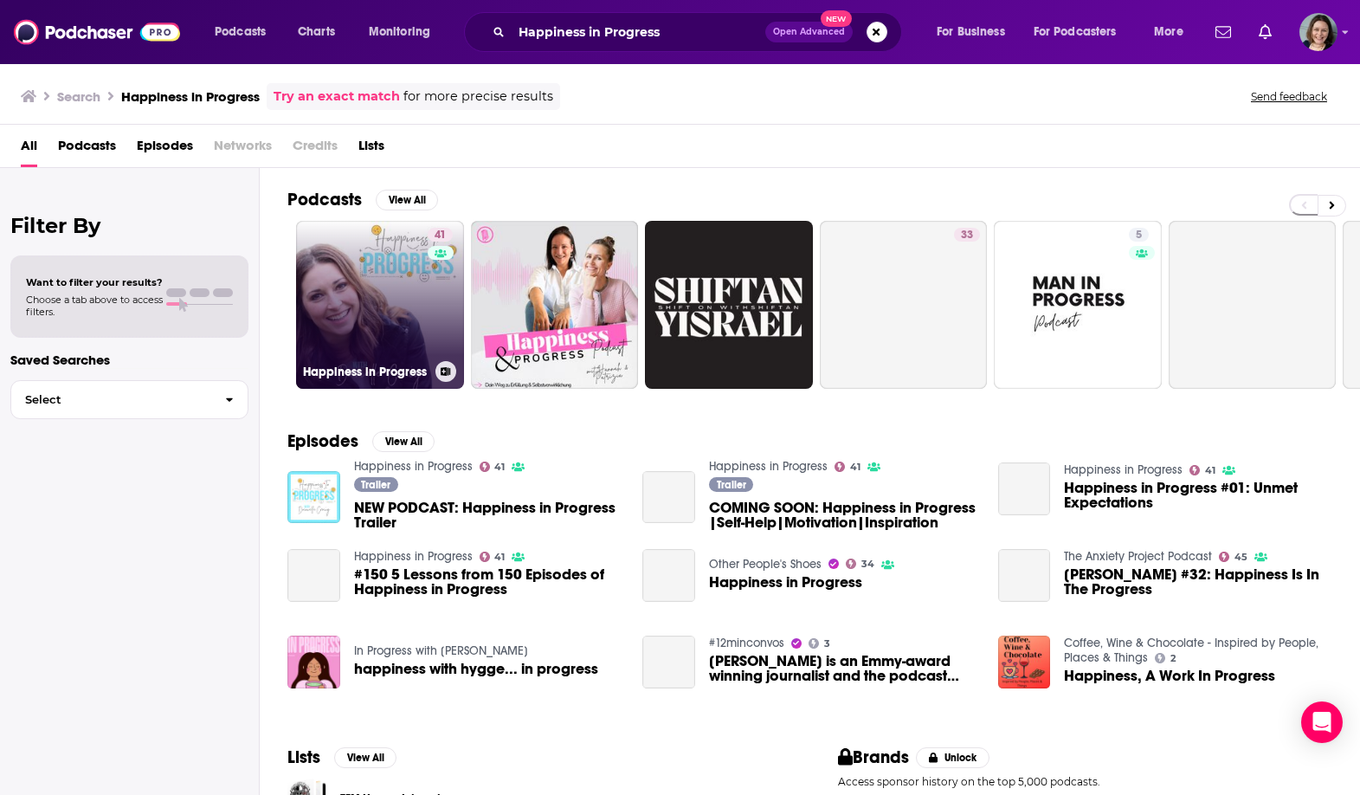
click at [366, 290] on link "41 Happiness in Progress" at bounding box center [380, 305] width 168 height 168
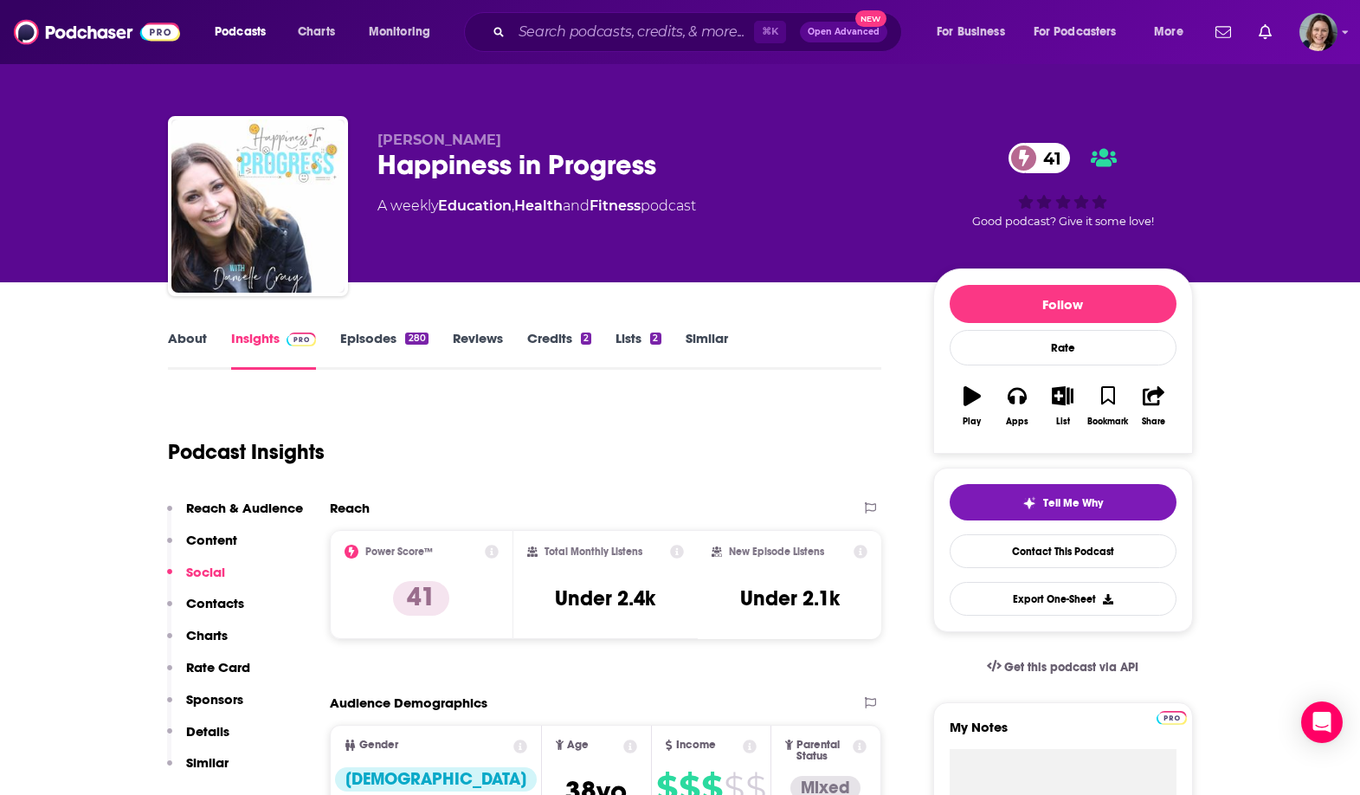
click at [433, 168] on div "Happiness in Progress 41" at bounding box center [641, 165] width 528 height 34
drag, startPoint x: 433, startPoint y: 168, endPoint x: 633, endPoint y: 168, distance: 199.9
click at [633, 168] on div "Happiness in Progress 41" at bounding box center [641, 165] width 528 height 34
click at [394, 141] on span "[PERSON_NAME]" at bounding box center [439, 140] width 124 height 16
drag, startPoint x: 394, startPoint y: 141, endPoint x: 503, endPoint y: 141, distance: 109.1
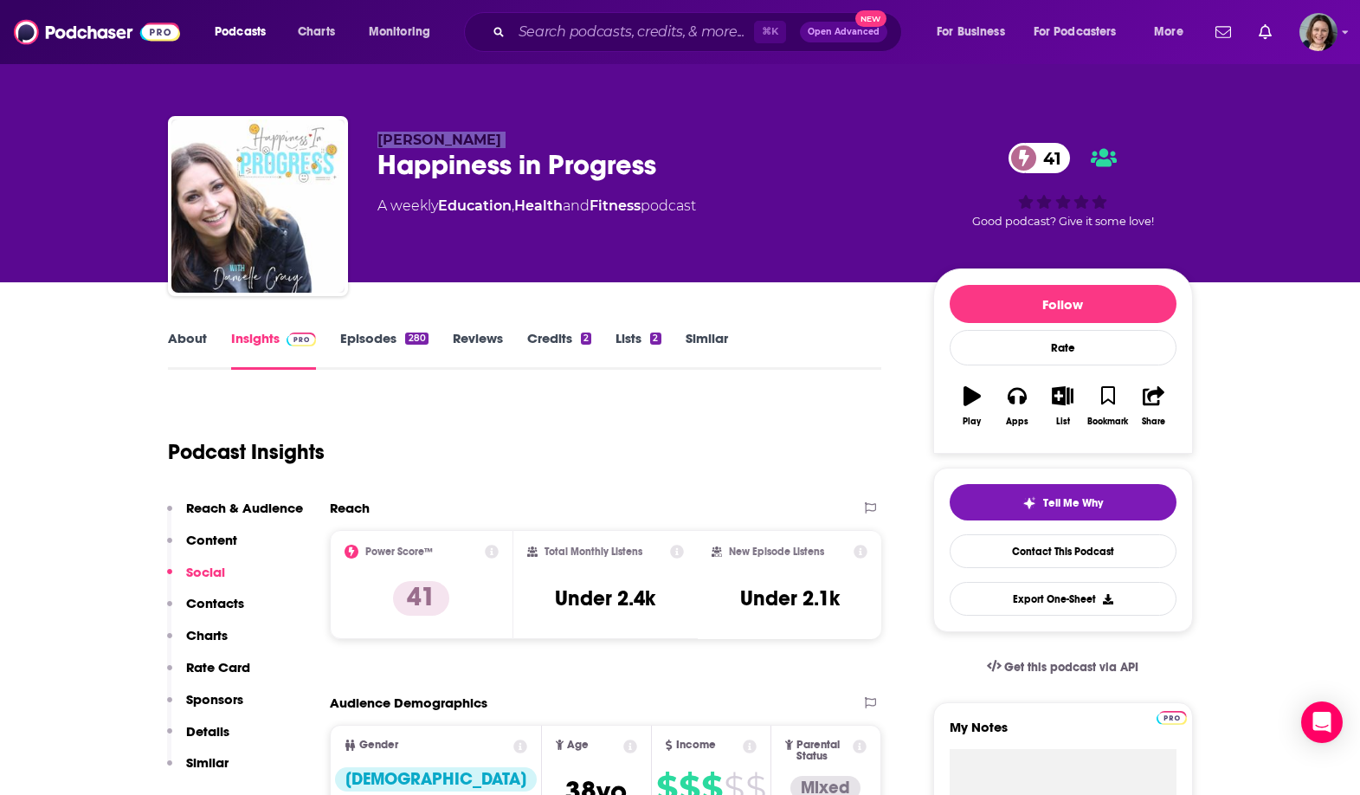
click at [503, 141] on p "[PERSON_NAME]" at bounding box center [641, 140] width 528 height 16
click at [210, 340] on div "About" at bounding box center [199, 350] width 63 height 40
click at [179, 327] on div "About Insights Episodes 280 Reviews Credits 2 Lists 2 Similar" at bounding box center [525, 348] width 714 height 42
click at [187, 334] on link "About" at bounding box center [187, 350] width 39 height 40
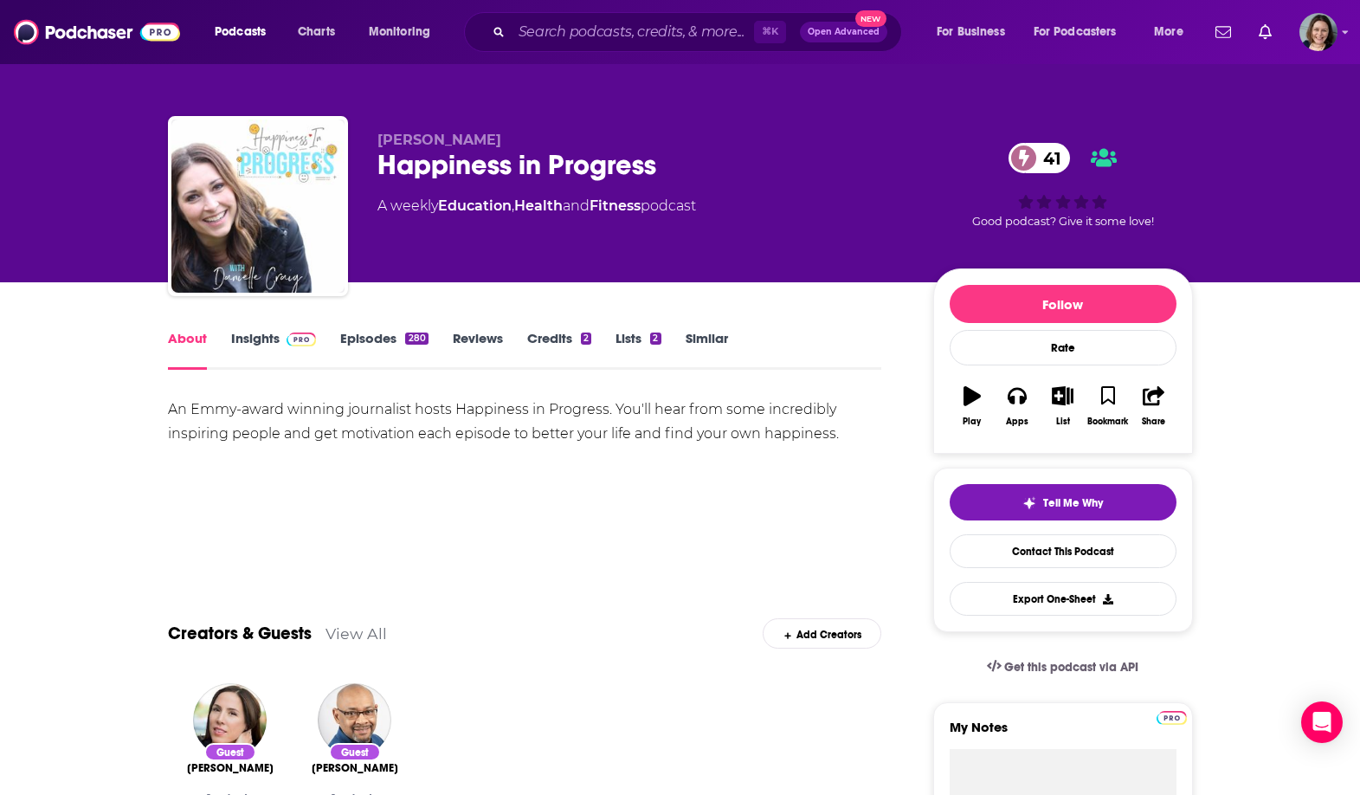
click at [397, 421] on div "An Emmy-award winning journalist hosts Happiness in Progress. You'll hear from …" at bounding box center [525, 421] width 714 height 48
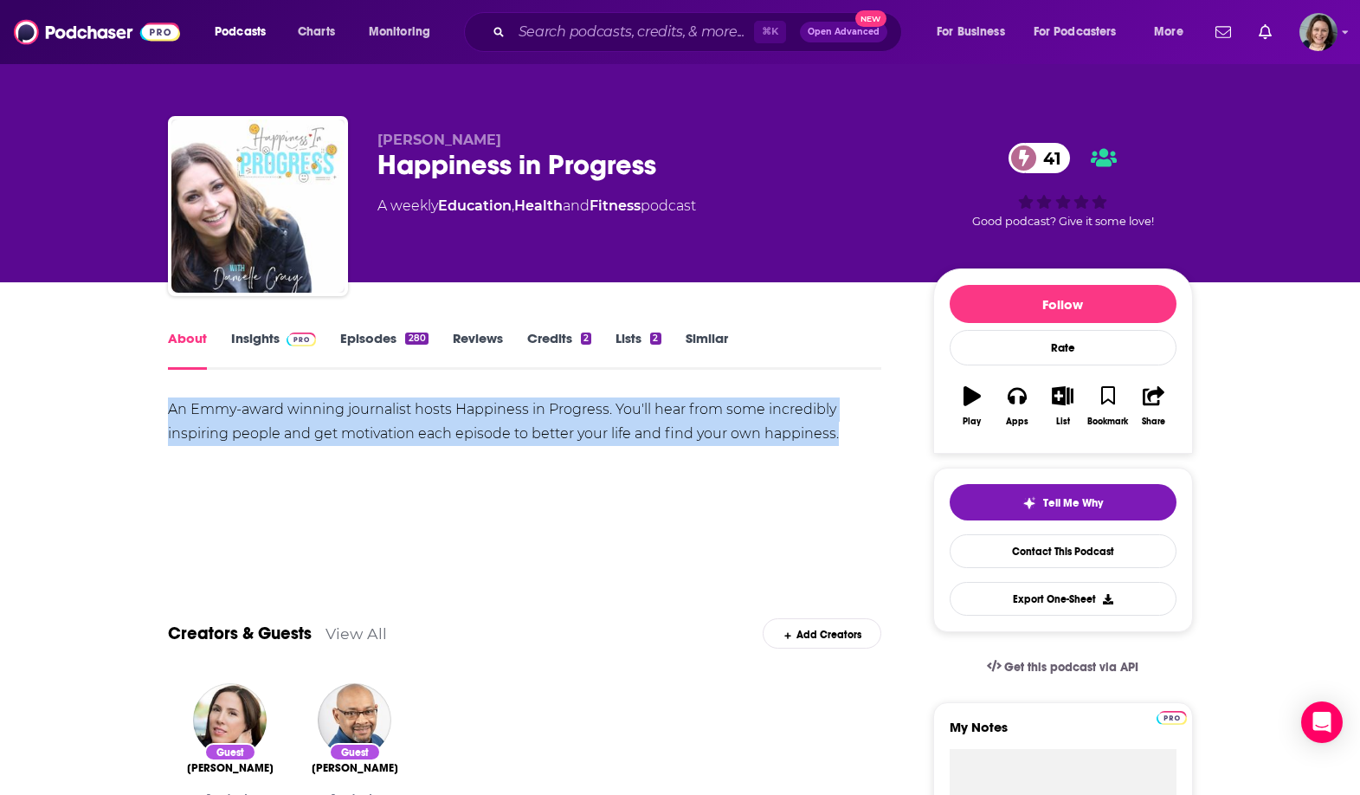
click at [397, 421] on div "An Emmy-award winning journalist hosts Happiness in Progress. You'll hear from …" at bounding box center [525, 421] width 714 height 48
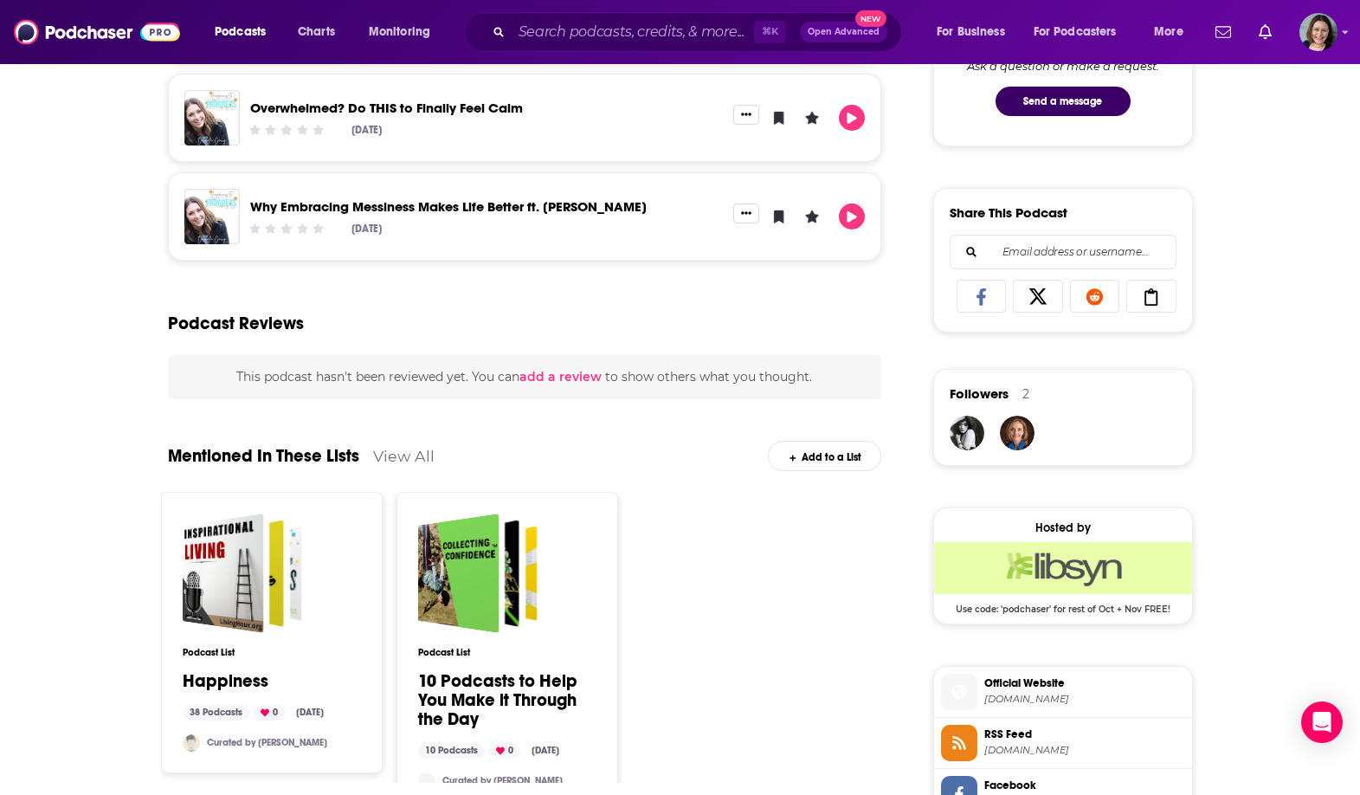
scroll to position [35, 0]
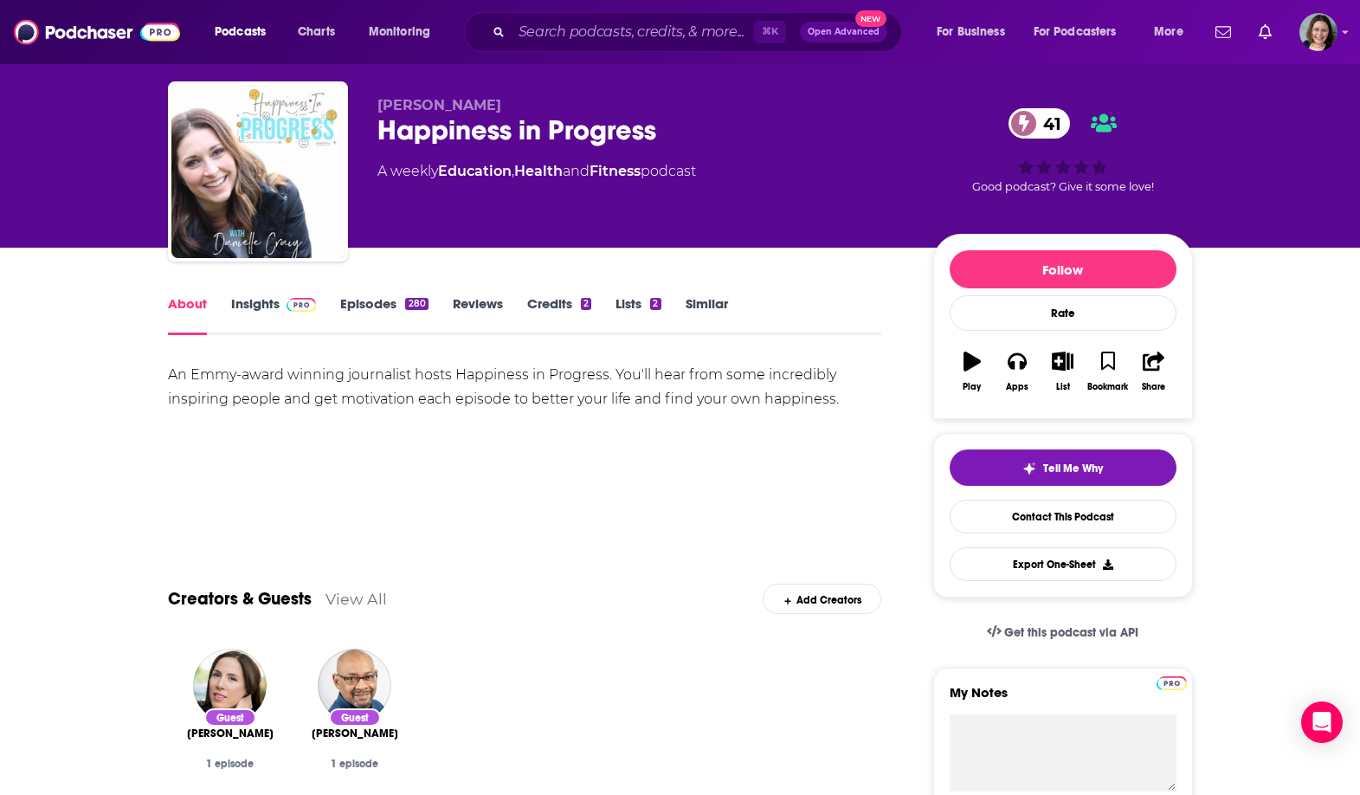
click at [263, 301] on link "Insights" at bounding box center [274, 315] width 86 height 40
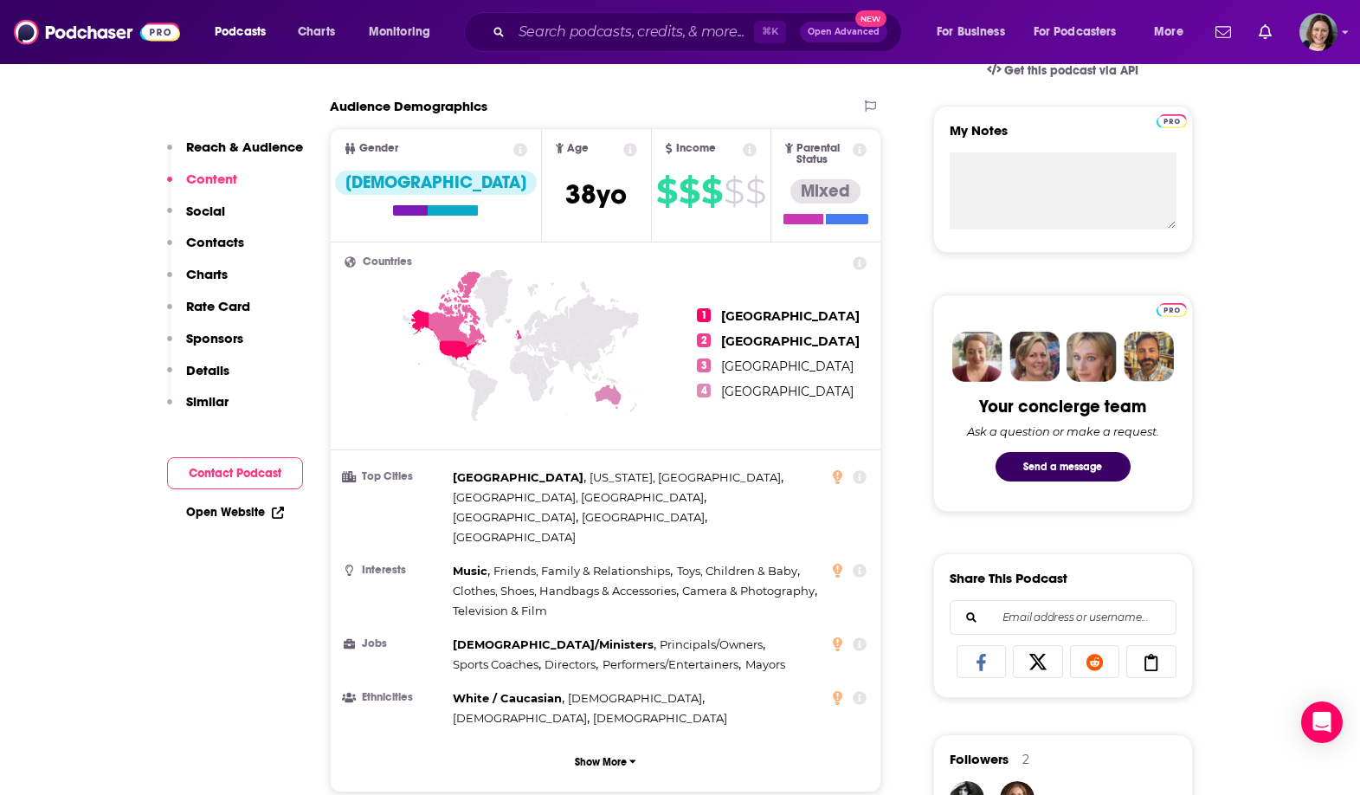
scroll to position [1123, 0]
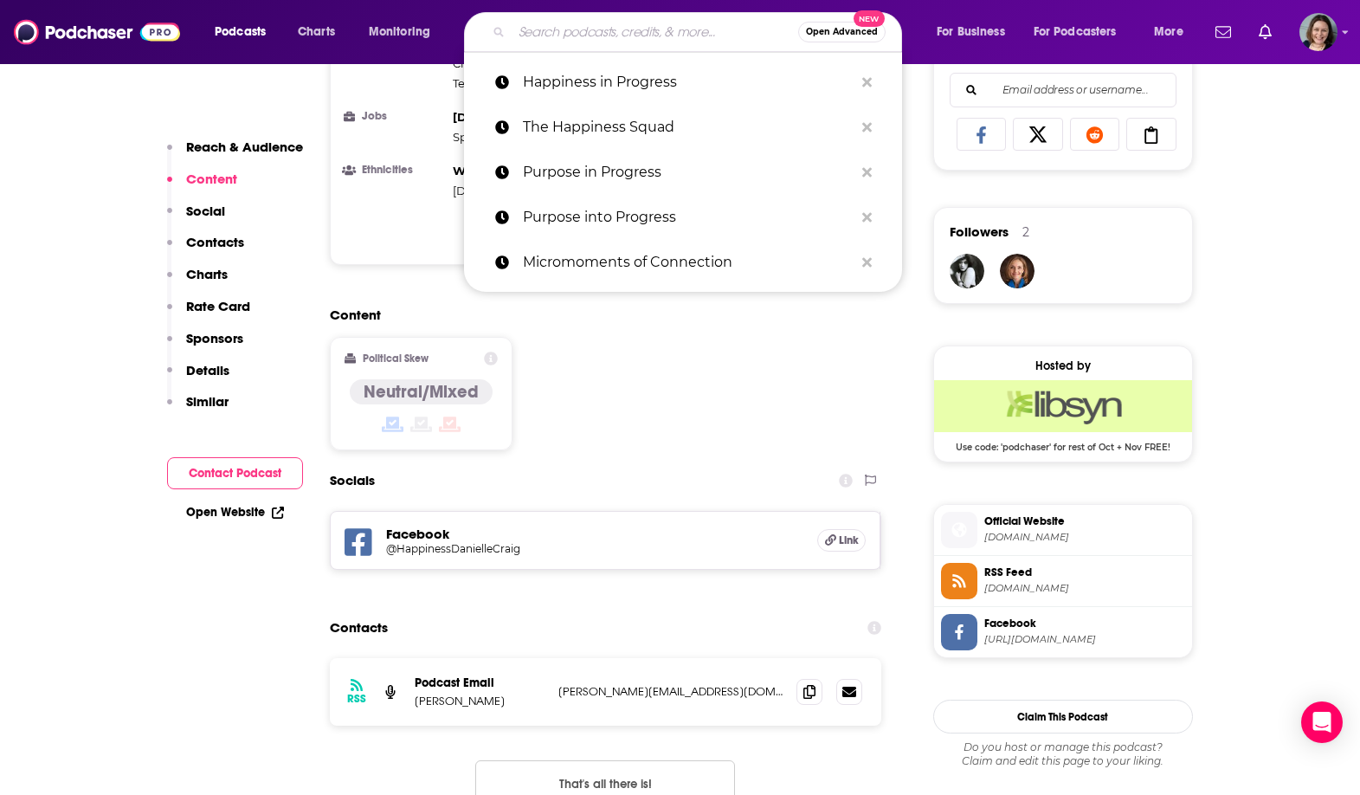
click at [629, 35] on input "Search podcasts, credits, & more..." at bounding box center [655, 32] width 286 height 28
paste input "Showing Up with [PERSON_NAME]"
type input "Showing Up with [PERSON_NAME]"
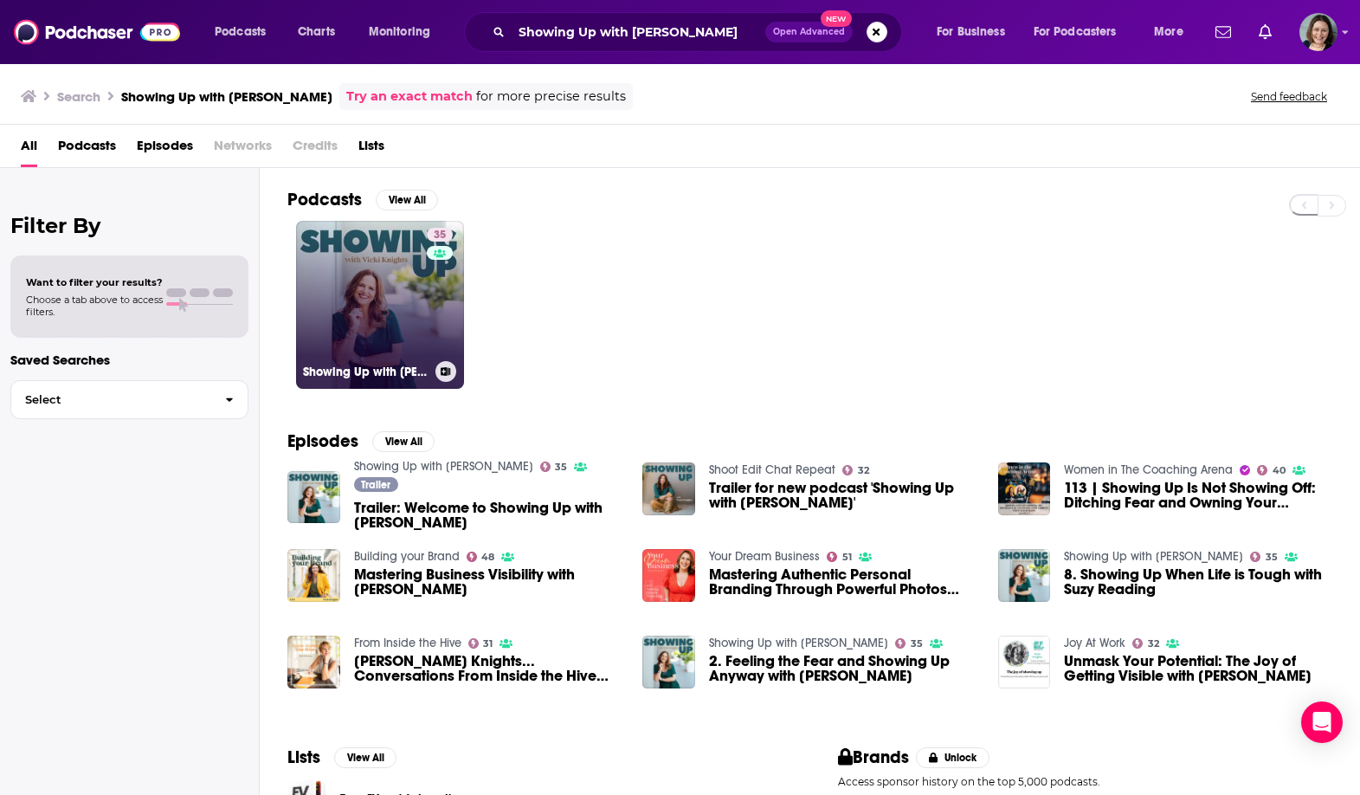
click at [389, 326] on link "35 Showing Up with [PERSON_NAME]" at bounding box center [380, 305] width 168 height 168
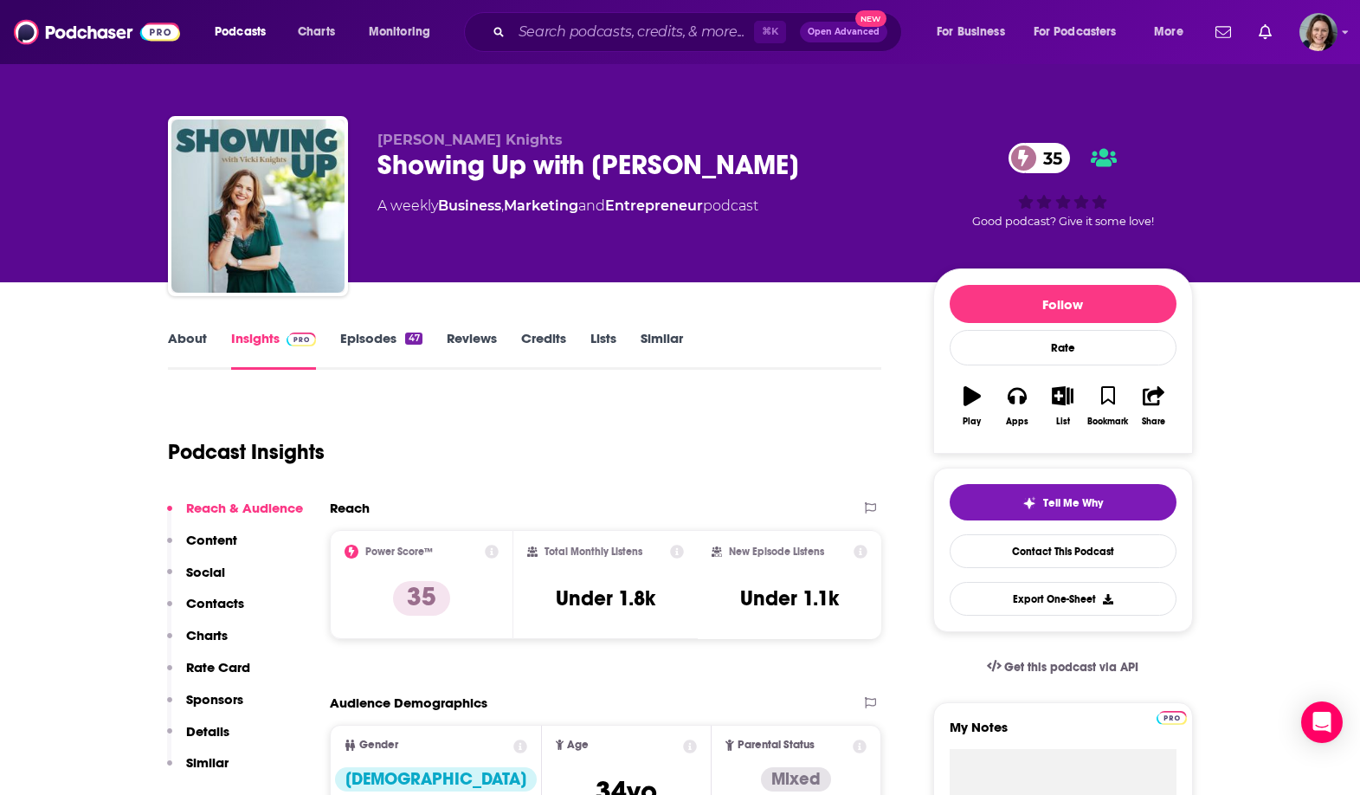
click at [192, 343] on link "About" at bounding box center [187, 350] width 39 height 40
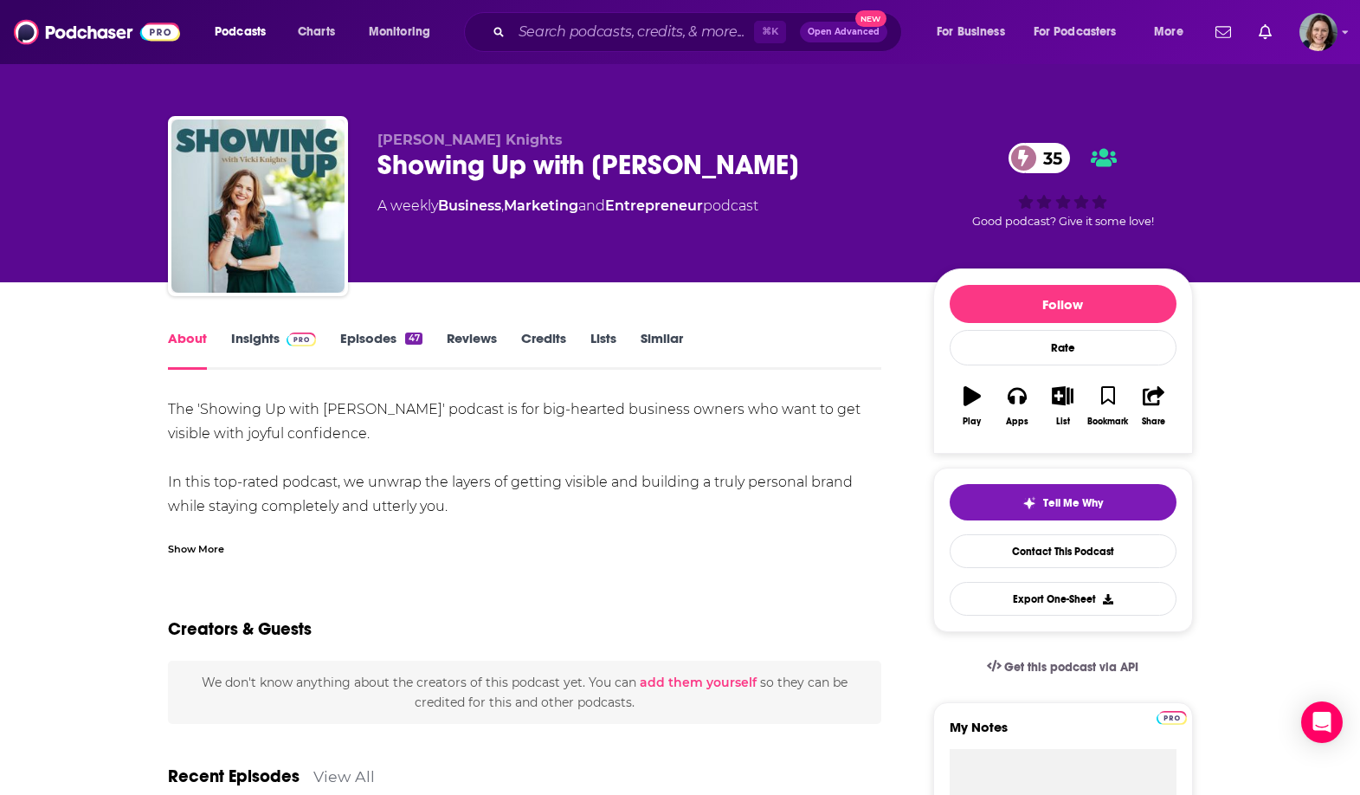
click at [186, 546] on div "Show More" at bounding box center [196, 547] width 56 height 16
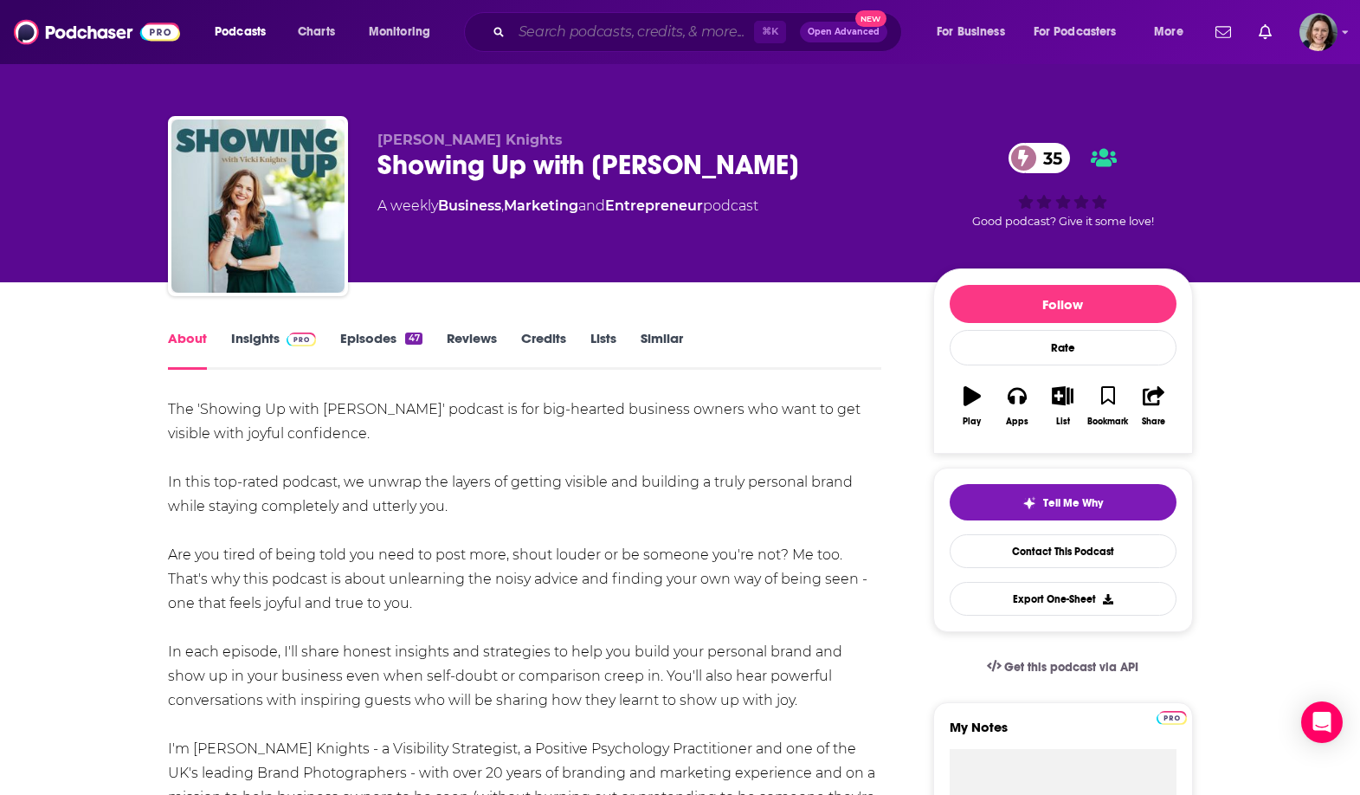
click at [523, 25] on input "Search podcasts, credits, & more..." at bounding box center [633, 32] width 242 height 28
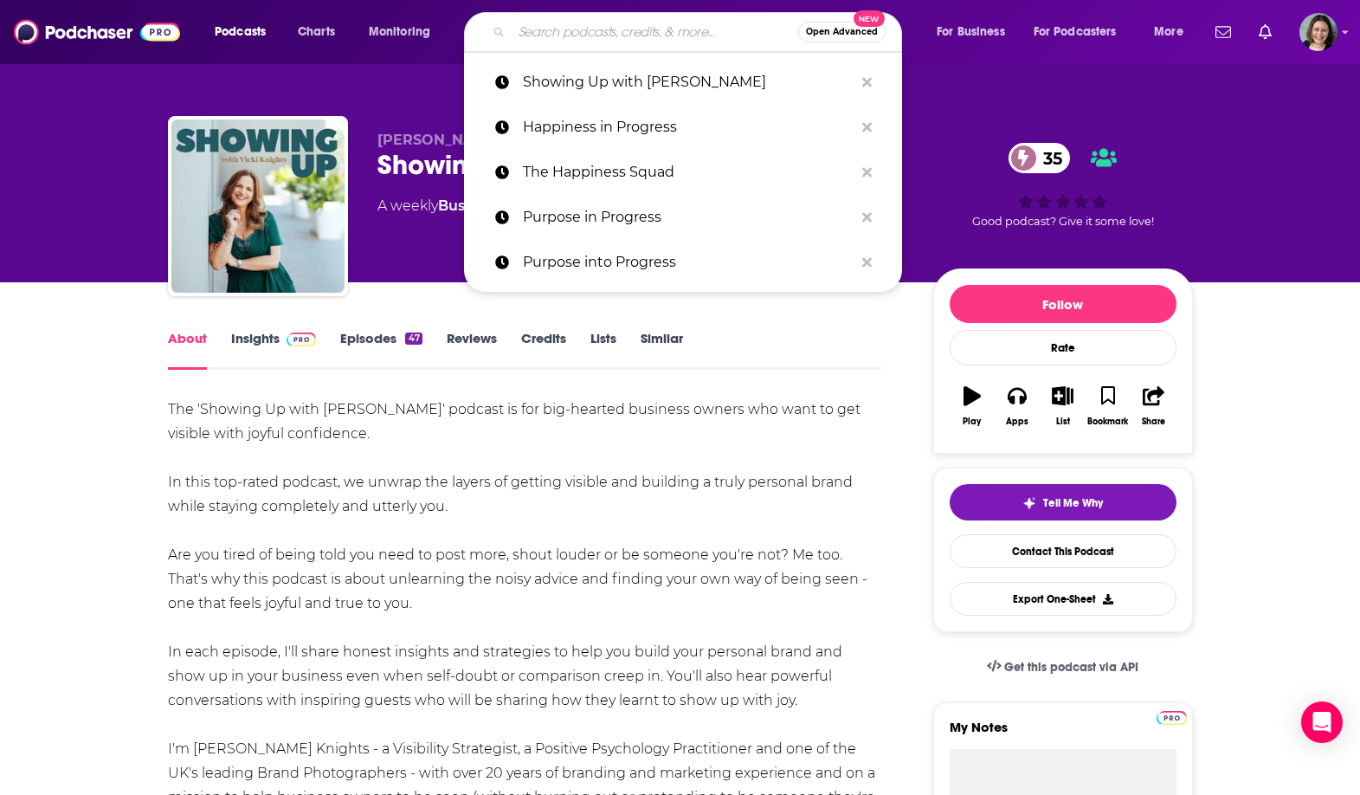
paste input "Happy Place"
type input "Happy Place"
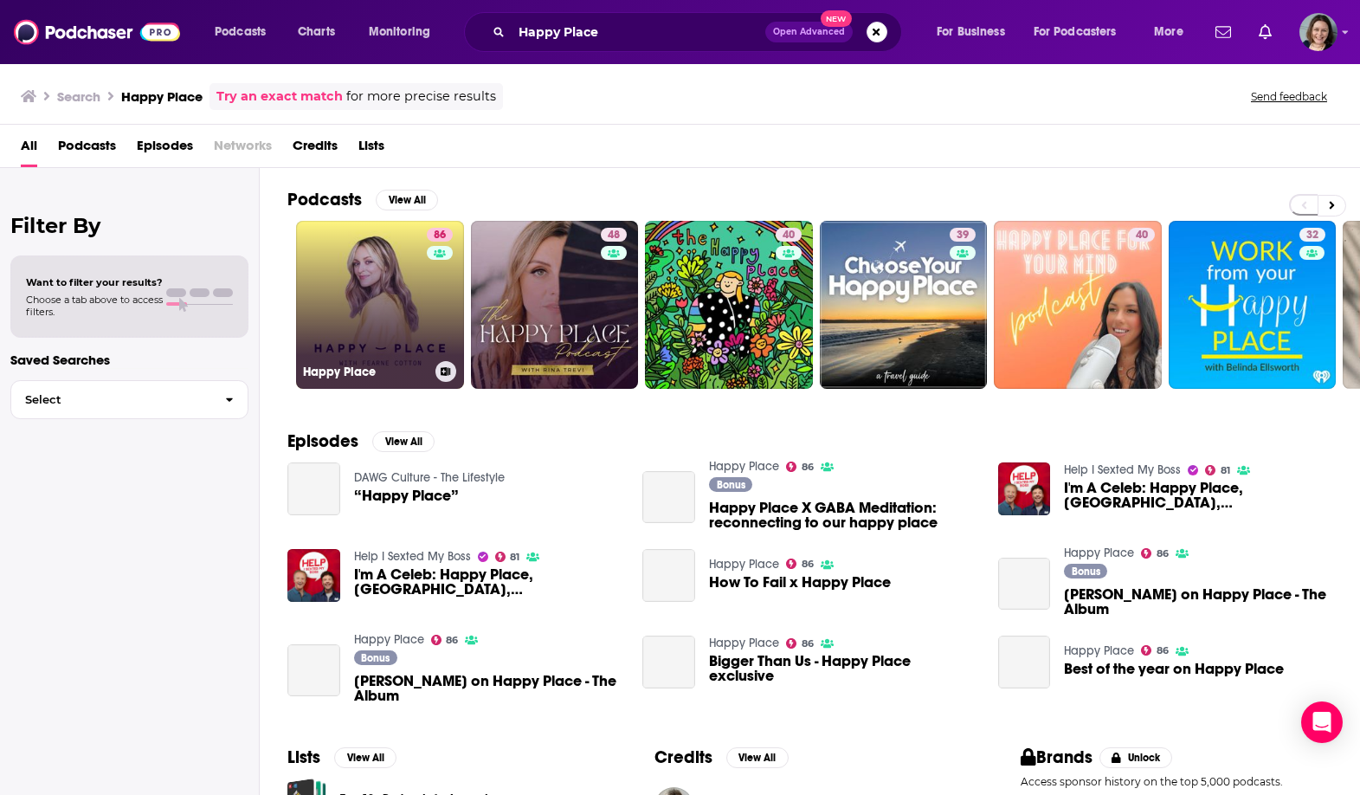
click at [389, 313] on link "[STREET_ADDRESS]" at bounding box center [380, 305] width 168 height 168
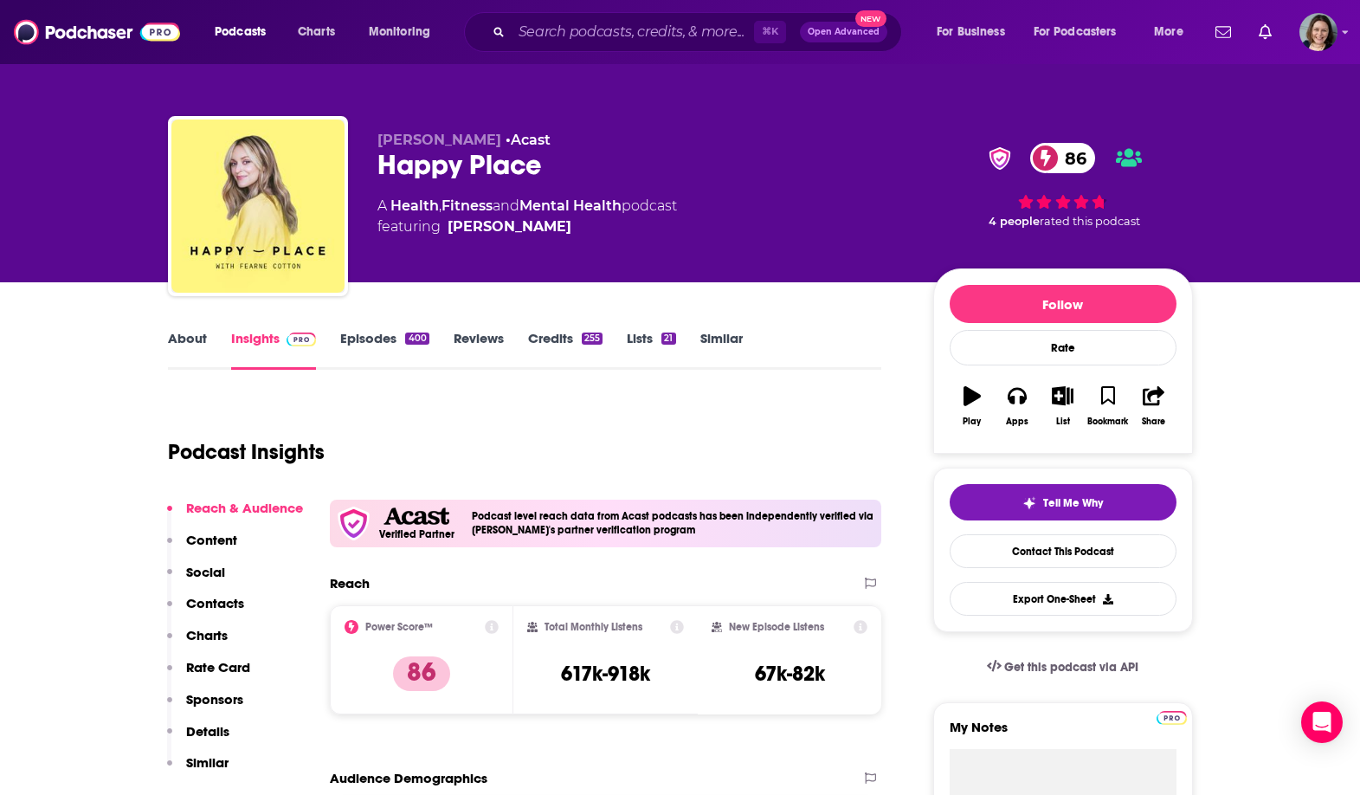
click at [187, 338] on link "About" at bounding box center [187, 350] width 39 height 40
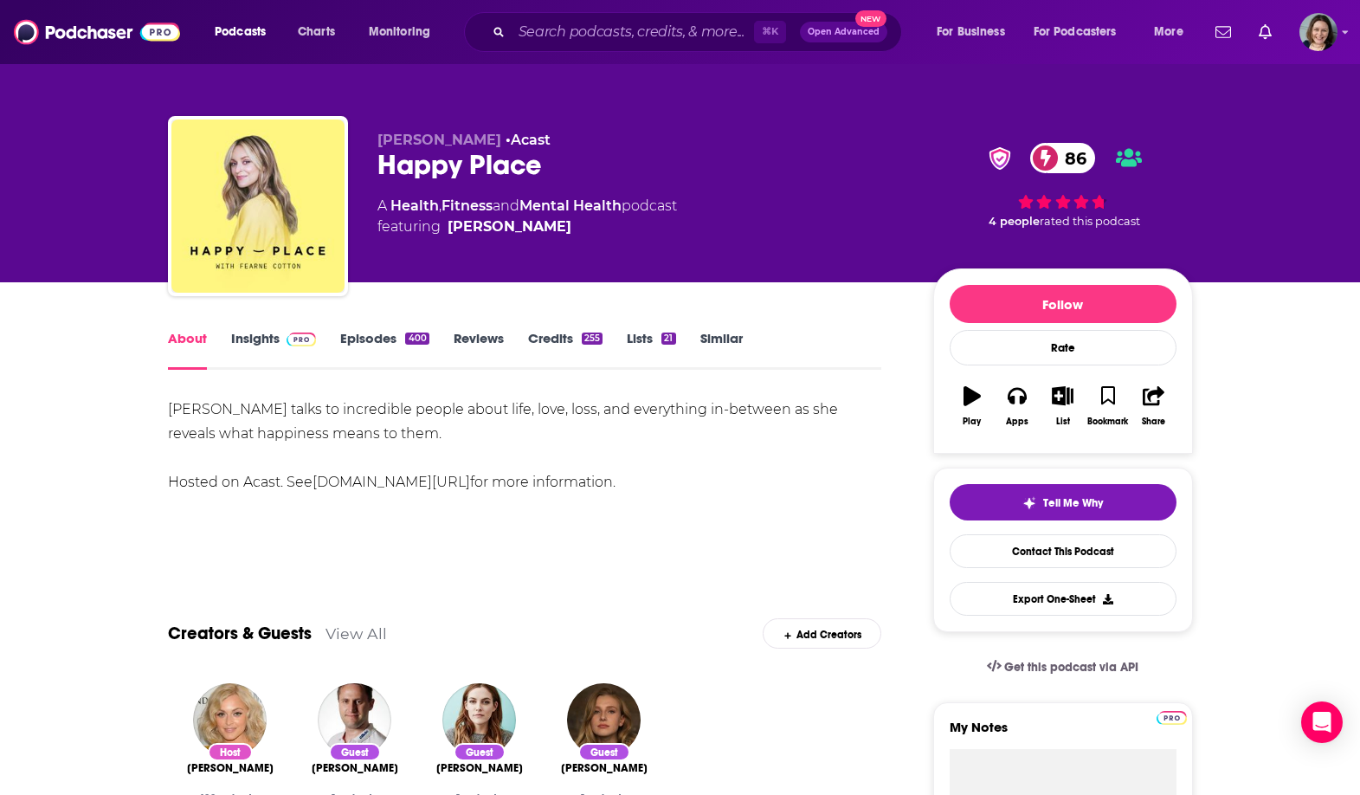
click at [254, 332] on link "Insights" at bounding box center [274, 350] width 86 height 40
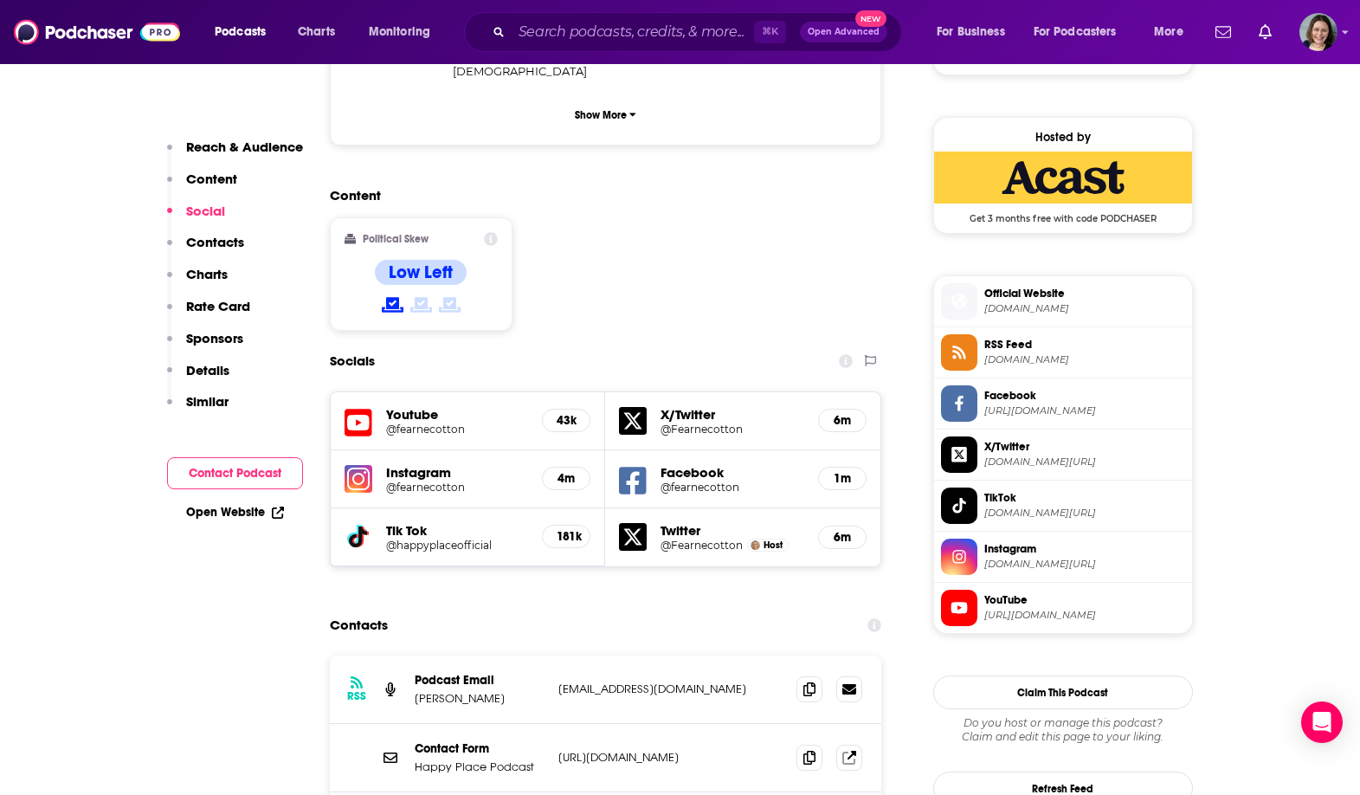
scroll to position [1425, 0]
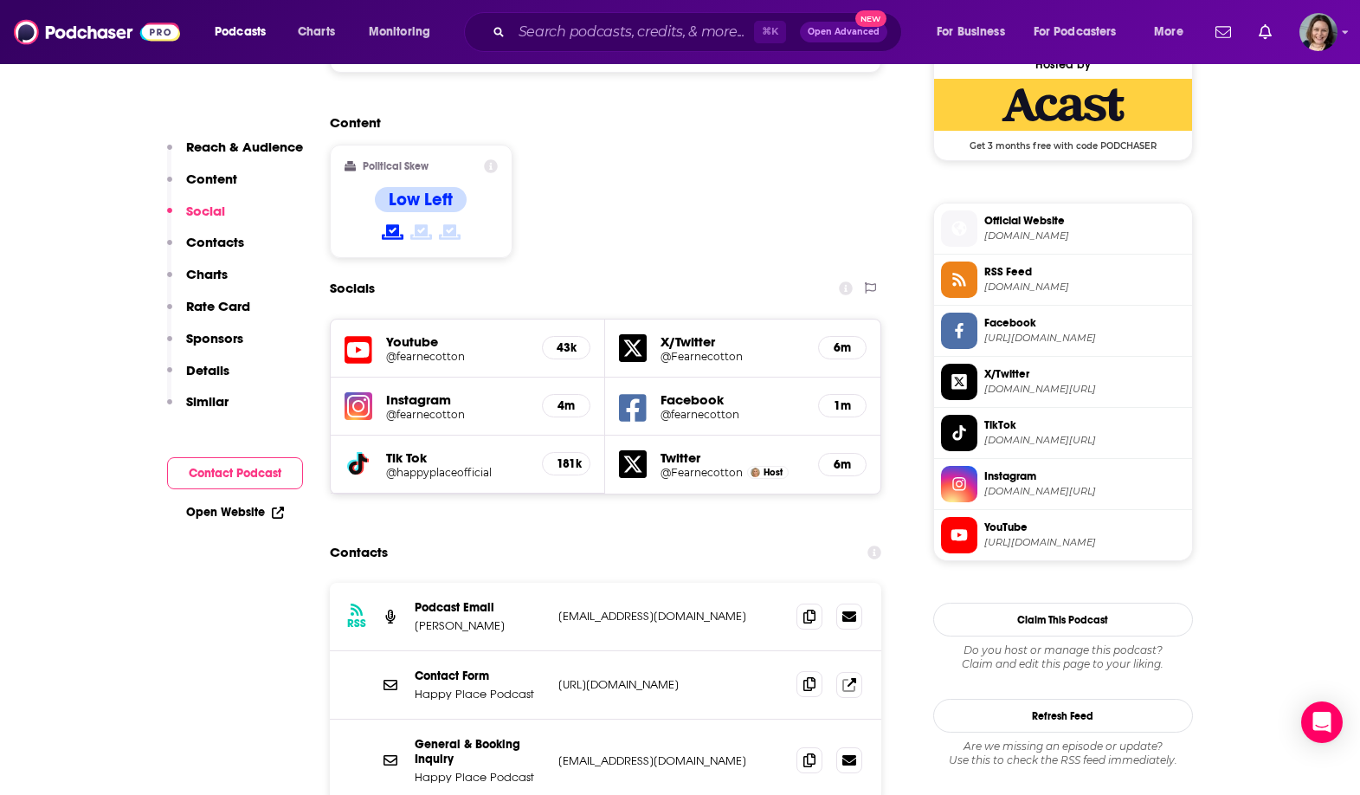
click at [808, 677] on icon at bounding box center [809, 684] width 12 height 14
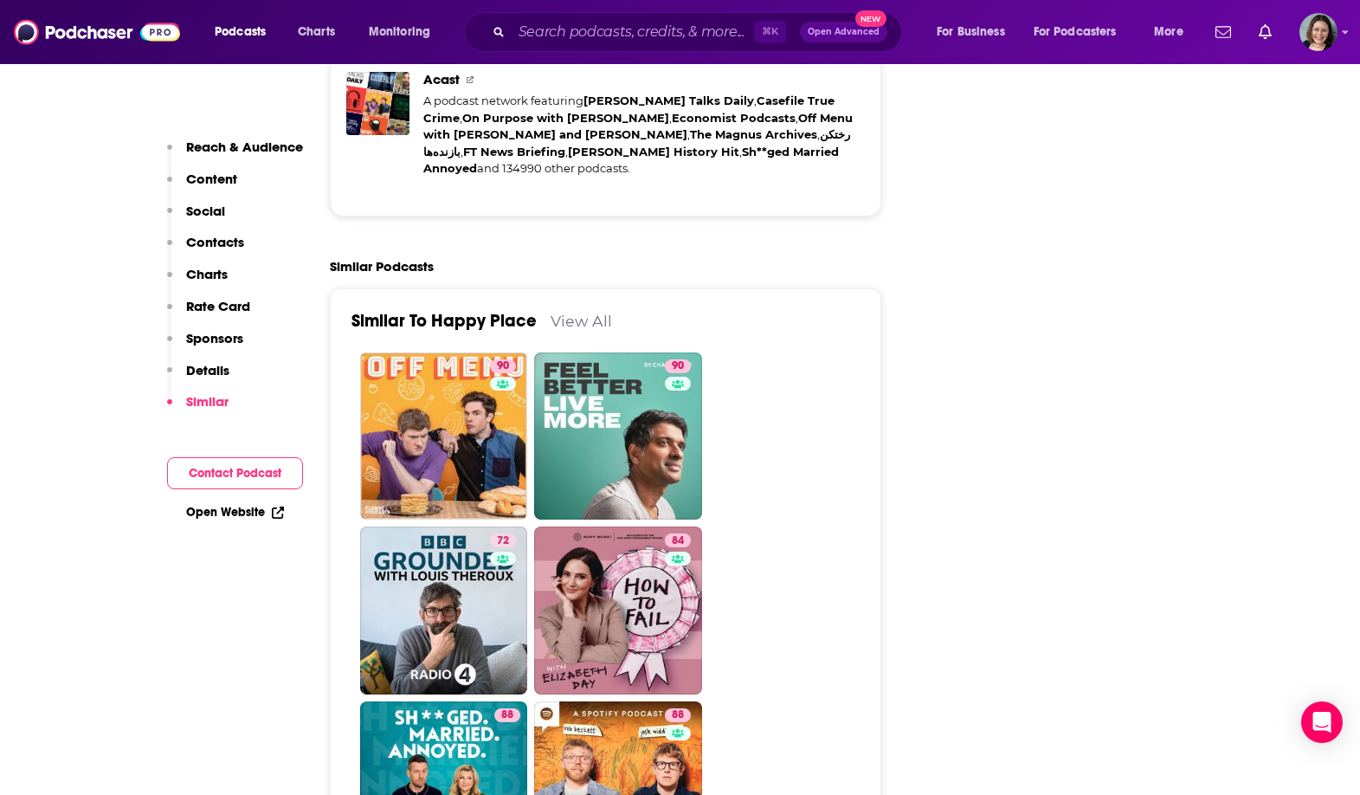
scroll to position [4187, 0]
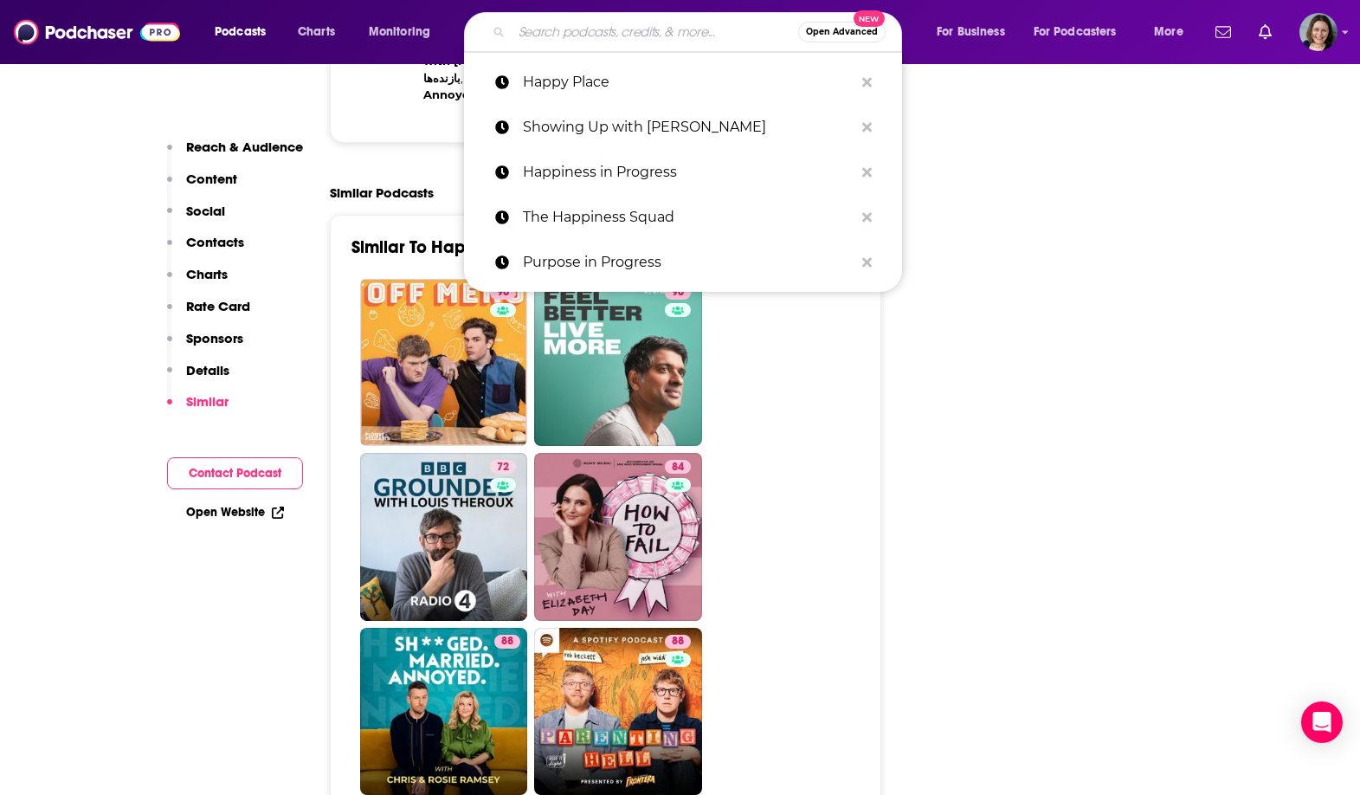
click at [664, 26] on input "Search podcasts, credits, & more..." at bounding box center [655, 32] width 286 height 28
paste input "The Anxious Girl's Guide to Inner Peace"
type input "The Anxious Girl's Guide to Inner Peace"
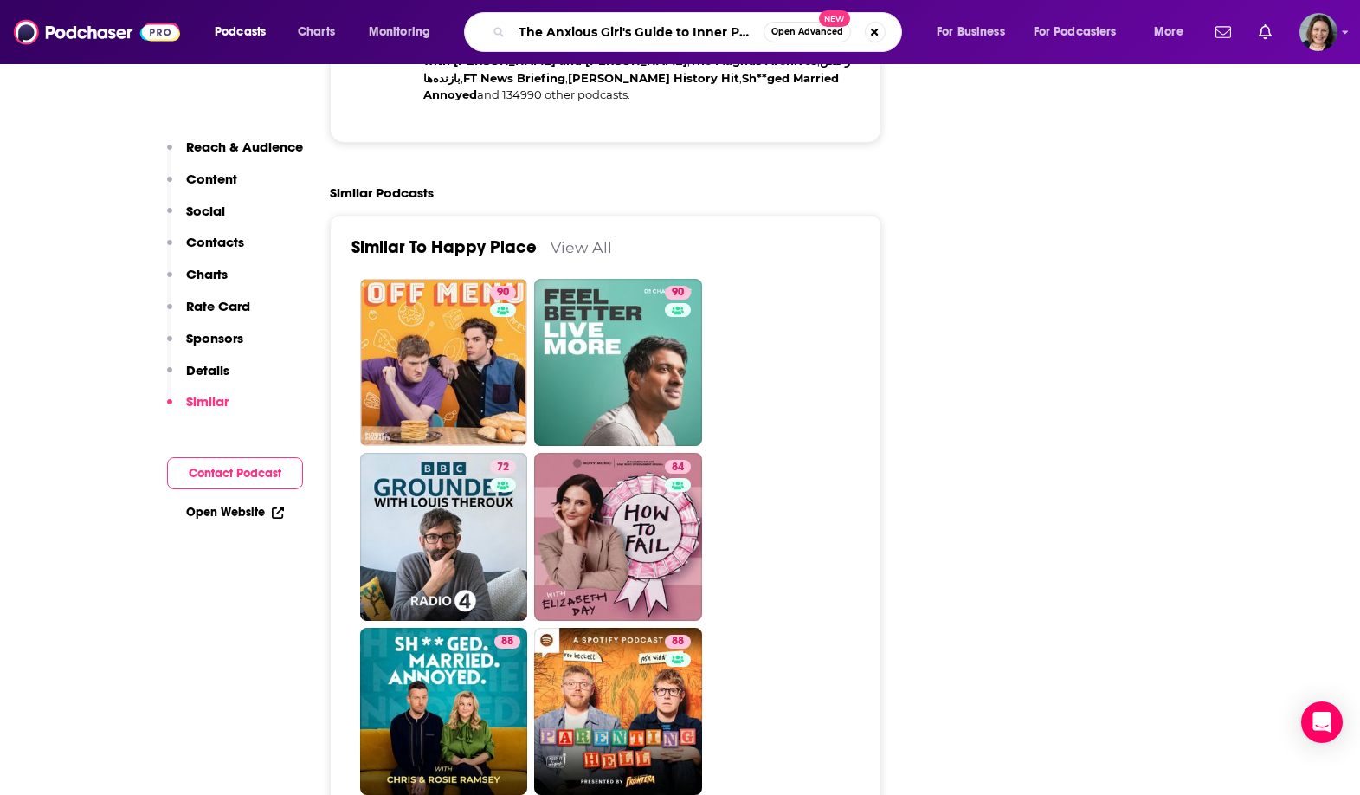
scroll to position [0, 12]
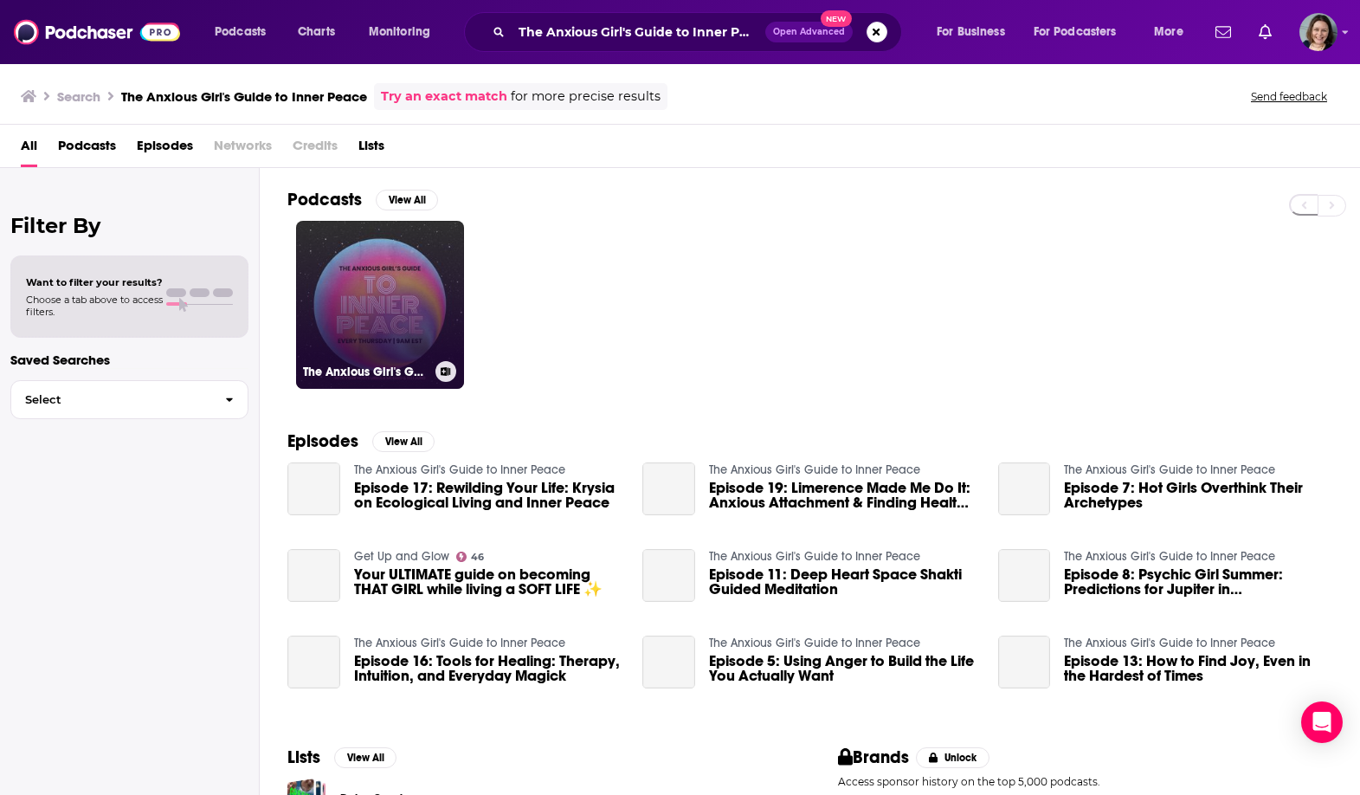
click at [381, 247] on link "The Anxious Girl's Guide to Inner Peace" at bounding box center [380, 305] width 168 height 168
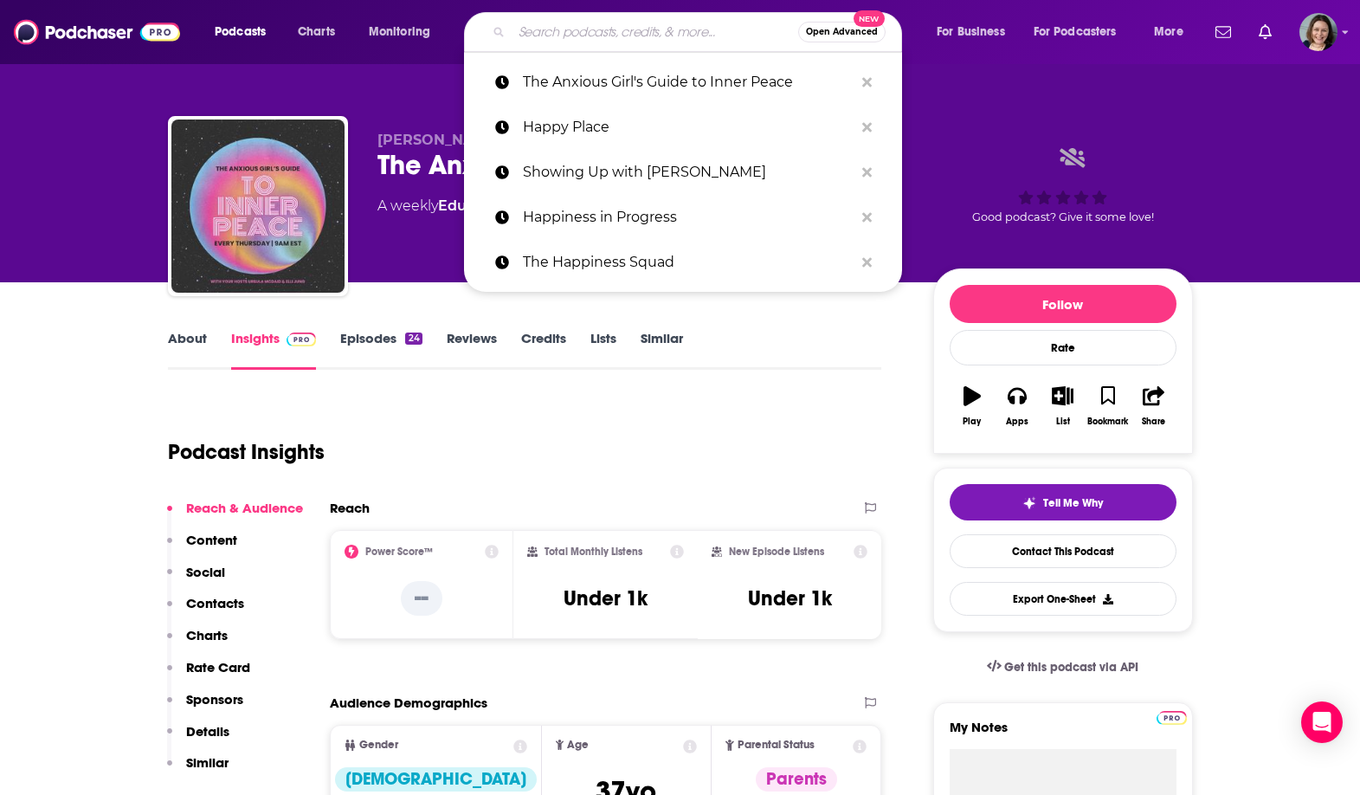
click at [686, 36] on input "Search podcasts, credits, & more..." at bounding box center [655, 32] width 286 height 28
paste input "Soul Aligned Self Care"
type input "Soul Aligned Self Care"
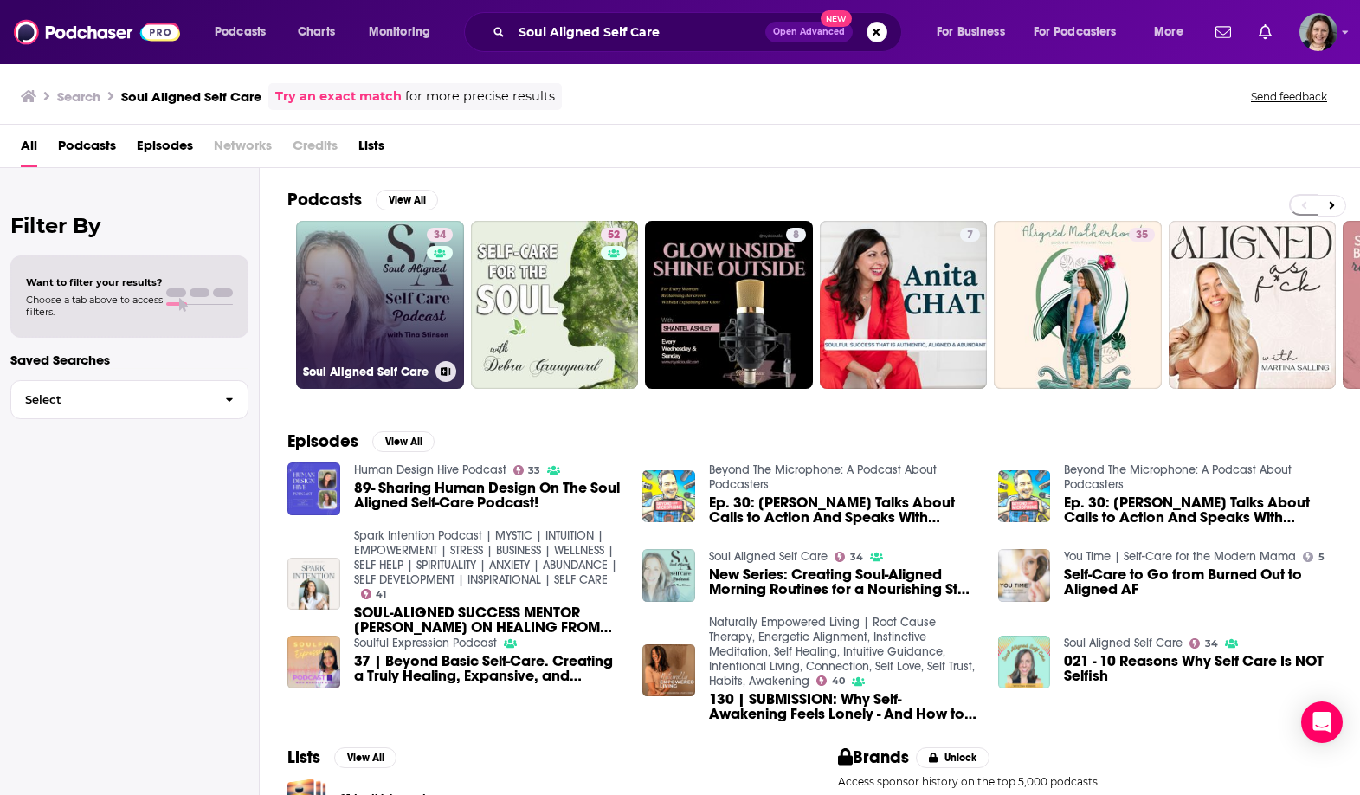
click at [391, 278] on link "34 Soul Aligned Self Care" at bounding box center [380, 305] width 168 height 168
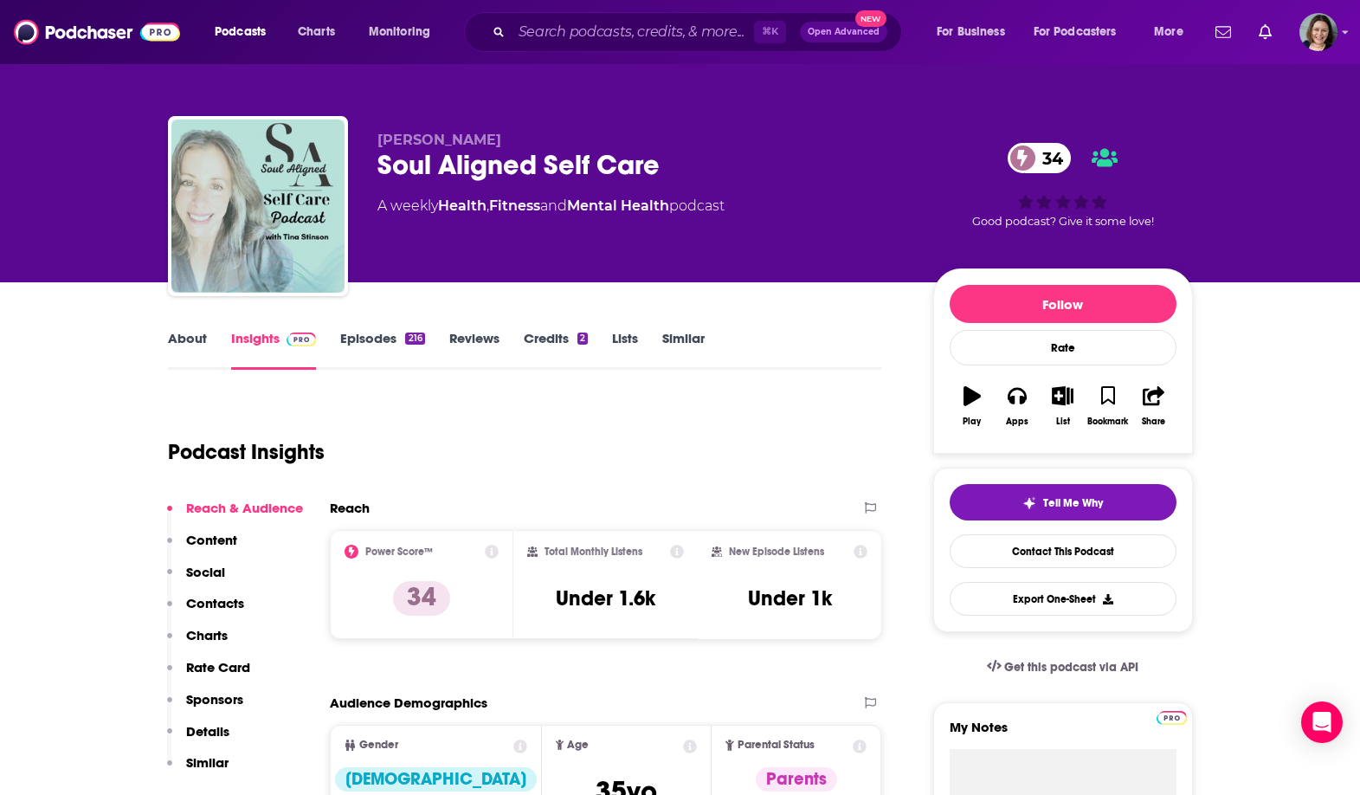
click at [202, 338] on link "About" at bounding box center [187, 350] width 39 height 40
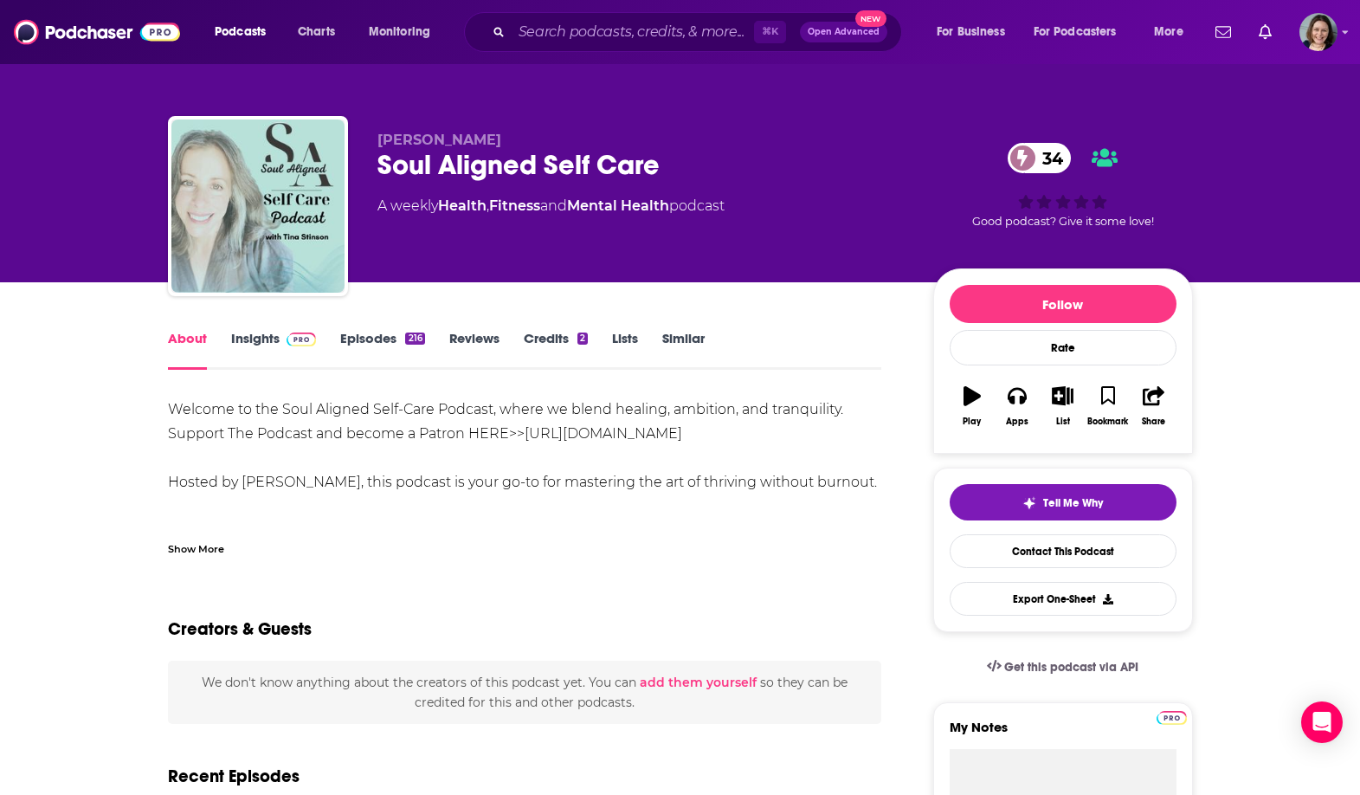
click at [265, 339] on link "Insights" at bounding box center [274, 350] width 86 height 40
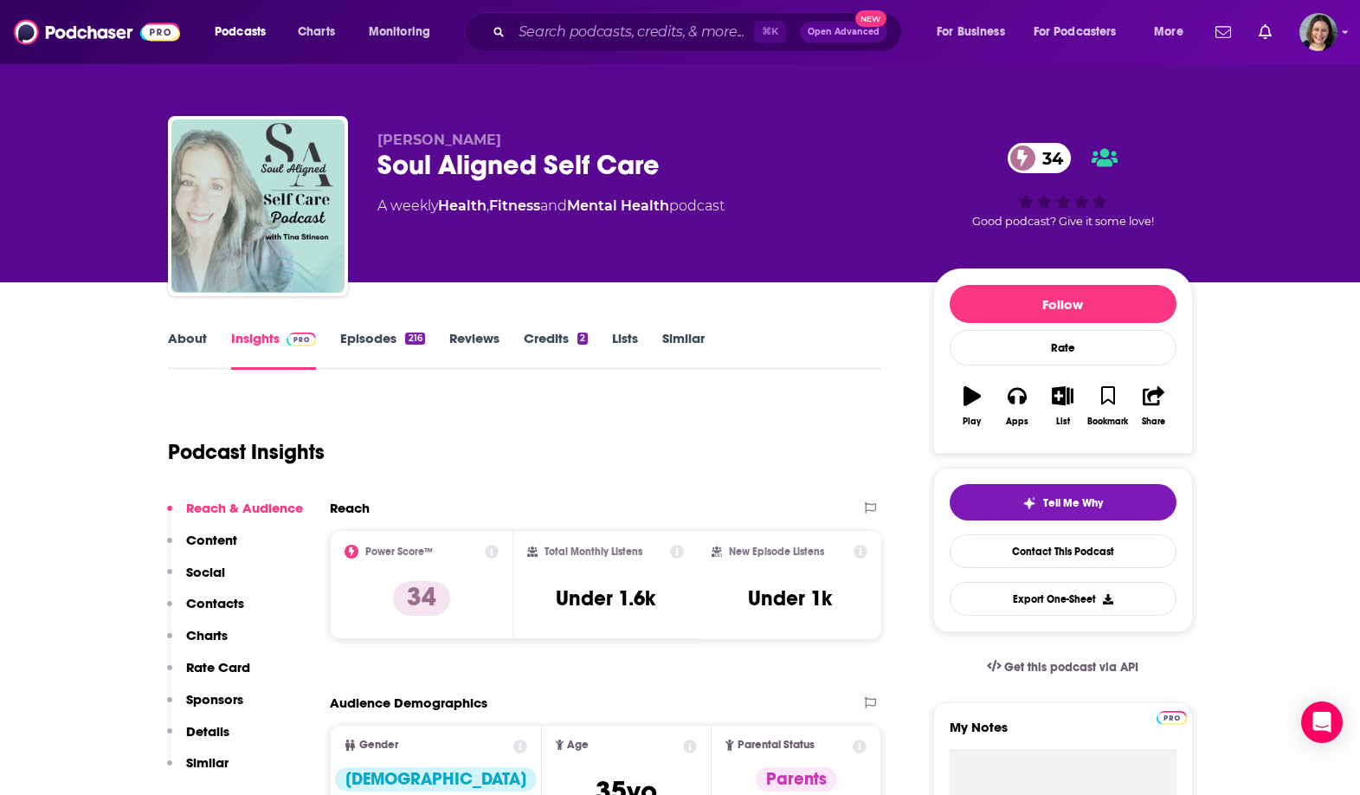
click at [391, 167] on div "Soul Aligned Self Care 34" at bounding box center [641, 165] width 528 height 34
drag, startPoint x: 391, startPoint y: 167, endPoint x: 633, endPoint y: 167, distance: 241.5
click at [633, 167] on div "Soul Aligned Self Care 34" at bounding box center [641, 165] width 528 height 34
click at [418, 170] on div "Soul Aligned Self Care 34" at bounding box center [641, 165] width 528 height 34
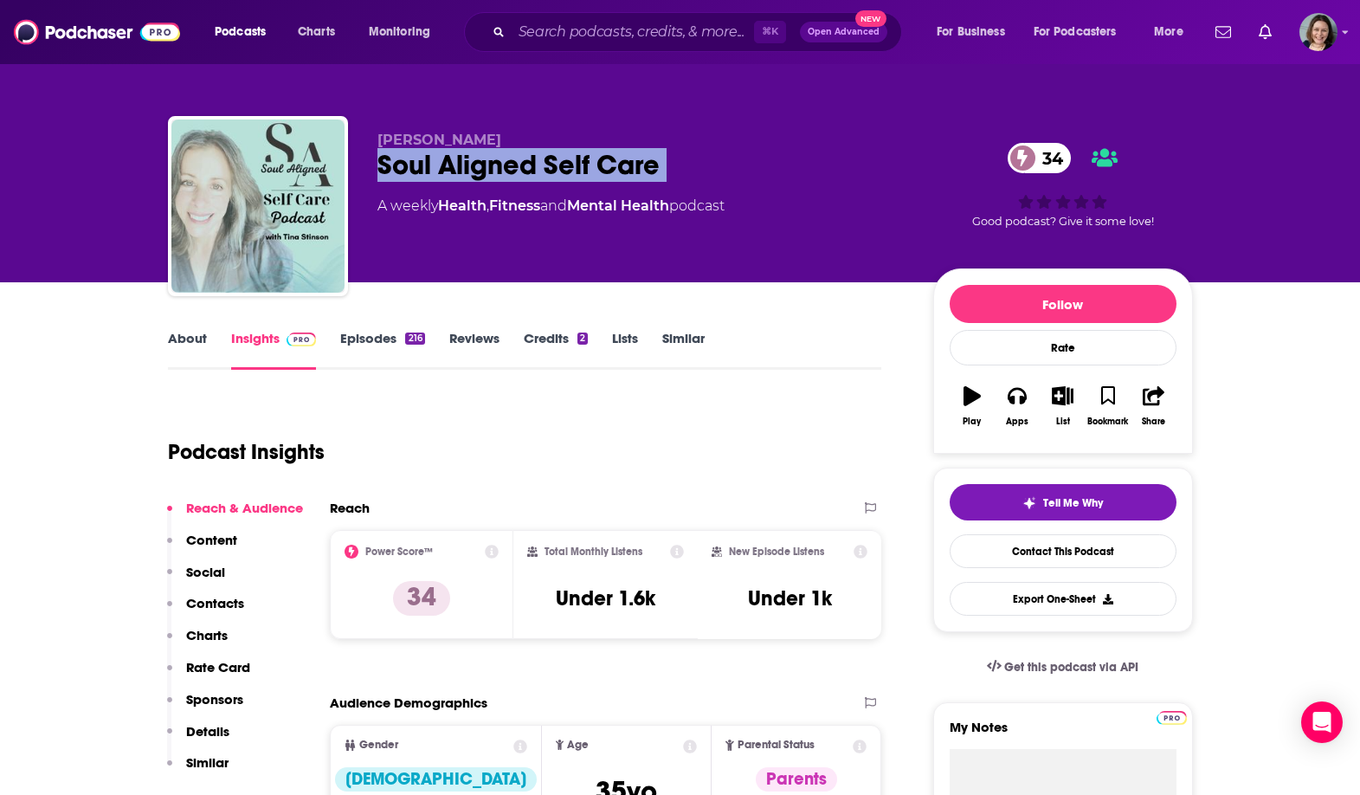
drag, startPoint x: 418, startPoint y: 170, endPoint x: 731, endPoint y: 167, distance: 313.3
click at [731, 167] on div "Soul Aligned Self Care 34" at bounding box center [641, 165] width 528 height 34
click at [388, 138] on span "[PERSON_NAME]" at bounding box center [439, 140] width 124 height 16
drag, startPoint x: 388, startPoint y: 138, endPoint x: 447, endPoint y: 138, distance: 58.9
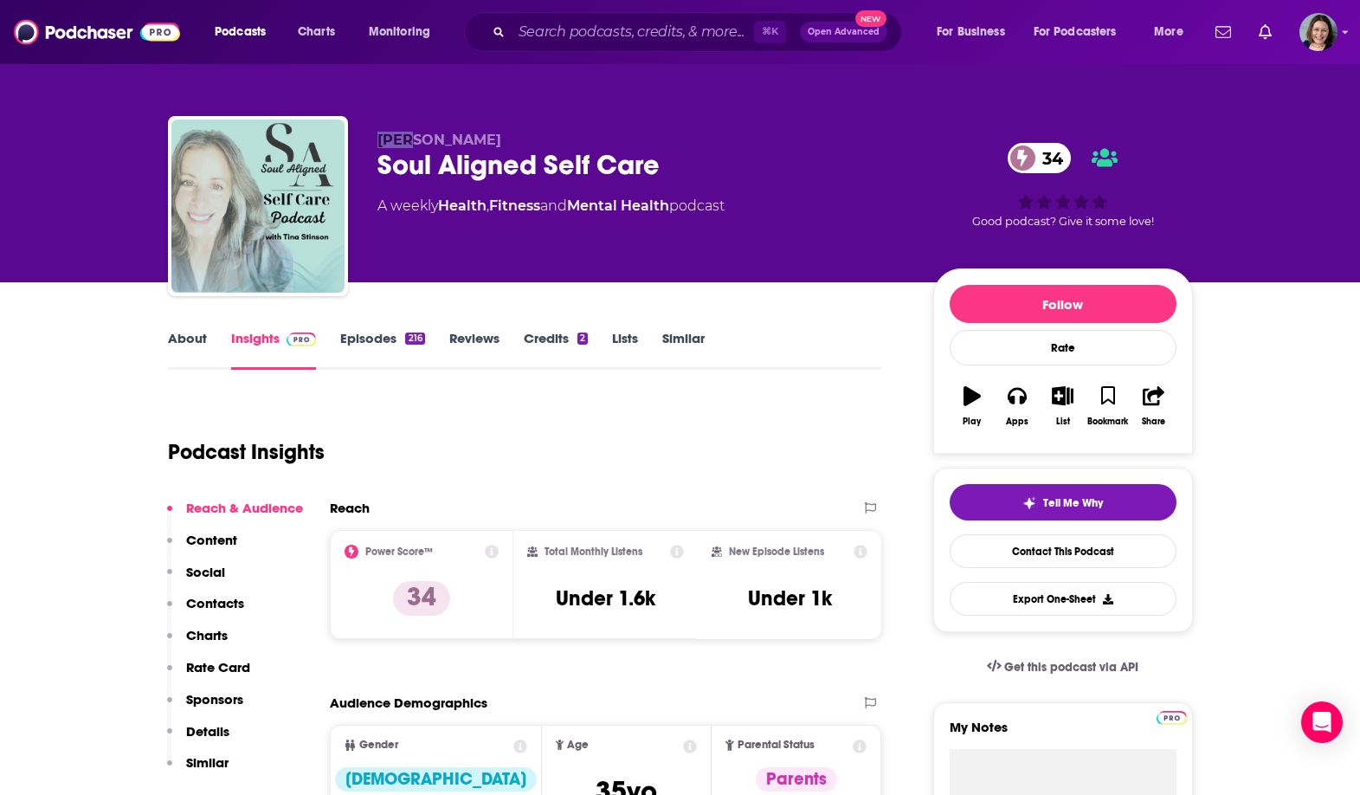
click at [415, 138] on span "[PERSON_NAME]" at bounding box center [439, 140] width 124 height 16
click at [206, 341] on div "About" at bounding box center [199, 350] width 63 height 40
click at [184, 345] on link "About" at bounding box center [187, 350] width 39 height 40
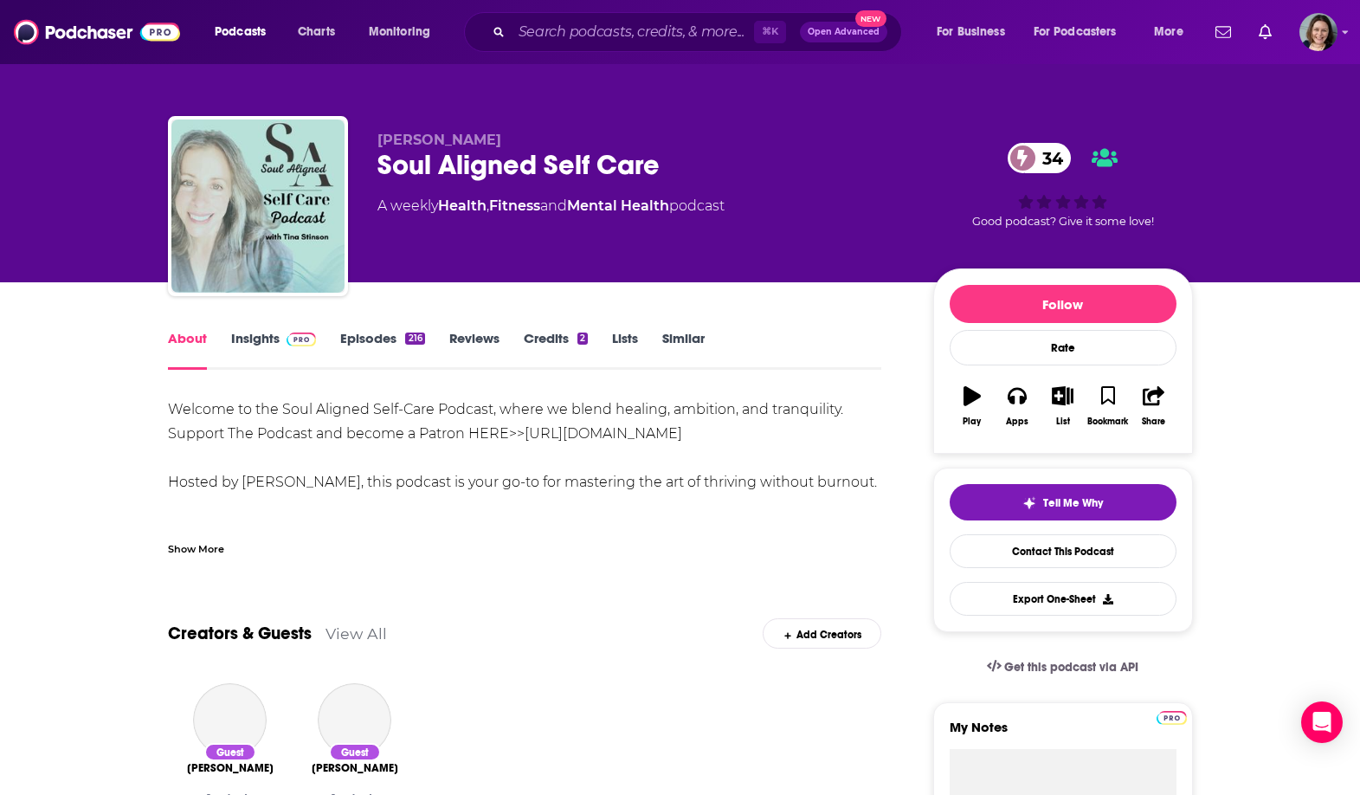
scroll to position [209, 0]
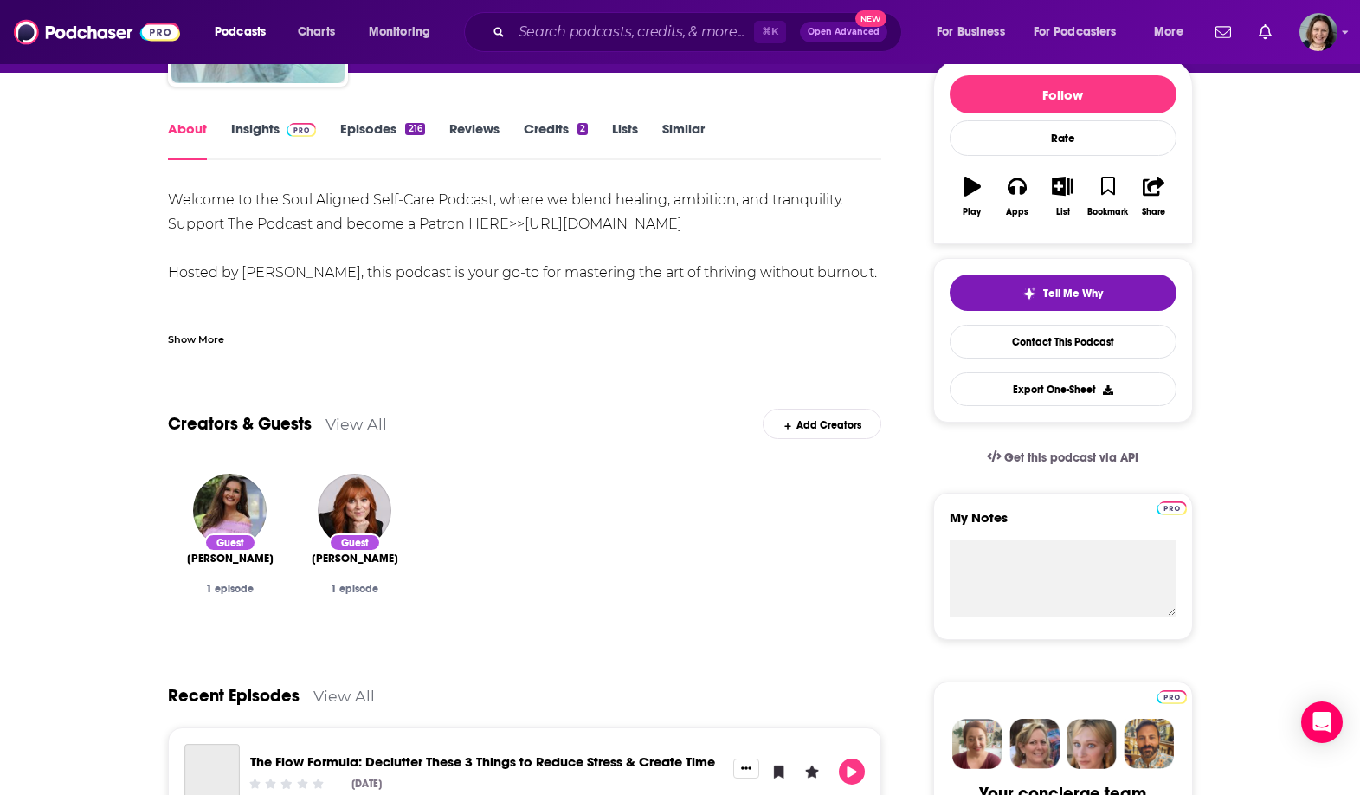
click at [211, 339] on div "Show More" at bounding box center [196, 338] width 56 height 16
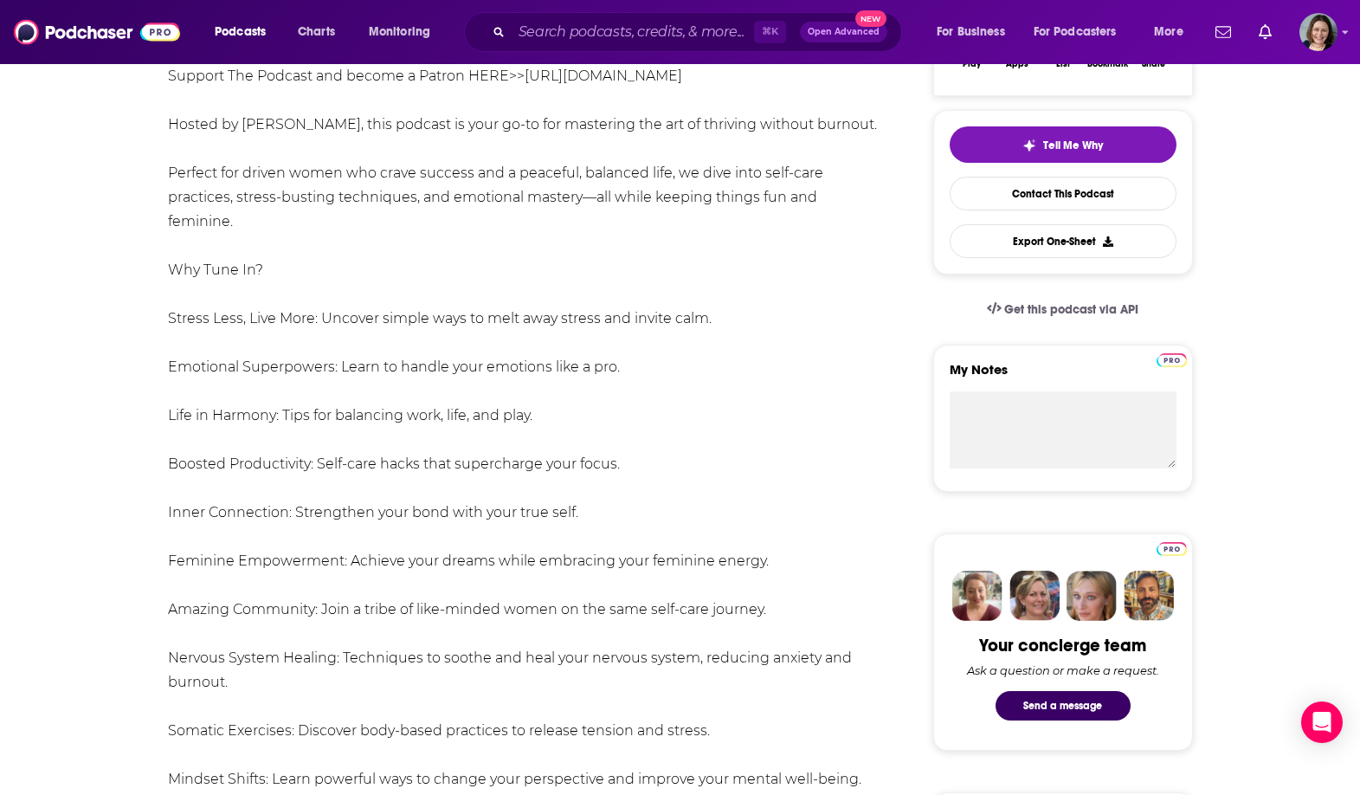
scroll to position [176, 0]
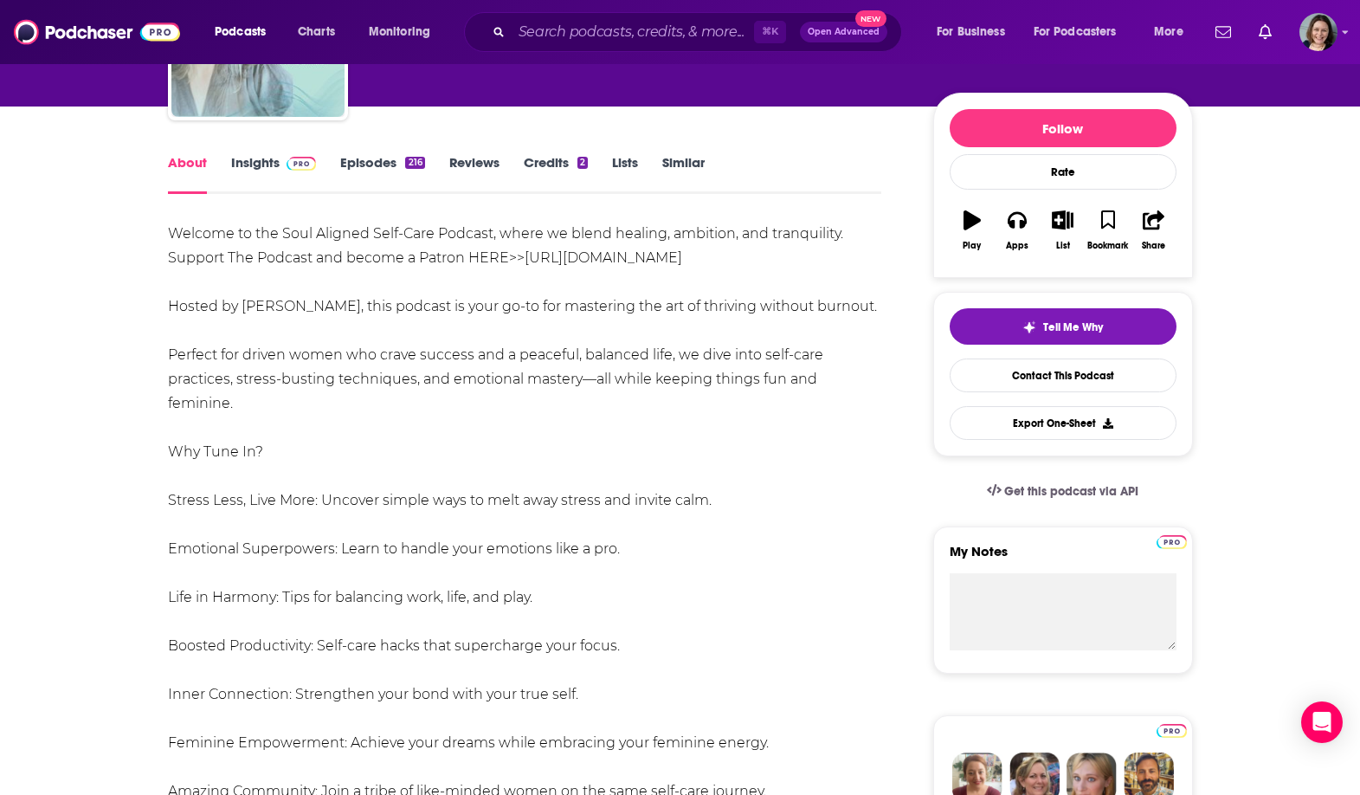
click at [184, 235] on div "Welcome to the Soul Aligned Self-Care Podcast, where we blend healing, ambition…" at bounding box center [525, 755] width 714 height 1066
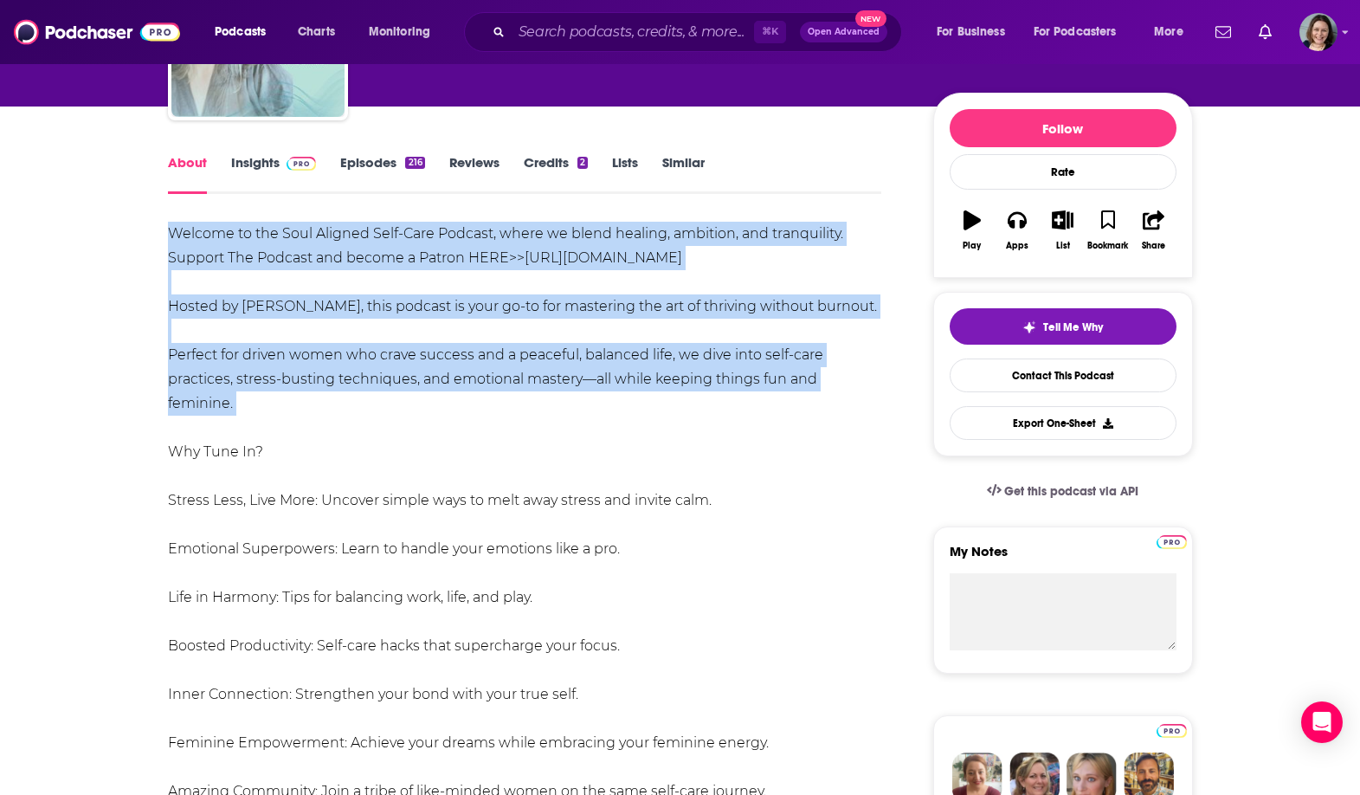
drag, startPoint x: 184, startPoint y: 235, endPoint x: 255, endPoint y: 403, distance: 183.1
click at [255, 404] on div "Welcome to the Soul Aligned Self-Care Podcast, where we blend healing, ambition…" at bounding box center [525, 755] width 714 height 1066
click at [255, 403] on div "Welcome to the Soul Aligned Self-Care Podcast, where we blend healing, ambition…" at bounding box center [525, 755] width 714 height 1066
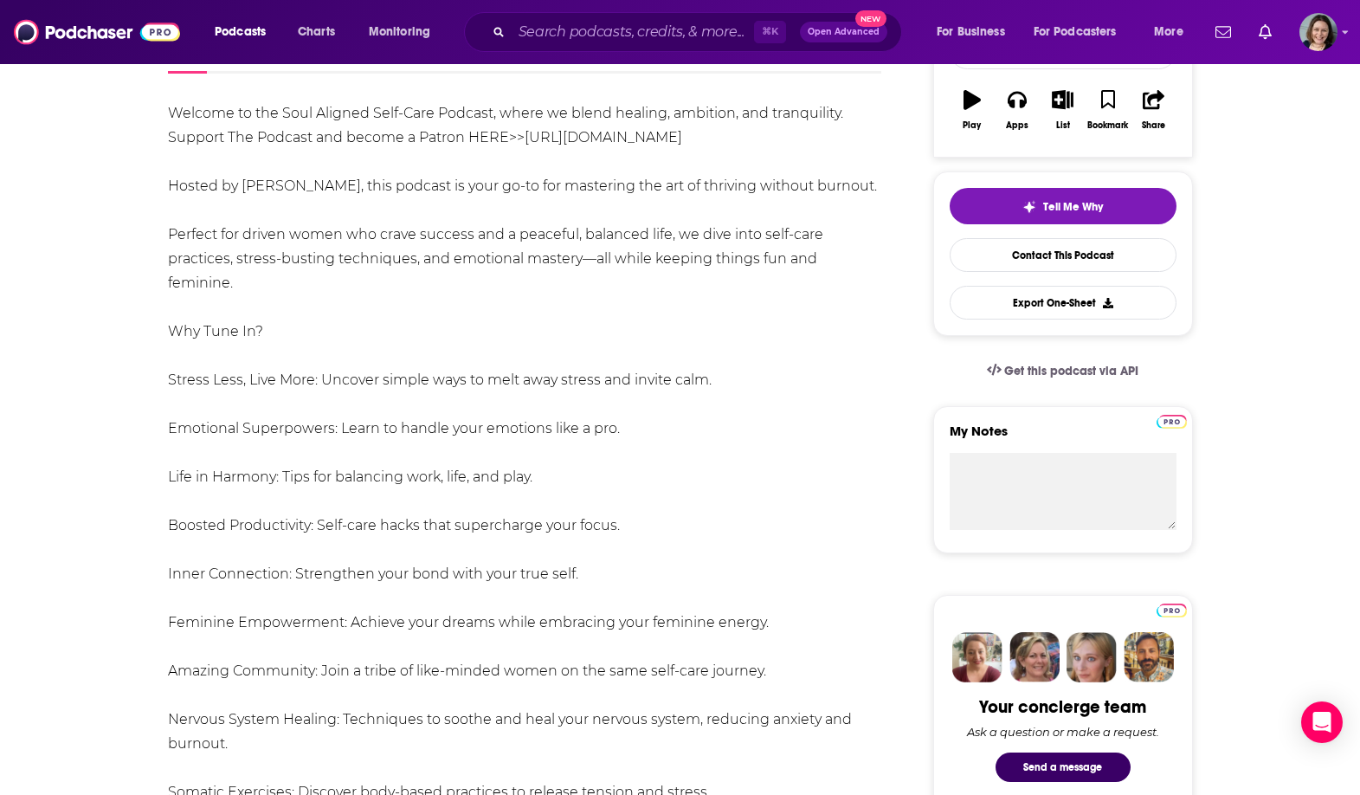
scroll to position [0, 0]
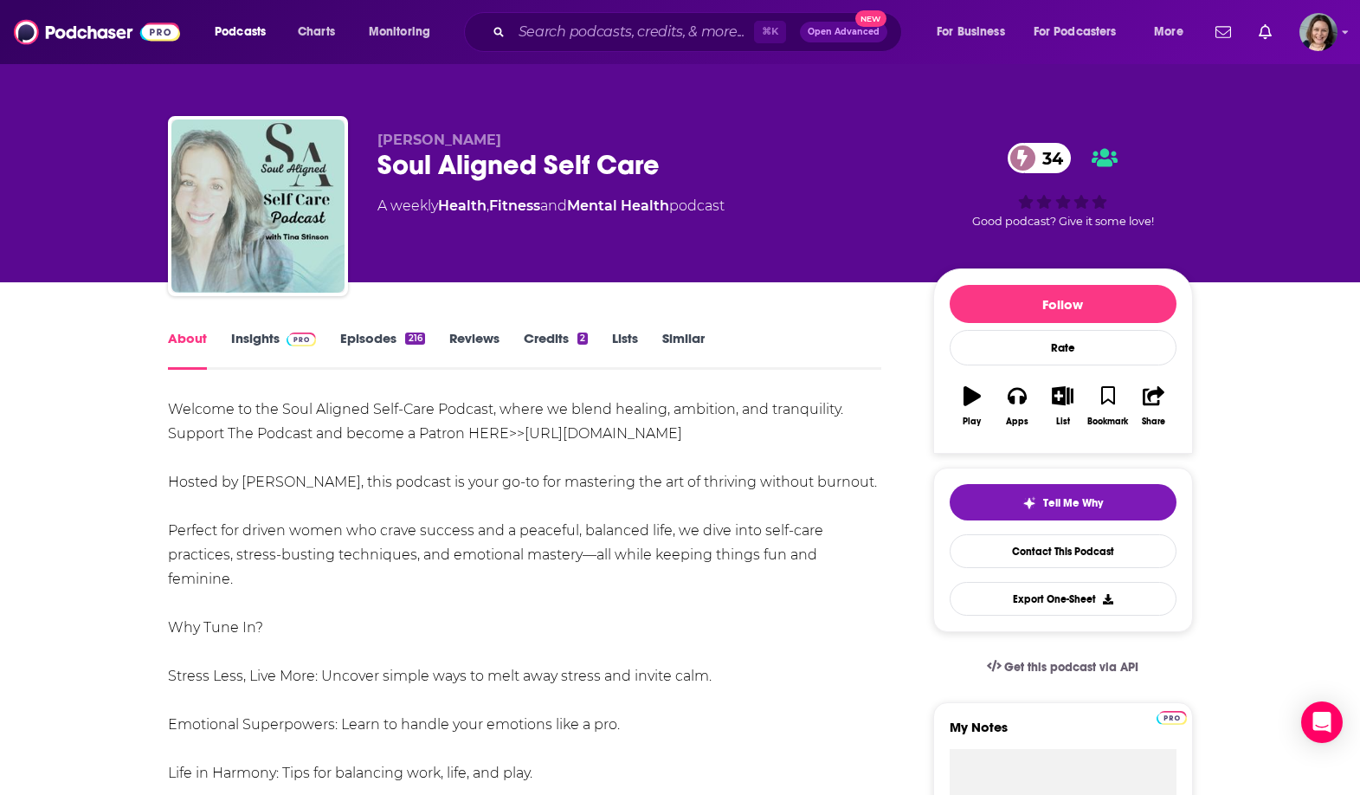
click at [273, 332] on link "Insights" at bounding box center [274, 350] width 86 height 40
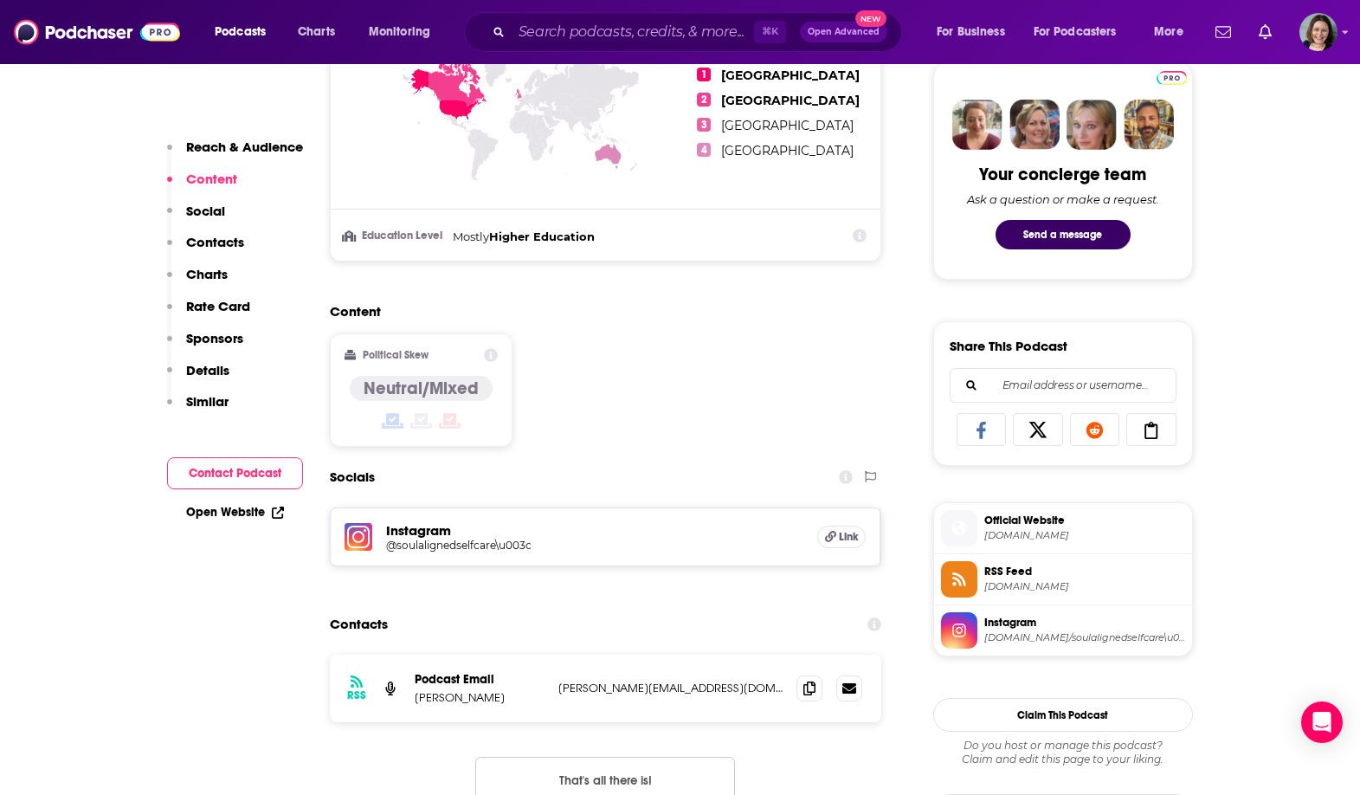
scroll to position [1091, 0]
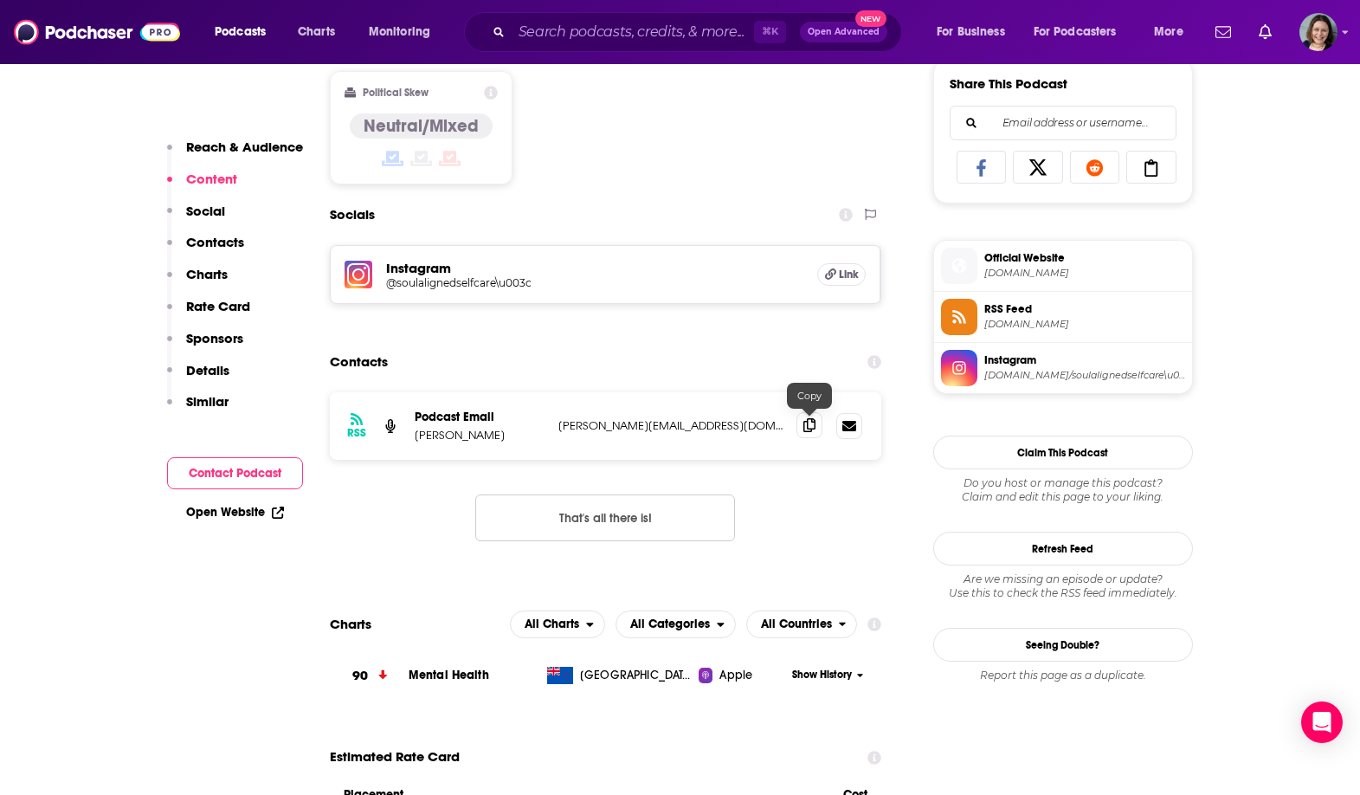
click at [815, 432] on span at bounding box center [809, 425] width 26 height 26
